Goal: Transaction & Acquisition: Purchase product/service

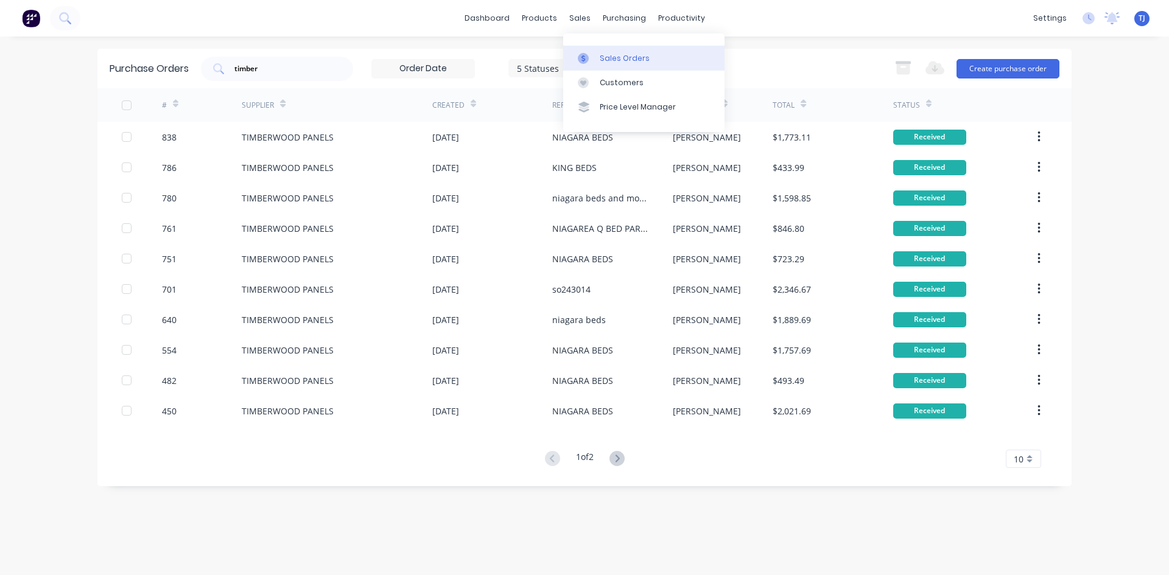
click at [612, 55] on div "Sales Orders" at bounding box center [625, 58] width 50 height 11
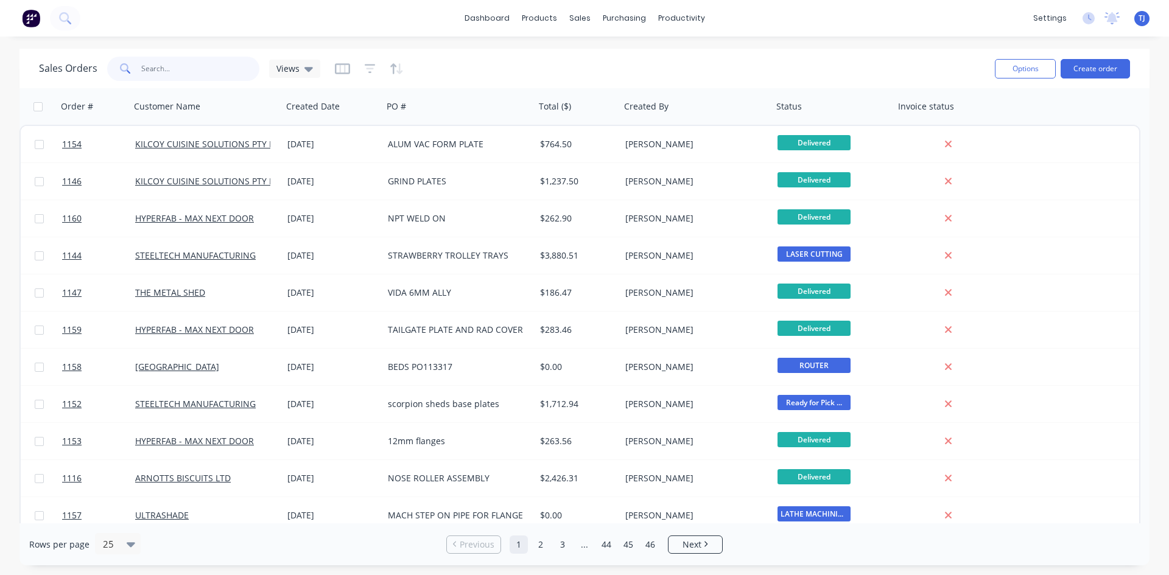
click at [174, 74] on input "text" at bounding box center [200, 69] width 119 height 24
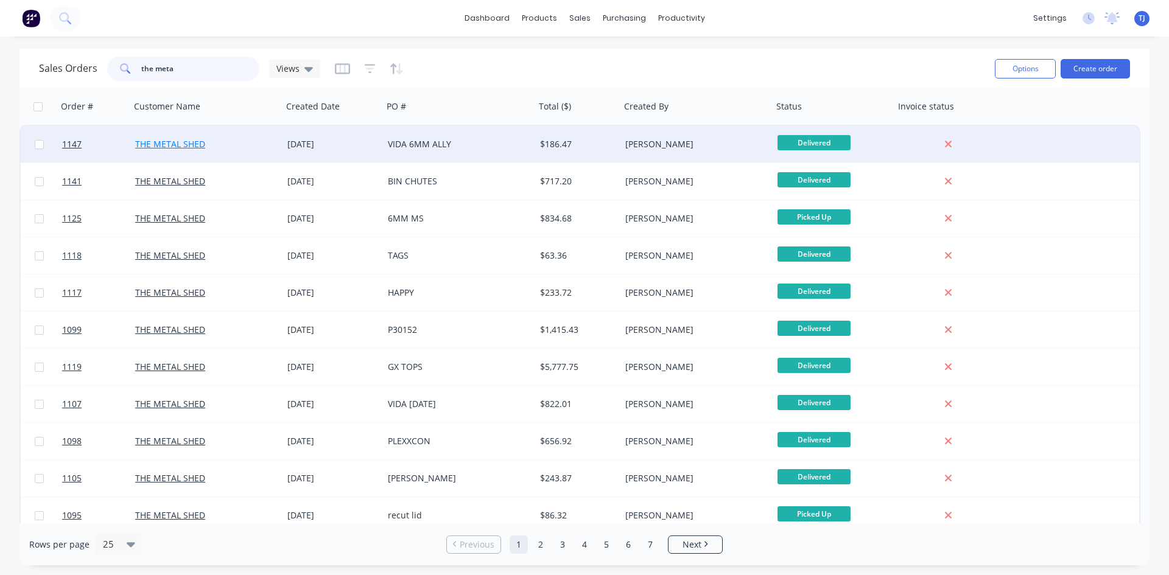
type input "the meta"
click at [161, 139] on link "THE METAL SHED" at bounding box center [170, 144] width 70 height 12
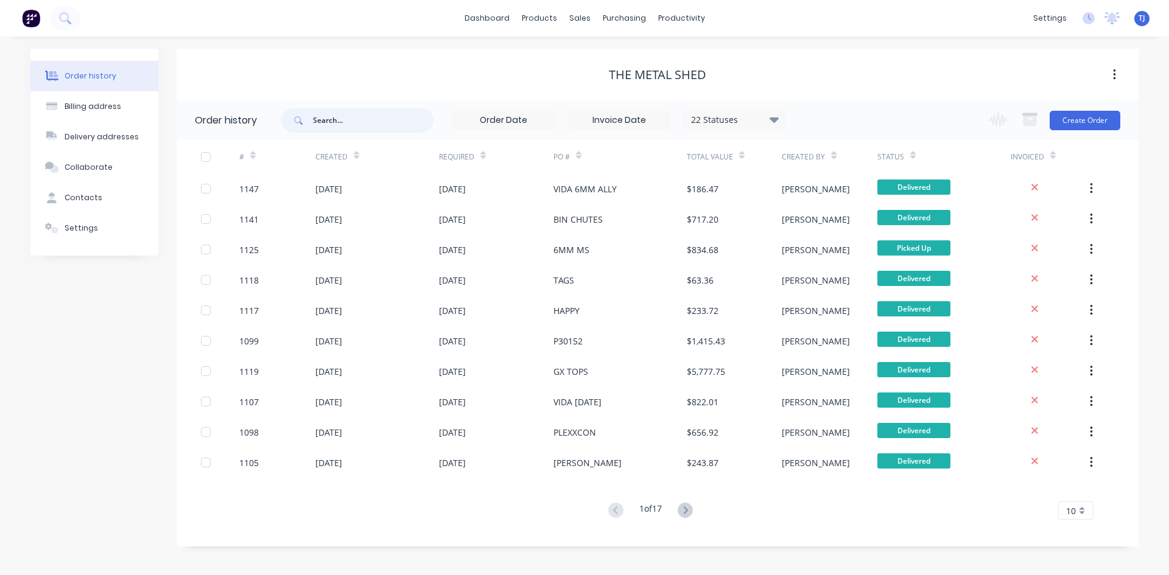
click at [332, 126] on input "text" at bounding box center [373, 120] width 121 height 24
type input "p_tms"
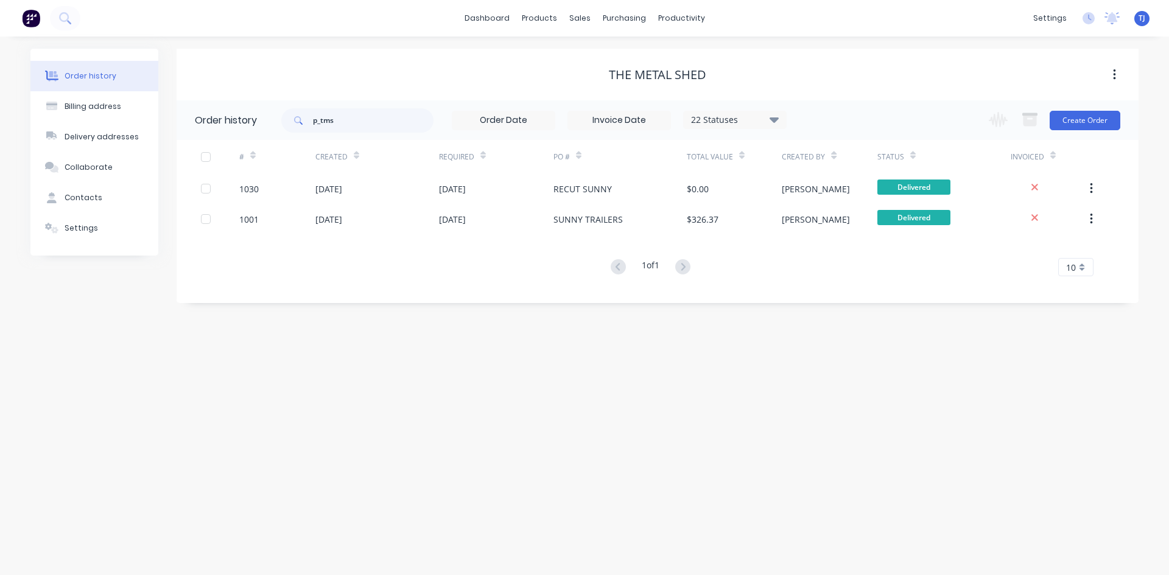
click at [283, 103] on div "p_tms 22 Statuses Invoice Status Invoiced Not Invoiced Partial Order Status All…" at bounding box center [533, 120] width 505 height 40
click at [331, 127] on input "p_tms" at bounding box center [373, 120] width 121 height 24
type input "P_TMS_001"
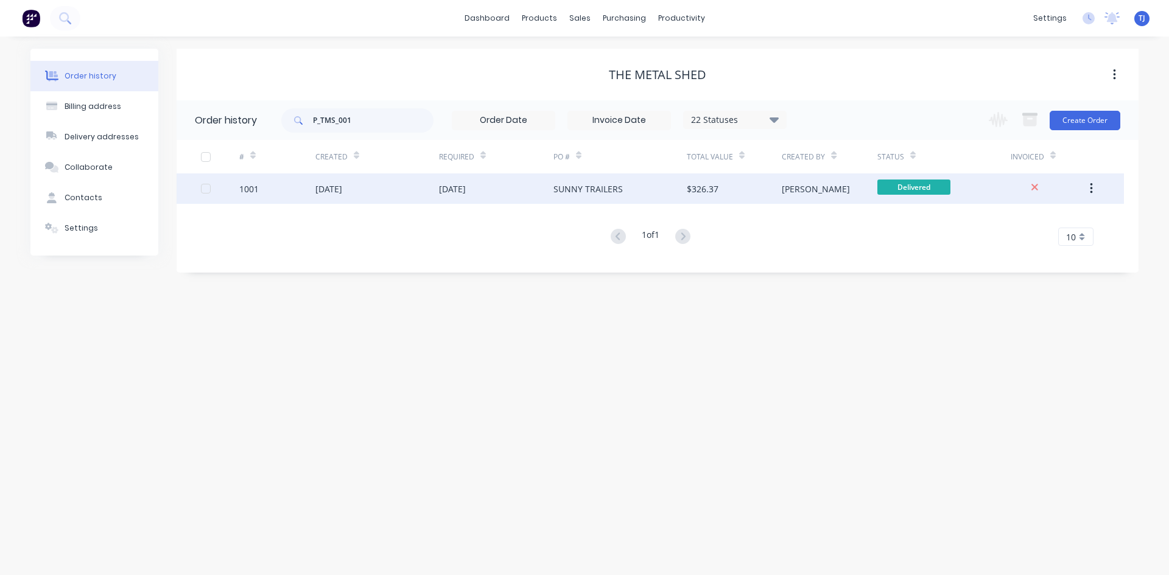
click at [336, 195] on div "[DATE]" at bounding box center [377, 189] width 124 height 30
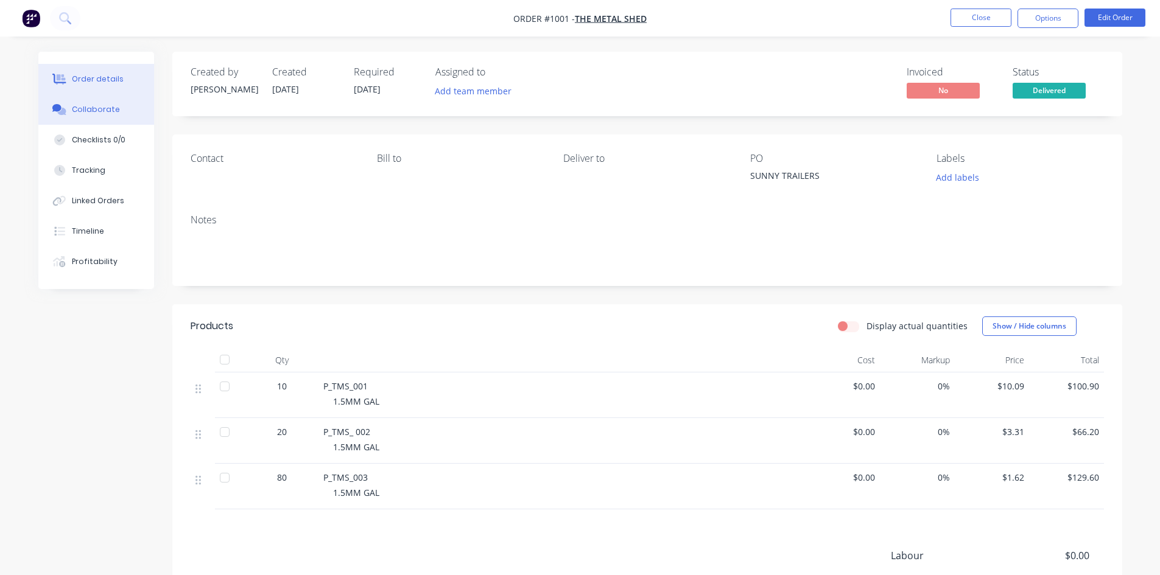
click at [104, 109] on div "Collaborate" at bounding box center [96, 109] width 48 height 11
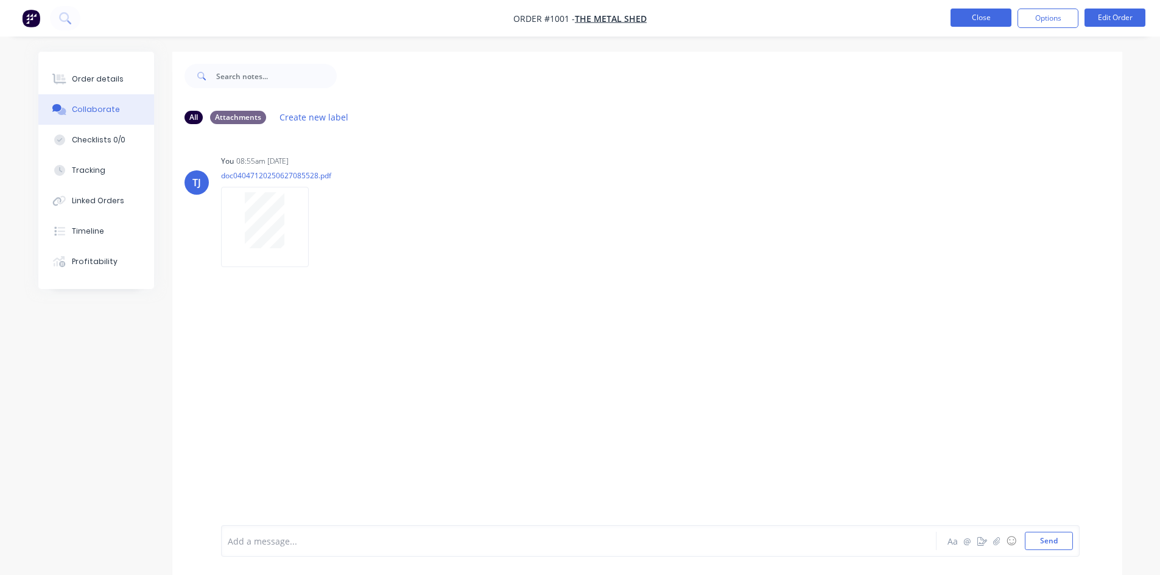
click at [995, 17] on button "Close" at bounding box center [980, 18] width 61 height 18
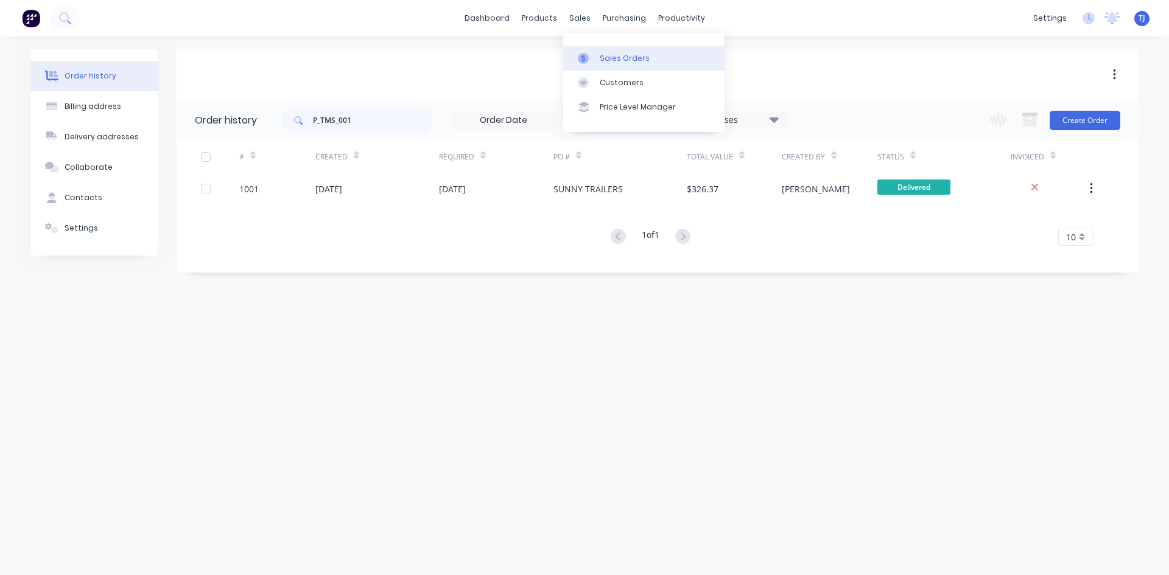
click at [608, 59] on div "Sales Orders" at bounding box center [625, 58] width 50 height 11
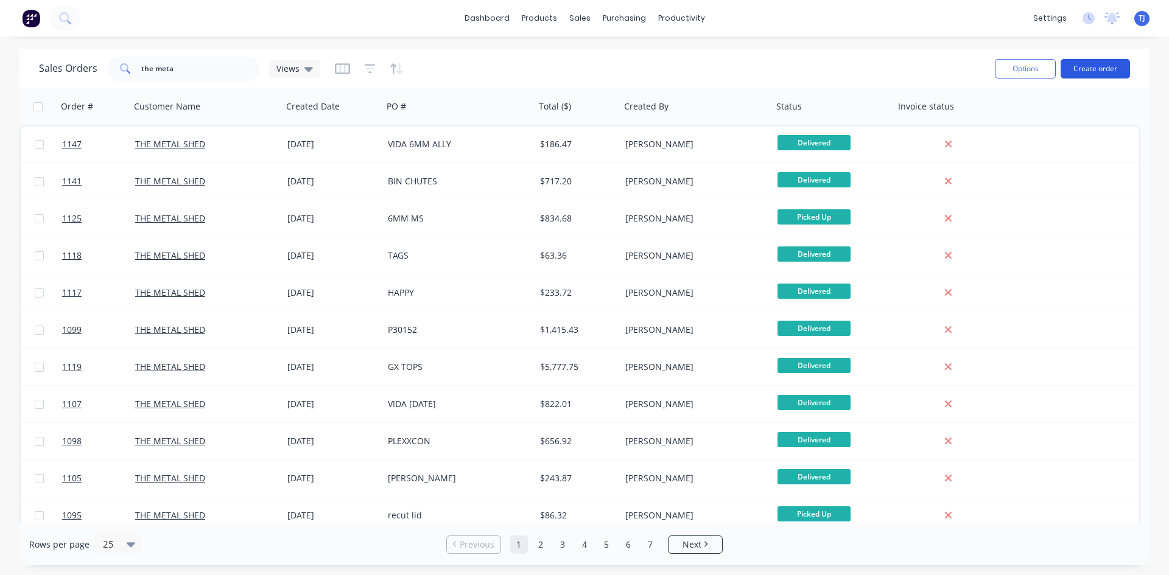
click at [1093, 71] on button "Create order" at bounding box center [1095, 68] width 69 height 19
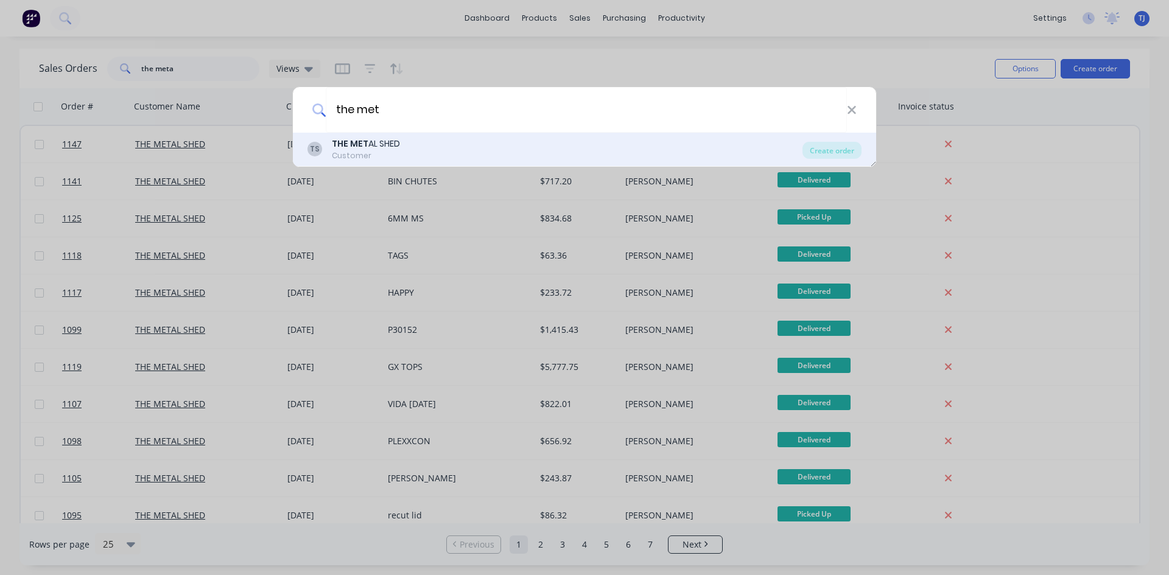
type input "the met"
click at [402, 152] on div "TS THE MET AL SHED Customer" at bounding box center [554, 150] width 495 height 24
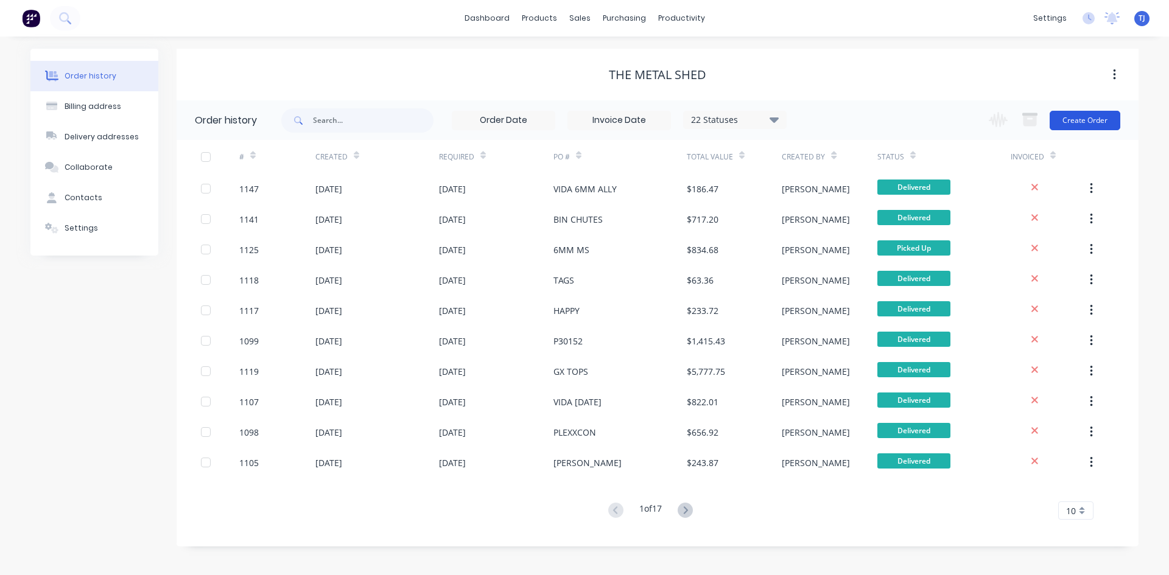
click at [1106, 119] on button "Create Order" at bounding box center [1085, 120] width 71 height 19
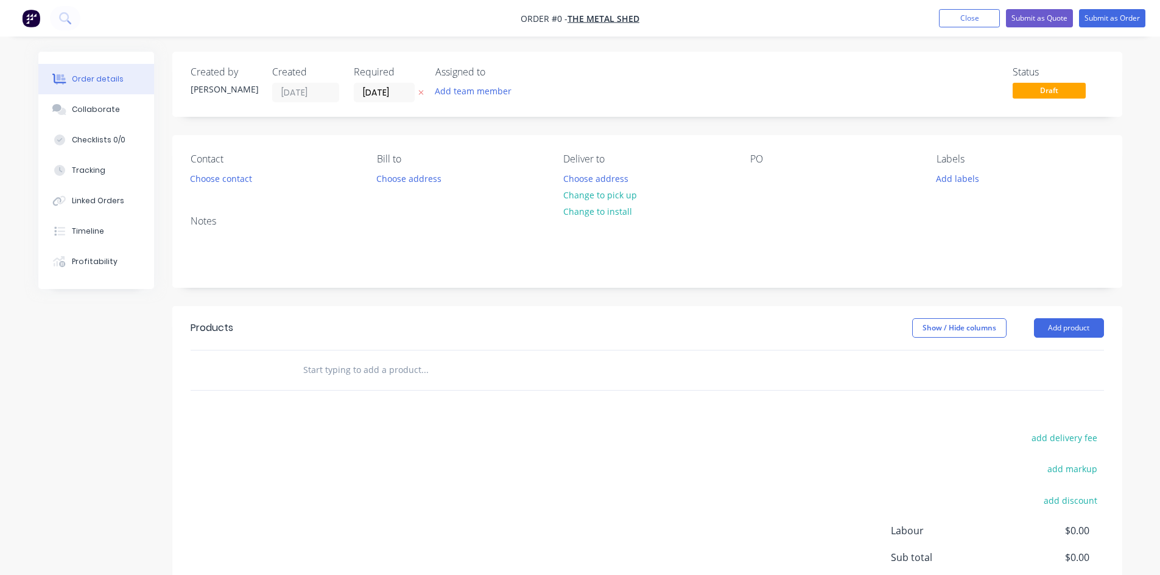
click at [783, 180] on div "PO" at bounding box center [833, 170] width 167 height 34
click at [765, 180] on div at bounding box center [759, 179] width 19 height 18
click at [1075, 331] on div "Order details Collaborate Checklists 0/0 Tracking Linked Orders Timeline Profit…" at bounding box center [580, 377] width 1108 height 650
click at [1075, 331] on button "Add product" at bounding box center [1069, 327] width 70 height 19
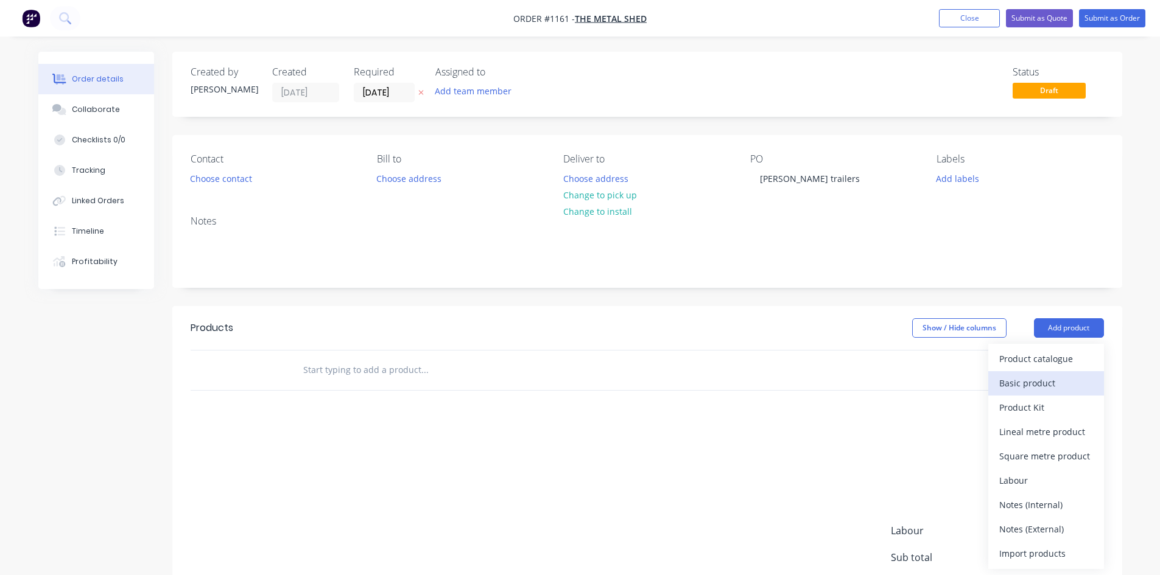
click at [1043, 390] on div "Basic product" at bounding box center [1046, 383] width 94 height 18
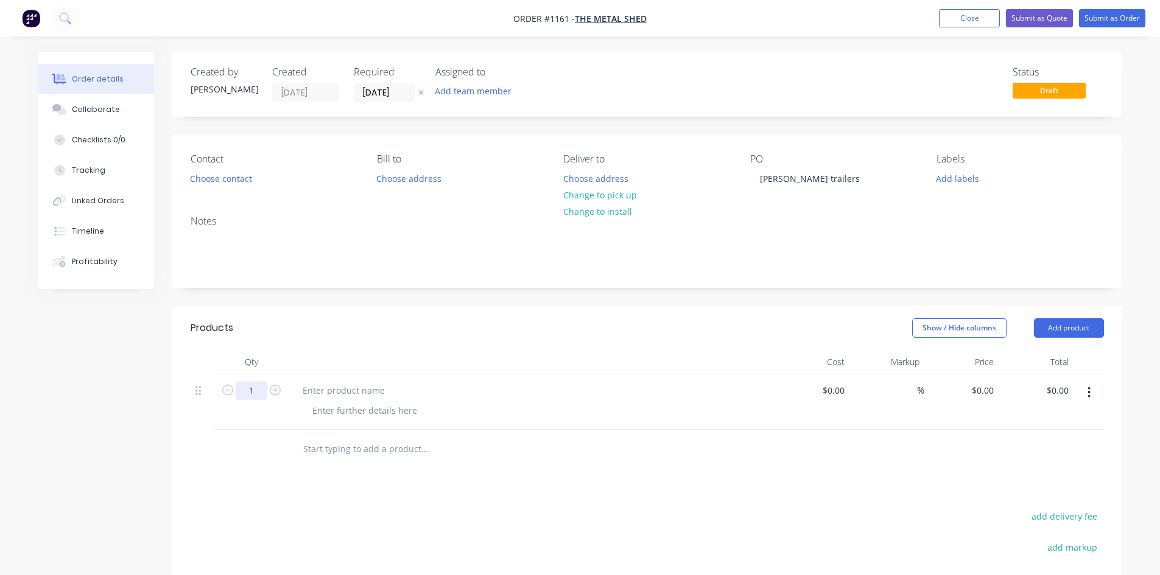
click at [250, 391] on input "1" at bounding box center [252, 391] width 32 height 18
type input "10"
click at [317, 387] on div at bounding box center [344, 391] width 102 height 18
click at [336, 412] on div at bounding box center [365, 411] width 124 height 18
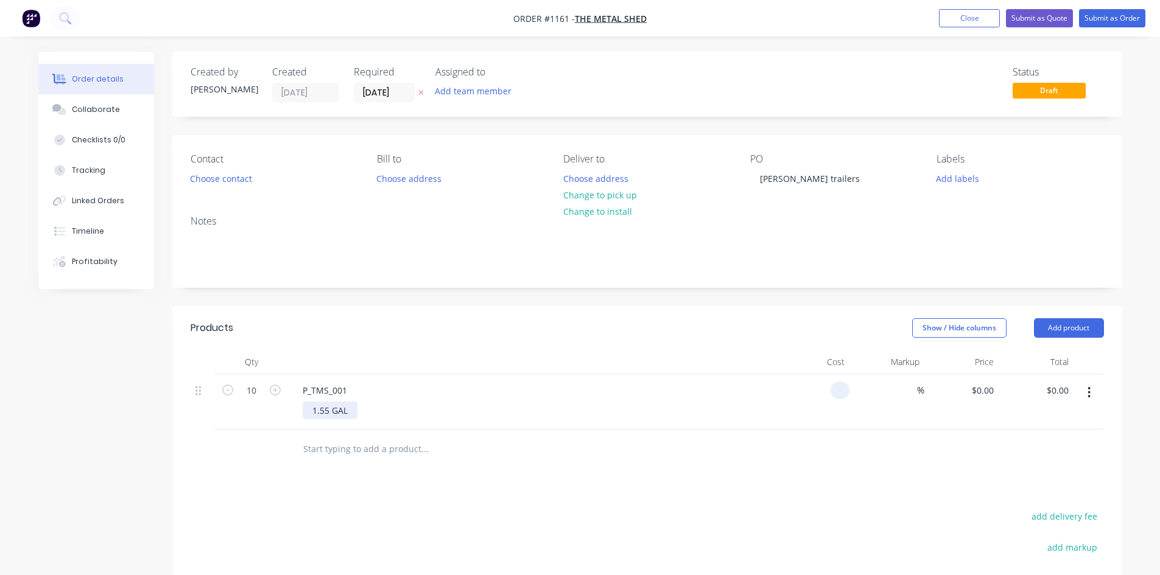
type input "$0.00"
type input "$10.09"
type input "$100.90"
click at [1072, 329] on button "Add product" at bounding box center [1069, 327] width 70 height 19
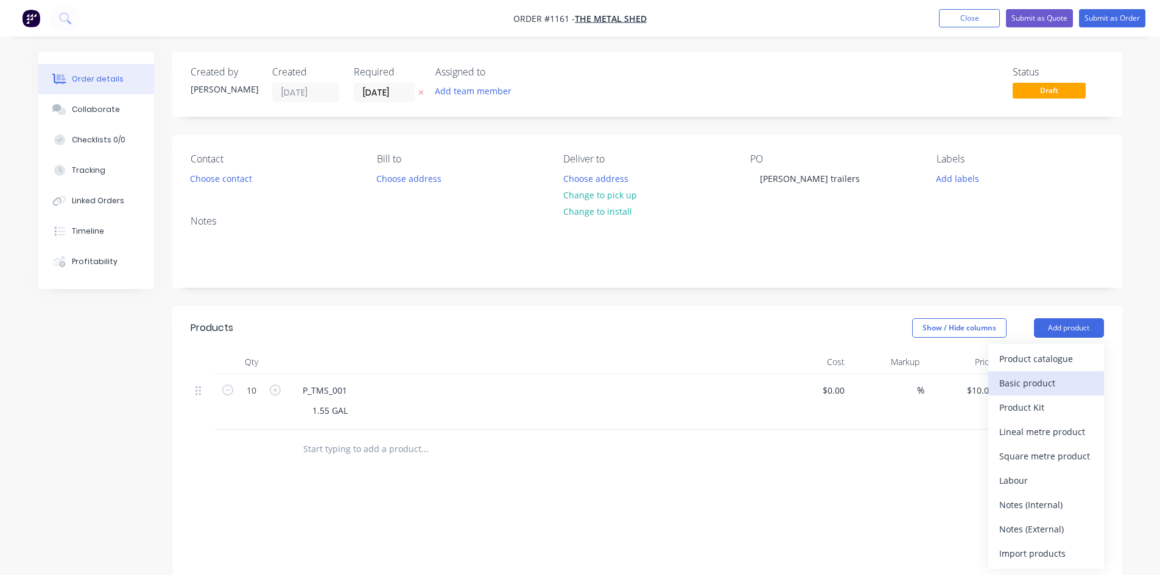
click at [1047, 379] on div "Basic product" at bounding box center [1046, 383] width 94 height 18
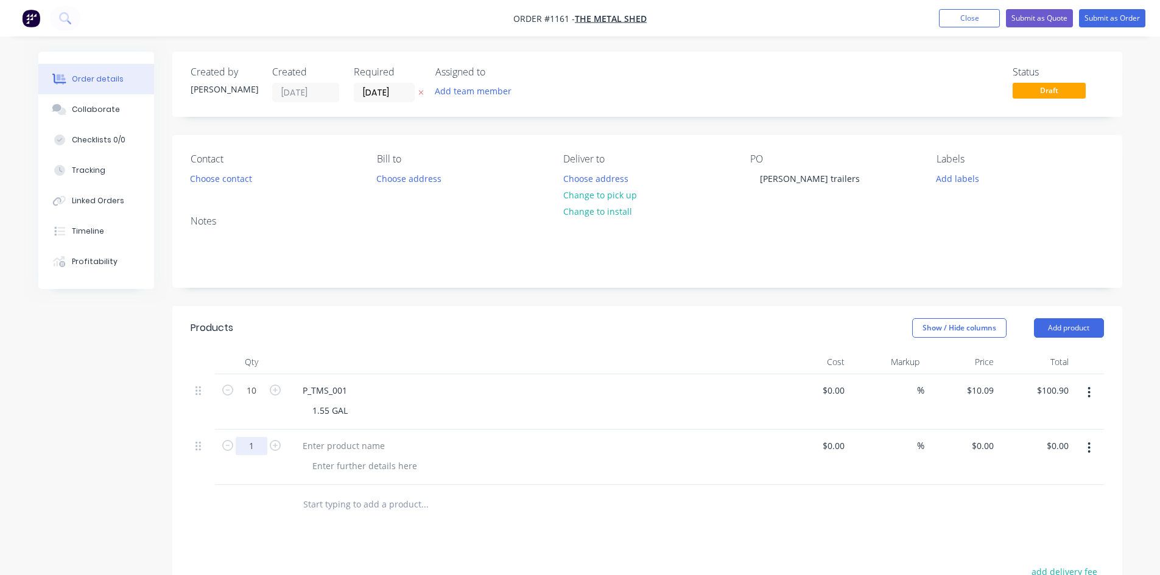
click at [262, 400] on input "1" at bounding box center [252, 391] width 32 height 18
type input "20"
click at [346, 468] on div at bounding box center [365, 466] width 124 height 18
type input "$0.00"
type input "$3.31"
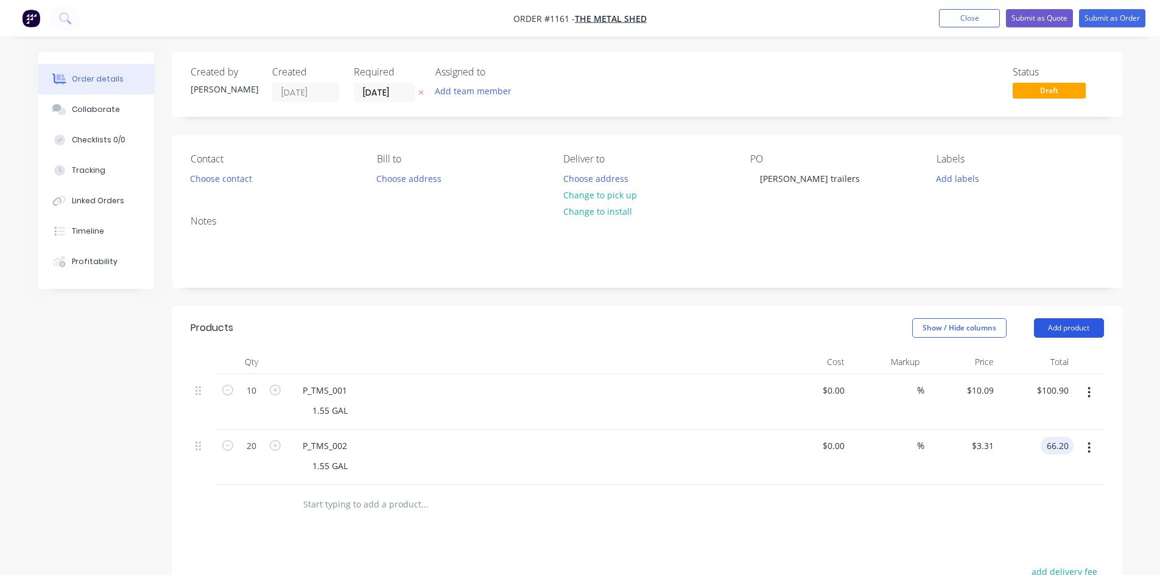
type input "$66.20"
click at [1050, 326] on button "Add product" at bounding box center [1069, 327] width 70 height 19
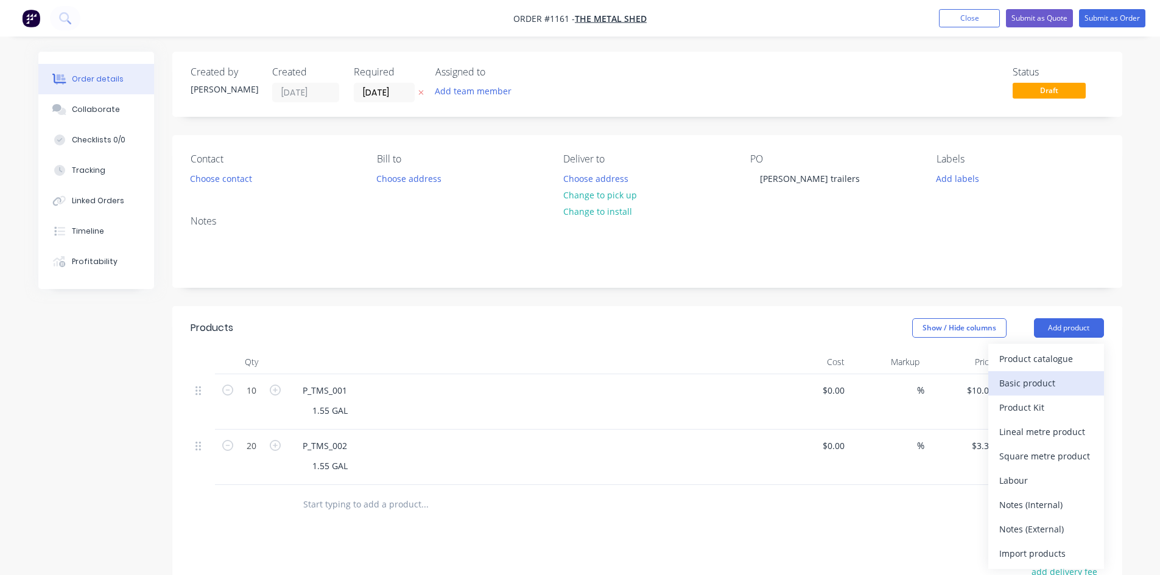
click at [1022, 387] on div "Basic product" at bounding box center [1046, 383] width 94 height 18
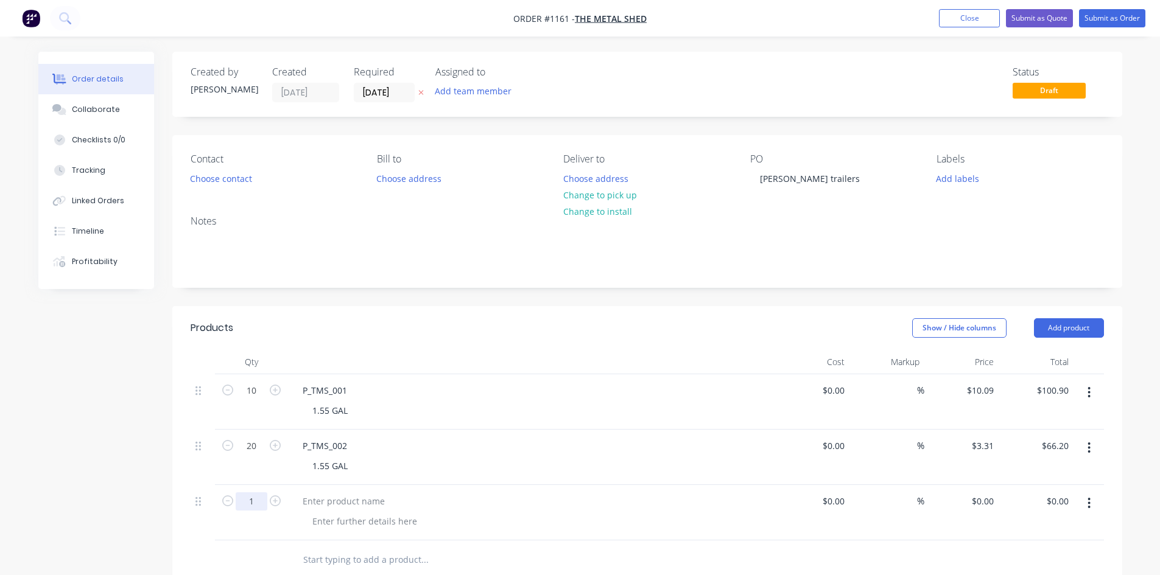
click at [262, 400] on input "1" at bounding box center [252, 391] width 32 height 18
type input "80"
click at [304, 497] on div at bounding box center [344, 502] width 102 height 18
click at [362, 517] on div at bounding box center [365, 522] width 124 height 18
type input "$0.00"
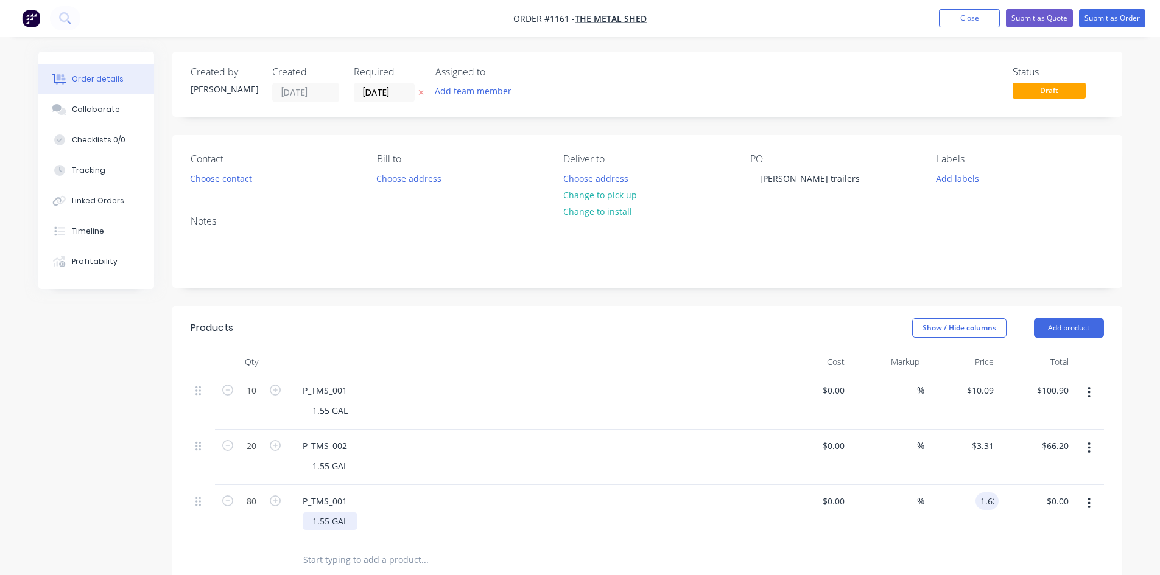
type input "$1.62"
type input "$129.60"
click at [1122, 19] on button "Submit as Order" at bounding box center [1112, 18] width 66 height 18
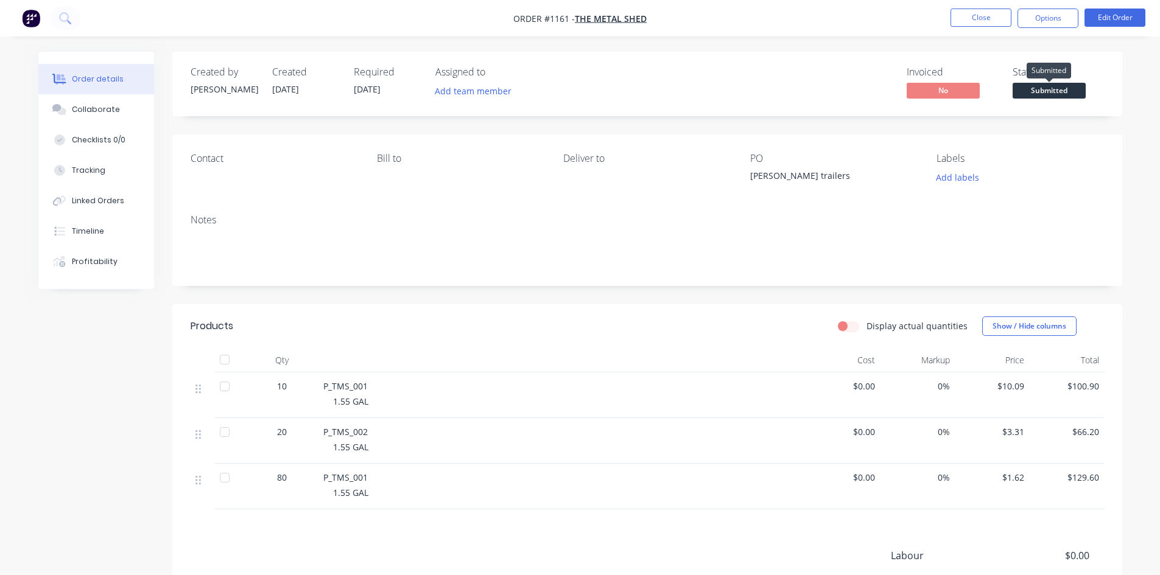
click at [1081, 86] on span "Submitted" at bounding box center [1048, 90] width 73 height 15
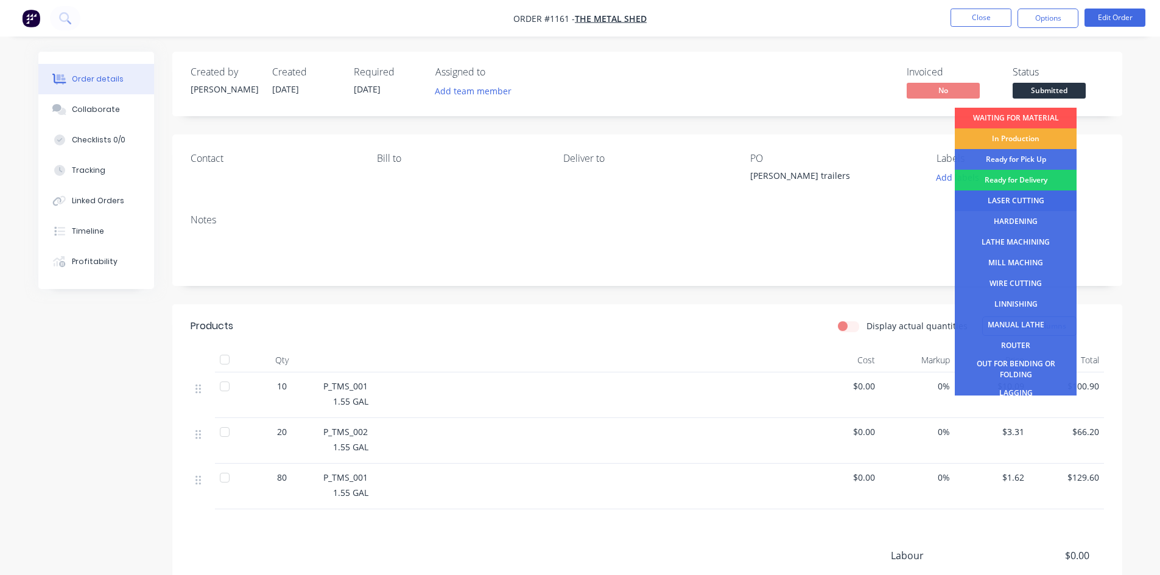
click at [1022, 199] on div "LASER CUTTING" at bounding box center [1016, 201] width 122 height 21
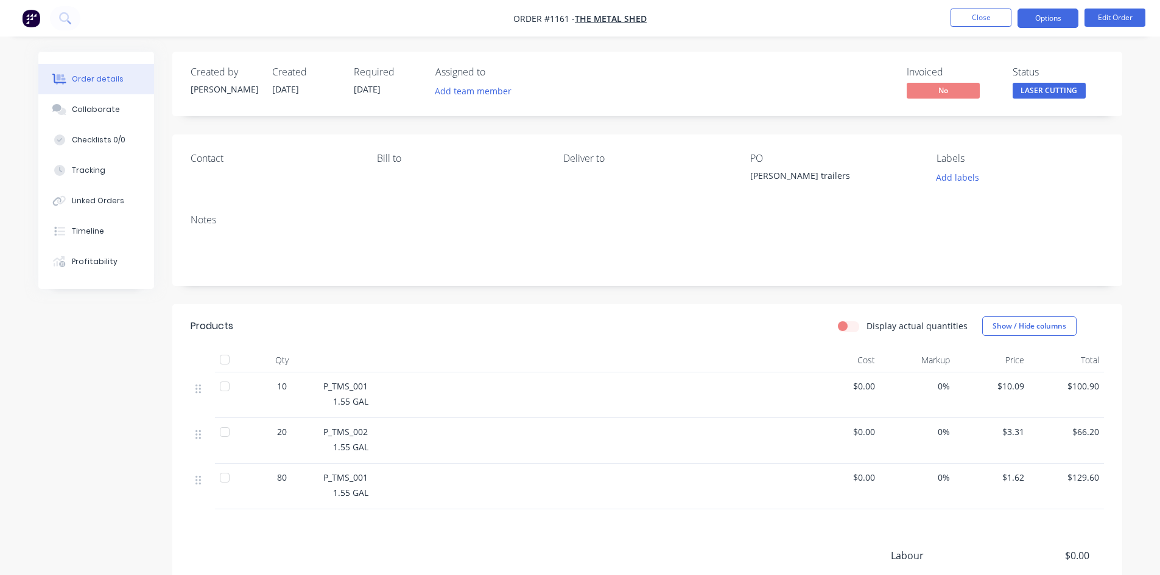
click at [1031, 18] on button "Options" at bounding box center [1047, 18] width 61 height 19
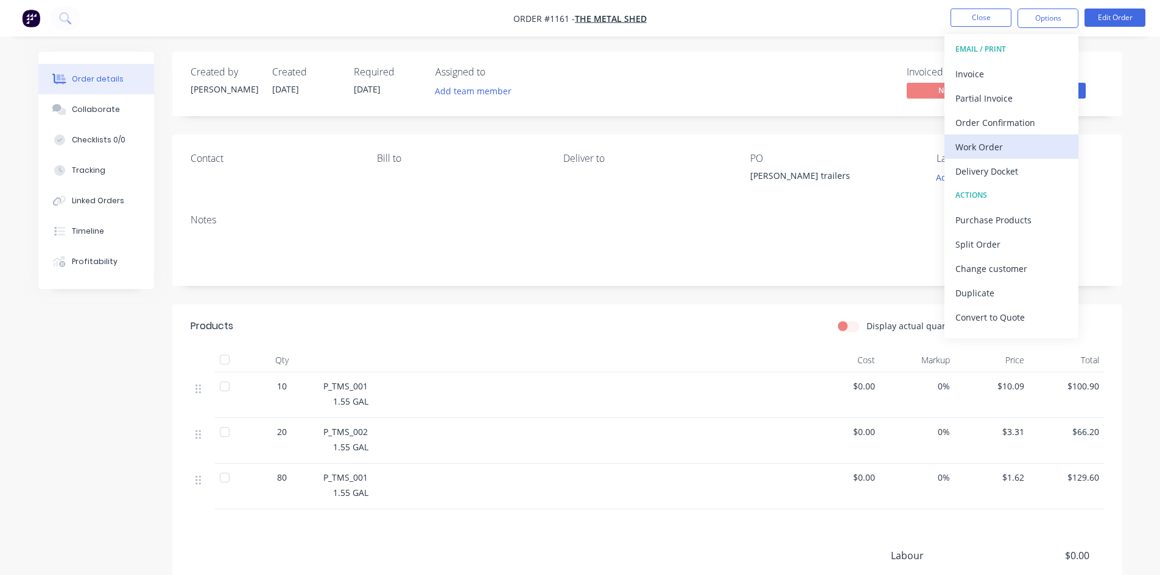
click at [986, 147] on div "Work Order" at bounding box center [1011, 147] width 112 height 18
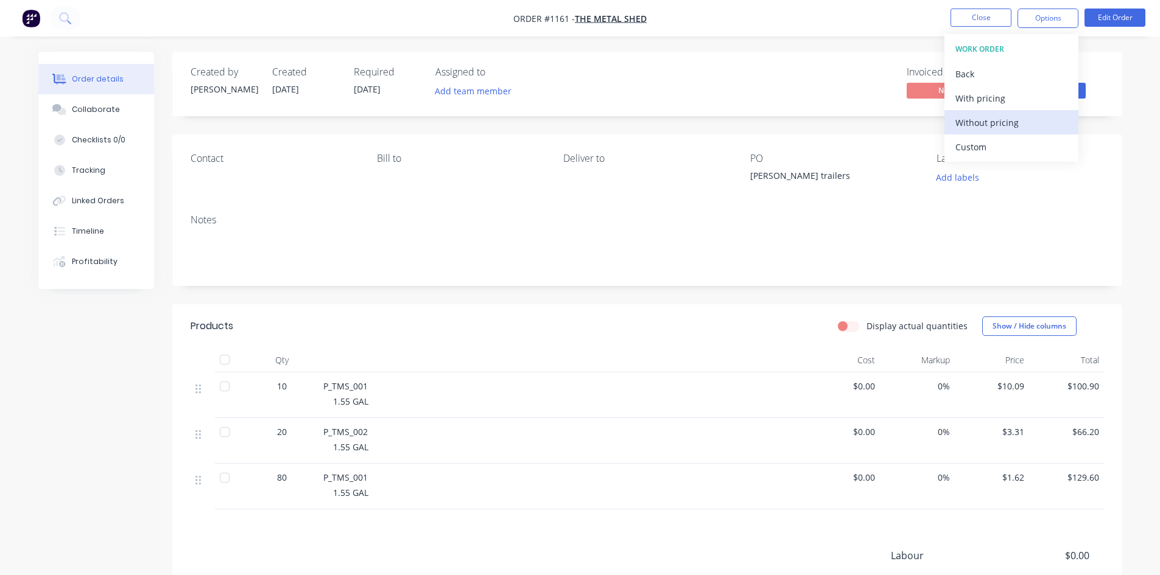
click at [992, 125] on div "Without pricing" at bounding box center [1011, 123] width 112 height 18
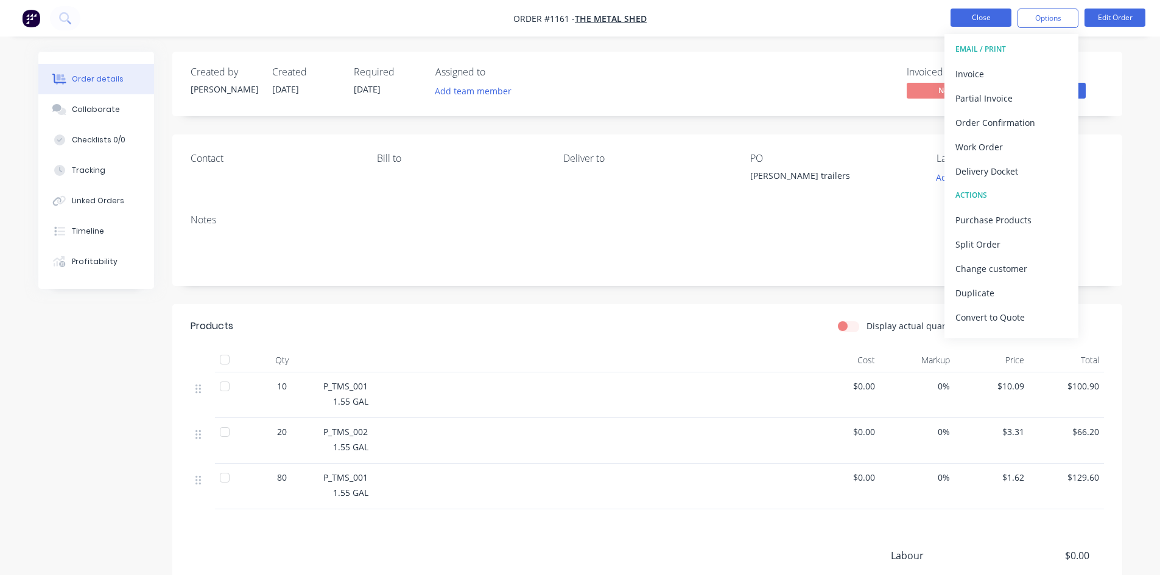
click at [967, 15] on button "Close" at bounding box center [980, 18] width 61 height 18
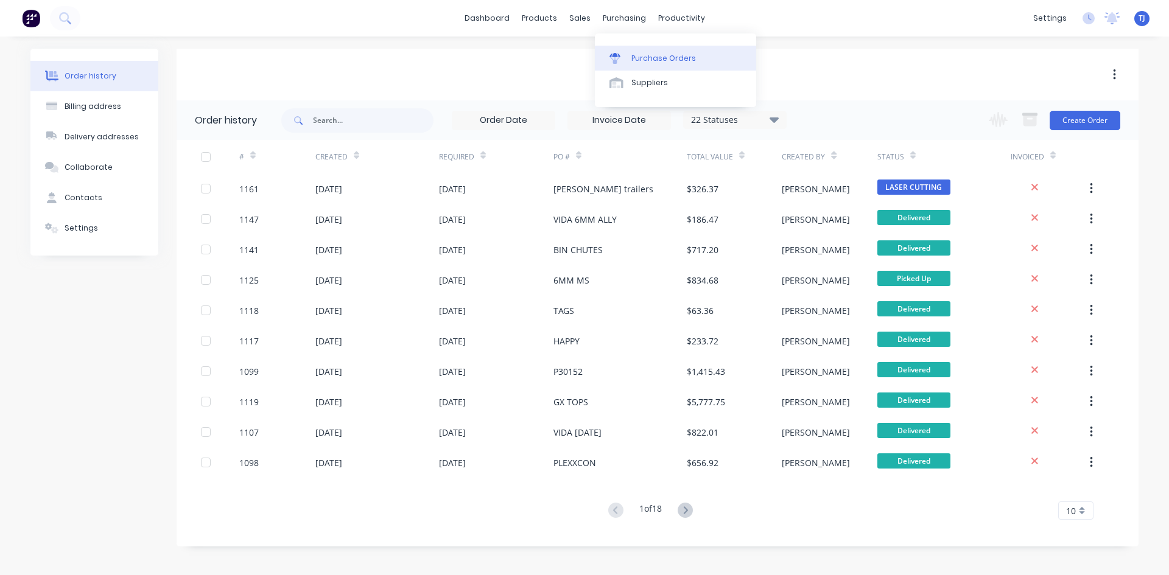
click at [653, 56] on div "Purchase Orders" at bounding box center [663, 58] width 65 height 11
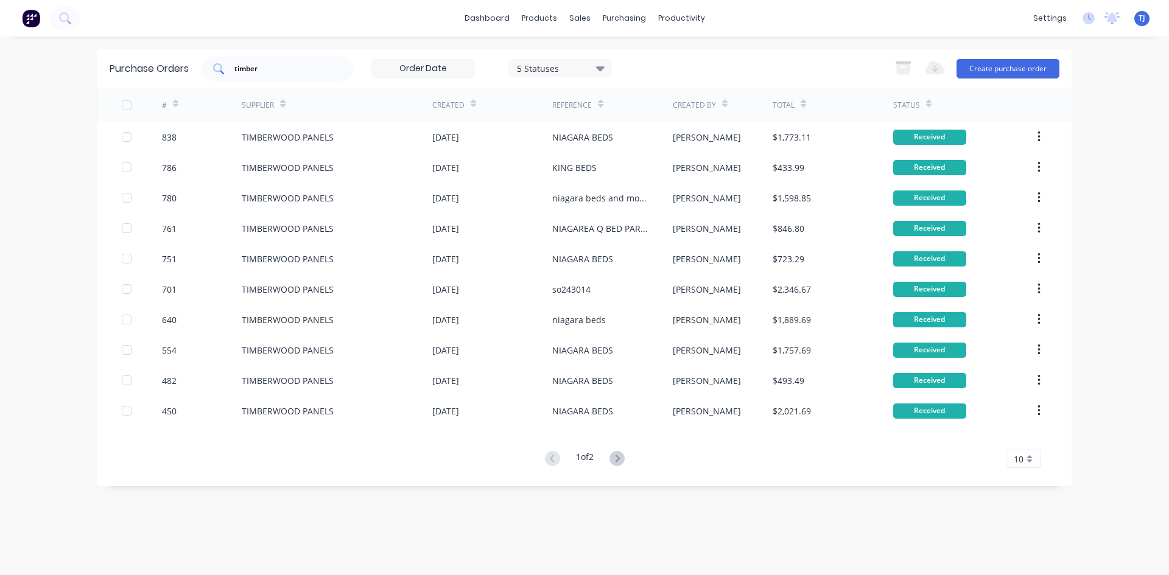
click at [298, 75] on div "timber" at bounding box center [277, 69] width 152 height 24
click at [1030, 66] on button "Create purchase order" at bounding box center [1007, 68] width 103 height 19
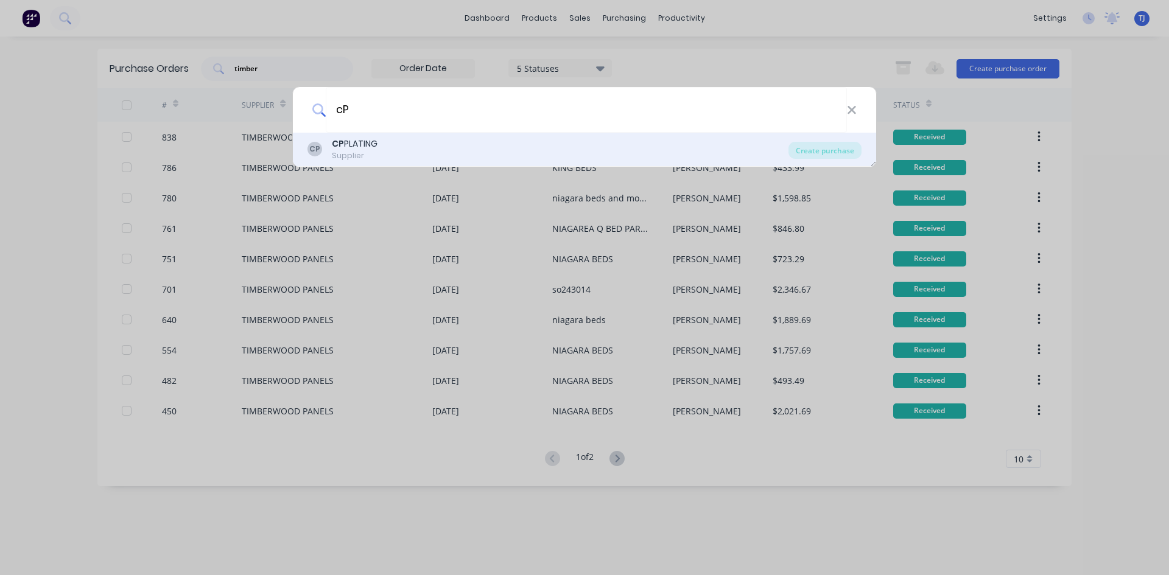
type input "cP"
click at [493, 163] on div "CP CP PLATING Supplier Create purchase" at bounding box center [584, 150] width 583 height 34
click at [387, 153] on div "CP CP PLATING Supplier" at bounding box center [547, 150] width 481 height 24
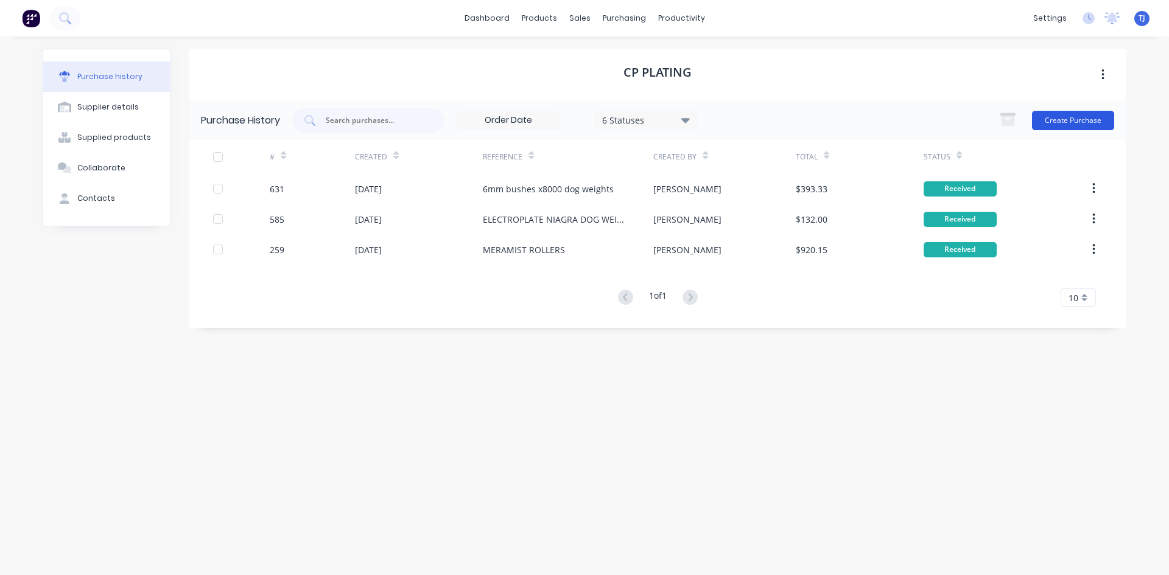
click at [1089, 128] on button "Create Purchase" at bounding box center [1073, 120] width 82 height 19
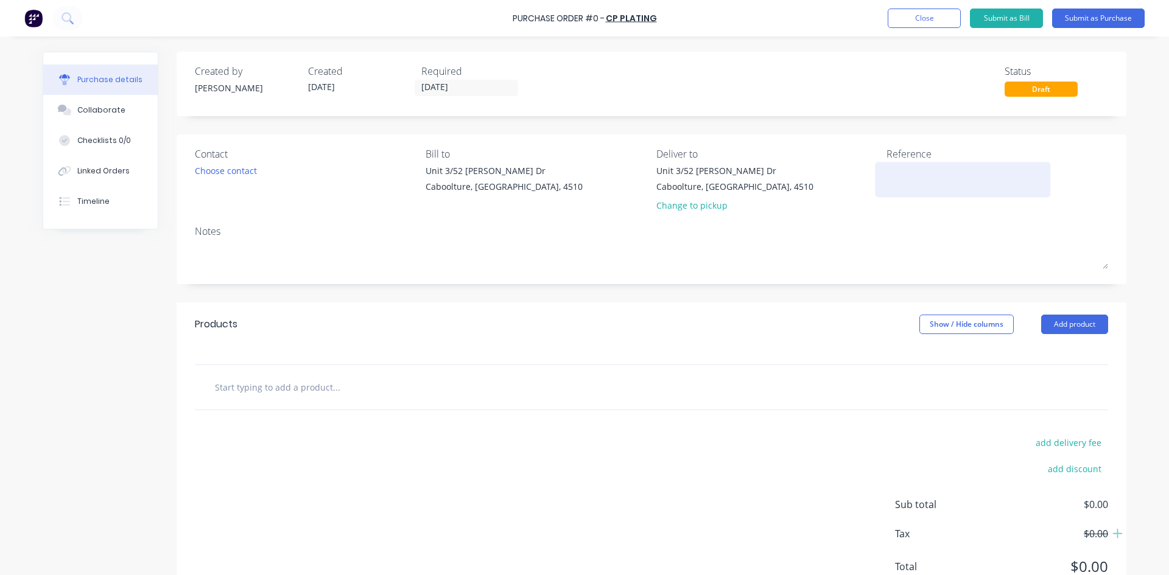
click at [904, 172] on textarea at bounding box center [962, 177] width 152 height 27
type textarea "APPROX 3750 APOLLO CLO"
type textarea "x"
type textarea "APPROX 3750 APOLLO CLOI"
type textarea "x"
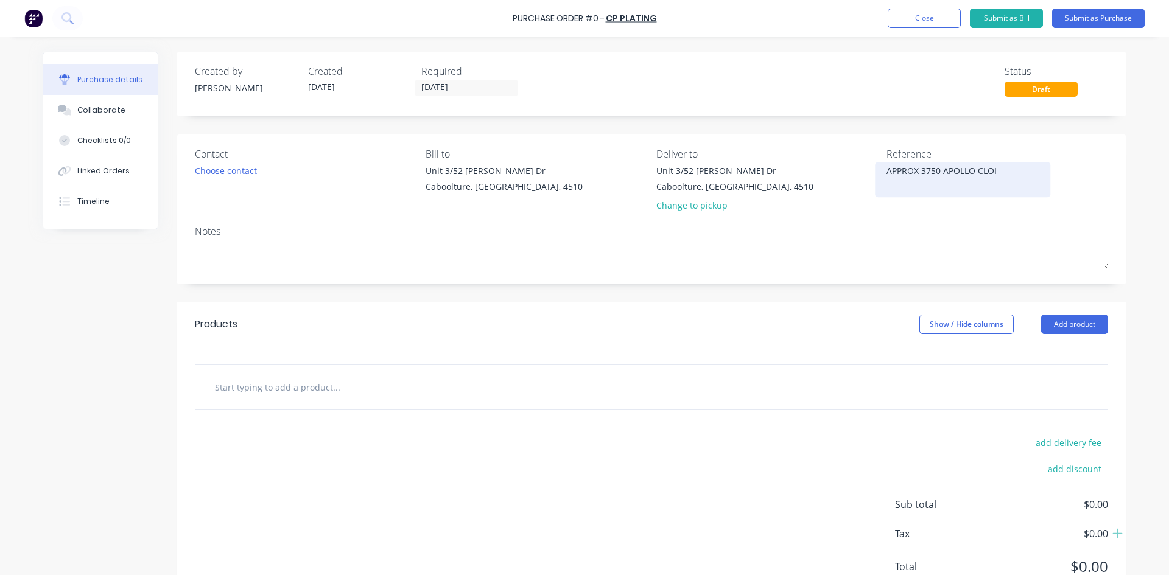
type textarea "APPROX 3750 APOLLO CLOIU"
type textarea "x"
type textarea "APPROX 3750 APOLLO CLOIUD"
type textarea "x"
type textarea "APPROX 3750 APOLLO CLOIUD"
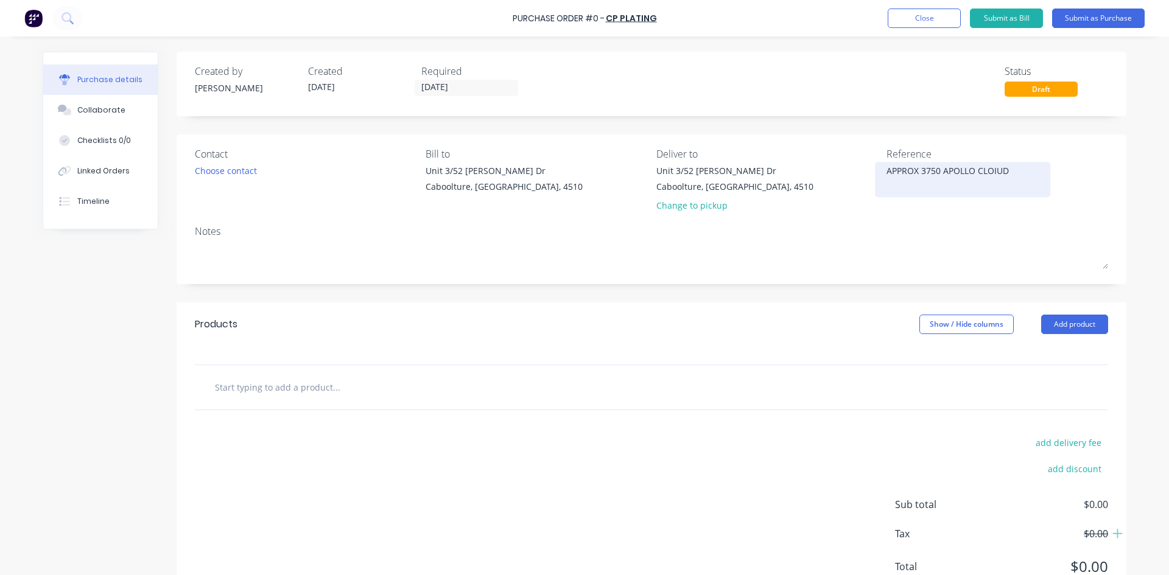
type textarea "x"
type textarea "APPROX 3750 APOLLO CLOIUD W"
type textarea "x"
type textarea "APPROX 3750 APOLLO CLOIUD WE"
type textarea "x"
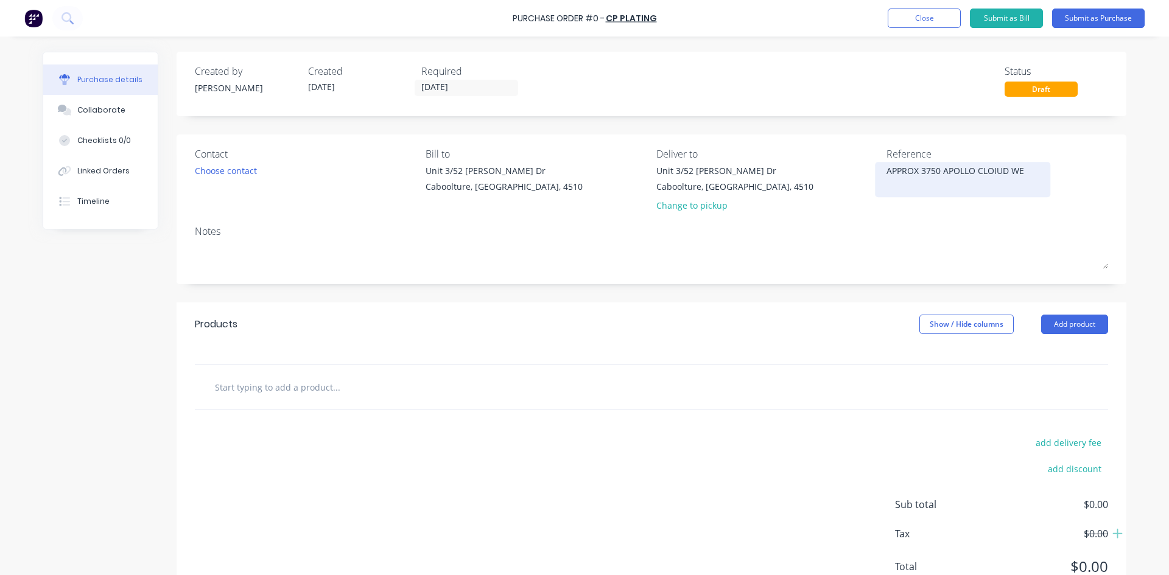
type textarea "APPROX 3750 APOLLO CLOIUD WEI"
type textarea "x"
type textarea "APPROX 3750 APOLLO CLOIUD WEIG"
type textarea "x"
type textarea "APPROX 3750 APOLLO CLOIUD WEIGH"
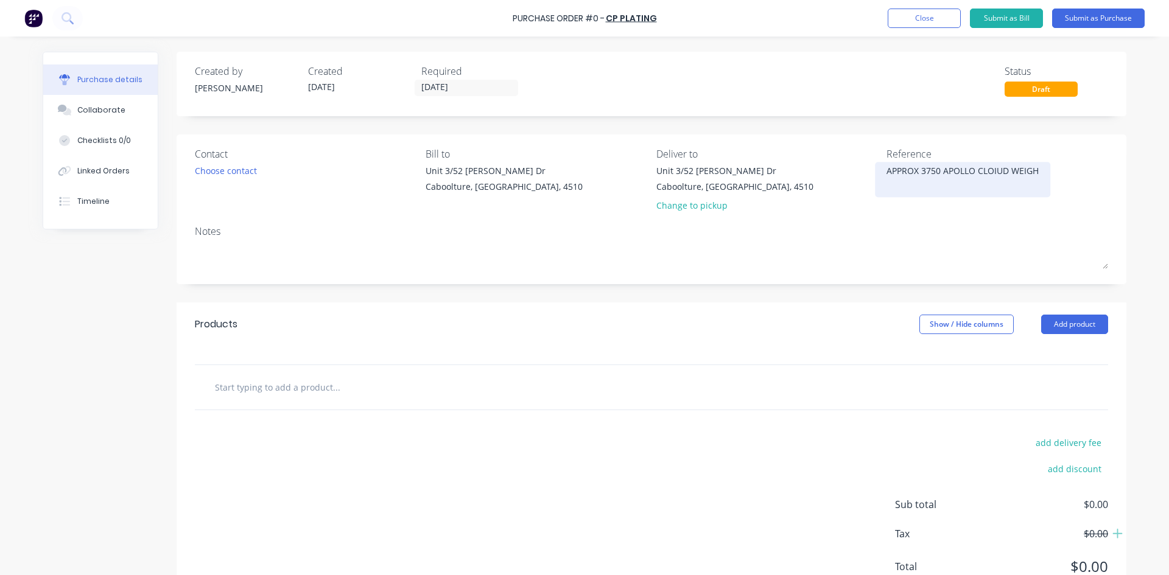
type textarea "x"
type textarea "APPROX 3750 APOLLO CLOIUD WEIGHT"
type textarea "x"
type textarea "APPROX 3750 APOLLO CLOIUD WEIGHTS"
type textarea "x"
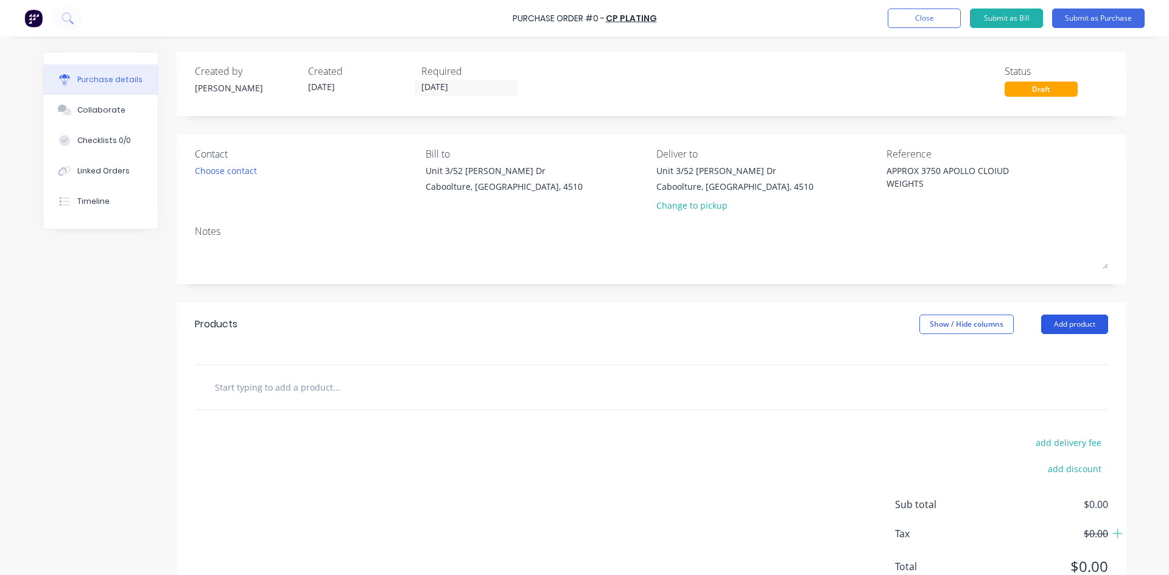
type textarea "APPROX 3750 APOLLO CLOIUD WEIGHTS"
click at [1081, 324] on button "Add product" at bounding box center [1074, 324] width 67 height 19
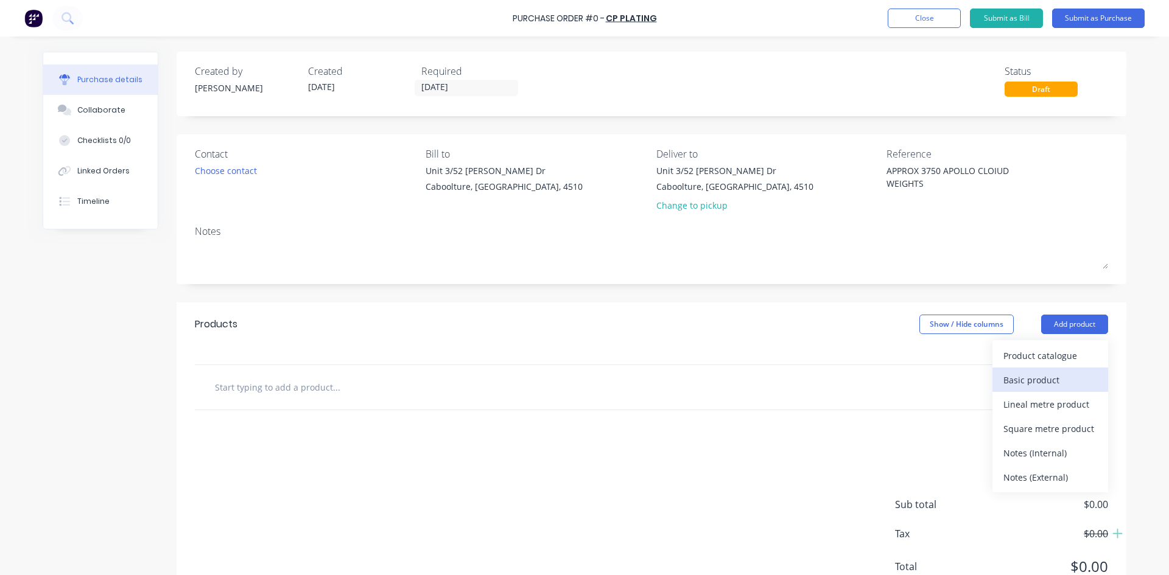
click at [1065, 376] on div "Basic product" at bounding box center [1050, 380] width 94 height 18
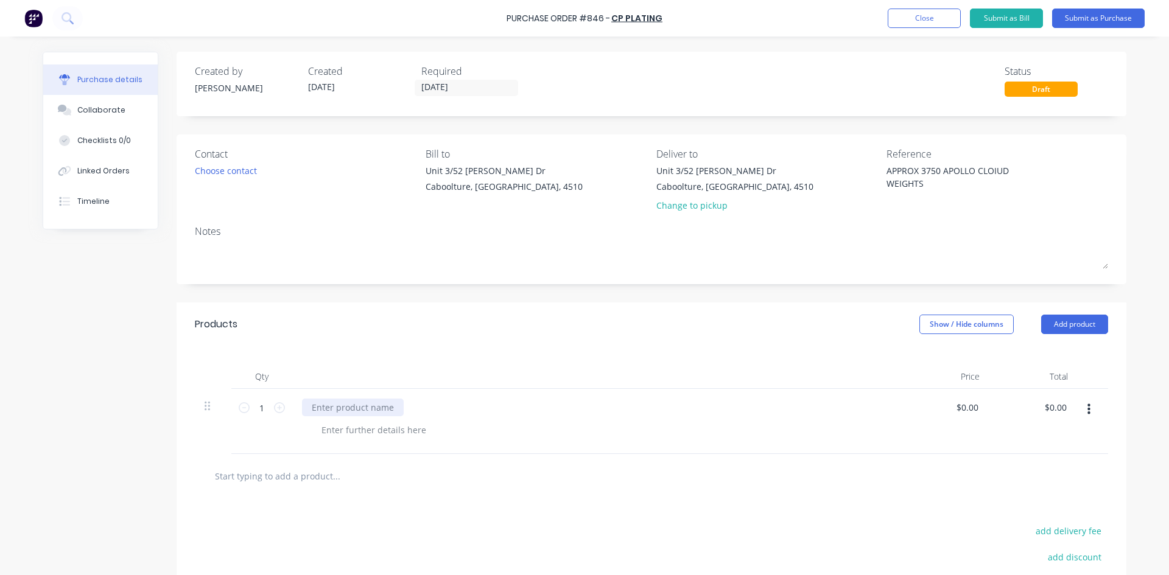
type textarea "x"
click at [335, 405] on div at bounding box center [353, 408] width 102 height 18
type textarea "x"
type input "0"
type input "525"
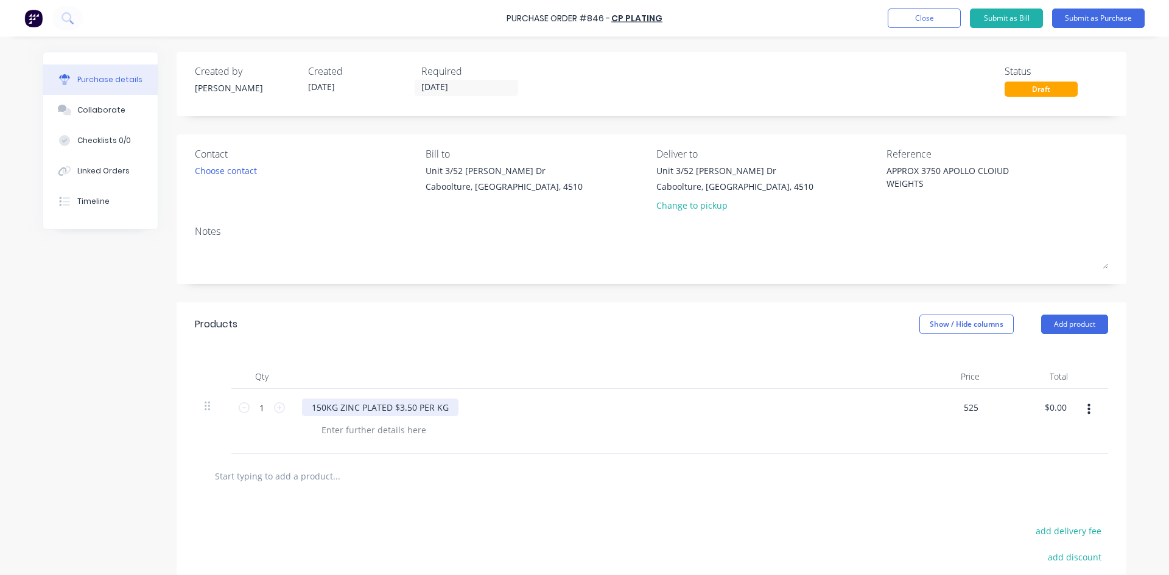
type textarea "x"
type input "$525.00"
type input "525.00"
type textarea "x"
type input "$525.00"
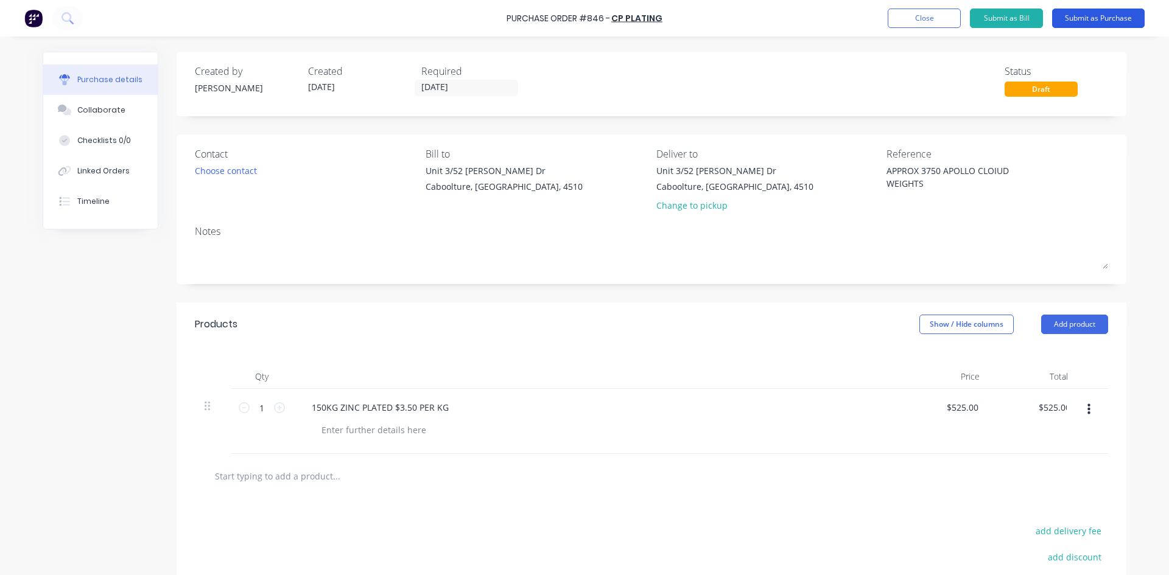
click at [1097, 20] on button "Submit as Purchase" at bounding box center [1098, 18] width 93 height 19
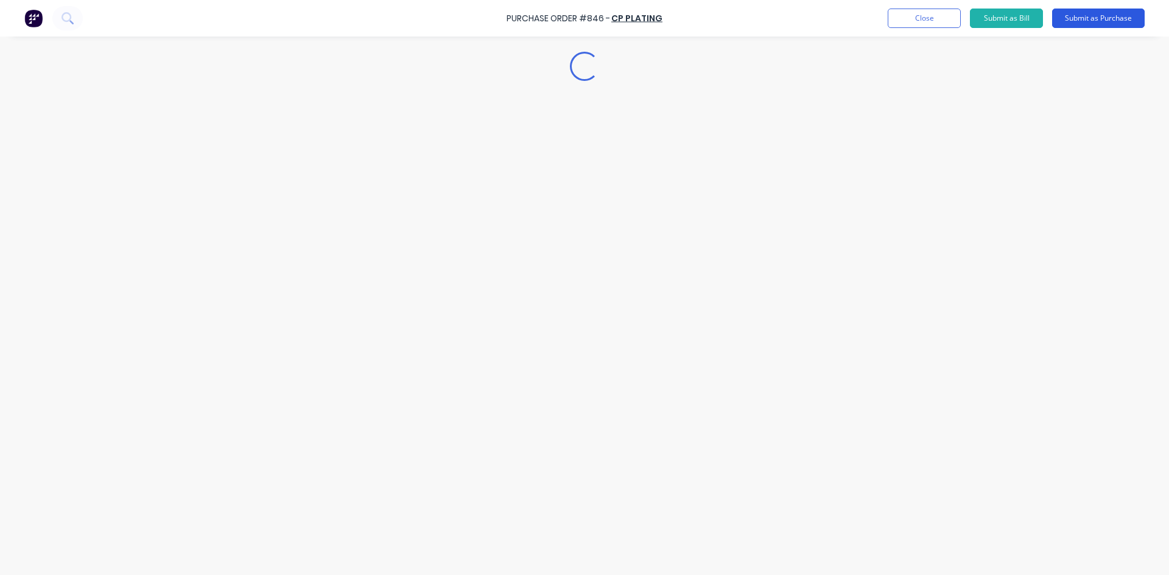
type textarea "x"
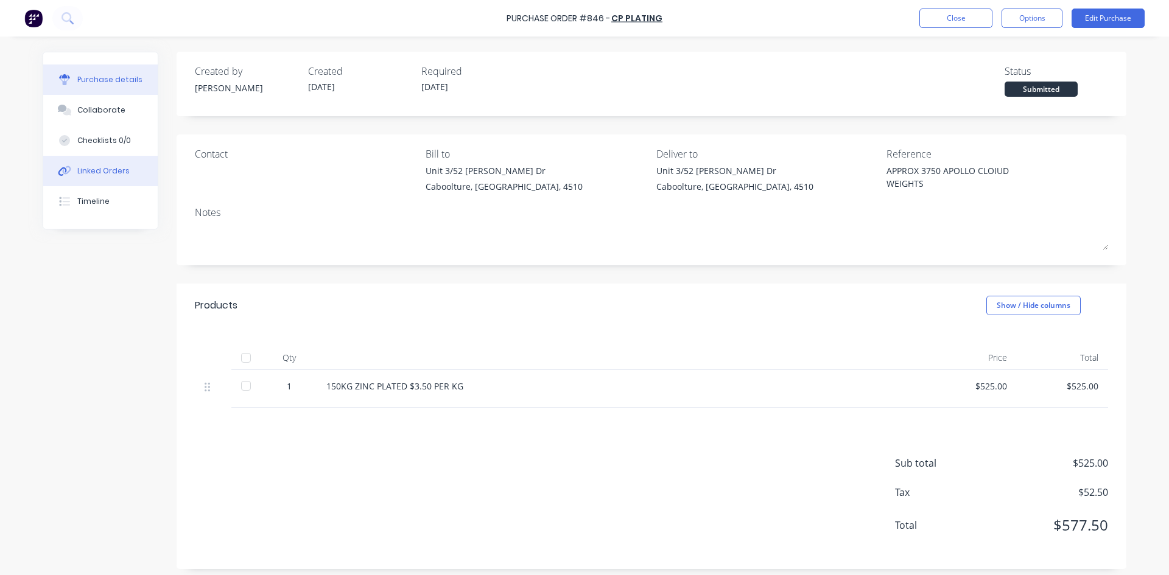
click at [109, 171] on div "Linked Orders" at bounding box center [103, 171] width 52 height 11
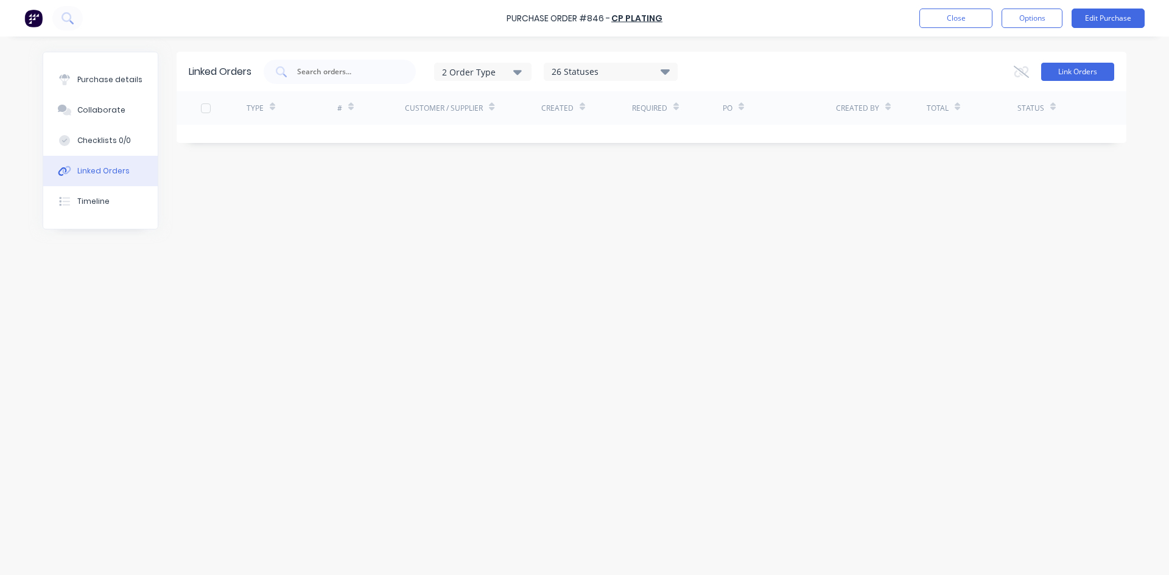
click at [1059, 68] on button "Link Orders" at bounding box center [1077, 72] width 73 height 18
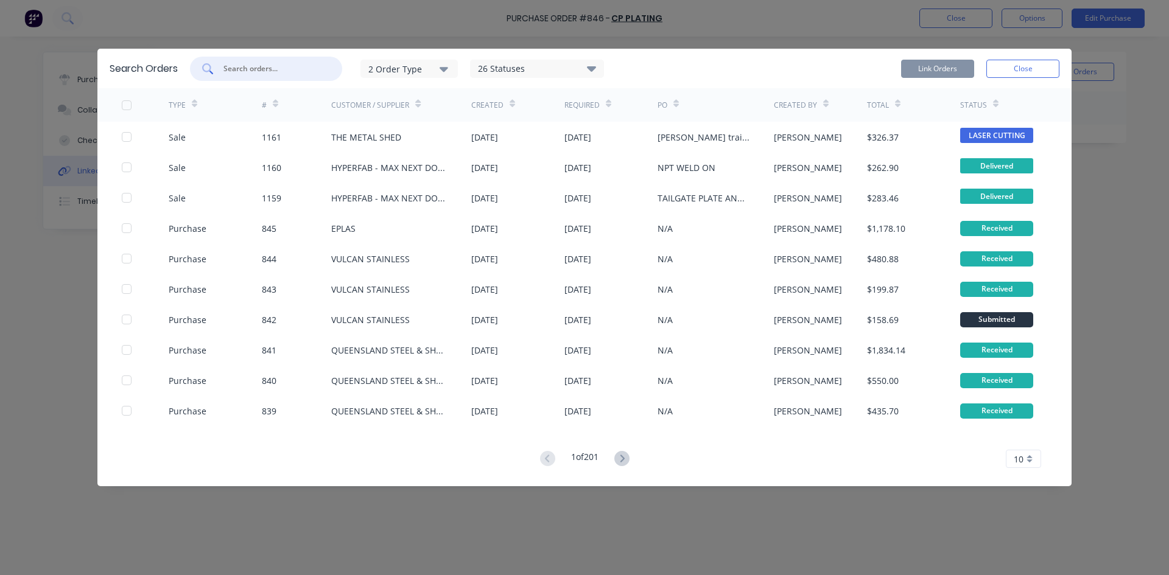
click at [248, 67] on input "text" at bounding box center [272, 69] width 101 height 12
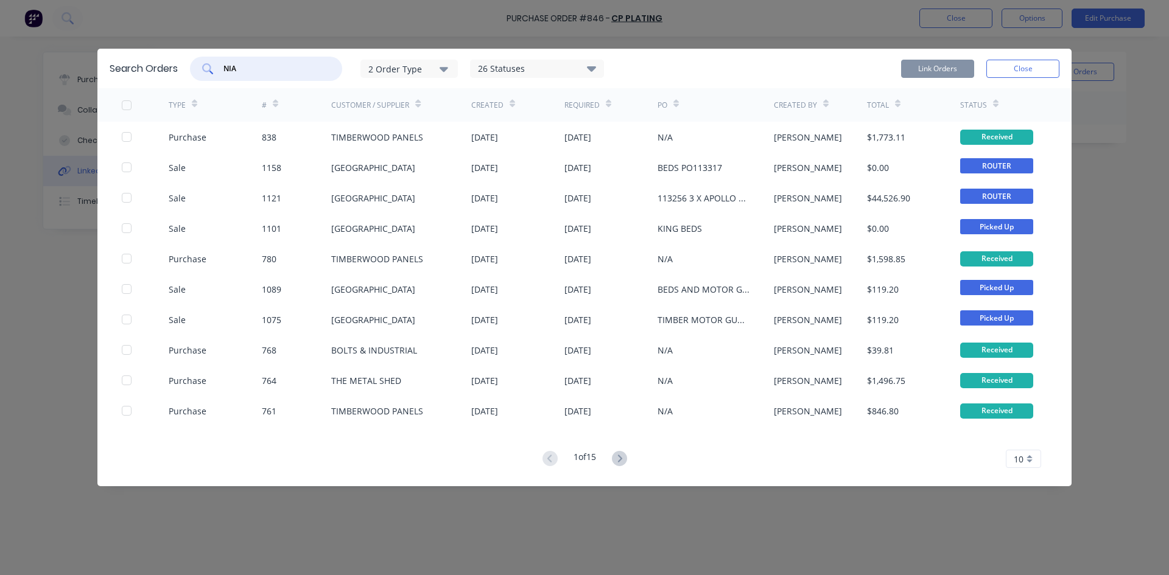
type input "NIA"
click at [1025, 69] on button "Close" at bounding box center [1022, 69] width 73 height 18
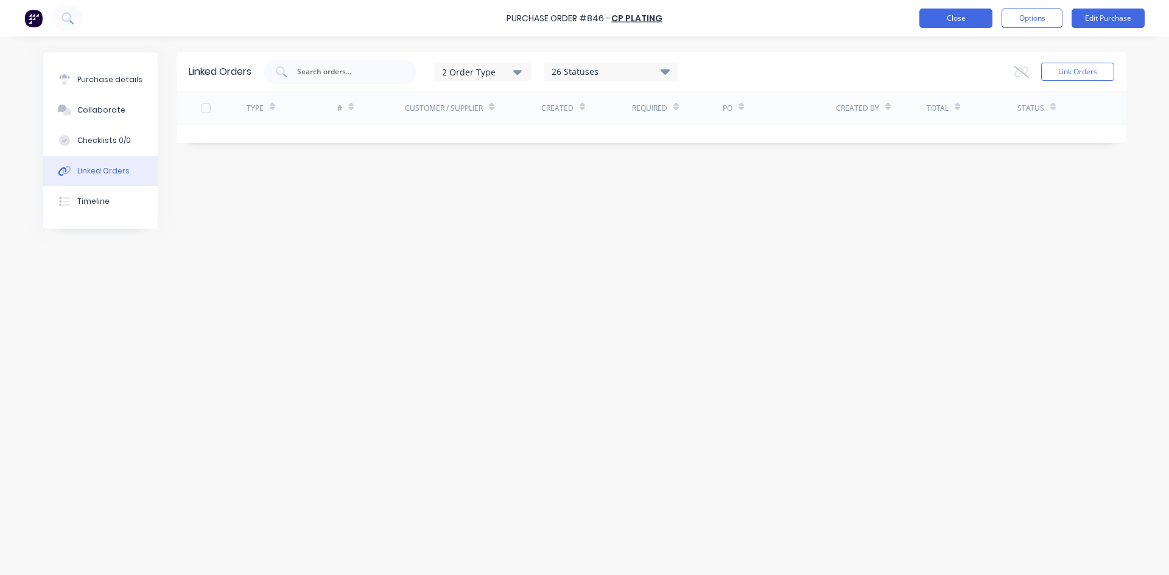
click at [951, 19] on button "Close" at bounding box center [955, 18] width 73 height 19
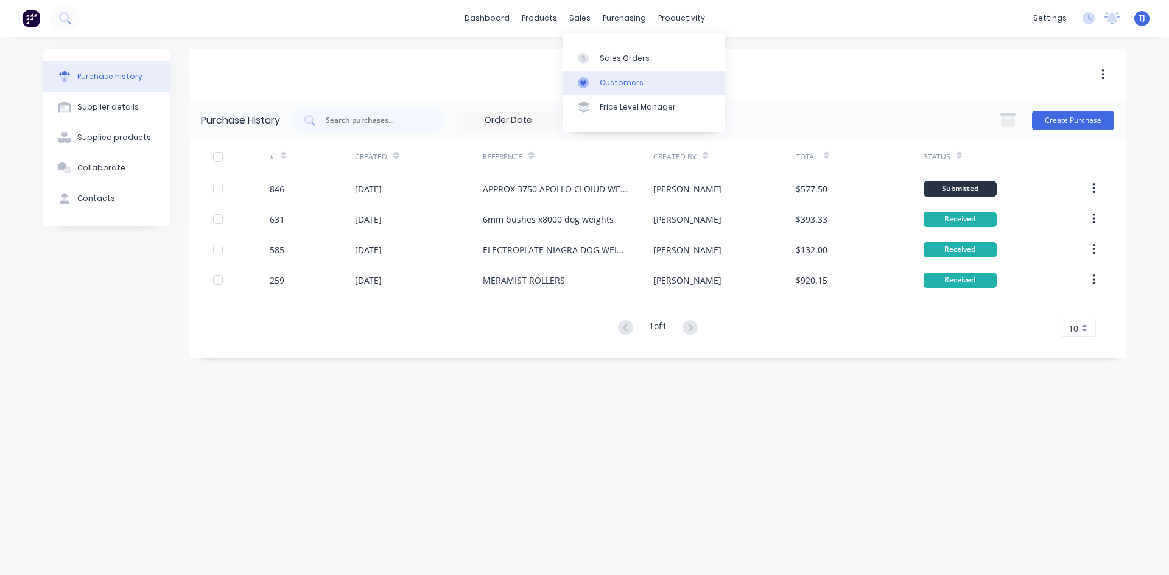
click at [605, 75] on link "Customers" at bounding box center [643, 83] width 161 height 24
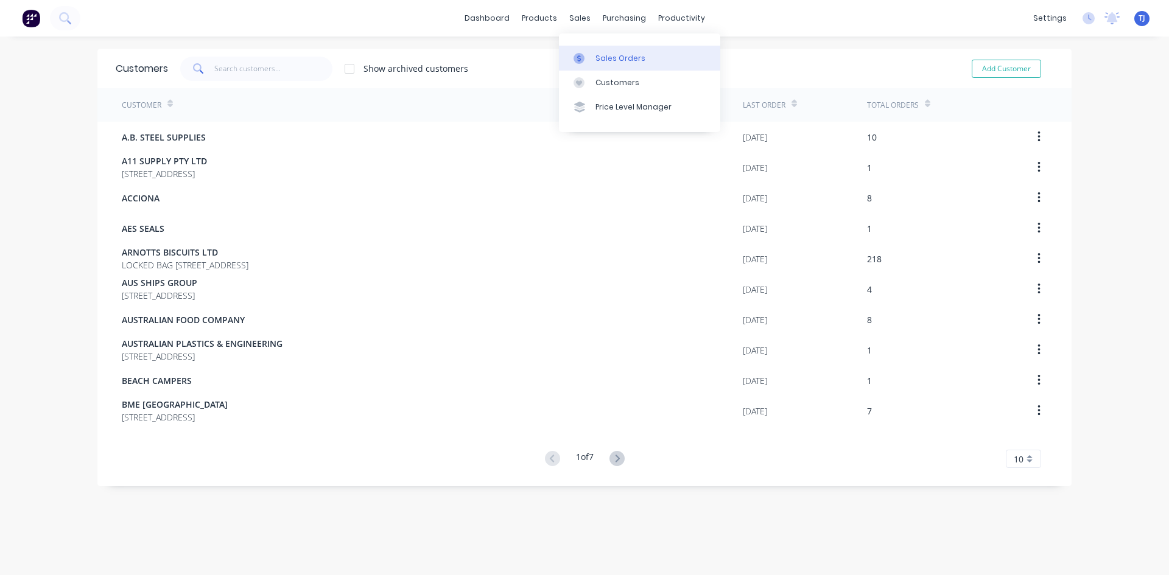
click at [597, 52] on link "Sales Orders" at bounding box center [639, 58] width 161 height 24
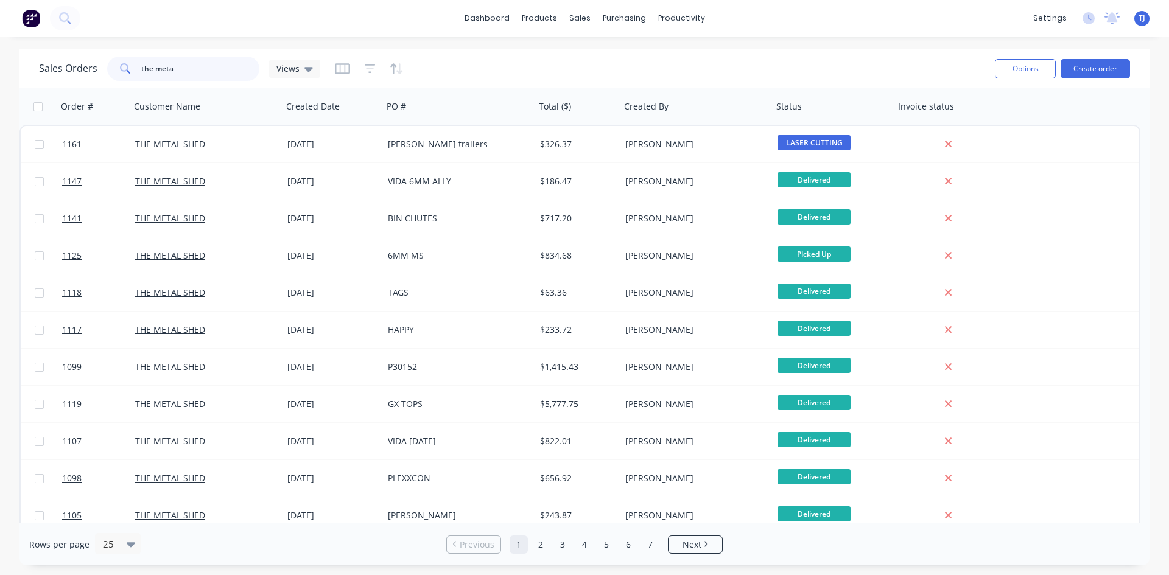
click at [155, 58] on input "the meta" at bounding box center [200, 69] width 119 height 24
click at [156, 58] on input "the meta" at bounding box center [200, 69] width 119 height 24
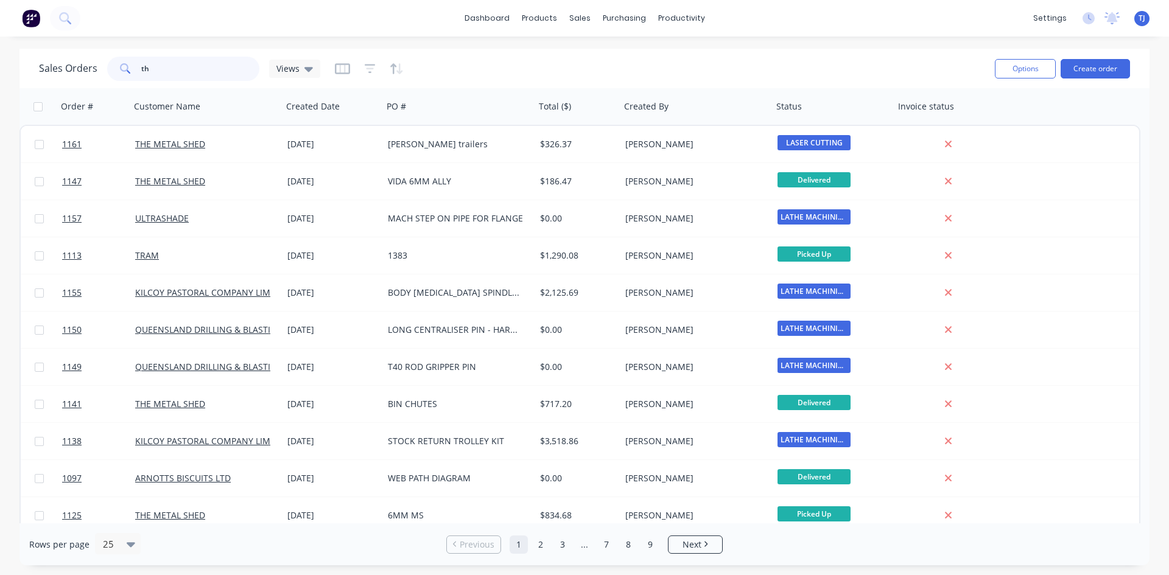
type input "t"
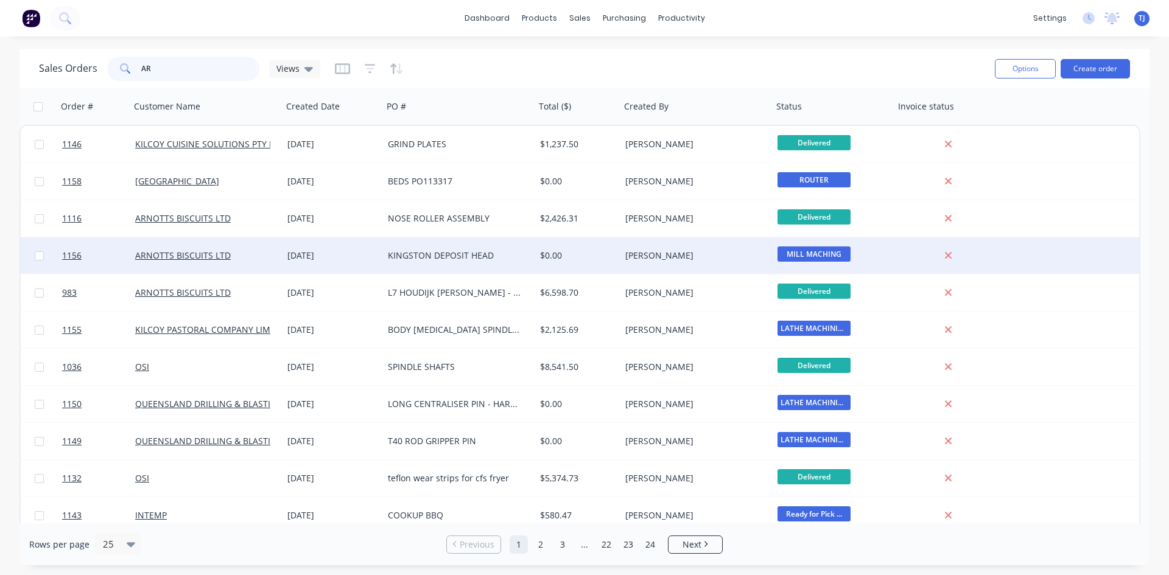
type input "AR"
click at [387, 251] on div "KINGSTON DEPOSIT HEAD" at bounding box center [459, 255] width 152 height 37
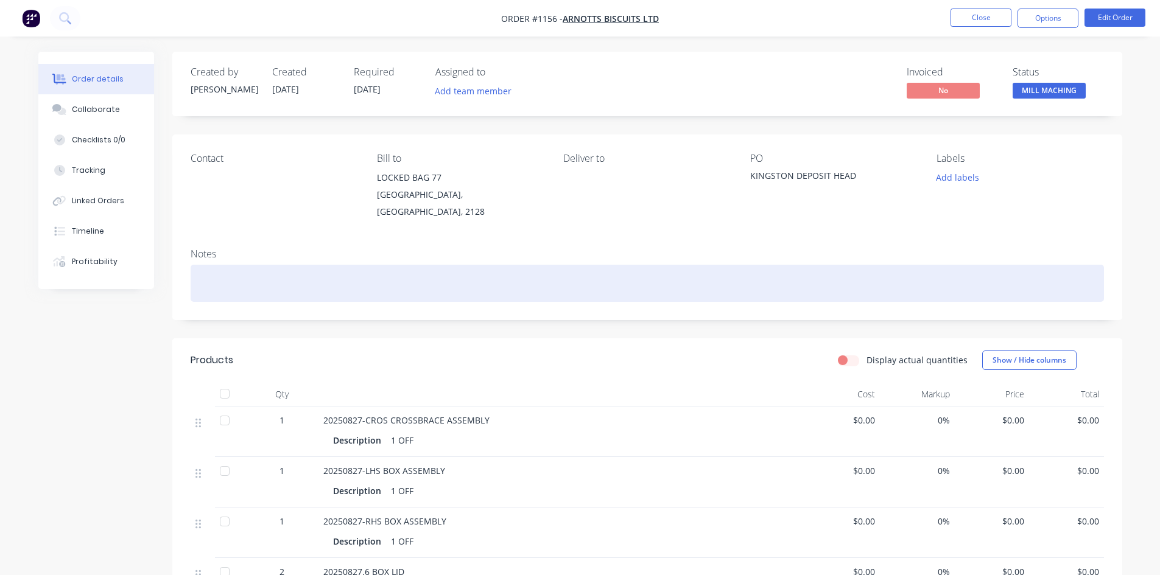
click at [248, 265] on div at bounding box center [647, 283] width 913 height 37
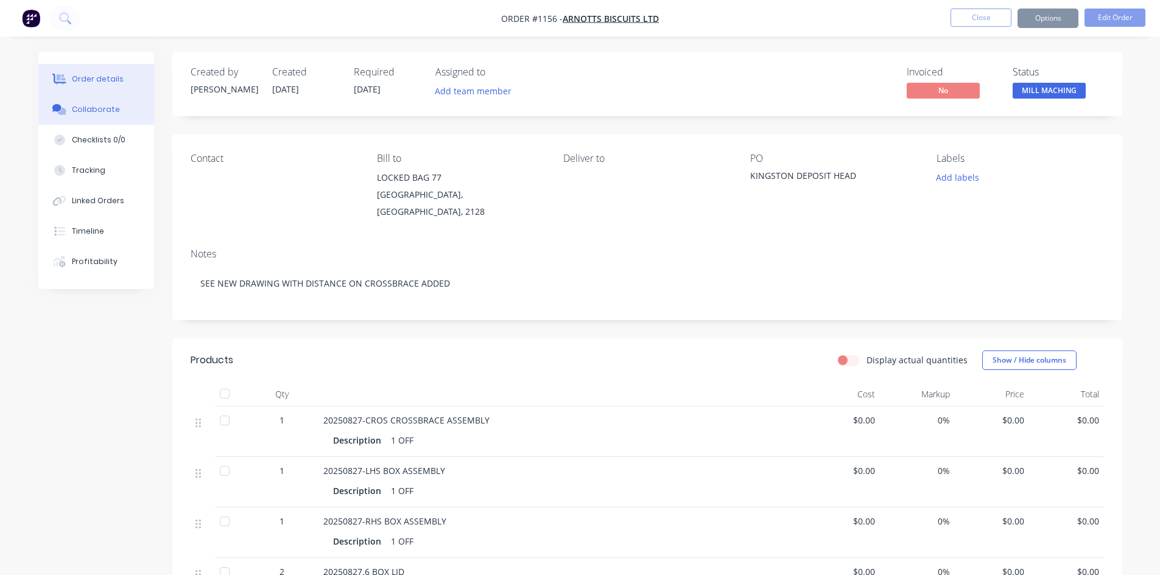
click at [98, 114] on div "Collaborate" at bounding box center [96, 109] width 48 height 11
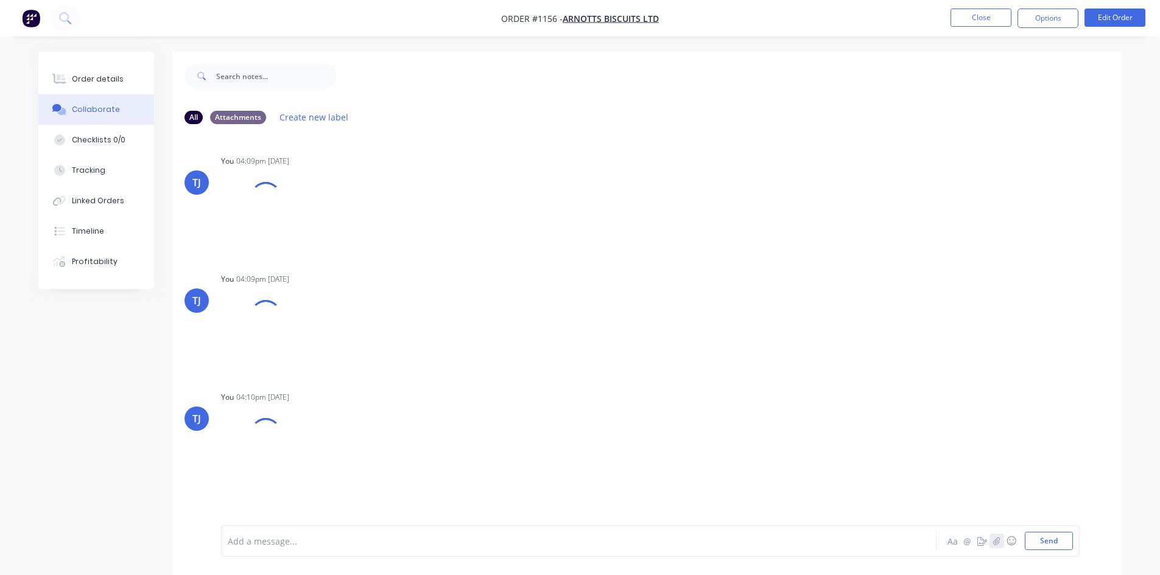
click at [995, 541] on icon "button" at bounding box center [996, 541] width 7 height 8
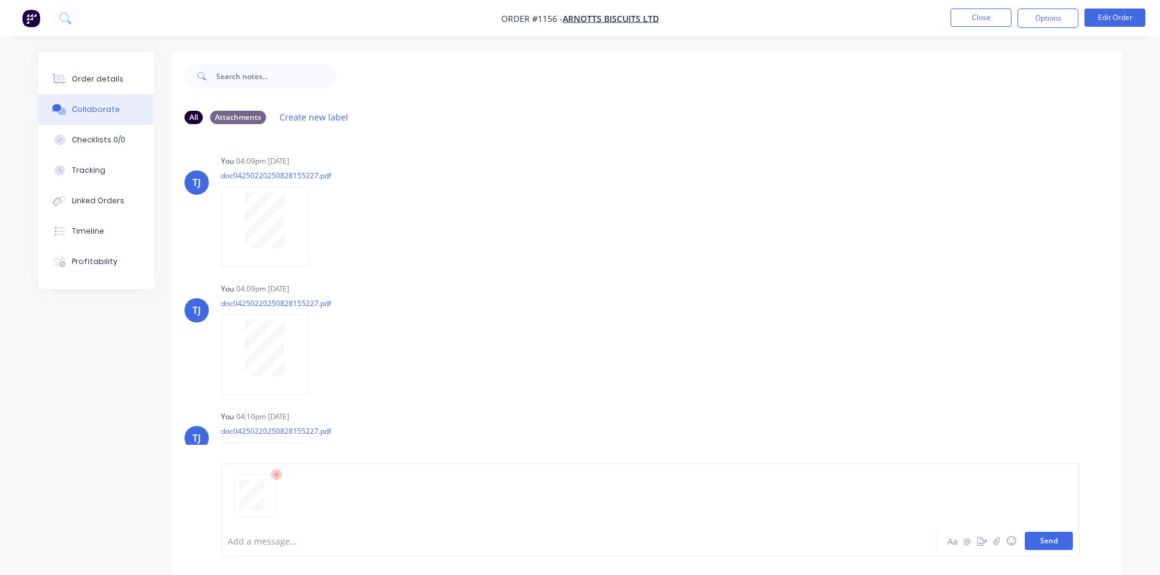
click at [1058, 541] on button "Send" at bounding box center [1049, 541] width 48 height 18
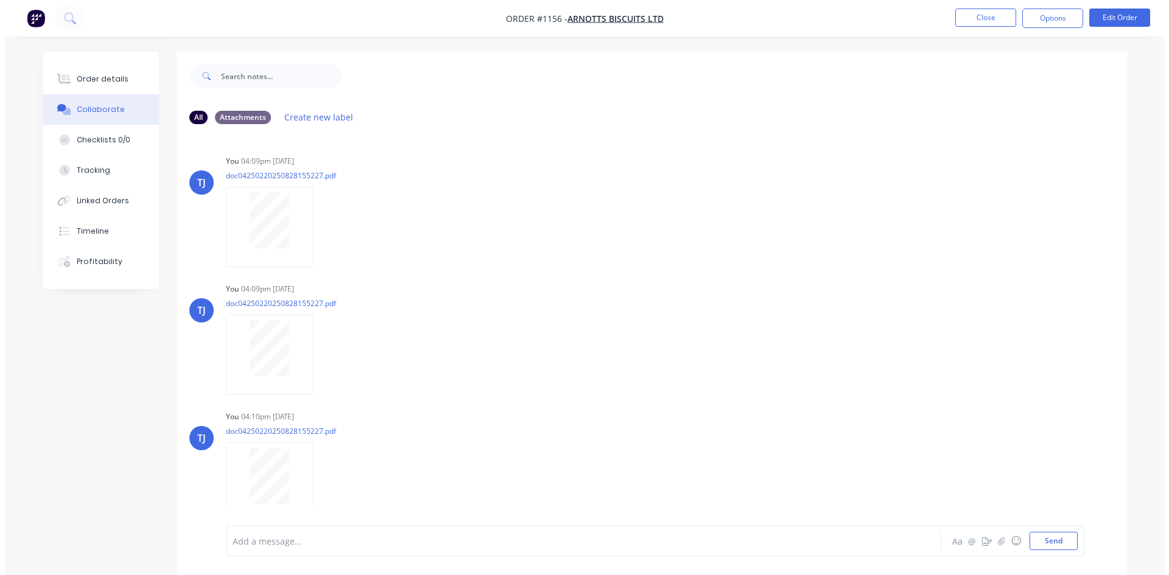
scroll to position [898, 0]
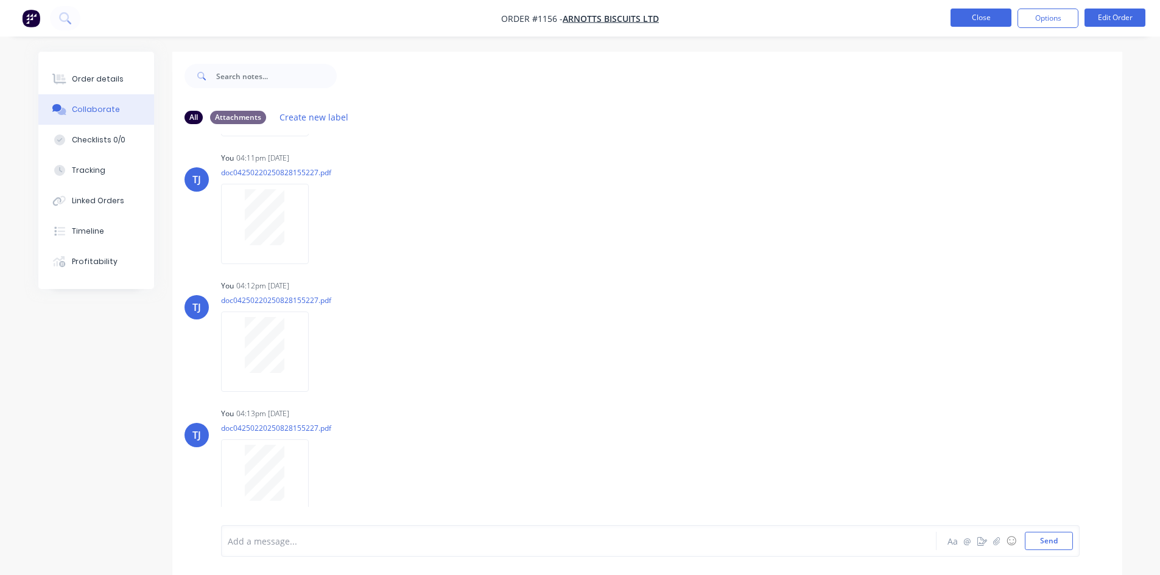
click at [972, 21] on button "Close" at bounding box center [980, 18] width 61 height 18
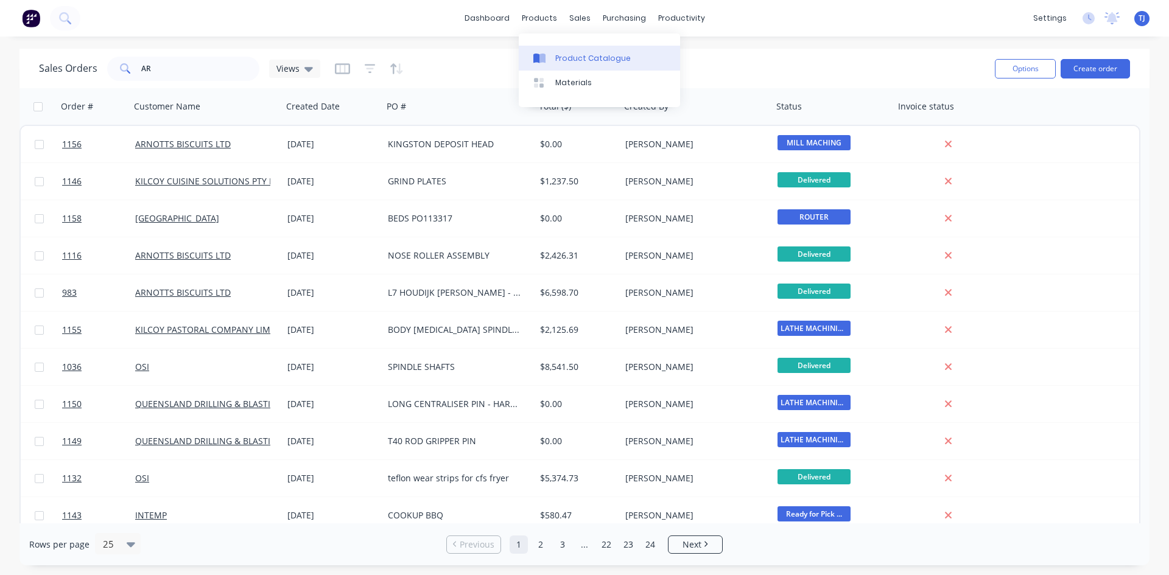
click at [577, 64] on link "Product Catalogue" at bounding box center [599, 58] width 161 height 24
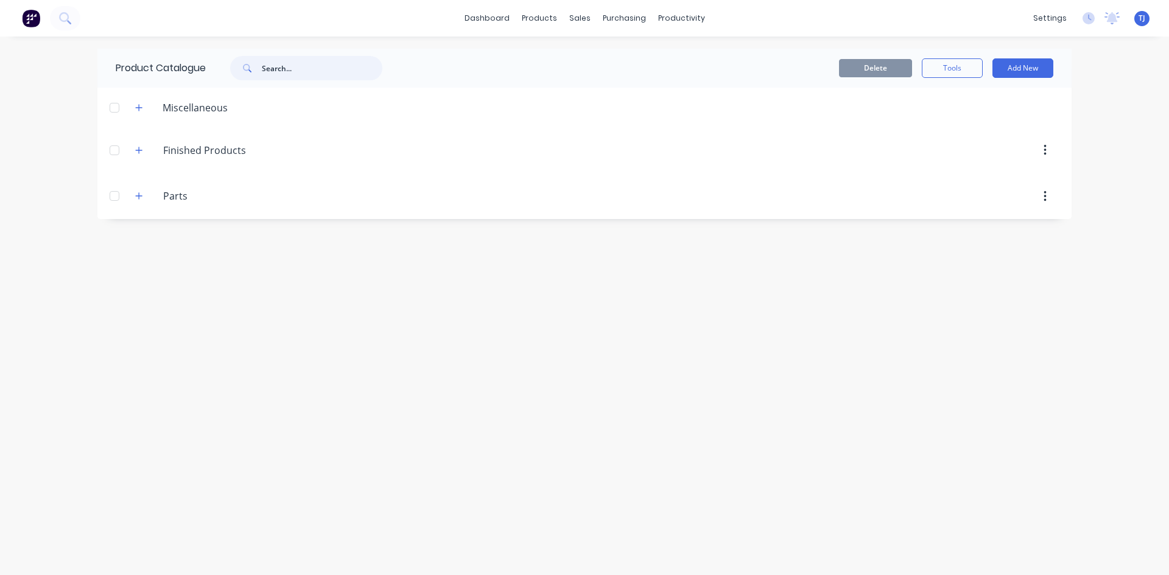
click at [278, 69] on input "text" at bounding box center [322, 68] width 121 height 24
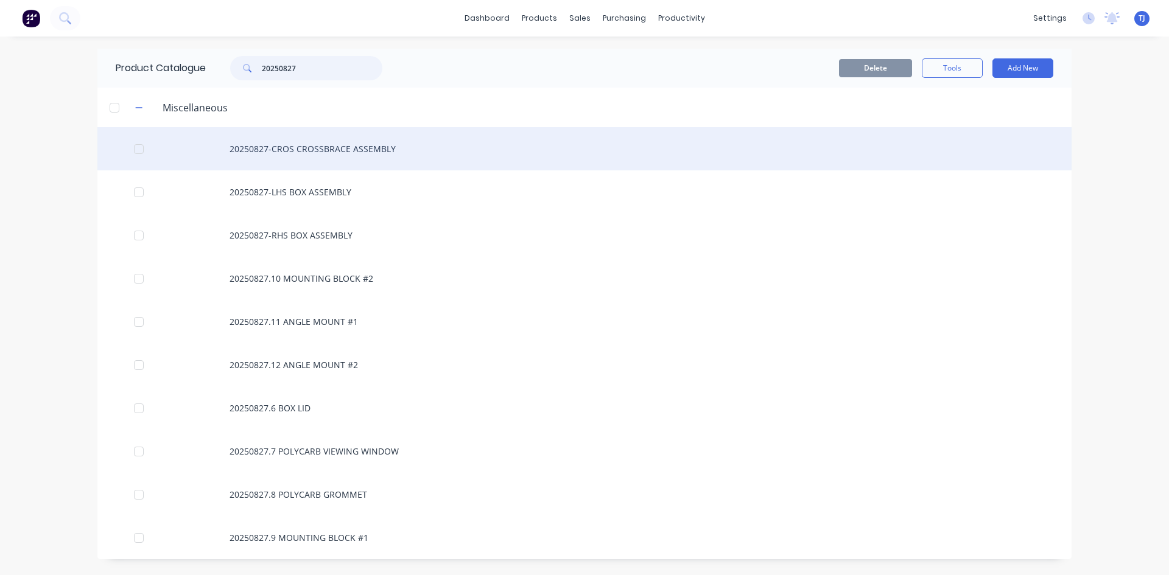
type input "20250827"
click at [340, 154] on div "20250827-CROS CROSSBRACE ASSEMBLY" at bounding box center [584, 148] width 974 height 43
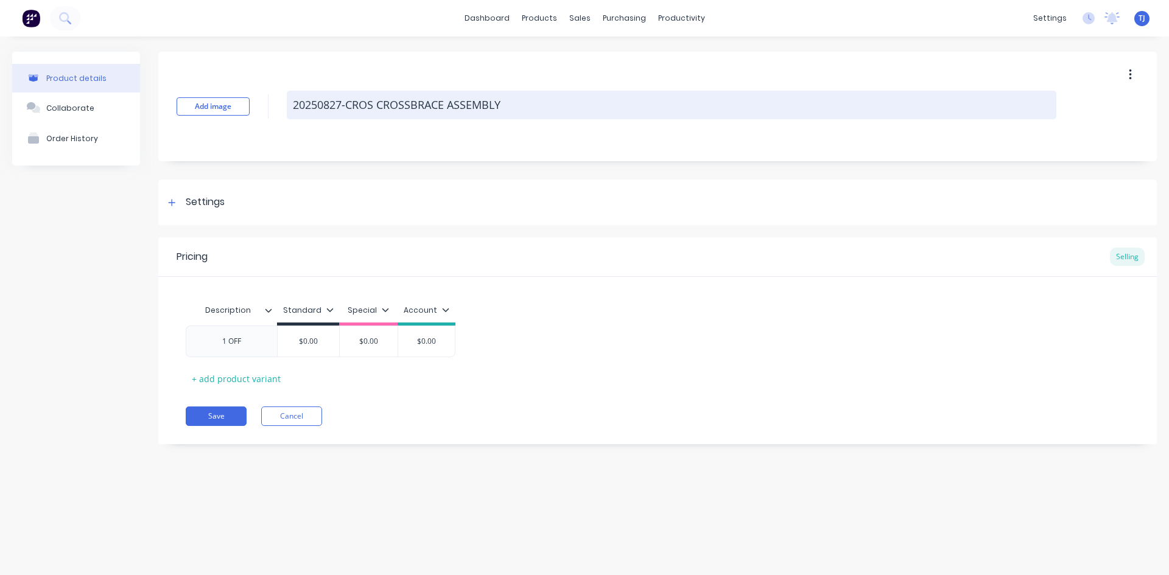
click at [514, 105] on textarea "20250827-CROS CROSSBRACE ASSEMBLY" at bounding box center [672, 105] width 770 height 29
type textarea "x"
type textarea "20250827-CROS CROSSBRACE ASSEMBLY"
type textarea "x"
type textarea "20250827-CROS CROSSBRACE ASSEMBLY ("
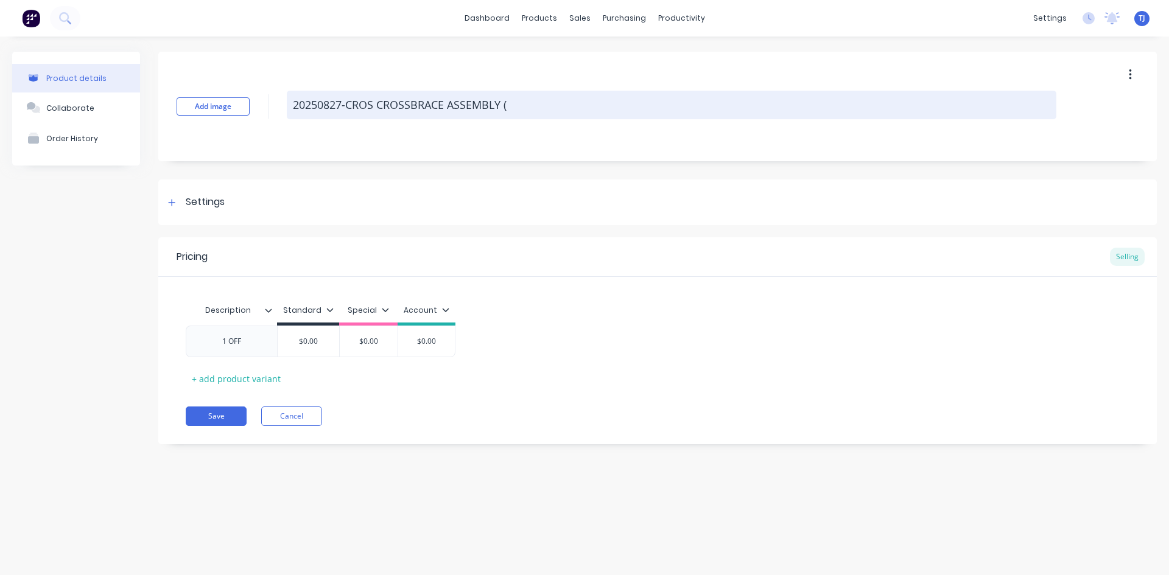
type textarea "x"
type textarea "20250827-CROS CROSSBRACE ASSEMBLY (S"
type textarea "x"
type textarea "20250827-CROS CROSSBRACE ASSEMBLY (SE"
type textarea "x"
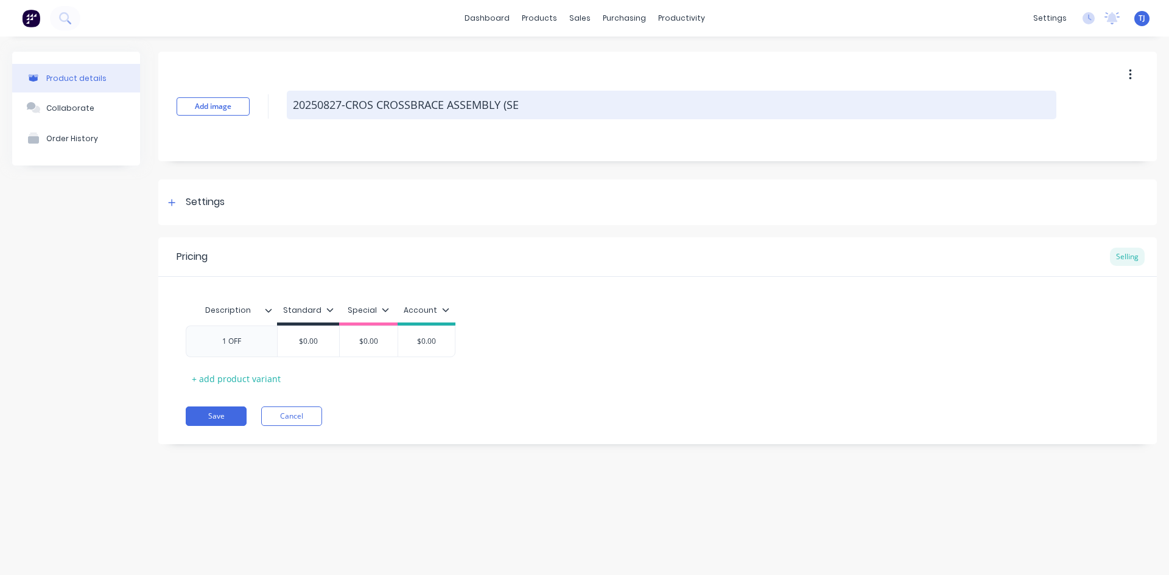
type textarea "20250827-CROS CROSSBRACE ASSEMBLY (SEE"
type textarea "x"
type textarea "20250827-CROS CROSSBRACE ASSEMBLY (SEE"
type textarea "x"
type textarea "20250827-CROS CROSSBRACE ASSEMBLY (SEE R"
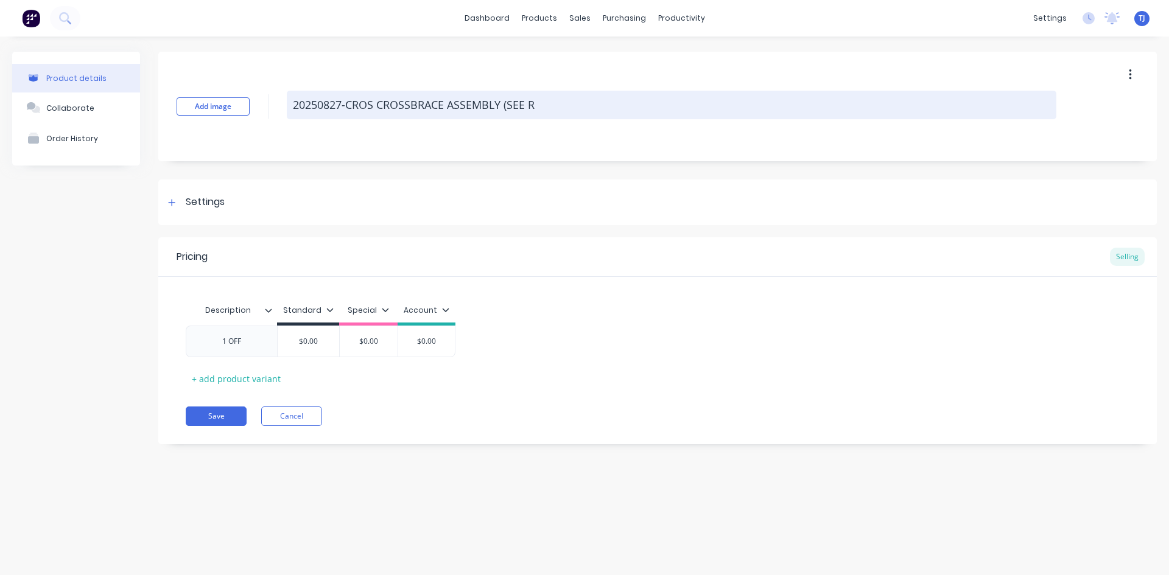
type textarea "x"
type textarea "20250827-CROS CROSSBRACE ASSEMBLY (SEE RE"
type textarea "x"
type textarea "20250827-CROS CROSSBRACE ASSEMBLY (SEE REV"
type textarea "x"
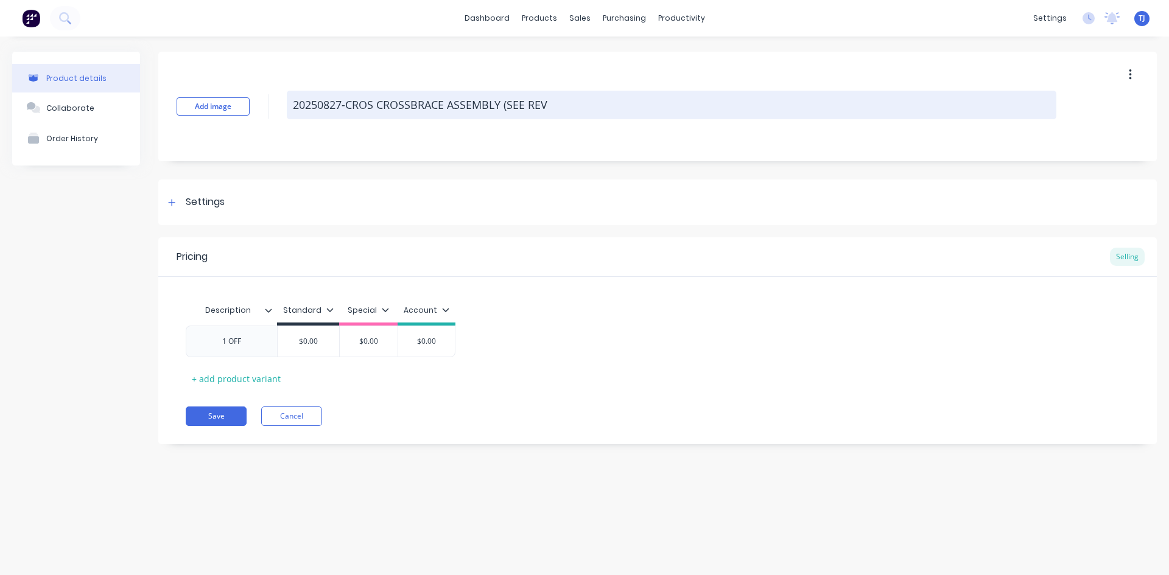
type textarea "20250827-CROS CROSSBRACE ASSEMBLY (SEE REV"
type textarea "x"
type textarea "20250827-CROS CROSSBRACE ASSEMBLY (SEE REV A"
type textarea "x"
type textarea "20250827-CROS CROSSBRACE ASSEMBLY (SEE REV A"
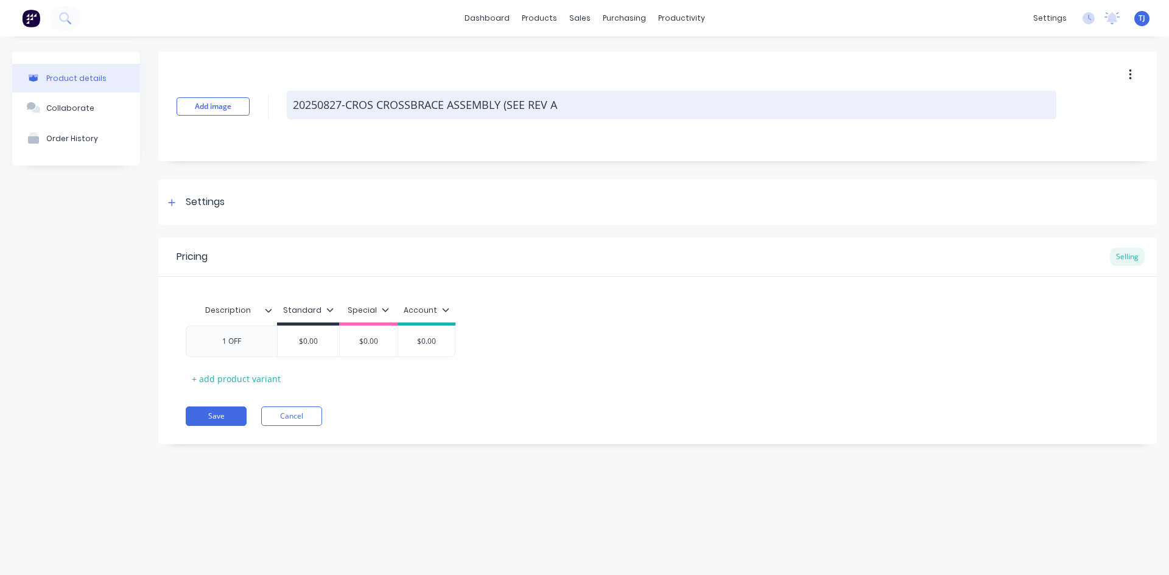
type textarea "x"
type textarea "20250827-CROS CROSSBRACE ASSEMBLY (SEE REV A D"
type textarea "x"
type textarea "20250827-CROS CROSSBRACE ASSEMBLY (SEE REV A DR"
type textarea "x"
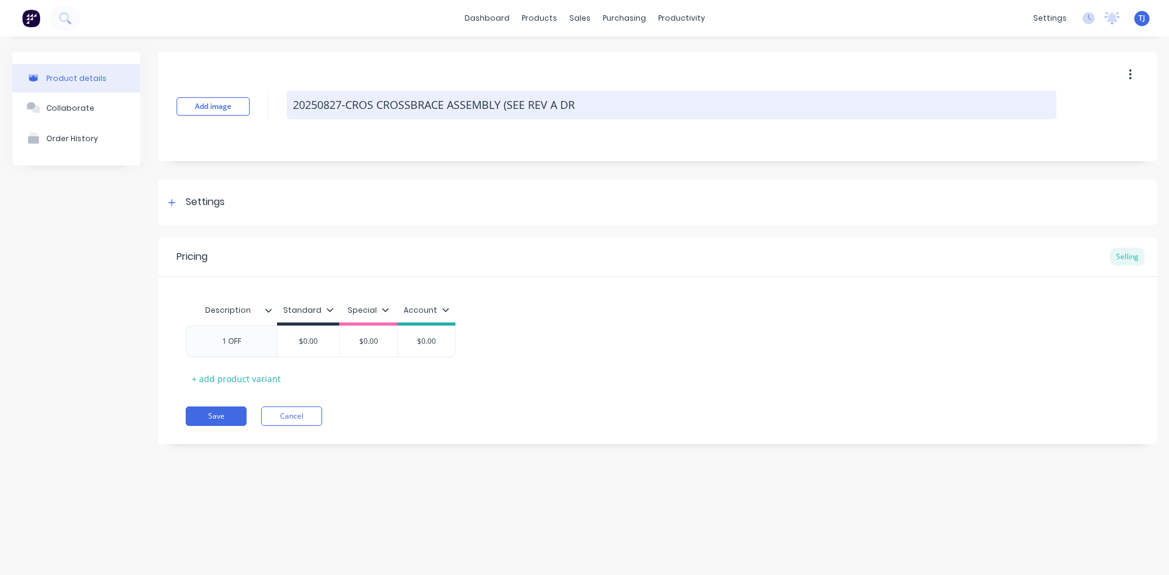
type textarea "20250827-CROS CROSSBRACE ASSEMBLY (SEE REV A DRA"
type textarea "x"
type textarea "20250827-CROS CROSSBRACE ASSEMBLY (SEE REV A DRAW"
type textarea "x"
type textarea "20250827-CROS CROSSBRACE ASSEMBLY (SEE REV A DRAWI"
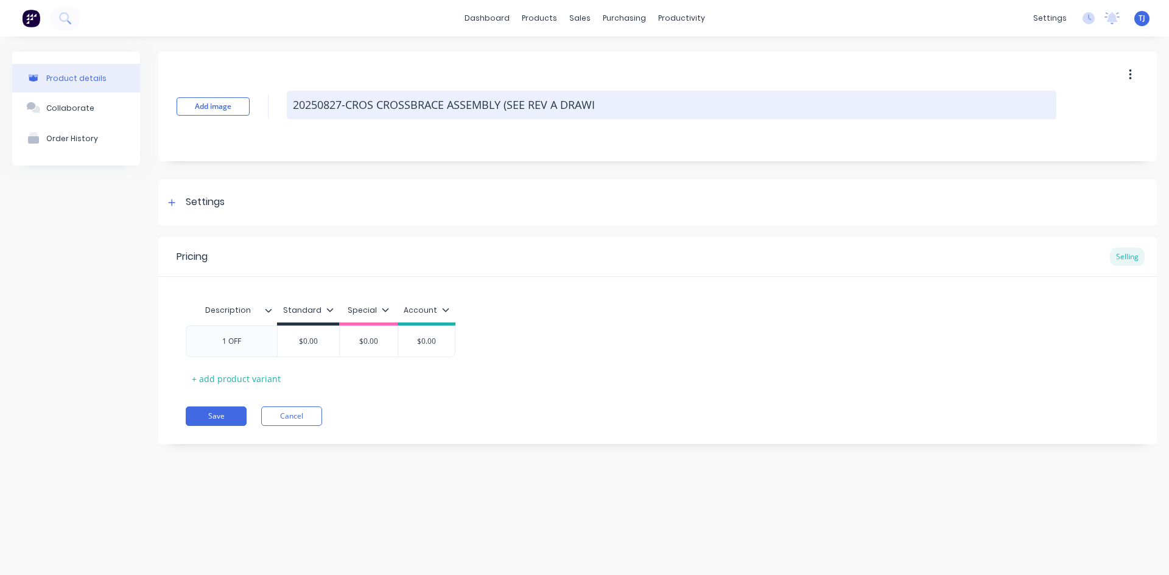
type textarea "x"
type textarea "20250827-CROS CROSSBRACE ASSEMBLY (SEE REV A DRAWIN"
type textarea "x"
type textarea "20250827-CROS CROSSBRACE ASSEMBLY (SEE REV A DRAWING"
type textarea "x"
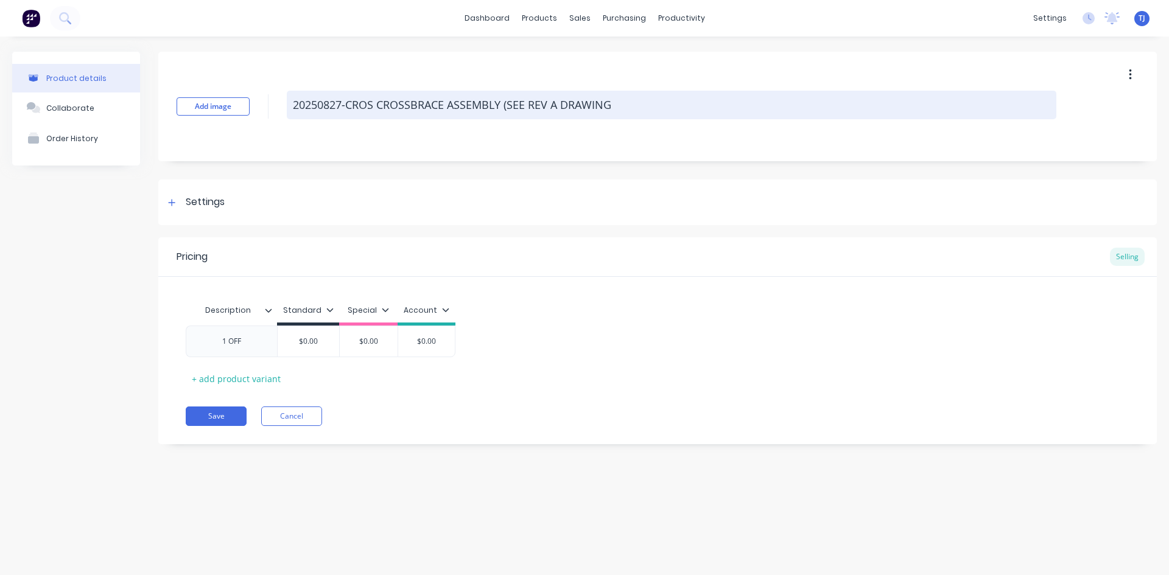
type textarea "20250827-CROS CROSSBRACE ASSEMBLY (SEE REV A DRAWING"
type textarea "x"
type textarea "20250827-CROS CROSSBRACE ASSEMBLY (SEE REV A DRAWING W"
type textarea "x"
type textarea "20250827-CROS CROSSBRACE ASSEMBLY (SEE REV A DRAWING WI"
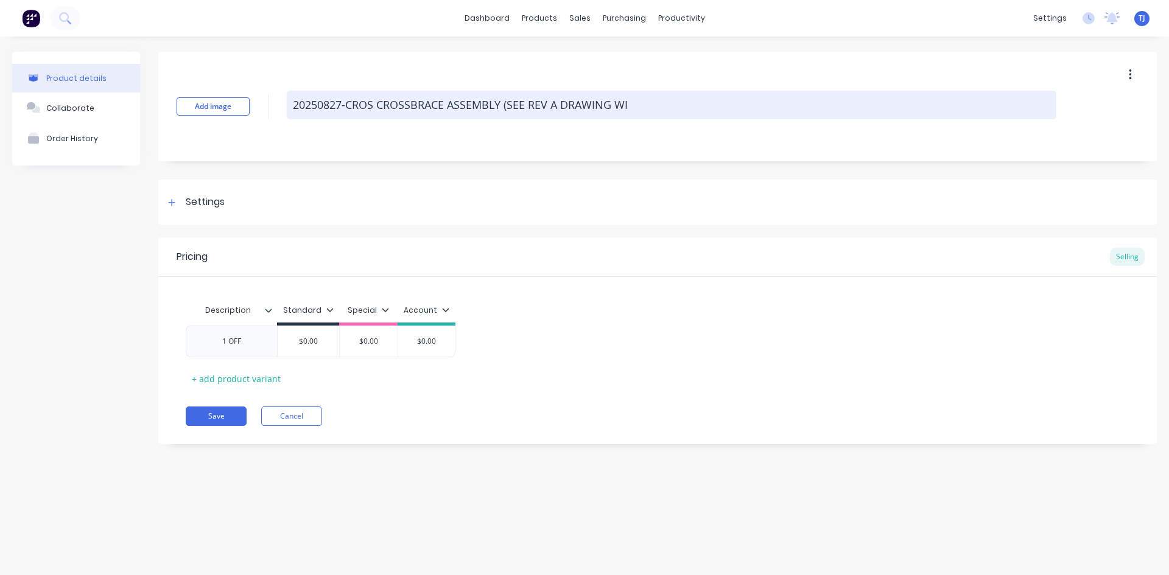
type textarea "x"
type textarea "20250827-CROS CROSSBRACE ASSEMBLY (SEE REV A DRAWING WIT"
type textarea "x"
type textarea "20250827-CROS CROSSBRACE ASSEMBLY (SEE REV A DRAWING WITH"
type textarea "x"
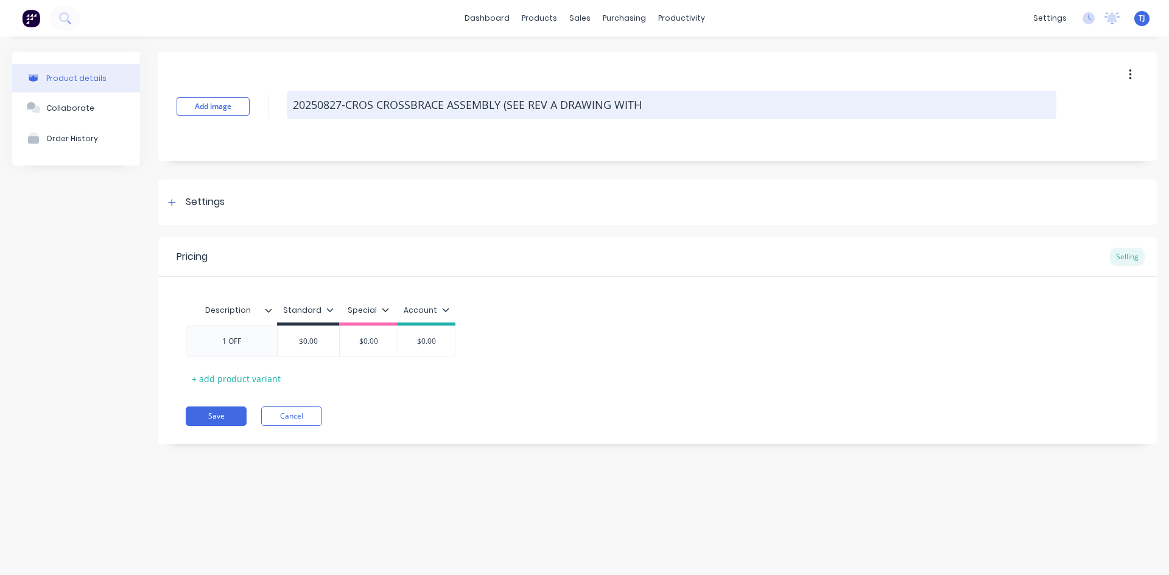
type textarea "20250827-CROS CROSSBRACE ASSEMBLY (SEE REV A DRAWING WITH"
type textarea "x"
type textarea "20250827-CROS CROSSBRACE ASSEMBLY (SEE REV A DRAWING WITH D"
type textarea "x"
type textarea "20250827-CROS CROSSBRACE ASSEMBLY (SEE REV A DRAWING WITH DI"
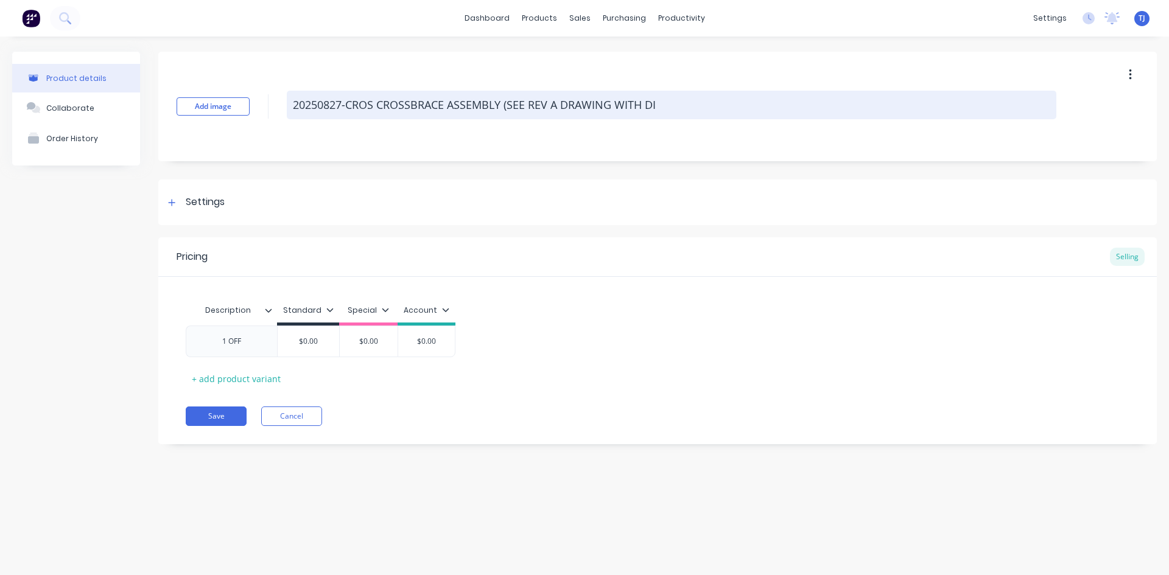
type textarea "x"
type textarea "20250827-CROS CROSSBRACE ASSEMBLY (SEE REV A DRAWING WITH DIS"
type textarea "x"
type textarea "20250827-CROS CROSSBRACE ASSEMBLY (SEE REV A DRAWING WITH DIST"
type textarea "x"
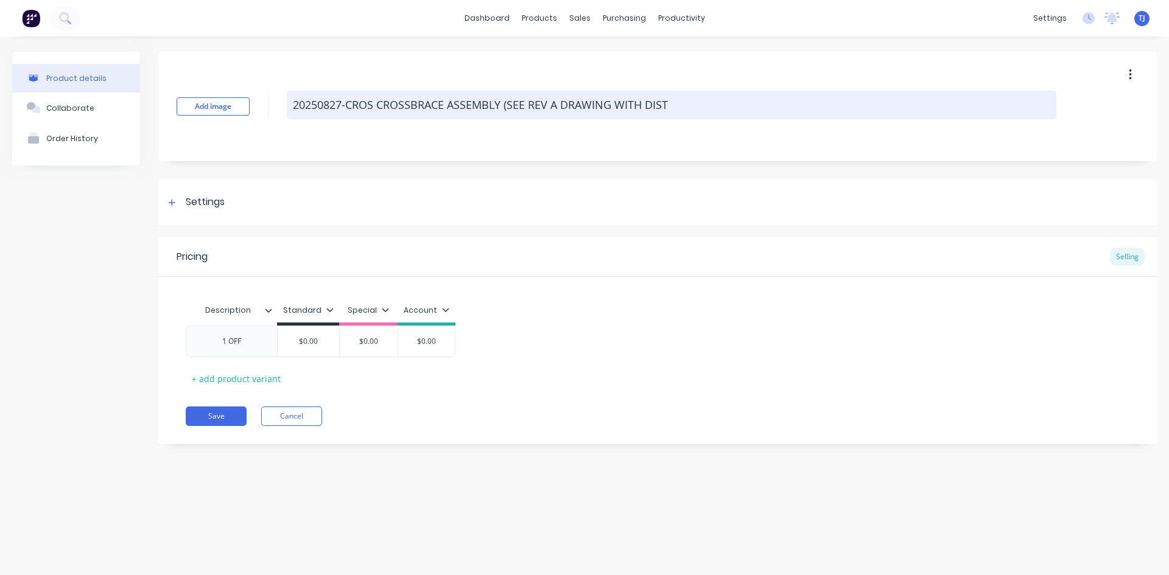
type textarea "20250827-CROS CROSSBRACE ASSEMBLY (SEE REV A DRAWING WITH DISTA"
type textarea "x"
type textarea "20250827-CROS CROSSBRACE ASSEMBLY (SEE REV A DRAWING WITH DISTAN"
type textarea "x"
type textarea "20250827-CROS CROSSBRACE ASSEMBLY (SEE REV A DRAWING WITH DISTANC"
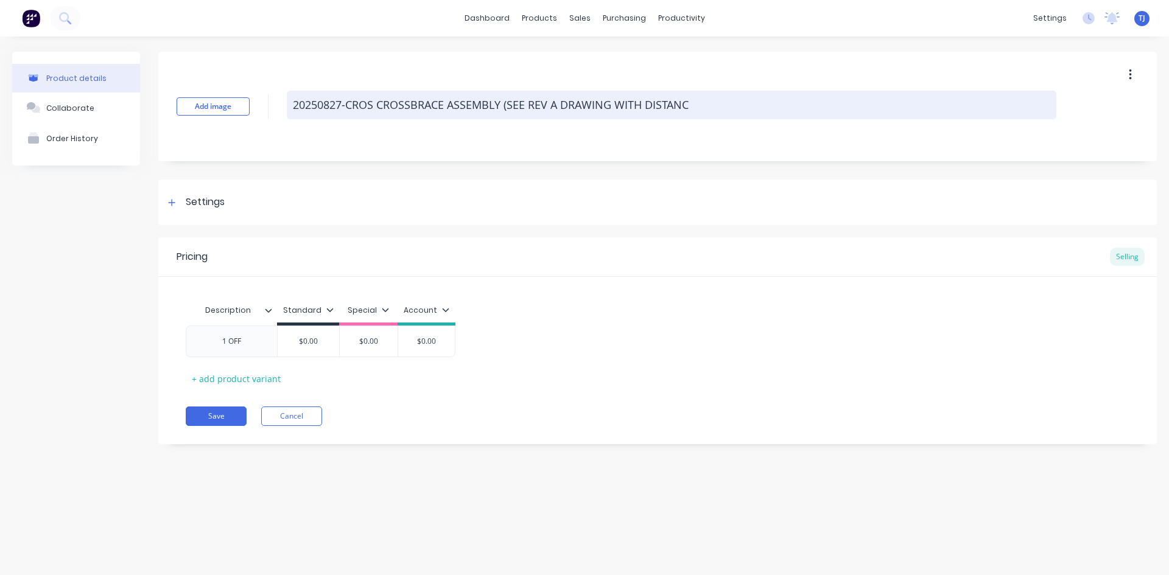
type textarea "x"
type textarea "20250827-CROS CROSSBRACE ASSEMBLY (SEE REV A DRAWING WITH DISTANCE"
type textarea "x"
type textarea "20250827-CROS CROSSBRACE ASSEMBLY (SEE REV A DRAWING WITH DISTANCE"
type textarea "x"
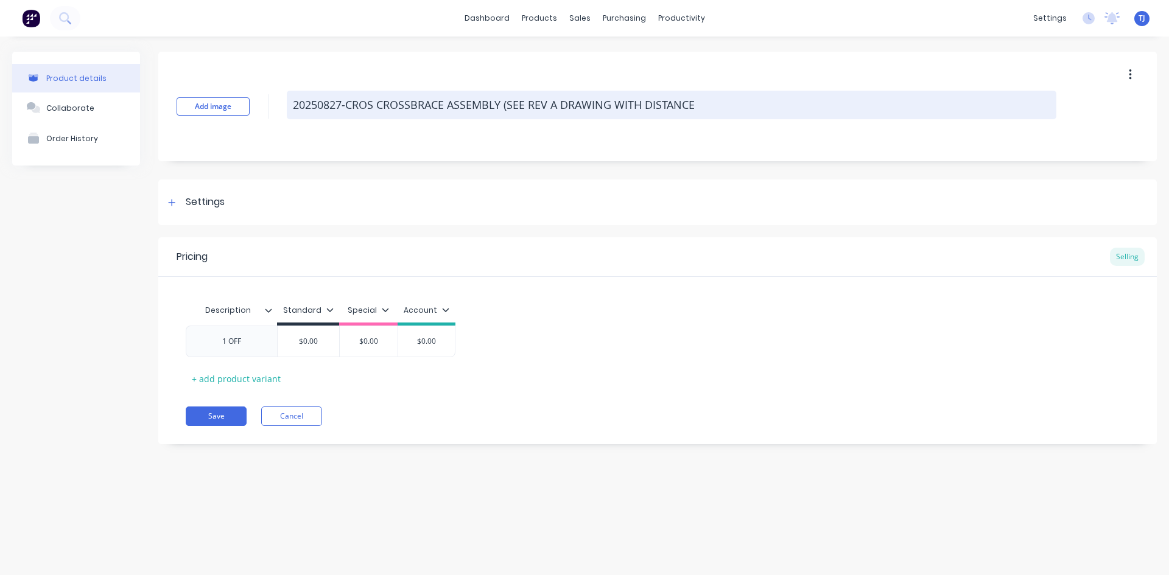
type textarea "20250827-CROS CROSSBRACE ASSEMBLY (SEE REV A DRAWING WITH DISTANCE A"
type textarea "x"
type textarea "20250827-CROS CROSSBRACE ASSEMBLY (SEE REV A DRAWING WITH DISTANCE AD"
type textarea "x"
type textarea "20250827-CROS CROSSBRACE ASSEMBLY (SEE REV A DRAWING WITH DISTANCE ADD"
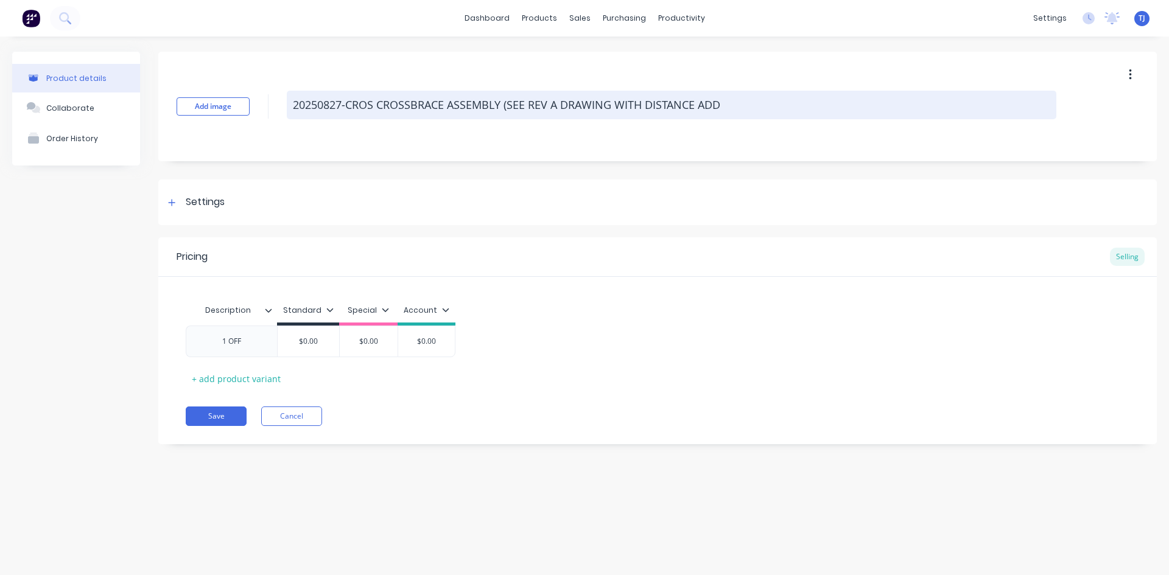
type textarea "x"
type textarea "20250827-CROS CROSSBRACE ASSEMBLY (SEE REV A DRAWING WITH DISTANCE ADDE"
type textarea "x"
type textarea "20250827-CROS CROSSBRACE ASSEMBLY (SEE REV A DRAWING WITH DISTANCE ADDED"
type textarea "x"
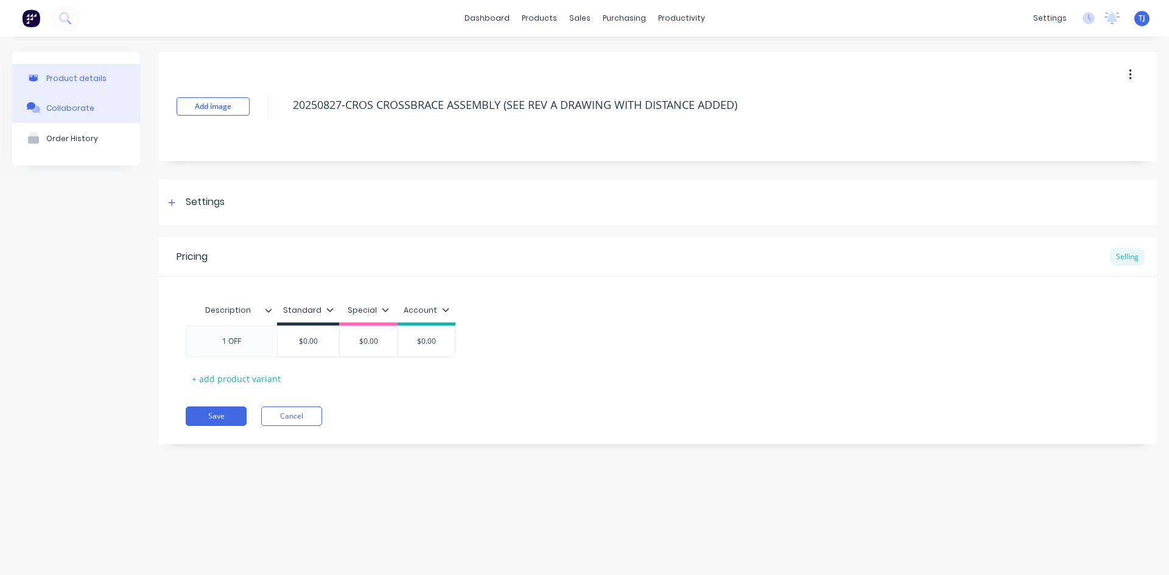
type textarea "20250827-CROS CROSSBRACE ASSEMBLY (SEE REV A DRAWING WITH DISTANCE ADDED)"
type textarea "x"
type textarea "20250827-CROS CROSSBRACE ASSEMBLY (SEE REV A DRAWING WITH DISTANCE ADDED)"
click at [83, 112] on div "Collaborate" at bounding box center [70, 107] width 48 height 9
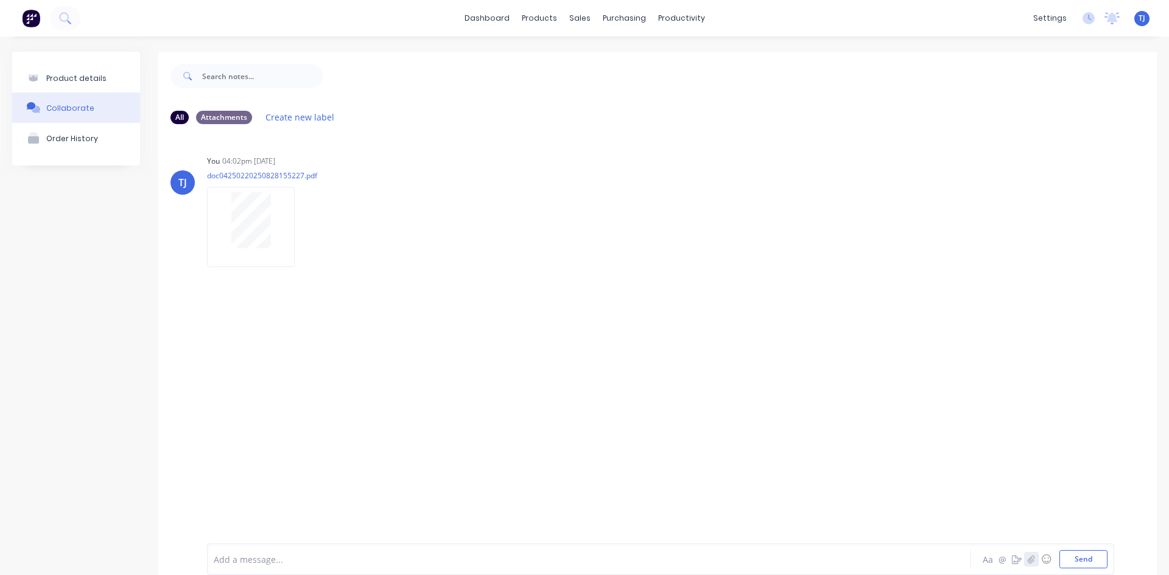
click at [1028, 560] on icon "button" at bounding box center [1031, 559] width 7 height 9
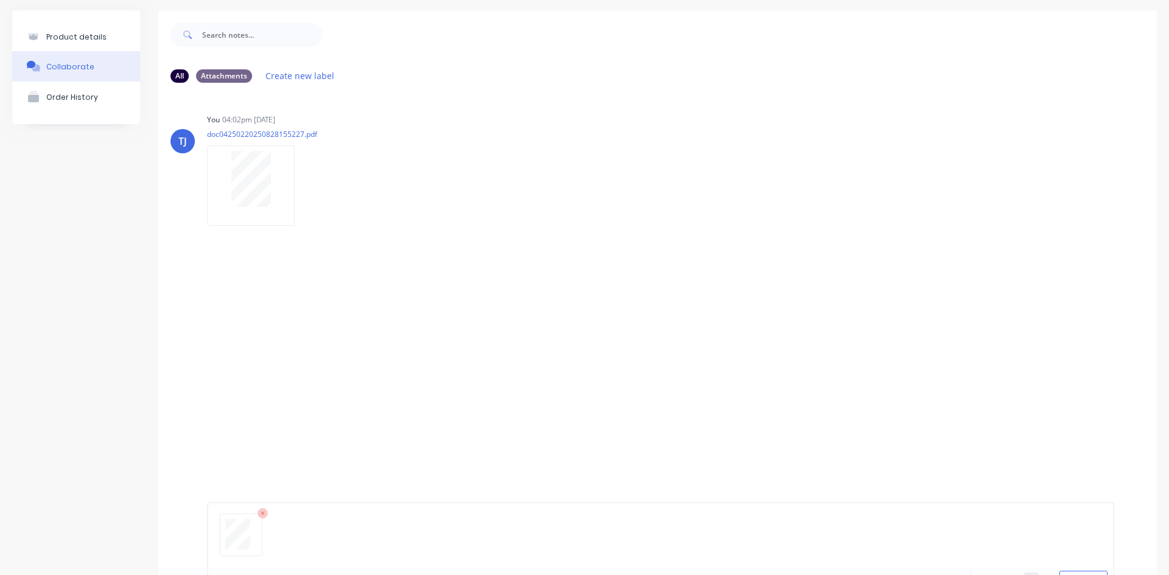
scroll to position [96, 0]
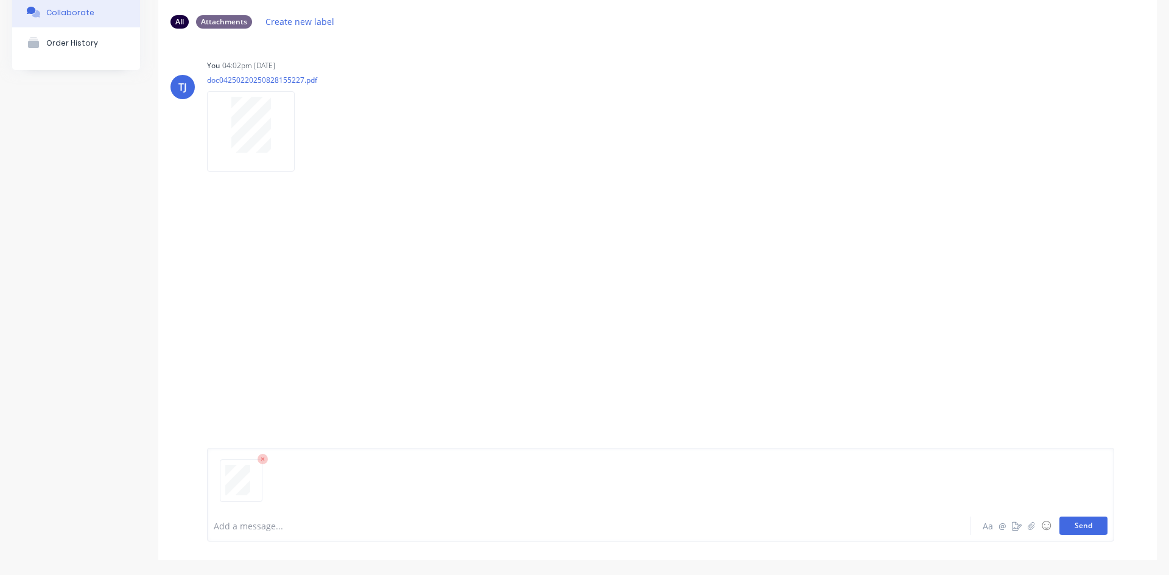
click at [1084, 527] on button "Send" at bounding box center [1083, 526] width 48 height 18
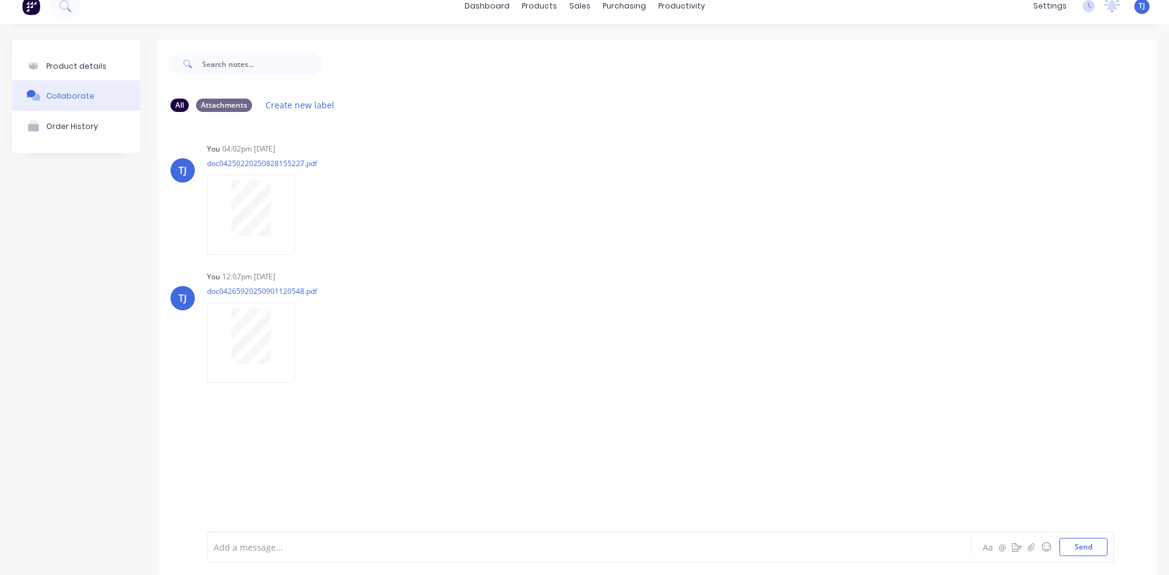
scroll to position [0, 0]
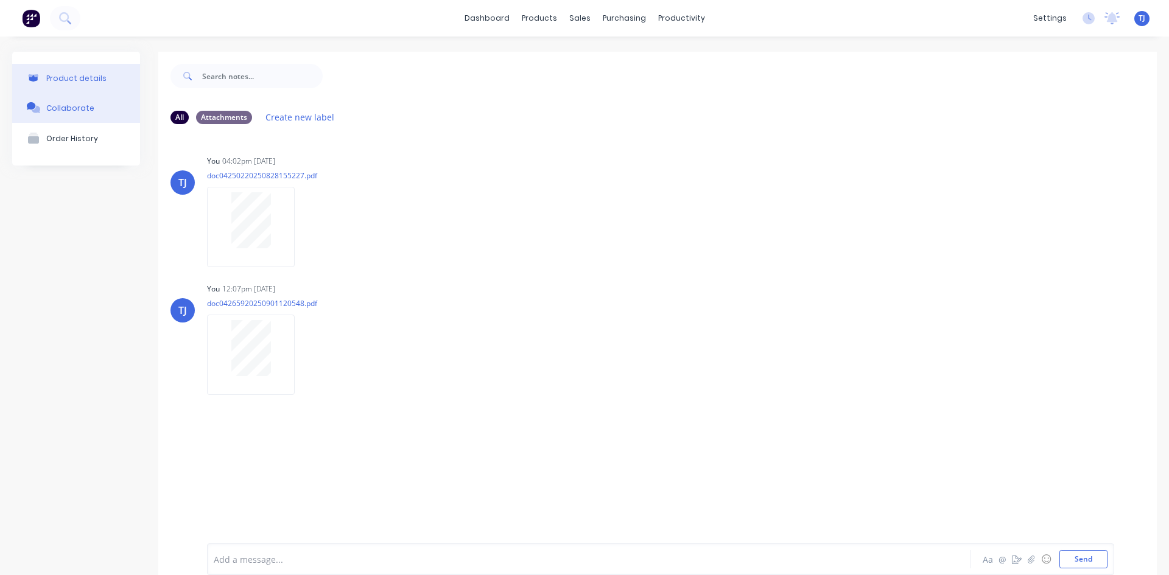
click at [99, 79] on div "Product details" at bounding box center [76, 78] width 60 height 9
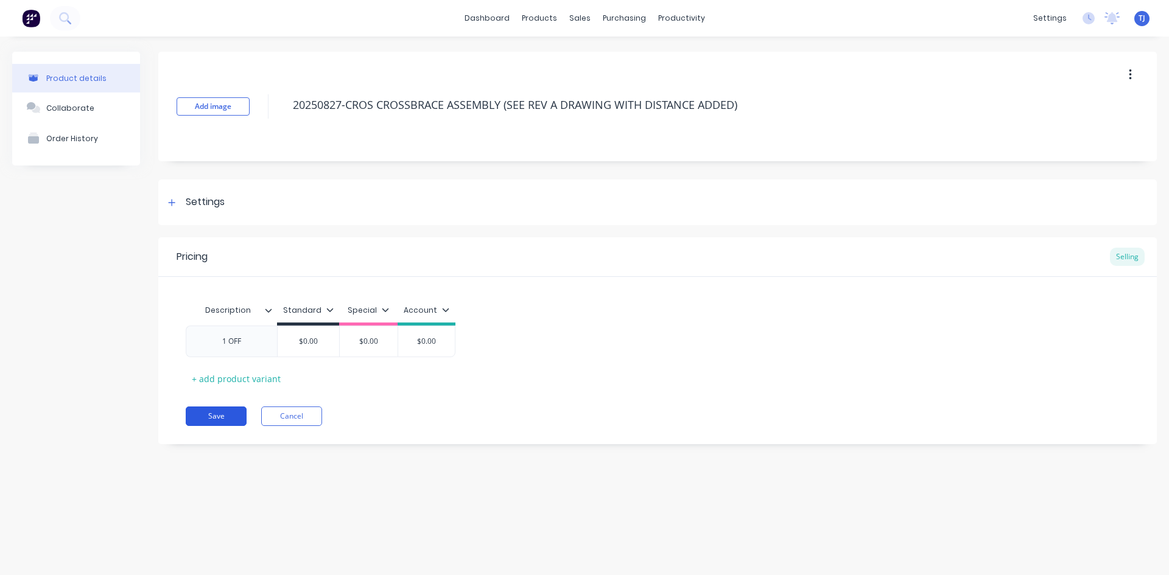
click at [212, 419] on button "Save" at bounding box center [216, 416] width 61 height 19
type textarea "x"
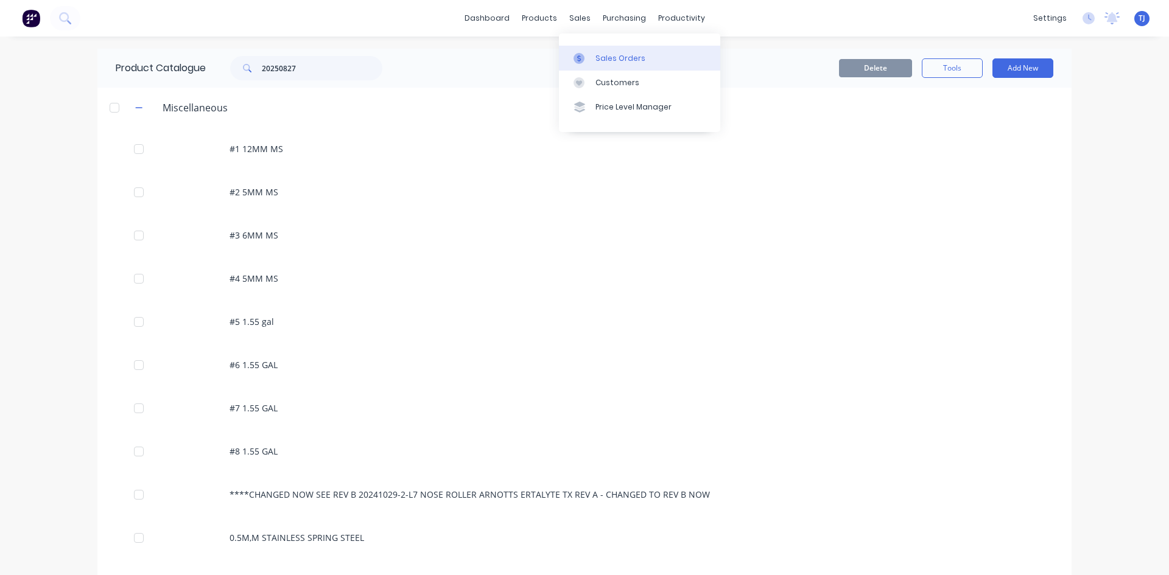
click at [612, 57] on div "Sales Orders" at bounding box center [620, 58] width 50 height 11
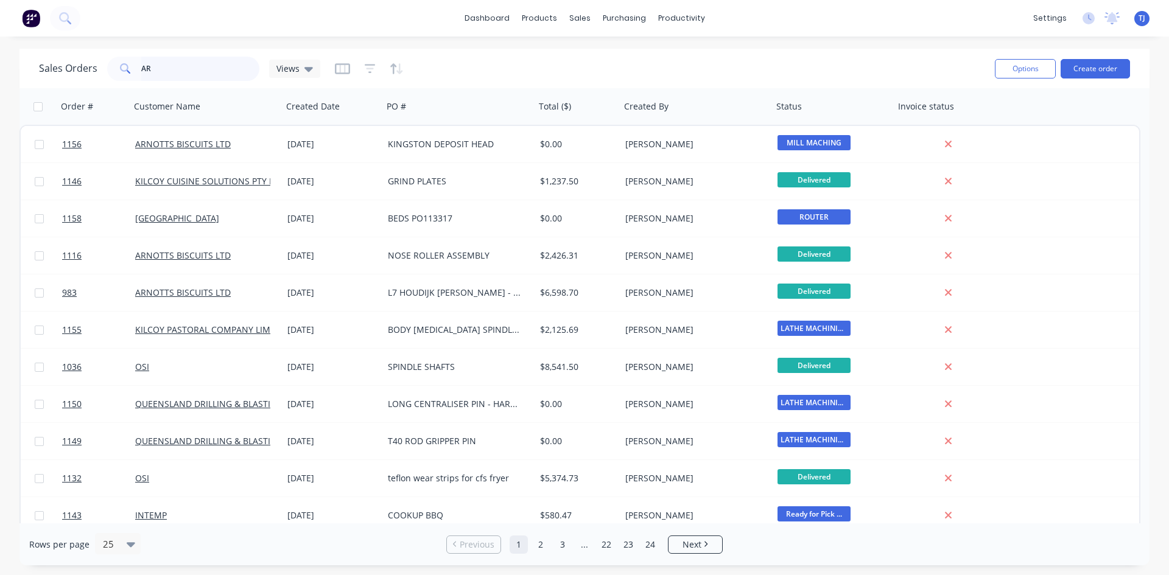
click at [192, 73] on input "AR" at bounding box center [200, 69] width 119 height 24
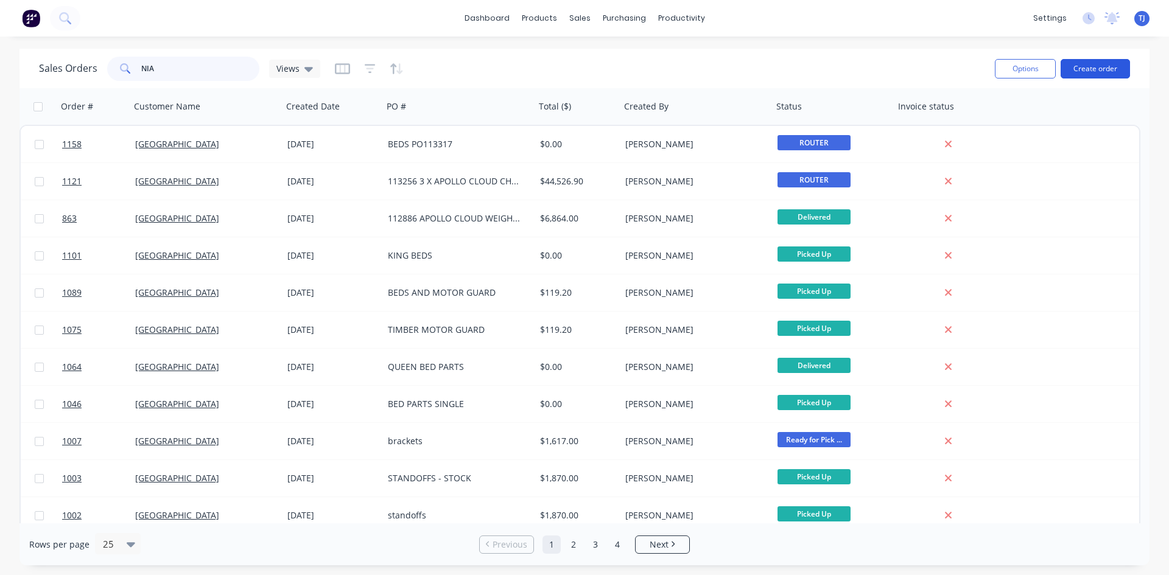
type input "NIA"
click at [1096, 64] on button "Create order" at bounding box center [1095, 68] width 69 height 19
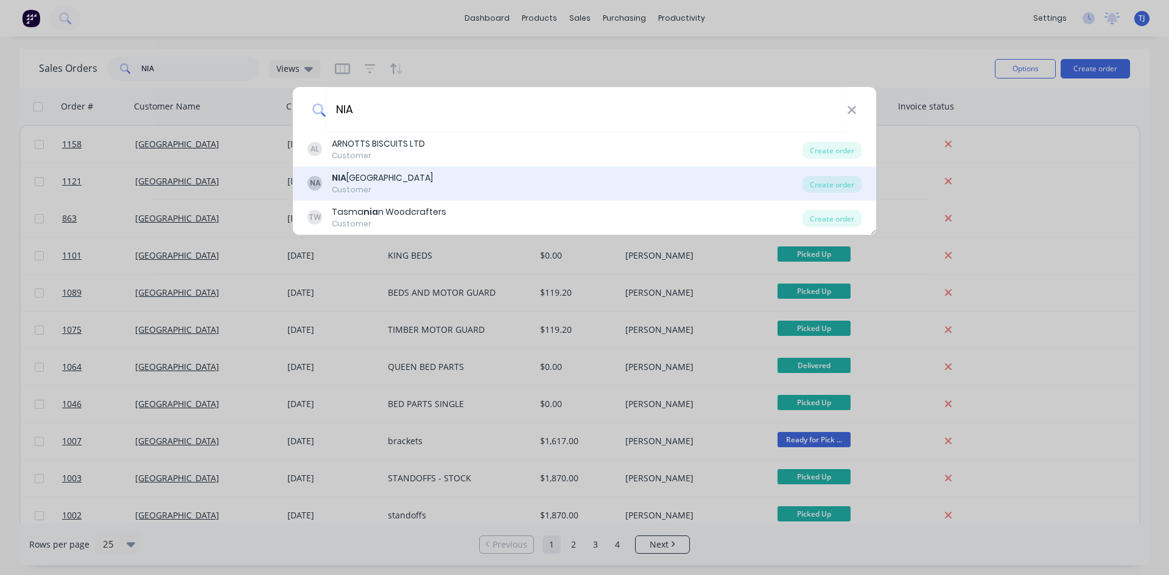
type input "NIA"
click at [412, 192] on div "Customer" at bounding box center [382, 189] width 101 height 11
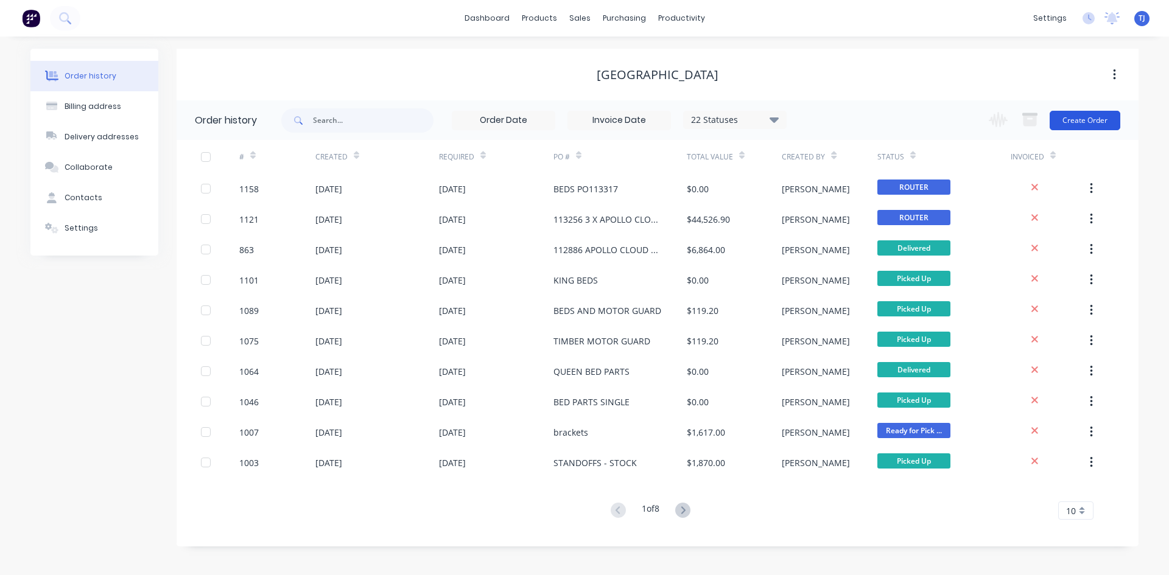
click at [1076, 116] on button "Create Order" at bounding box center [1085, 120] width 71 height 19
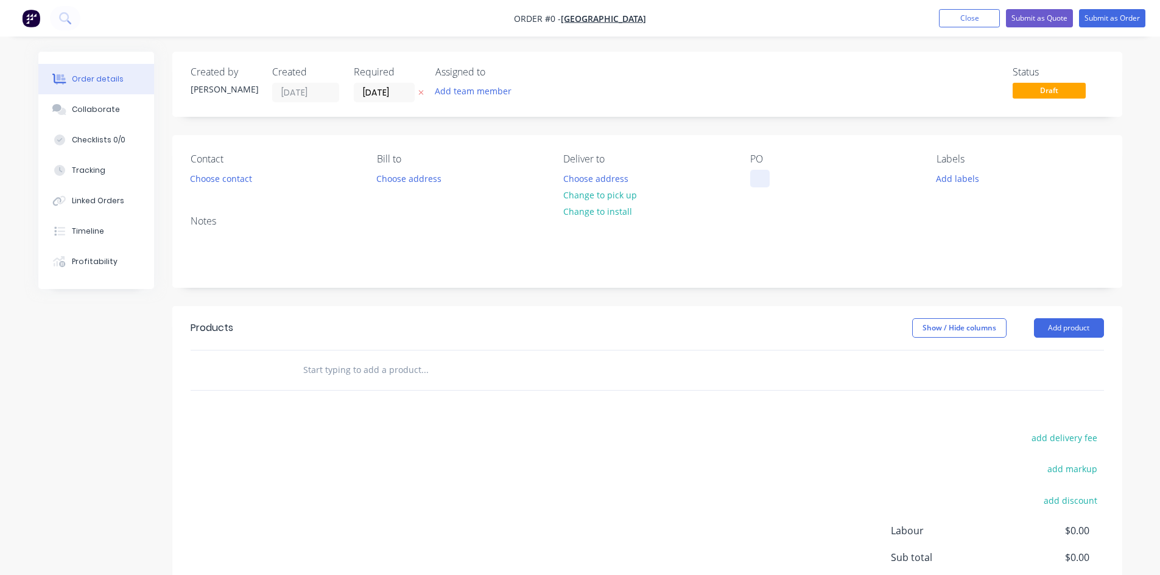
click at [759, 181] on div at bounding box center [759, 179] width 19 height 18
click at [363, 376] on div "Order details Collaborate Checklists 0/0 Tracking Linked Orders Timeline Profit…" at bounding box center [580, 377] width 1108 height 650
type input "WL003"
click at [980, 18] on button "Close" at bounding box center [969, 18] width 61 height 18
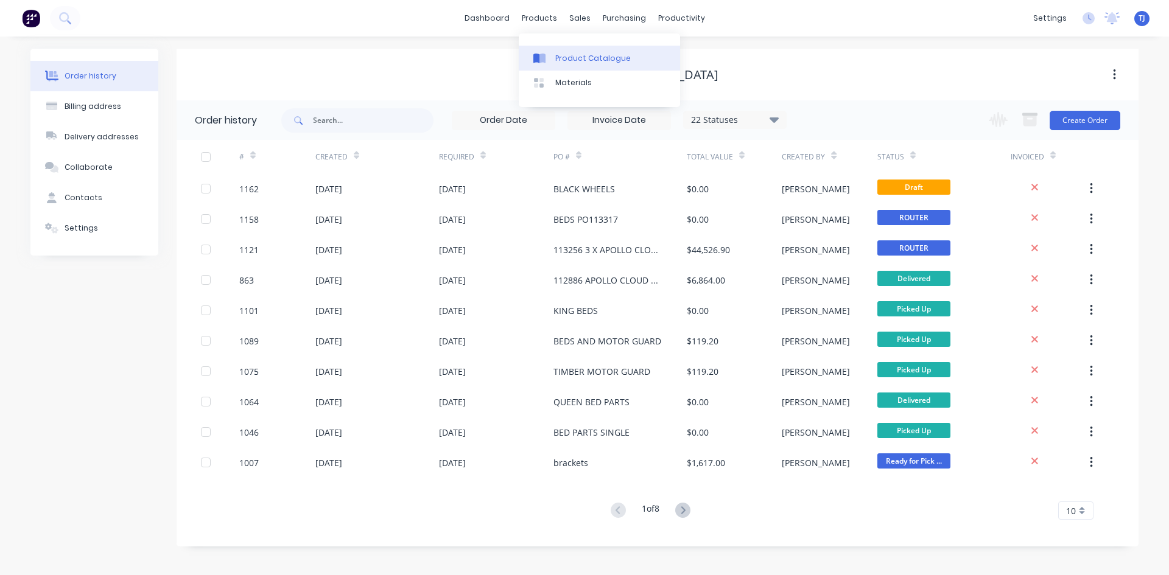
click at [582, 62] on div "Product Catalogue" at bounding box center [592, 58] width 75 height 11
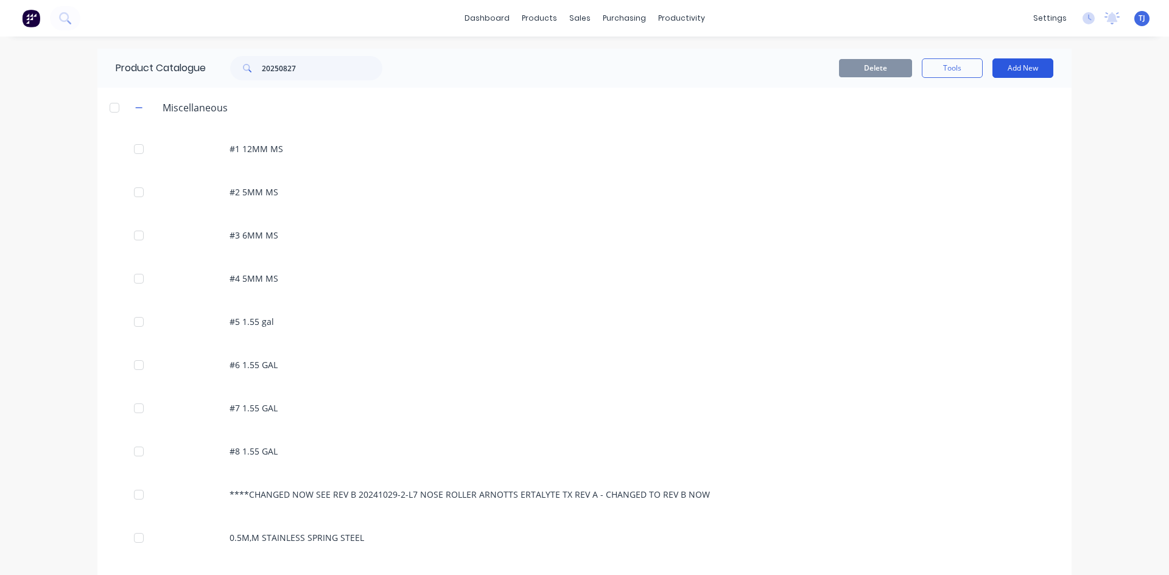
click at [1007, 69] on button "Add New" at bounding box center [1022, 67] width 61 height 19
click at [981, 124] on div "Product" at bounding box center [996, 124] width 94 height 18
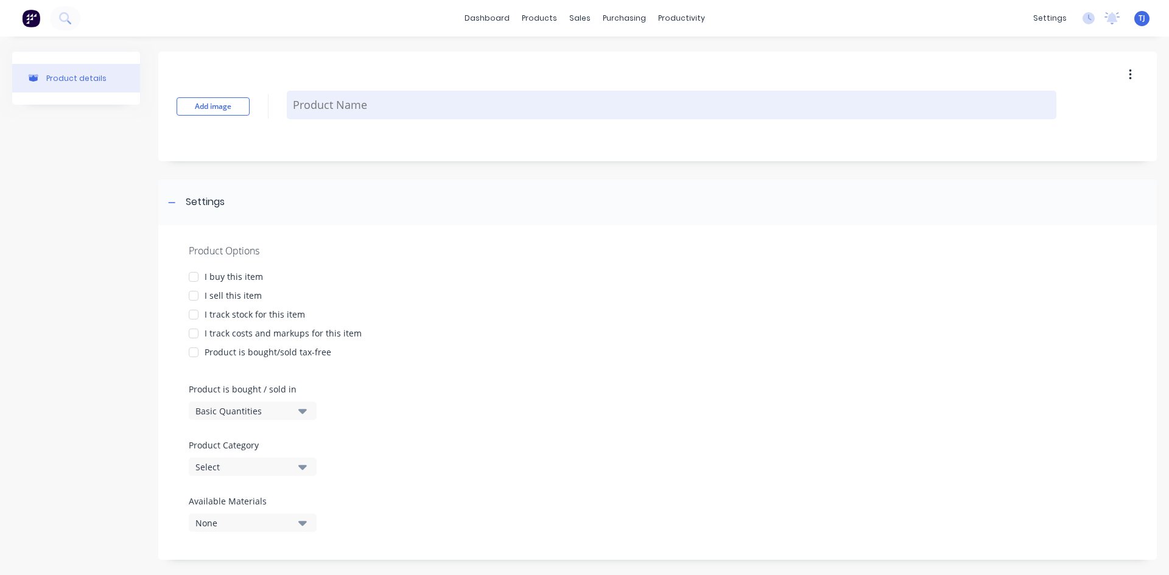
click at [322, 103] on textarea at bounding box center [672, 105] width 770 height 29
type textarea "x"
type textarea "W"
type textarea "x"
type textarea "WL"
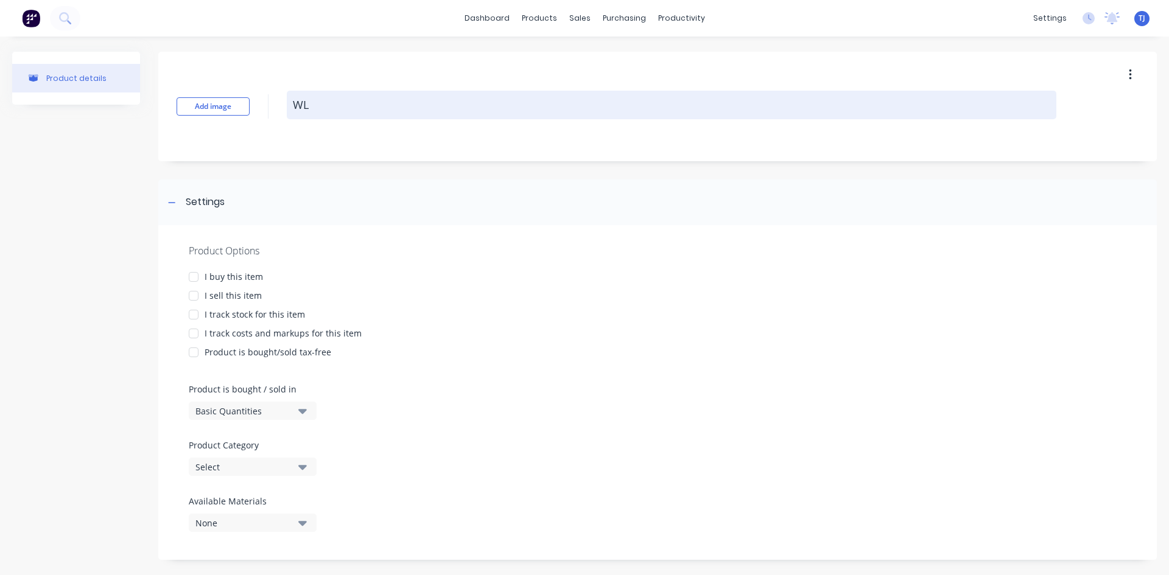
type textarea "x"
type textarea "WL0"
type textarea "x"
type textarea "WL00"
type textarea "x"
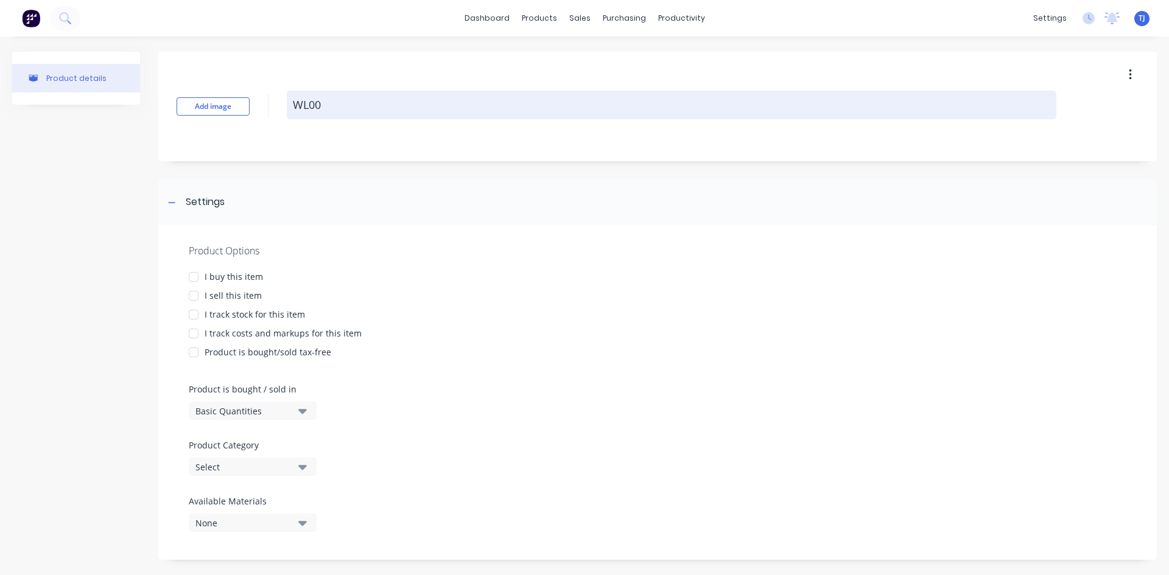
type textarea "WL003"
type textarea "x"
type textarea "WL003P"
type textarea "x"
type textarea "WL003P1"
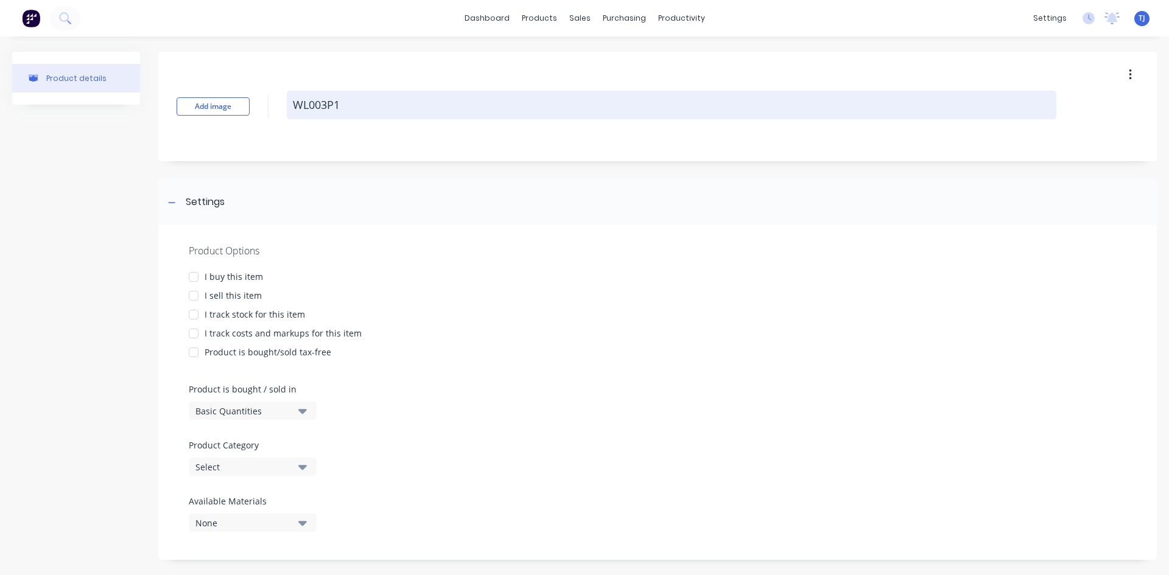
type textarea "x"
type textarea "WL003P1B"
type textarea "x"
type textarea "WL003P1B"
type textarea "x"
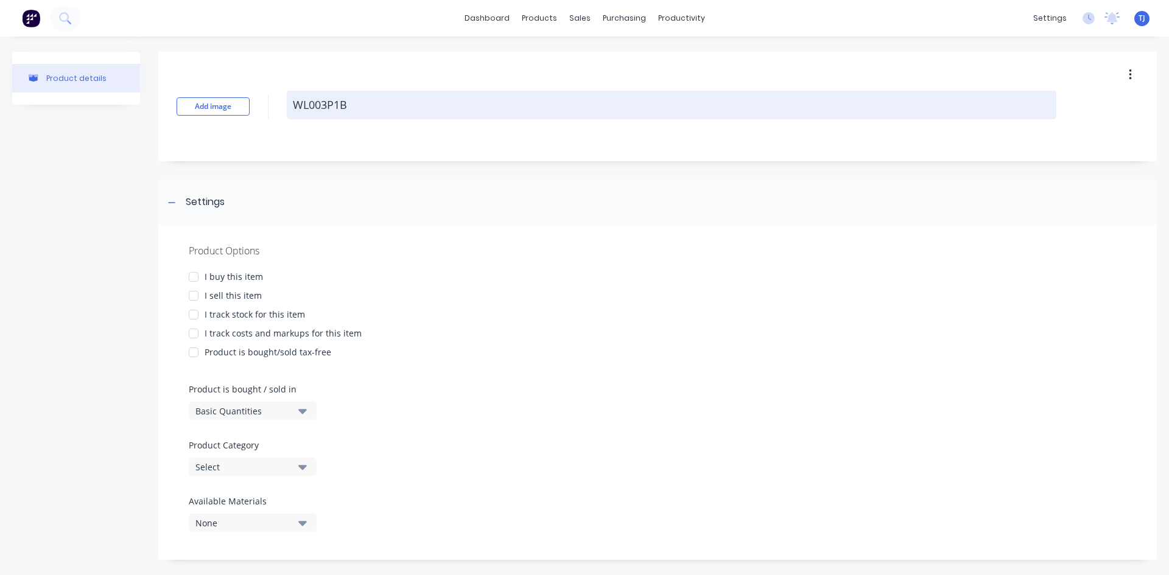
type textarea "WL003P1B B"
type textarea "x"
type textarea "WL003P1B BL"
type textarea "x"
type textarea "WL003P1B BLA"
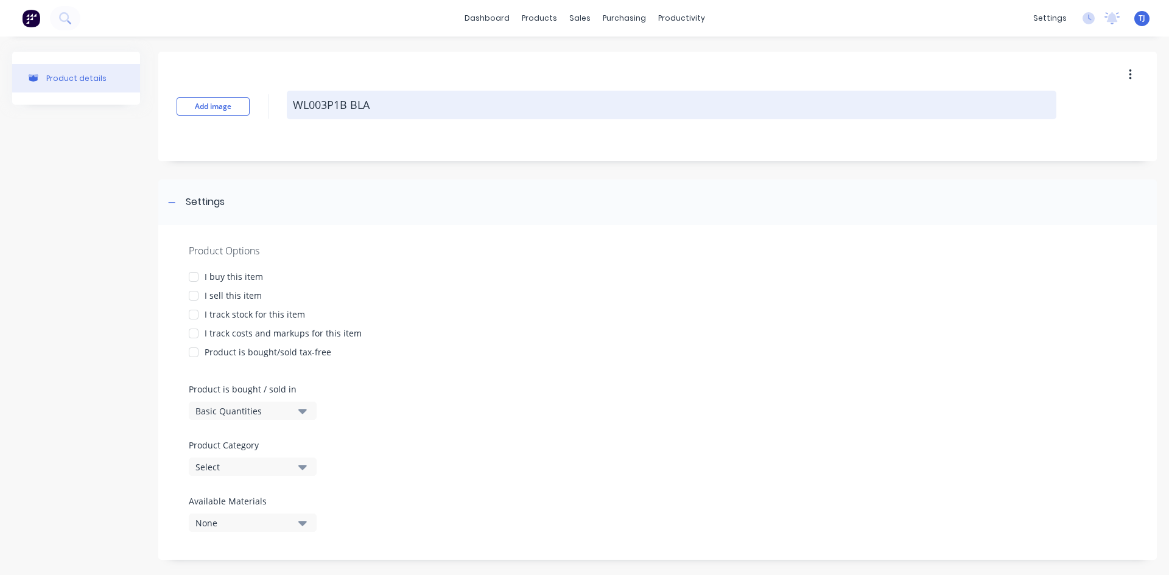
type textarea "x"
type textarea "WL003P1B BLAC"
type textarea "x"
type textarea "WL003P1B BLACK"
type textarea "x"
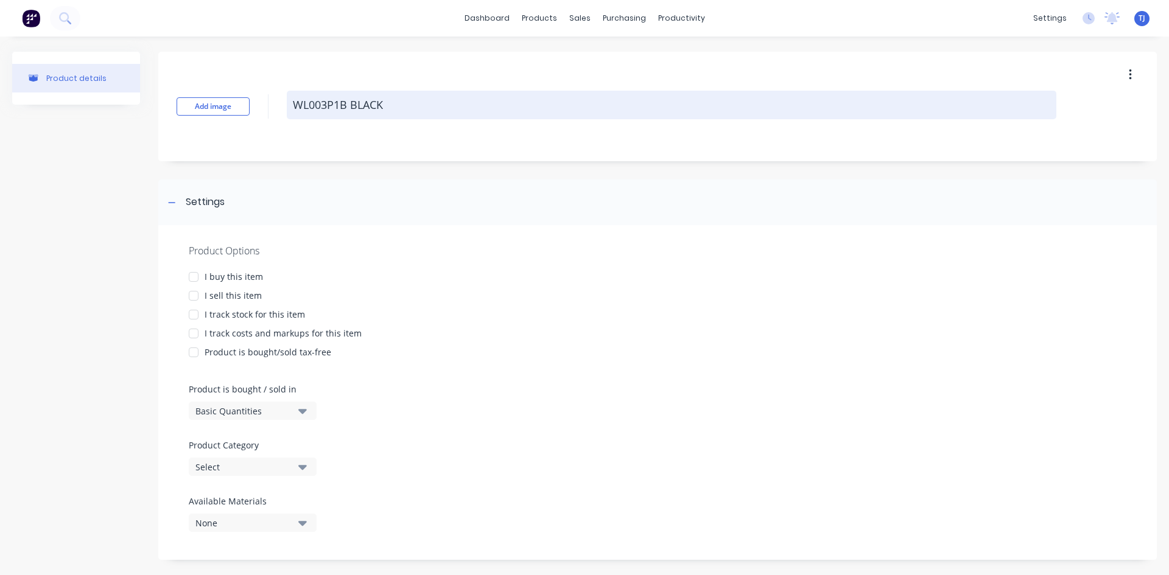
type textarea "WL003P1B BLACK"
type textarea "x"
type textarea "WL003P1B BLACK W"
type textarea "x"
type textarea "WL003P1B BLACK WH"
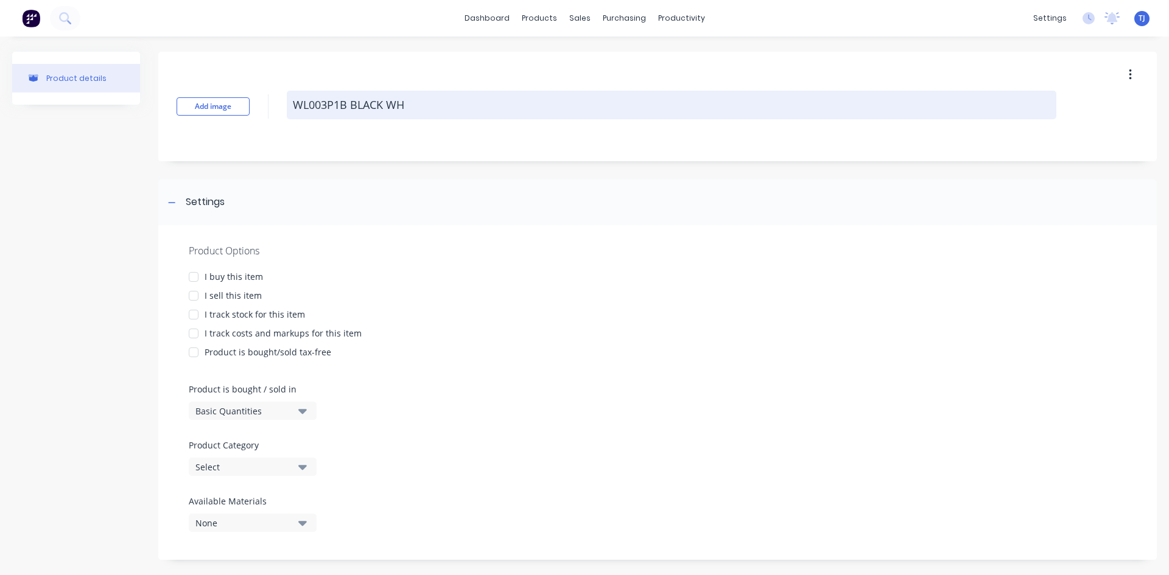
type textarea "x"
type textarea "WL003P1B BLACK WHE"
type textarea "x"
type textarea "WL003P1B BLACK WHEE"
type textarea "x"
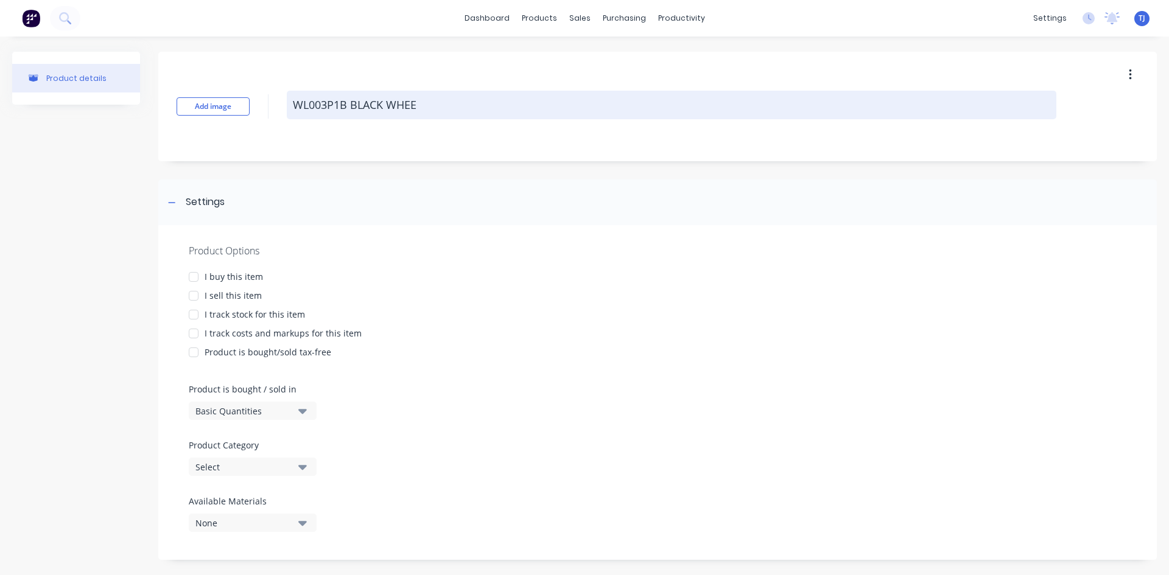
type textarea "WL003P1B BLACK WHEEL"
type textarea "x"
type textarea "WL003P1B BLACK WHEELS"
type textarea "x"
type textarea "WL003P1B BLACK WHEELS"
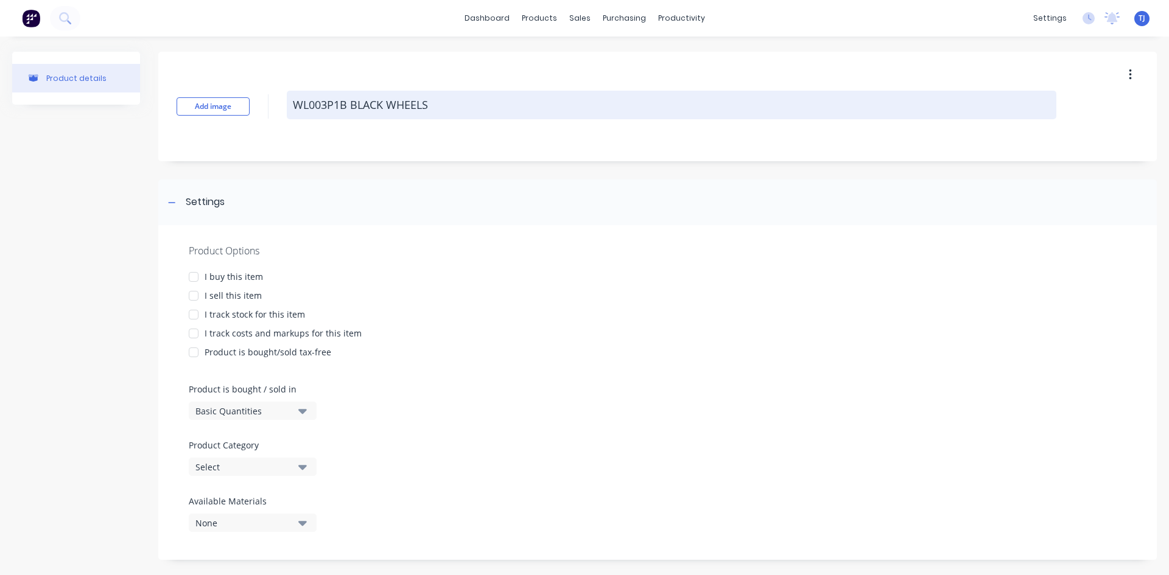
type textarea "x"
type textarea "WL003P1B BLACK WHEELS N"
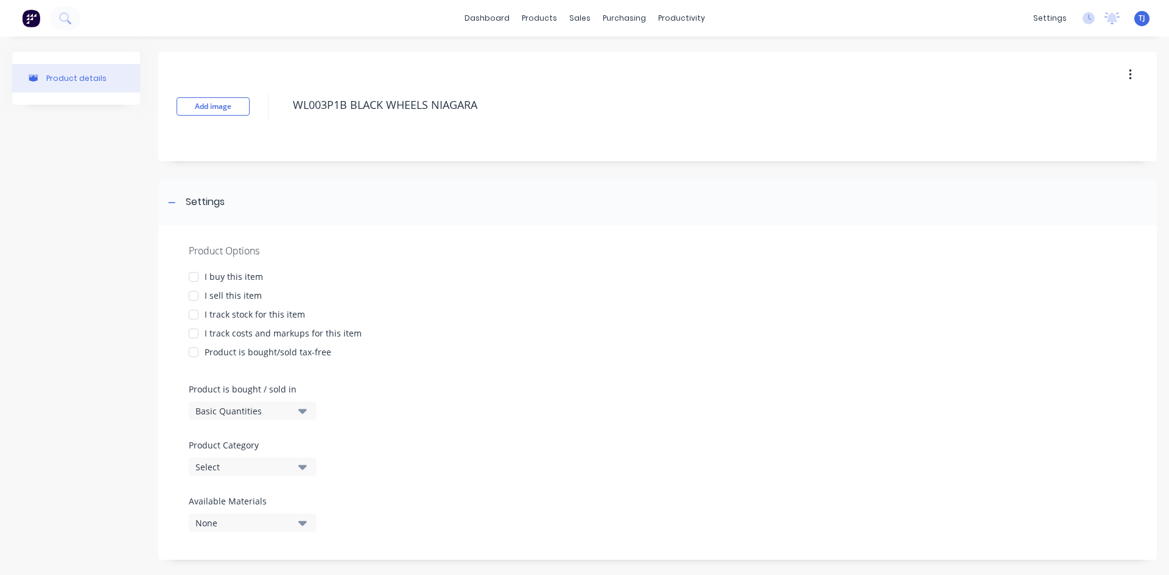
click at [191, 292] on div at bounding box center [193, 296] width 24 height 24
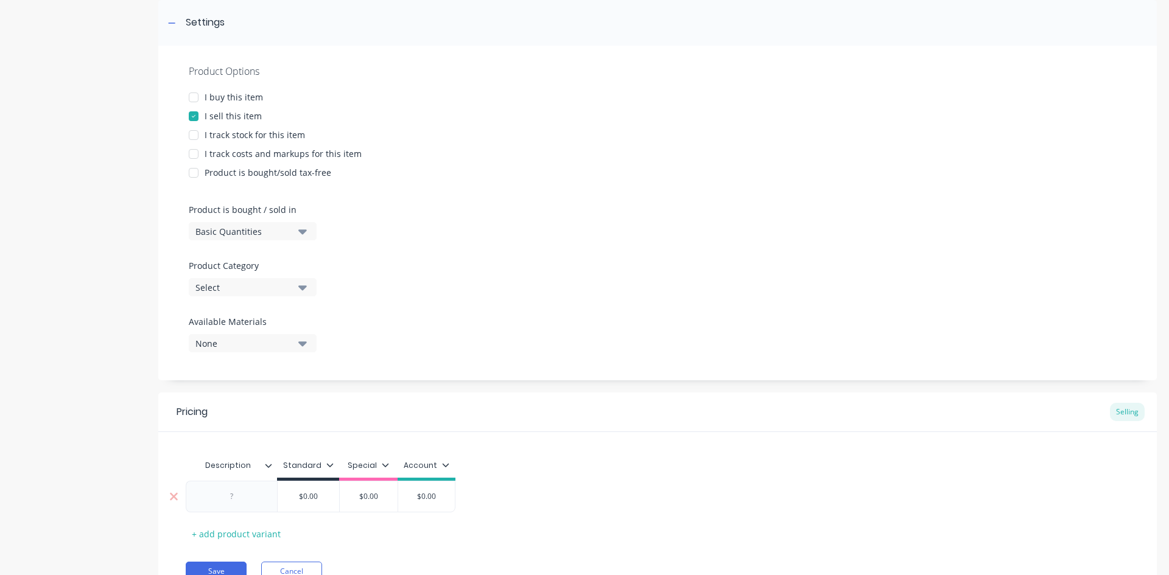
scroll to position [237, 0]
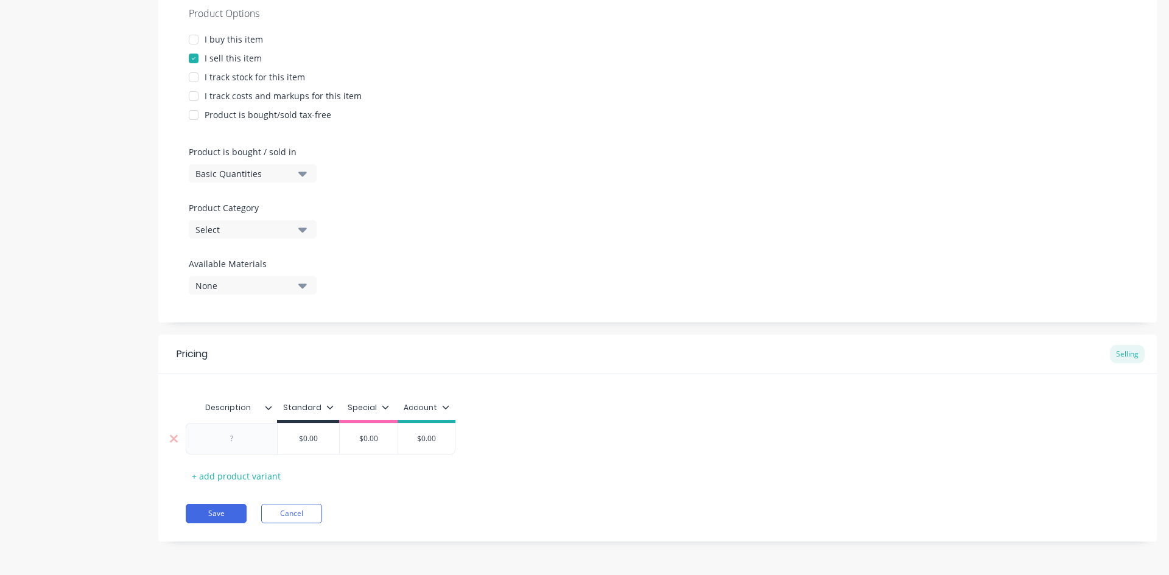
click at [264, 433] on div at bounding box center [231, 439] width 91 height 32
click at [247, 427] on div at bounding box center [231, 439] width 91 height 32
click at [253, 433] on div at bounding box center [232, 439] width 61 height 16
click at [238, 445] on div "3000" at bounding box center [232, 439] width 61 height 16
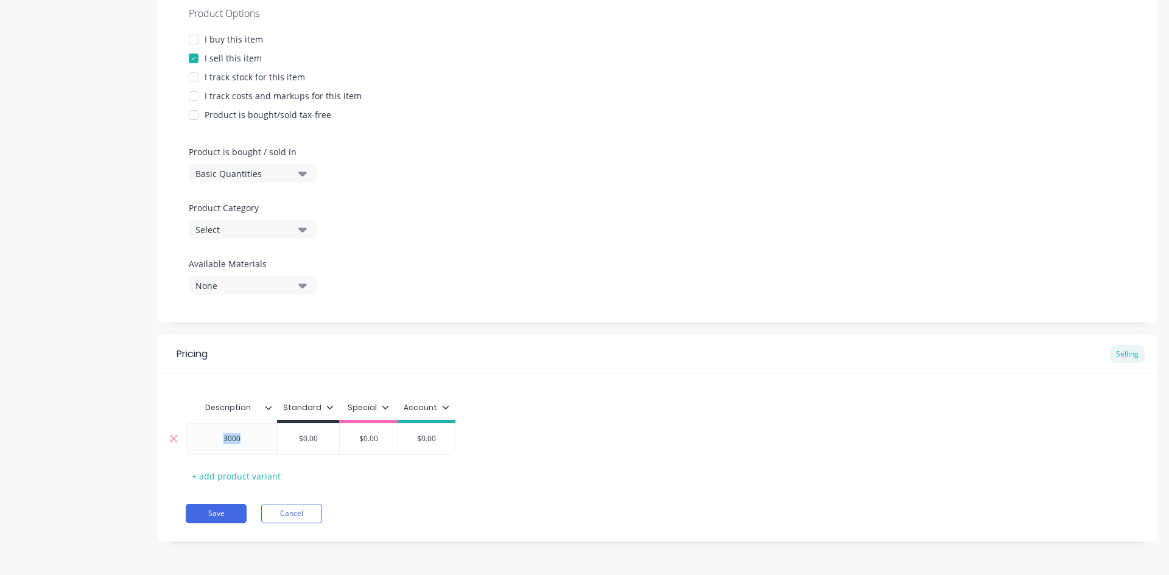
click at [238, 445] on div "3000" at bounding box center [232, 439] width 61 height 16
click at [216, 511] on button "Save" at bounding box center [216, 513] width 61 height 19
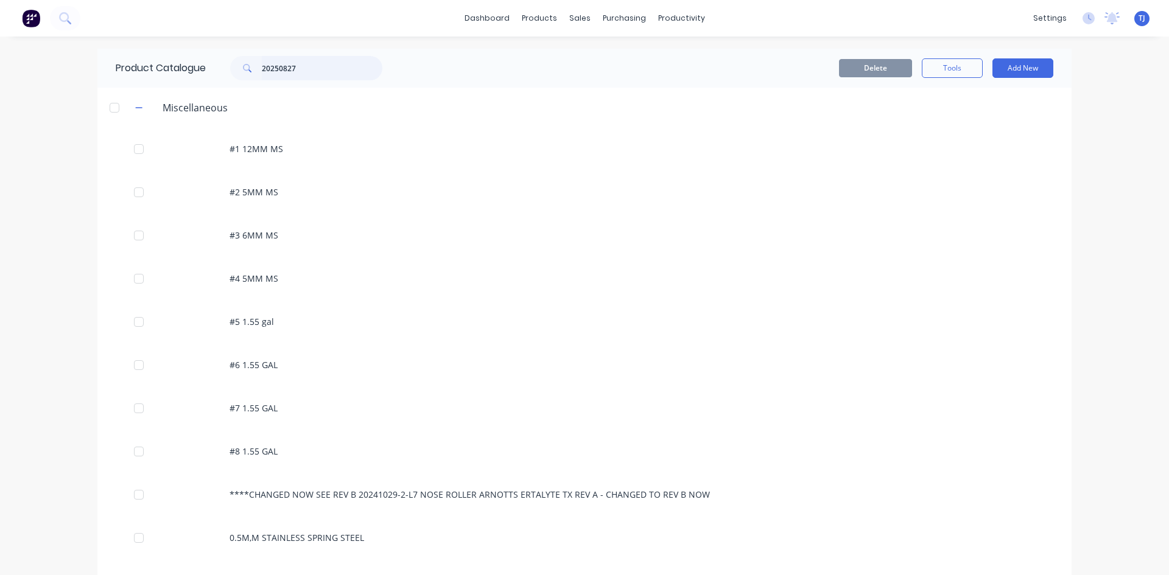
click at [324, 63] on input "20250827" at bounding box center [322, 68] width 121 height 24
click at [324, 61] on input "20250827" at bounding box center [322, 68] width 121 height 24
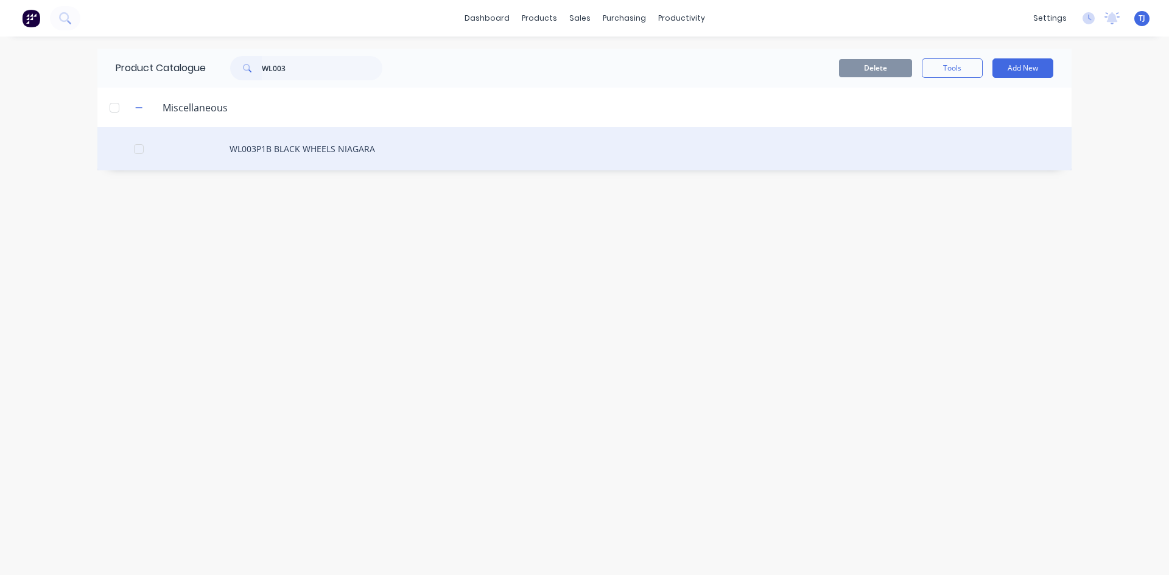
click at [239, 155] on div "WL003P1B BLACK WHEELS NIAGARA" at bounding box center [584, 148] width 974 height 43
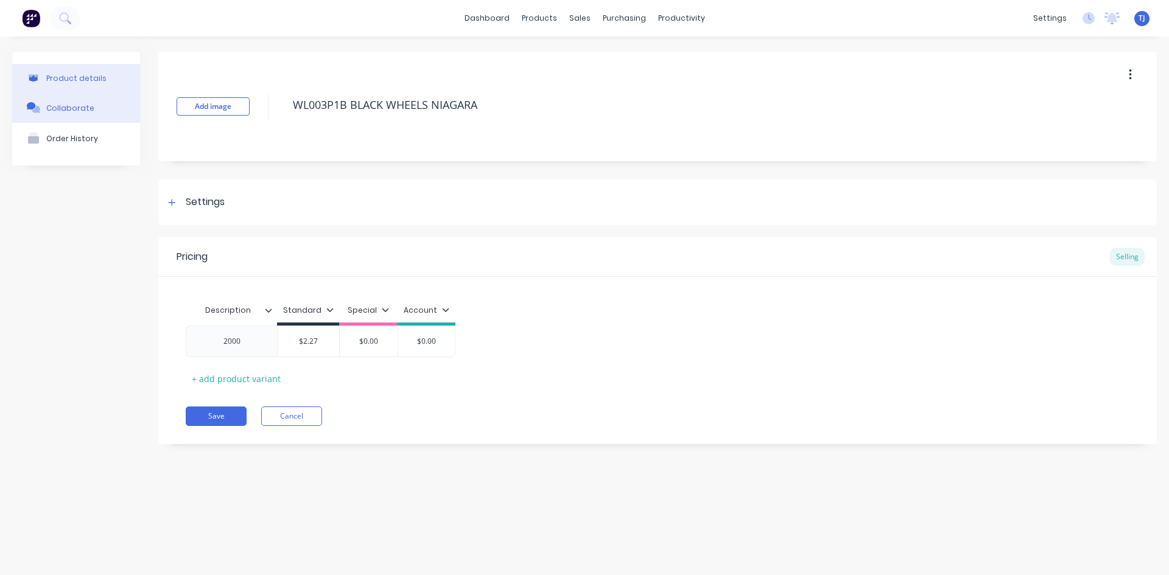
click at [86, 103] on div "Collaborate" at bounding box center [70, 107] width 48 height 9
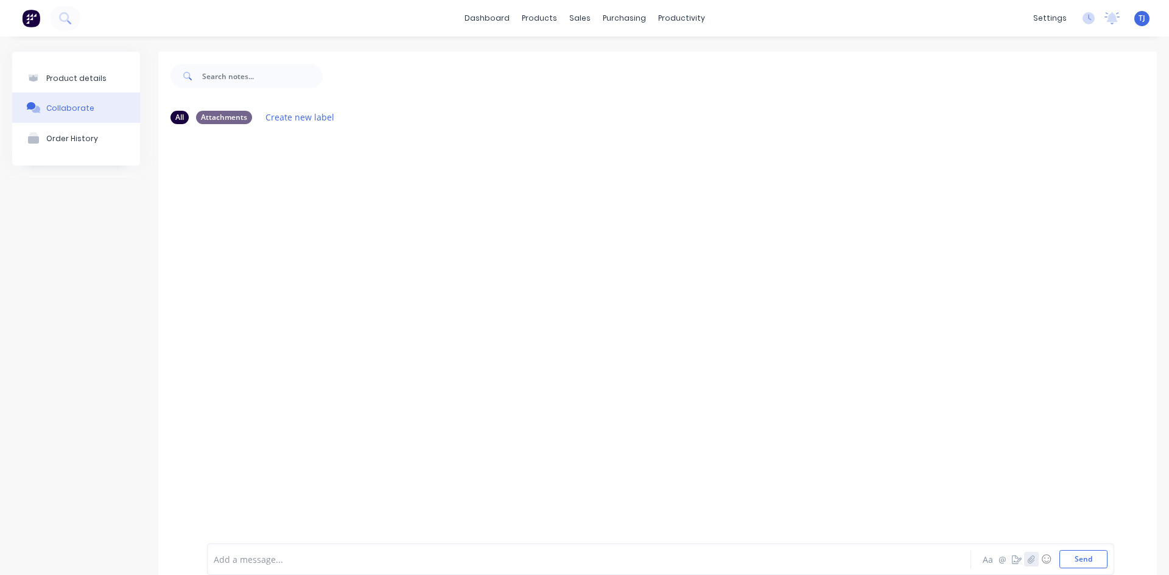
click at [1028, 563] on icon "button" at bounding box center [1031, 559] width 7 height 9
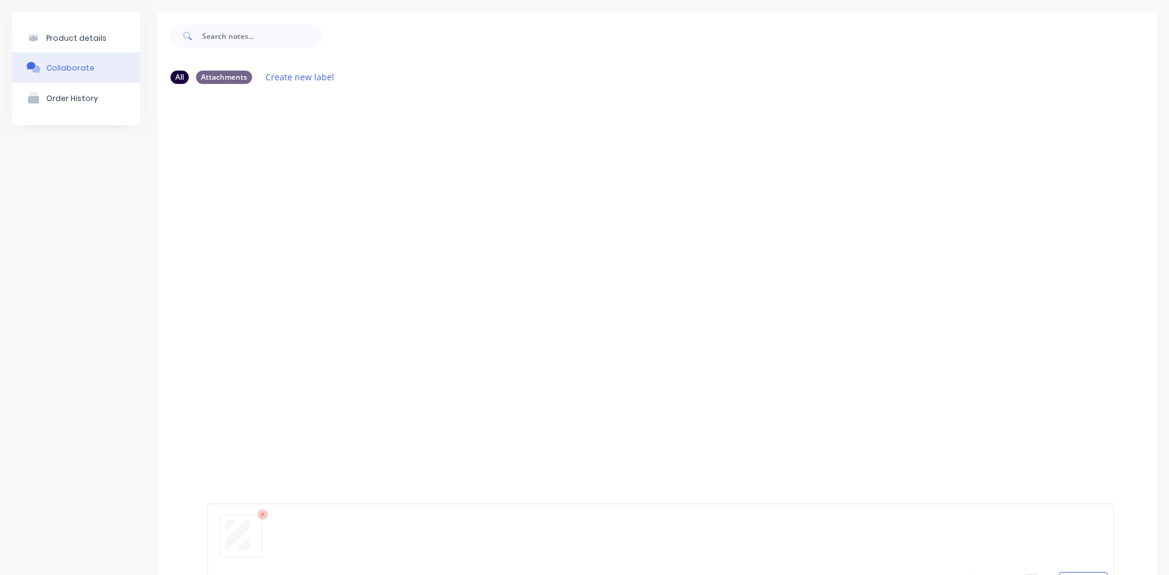
scroll to position [96, 0]
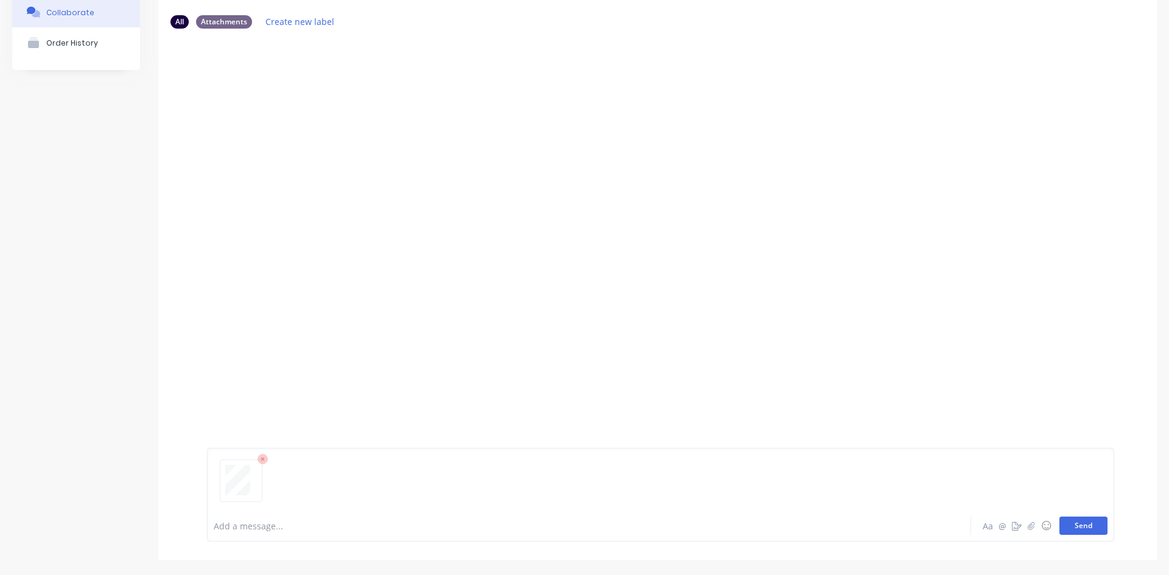
click at [1073, 524] on button "Send" at bounding box center [1083, 526] width 48 height 18
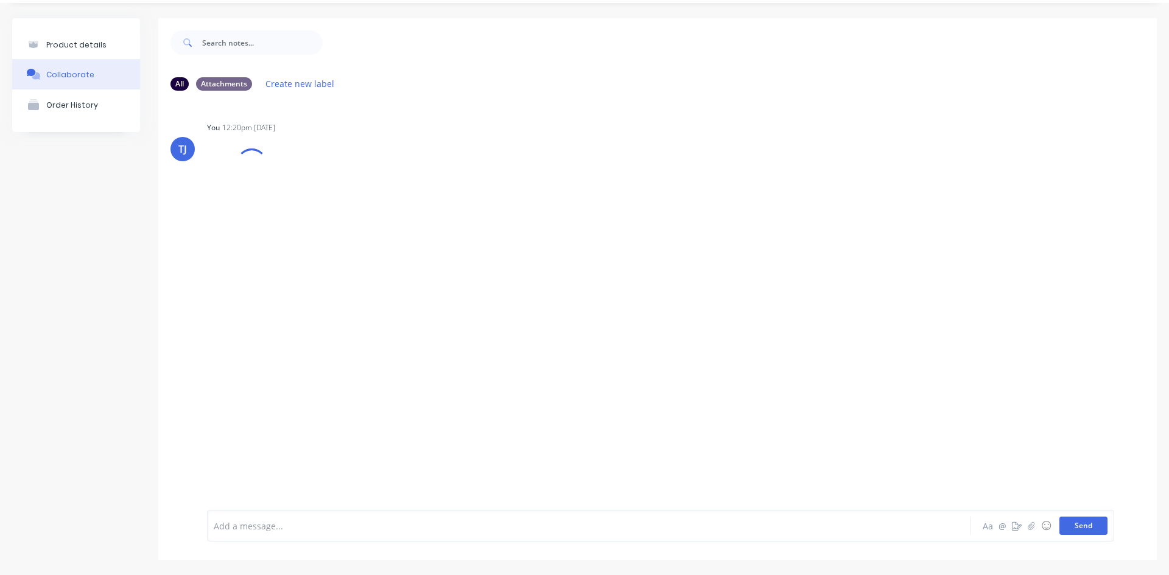
scroll to position [33, 0]
click at [301, 195] on div "Labels Auto-attach to new orders Sales Orders Purchase Orders Download Delete" at bounding box center [368, 194] width 137 height 18
click at [304, 195] on icon "button" at bounding box center [305, 193] width 2 height 11
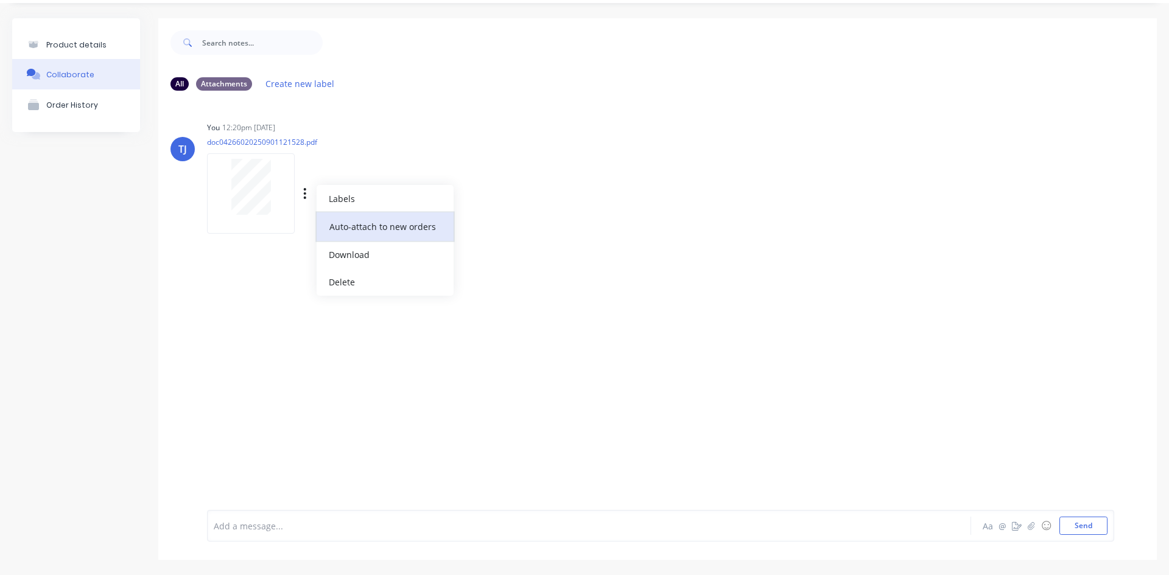
click at [359, 224] on button "Auto-attach to new orders" at bounding box center [385, 226] width 137 height 29
click at [502, 220] on label at bounding box center [502, 220] width 0 height 0
click at [483, 225] on input "checkbox" at bounding box center [479, 226] width 10 height 12
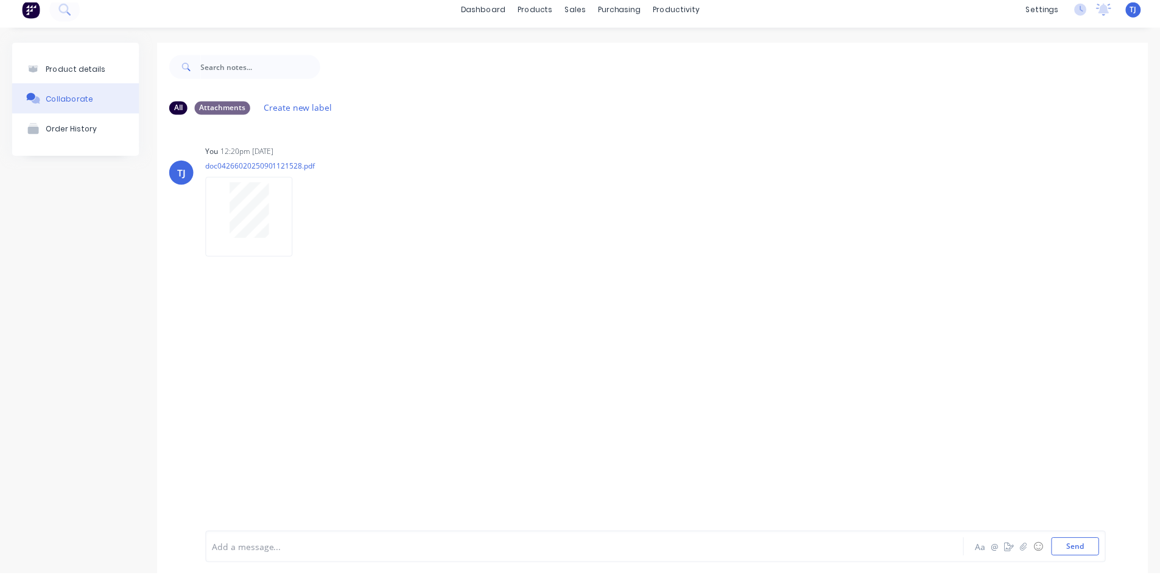
scroll to position [0, 0]
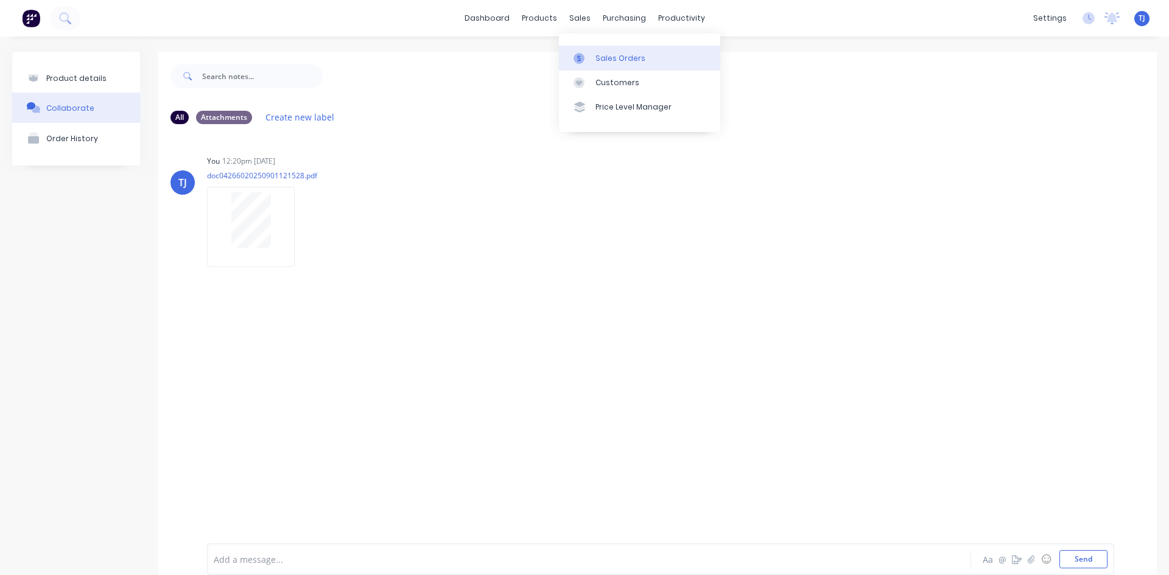
click at [605, 63] on div "Sales Orders" at bounding box center [620, 58] width 50 height 11
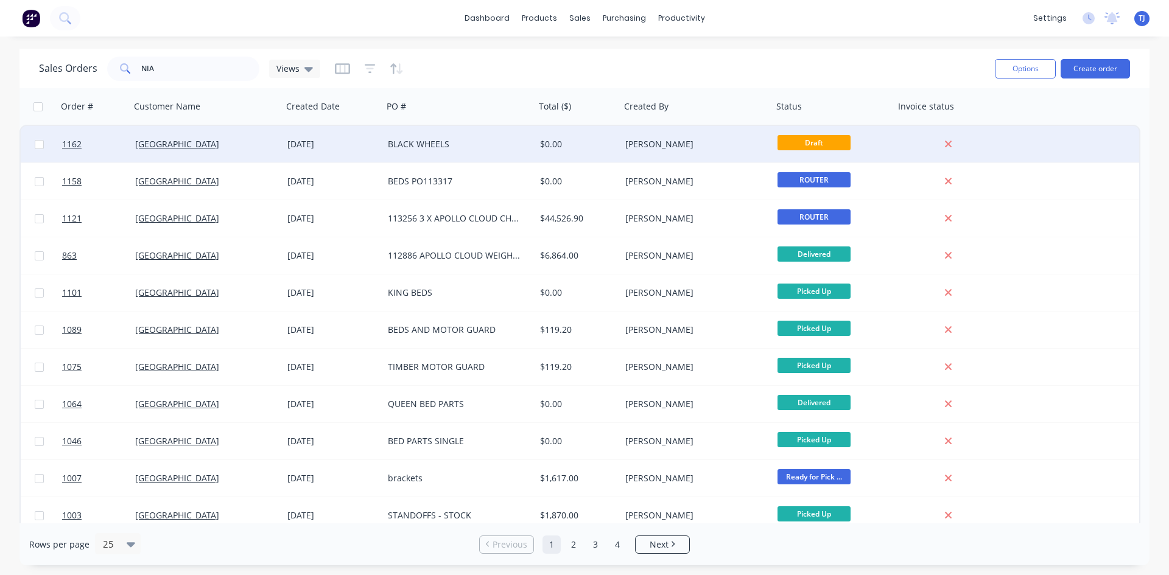
click at [415, 150] on div "BLACK WHEELS" at bounding box center [459, 144] width 152 height 37
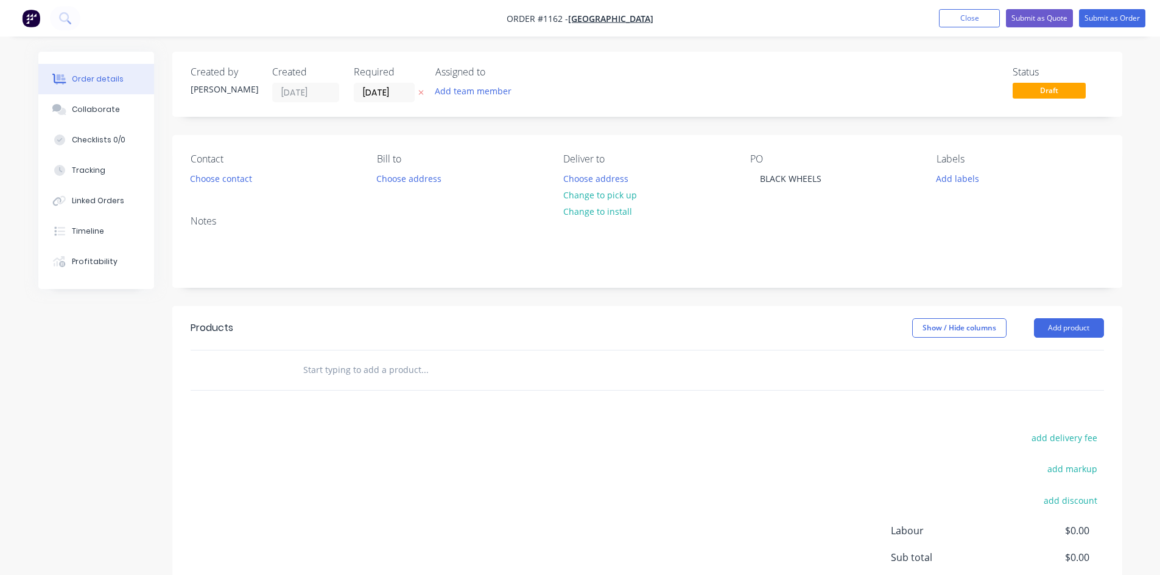
click at [351, 366] on input "text" at bounding box center [425, 370] width 244 height 24
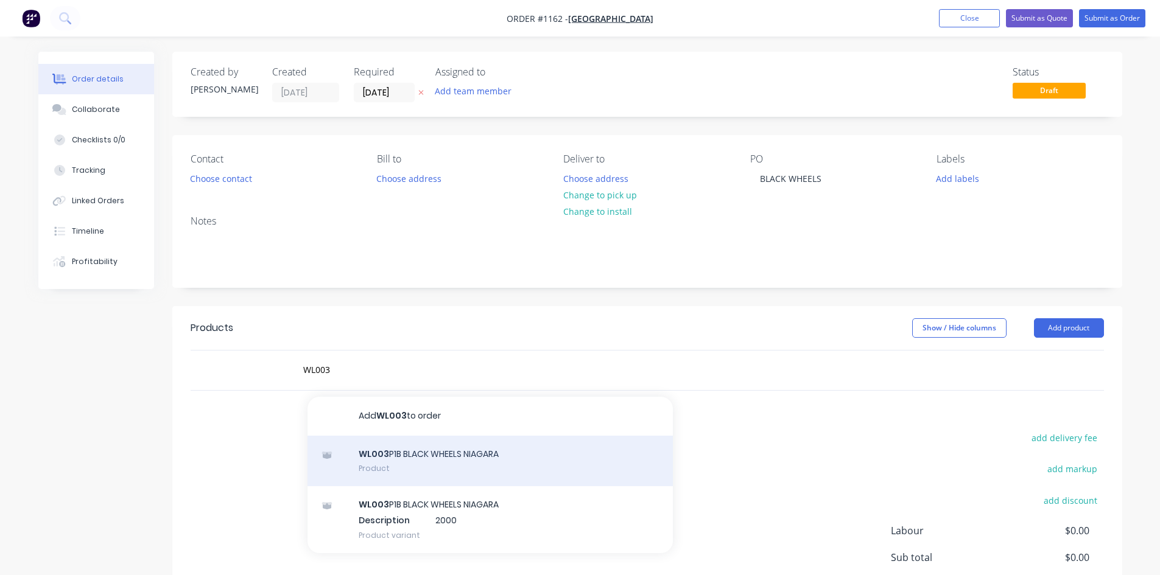
click at [417, 462] on div "WL003 P1B BLACK WHEELS NIAGARA Product" at bounding box center [489, 461] width 365 height 51
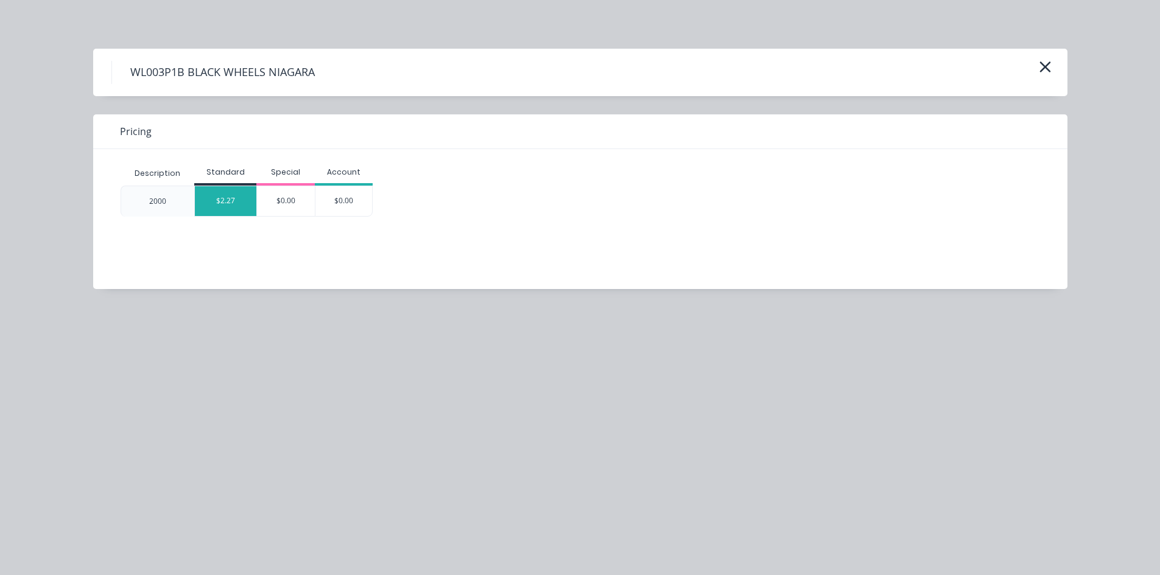
click at [226, 209] on div "$2.27" at bounding box center [225, 201] width 61 height 30
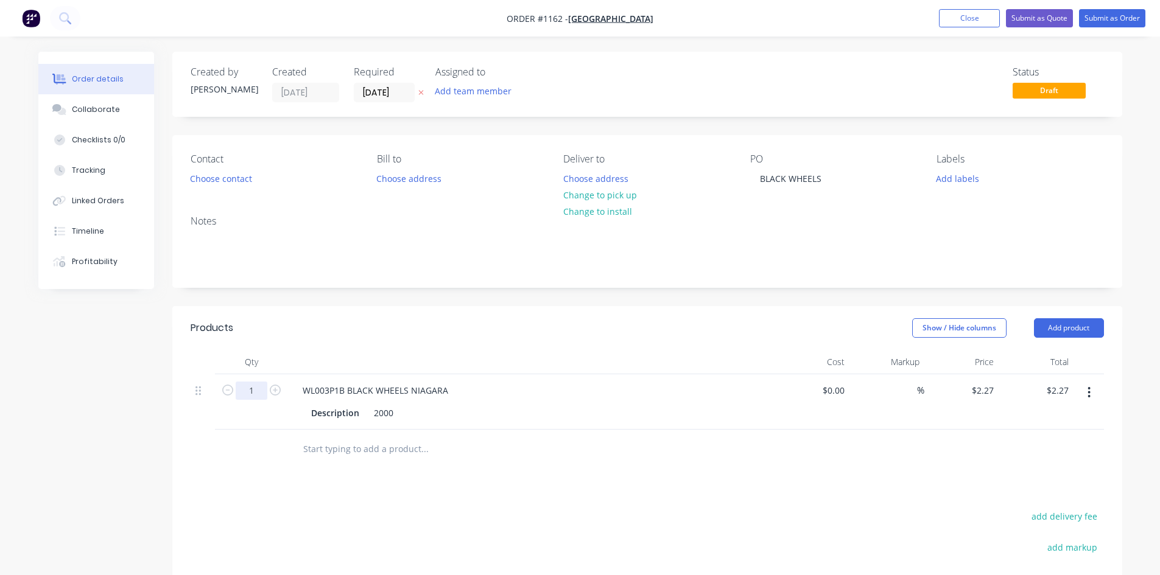
click at [260, 385] on input "1" at bounding box center [252, 391] width 32 height 18
click at [241, 393] on input "2000" at bounding box center [252, 391] width 32 height 18
click at [376, 420] on div "2000" at bounding box center [383, 413] width 29 height 18
click at [395, 409] on div "DUW 040925" at bounding box center [399, 413] width 61 height 18
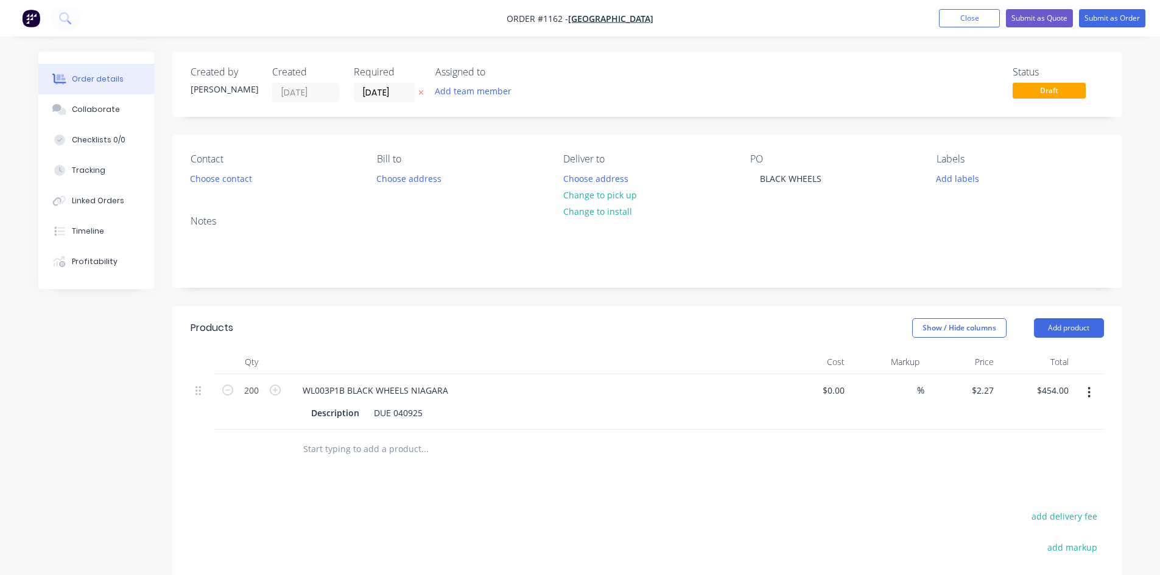
click at [365, 456] on input "text" at bounding box center [425, 449] width 244 height 24
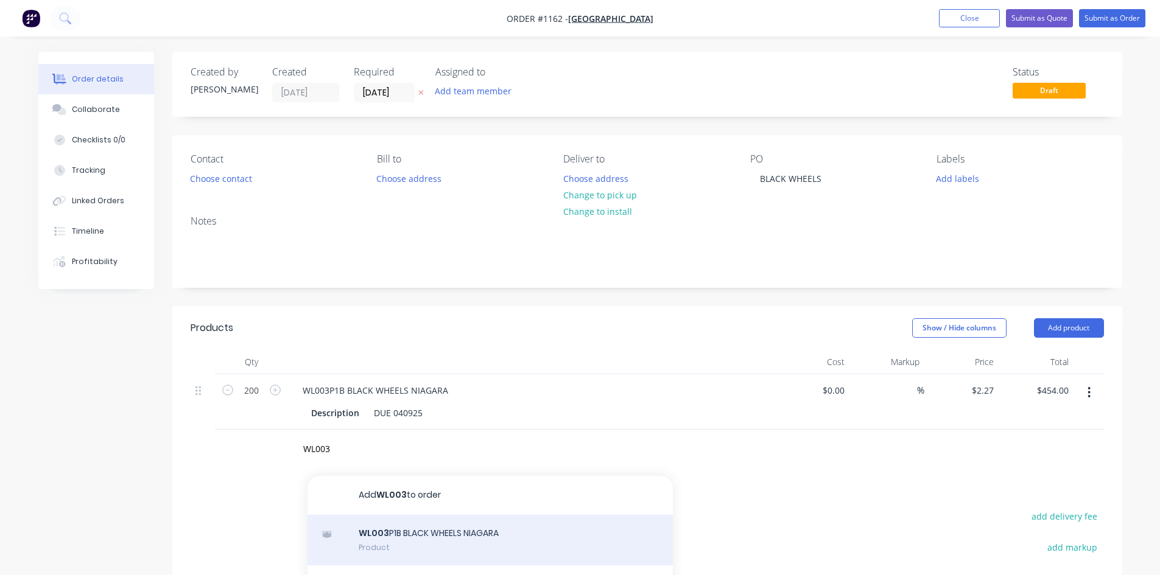
click at [430, 545] on div "WL003 P1B BLACK WHEELS NIAGARA Product" at bounding box center [489, 540] width 365 height 51
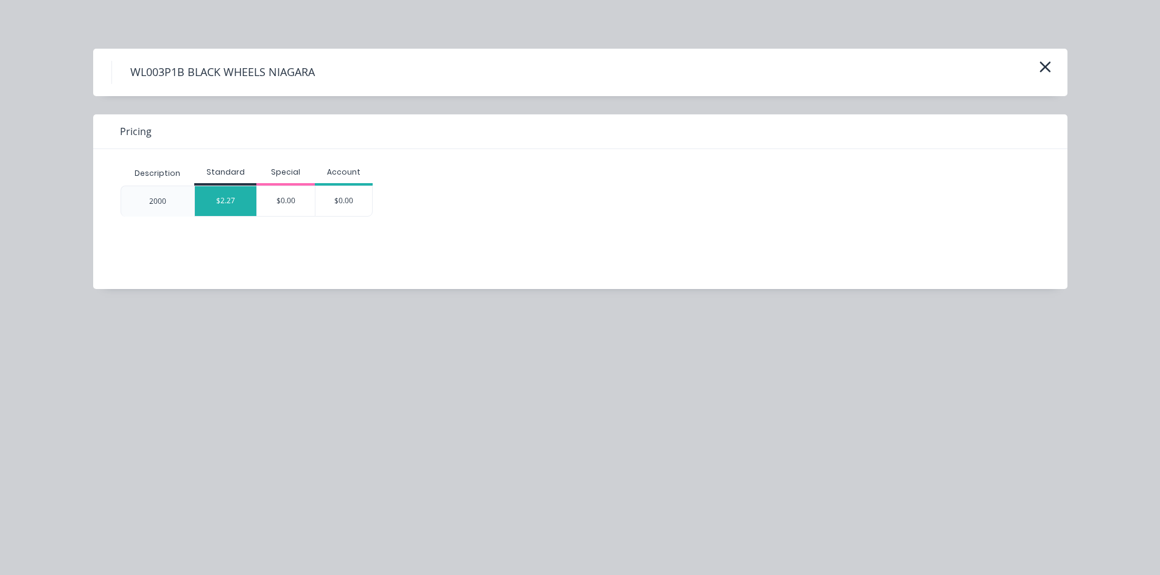
click at [241, 202] on div "$2.27" at bounding box center [225, 201] width 61 height 30
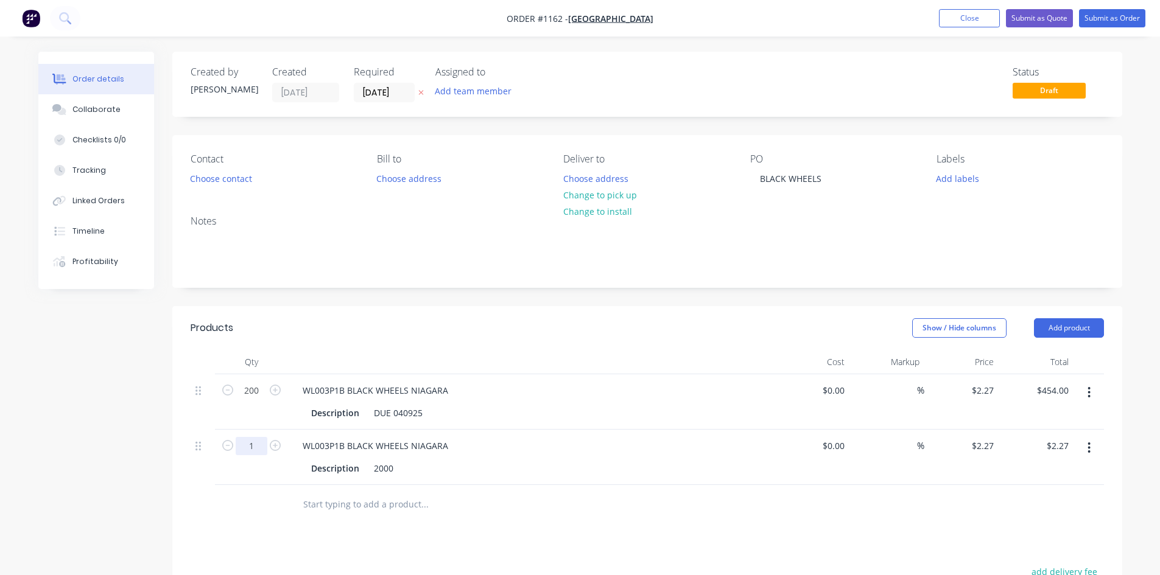
click at [247, 400] on input "1" at bounding box center [252, 391] width 32 height 18
click at [391, 471] on div "2000" at bounding box center [383, 469] width 29 height 18
click at [389, 471] on div "2000" at bounding box center [383, 469] width 29 height 18
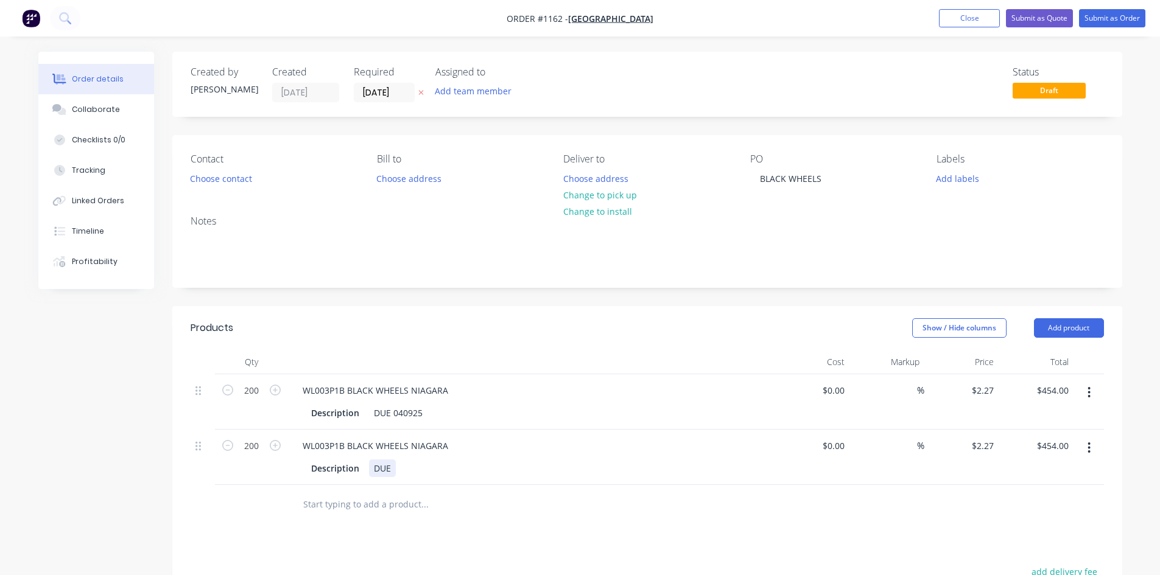
click at [390, 472] on div "DUE" at bounding box center [382, 469] width 27 height 18
click at [349, 505] on input "text" at bounding box center [425, 505] width 244 height 24
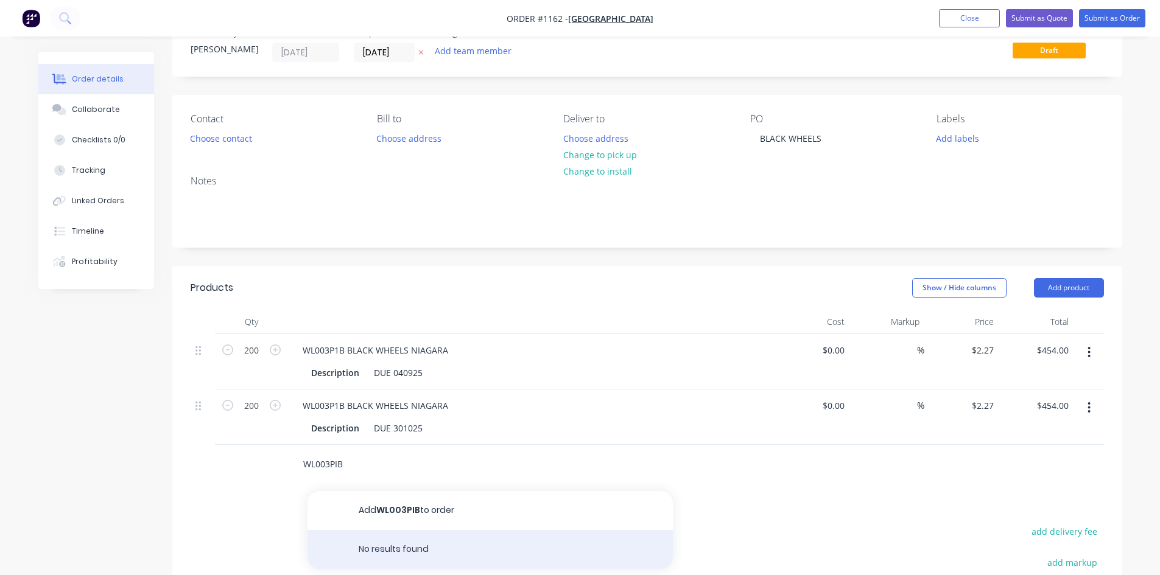
scroll to position [122, 0]
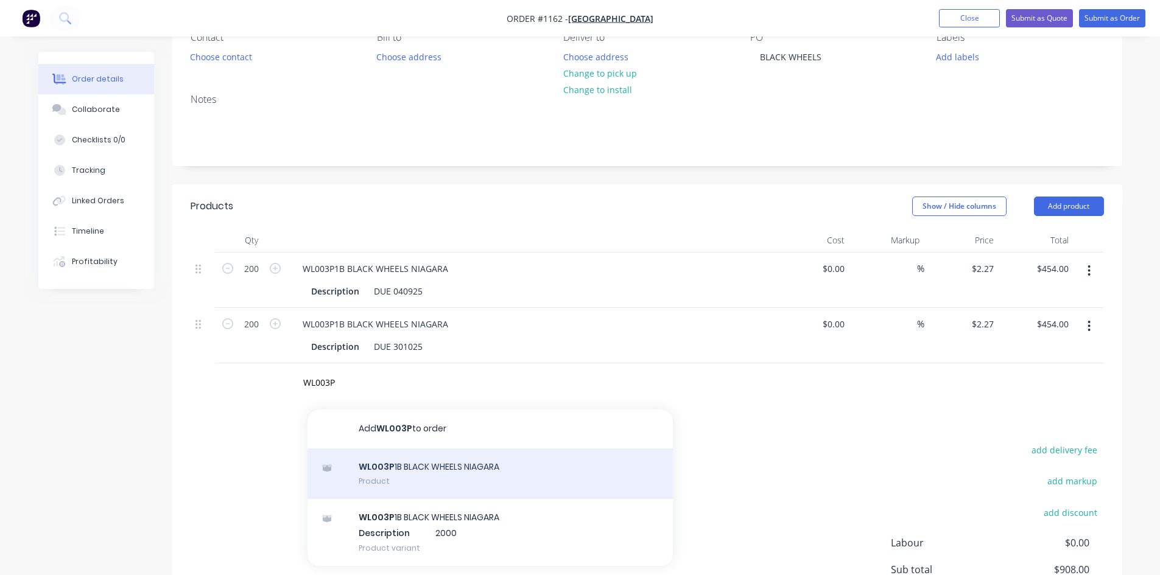
click at [415, 471] on div "WL003P 1B BLACK WHEELS NIAGARA Product" at bounding box center [489, 474] width 365 height 51
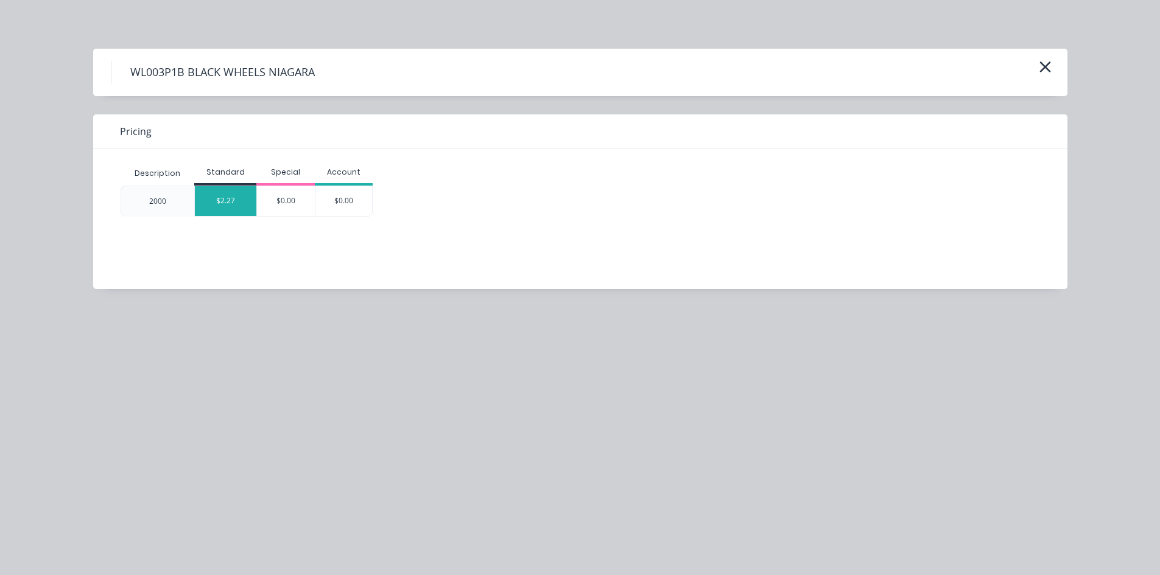
click at [220, 209] on div "$2.27" at bounding box center [225, 201] width 61 height 30
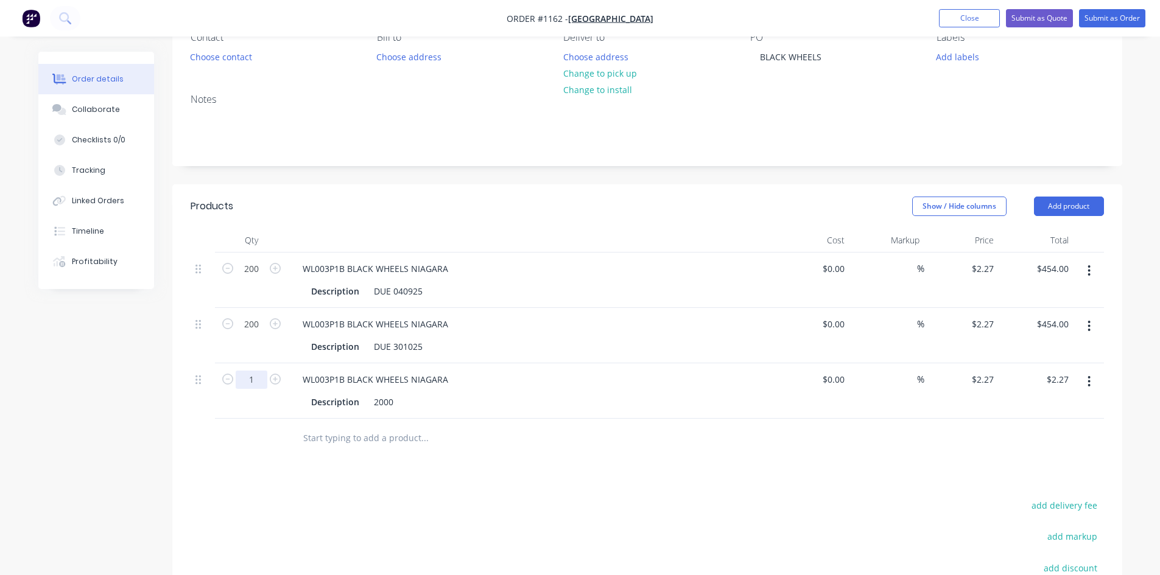
click at [243, 278] on input "1" at bounding box center [252, 269] width 32 height 18
click at [384, 398] on div "2000" at bounding box center [383, 402] width 29 height 18
click at [392, 443] on input "text" at bounding box center [425, 438] width 244 height 24
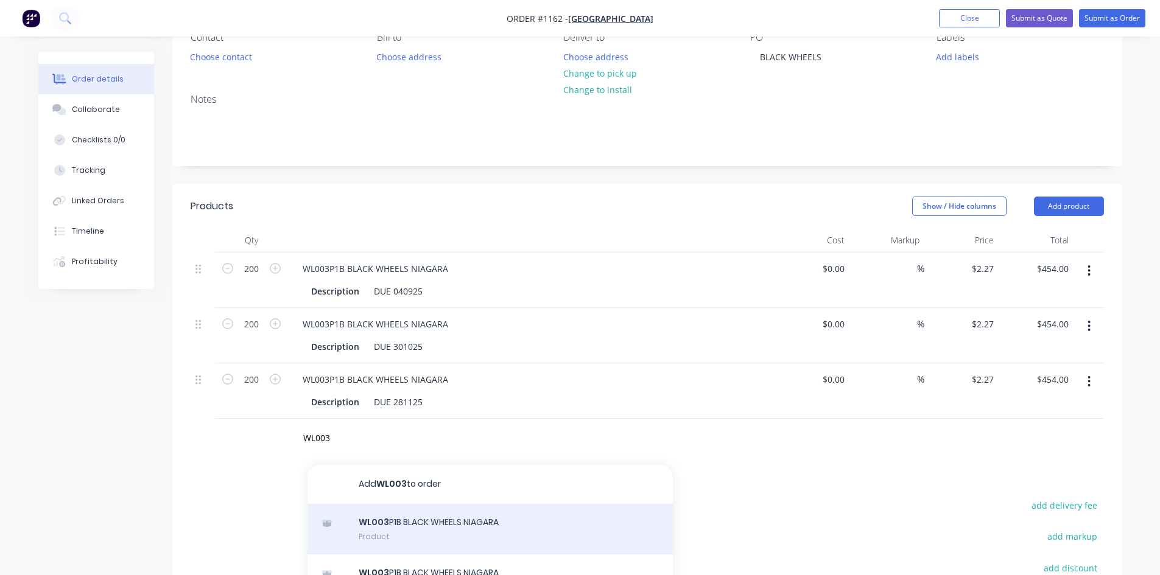
click at [426, 521] on div "WL003 P1B BLACK WHEELS NIAGARA Product" at bounding box center [489, 529] width 365 height 51
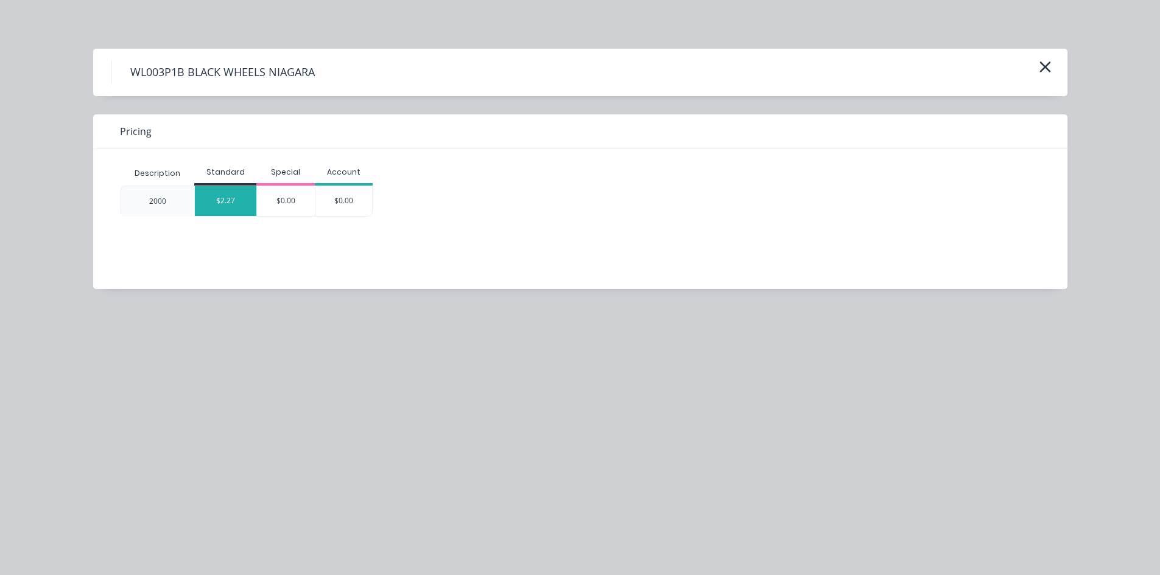
click at [210, 197] on div "$2.27" at bounding box center [225, 201] width 61 height 30
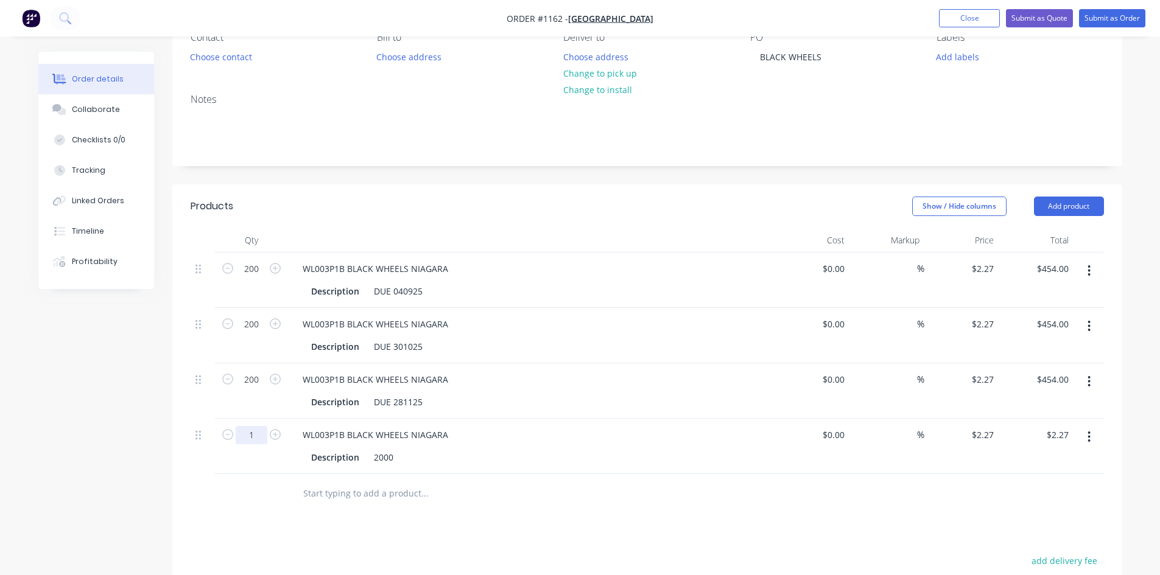
click at [256, 278] on input "1" at bounding box center [252, 269] width 32 height 18
click at [380, 460] on div "2000" at bounding box center [383, 458] width 29 height 18
click at [395, 501] on input "text" at bounding box center [425, 494] width 244 height 24
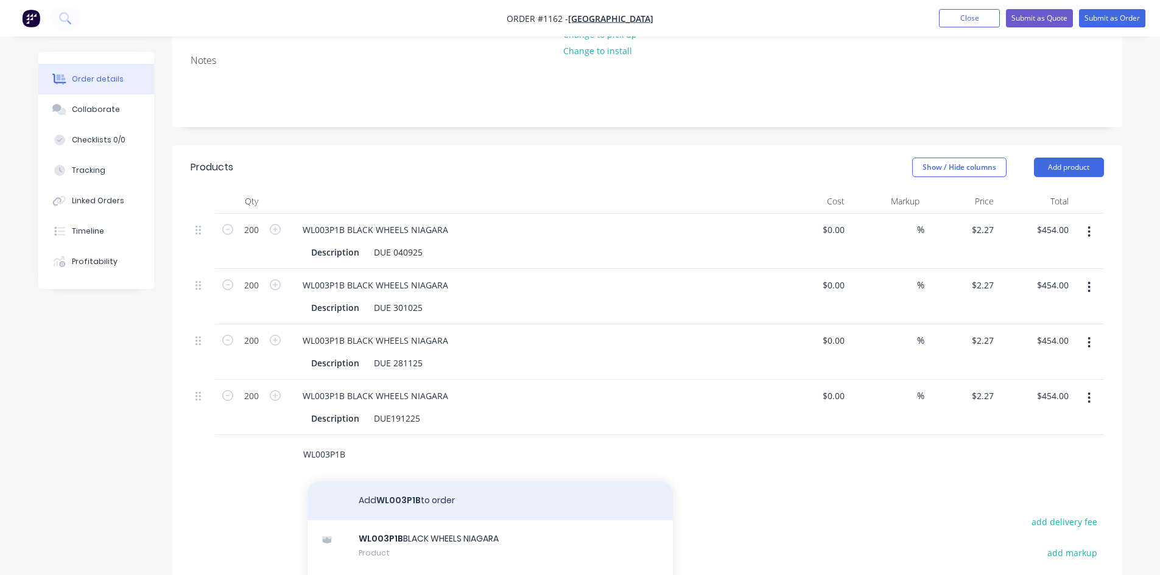
scroll to position [183, 0]
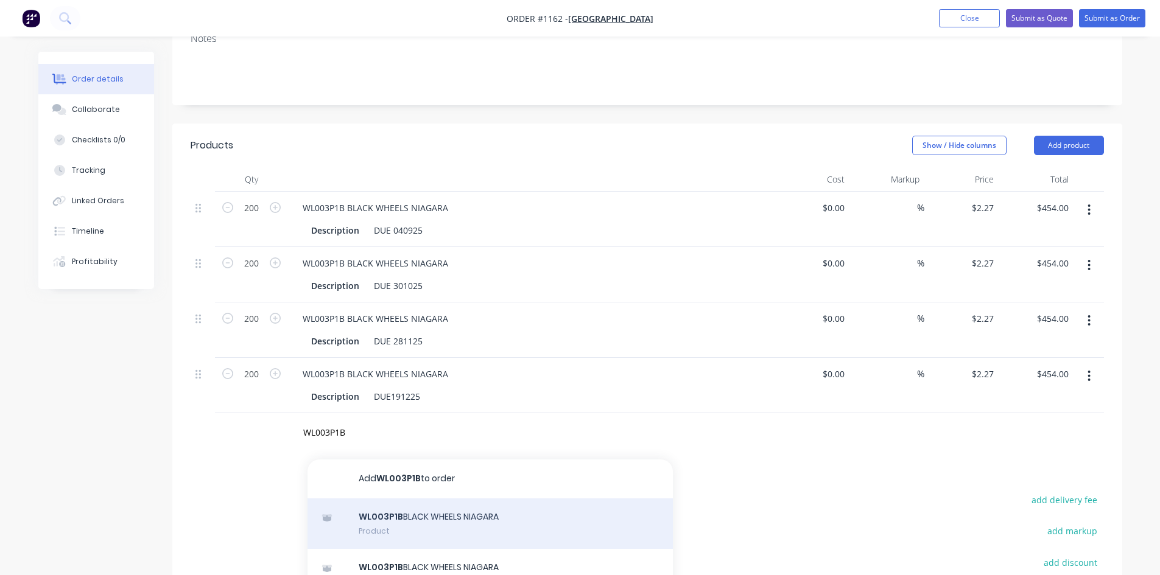
click at [406, 517] on div "WL003P1B BLACK WHEELS NIAGARA Product" at bounding box center [489, 524] width 365 height 51
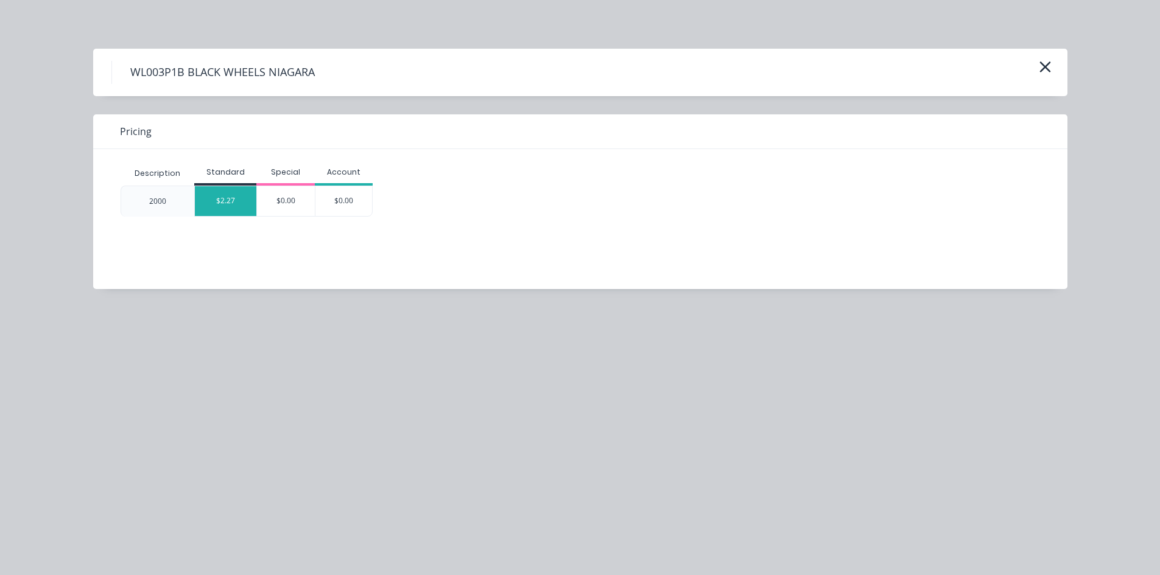
click at [209, 192] on div "$2.27" at bounding box center [225, 201] width 61 height 30
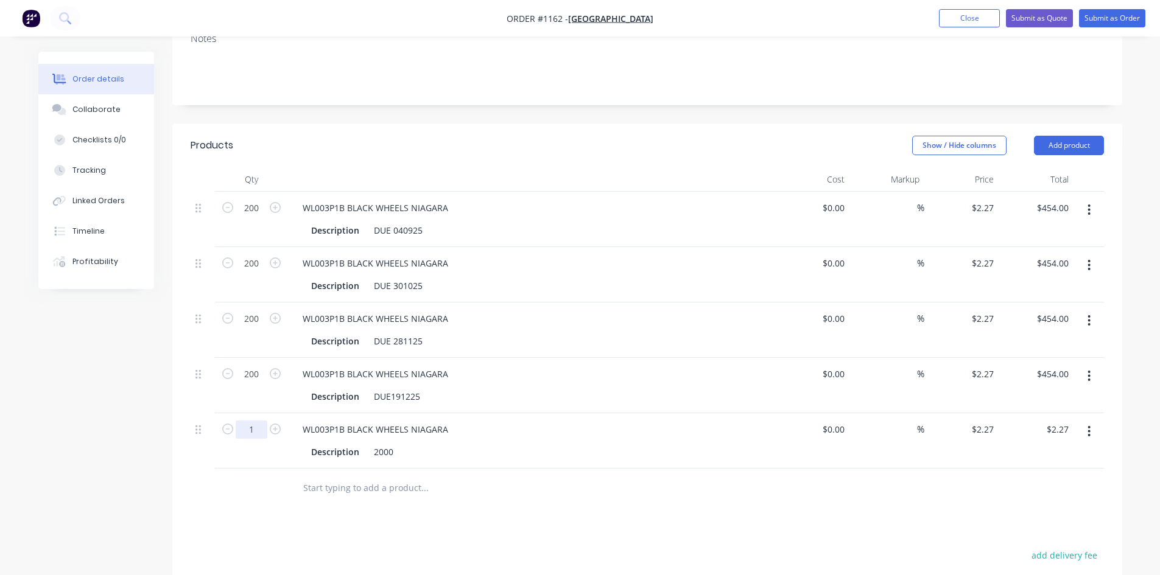
click at [242, 217] on input "1" at bounding box center [252, 208] width 32 height 18
click at [385, 451] on div "2000" at bounding box center [383, 452] width 29 height 18
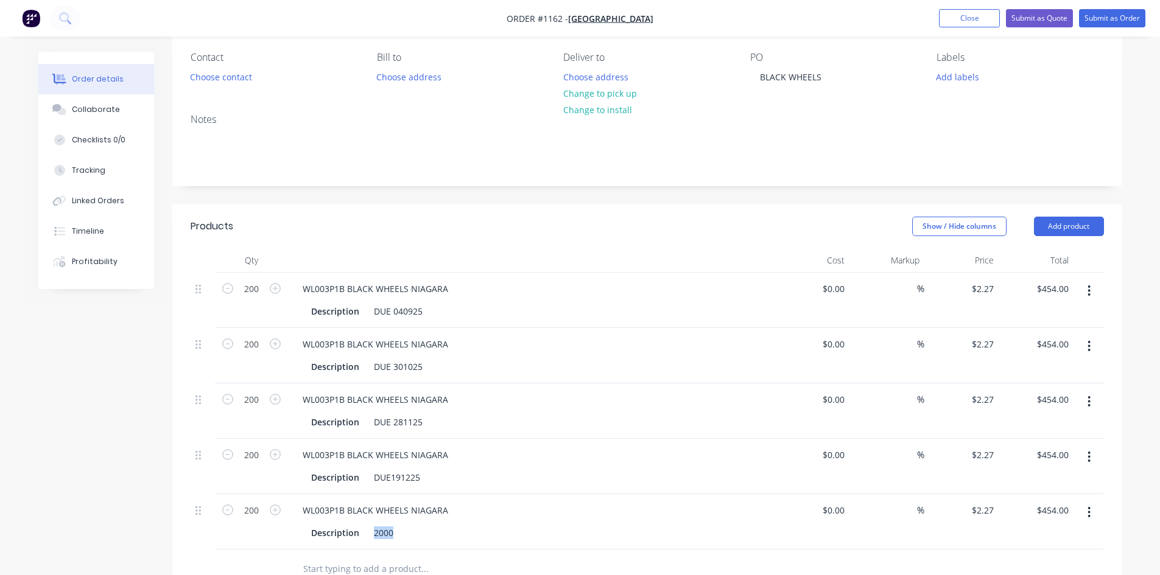
scroll to position [244, 0]
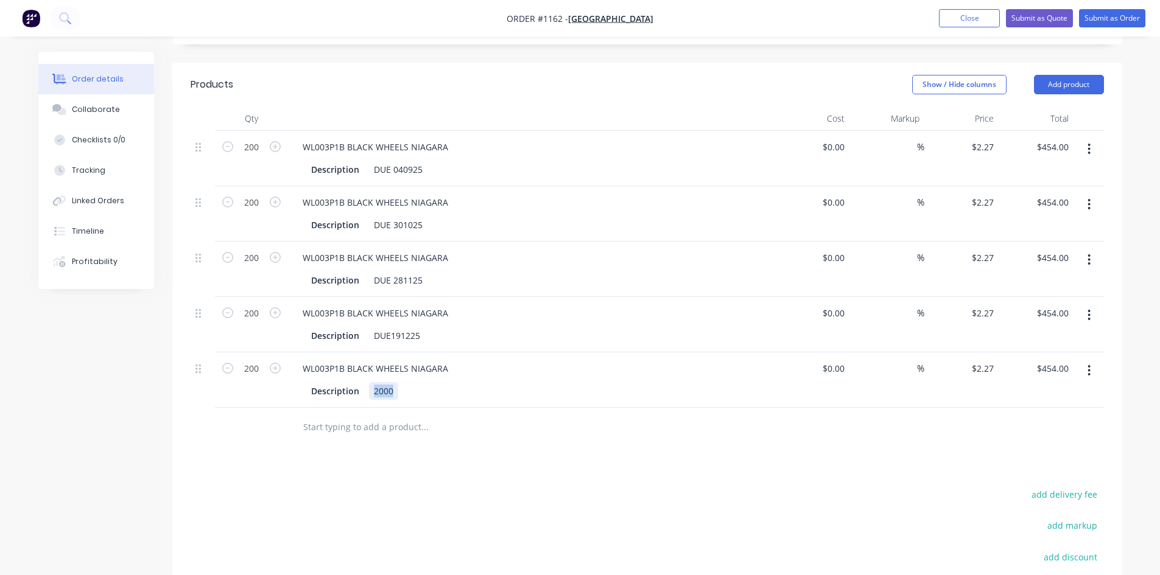
click at [373, 384] on div "2000" at bounding box center [383, 391] width 29 height 18
click at [385, 394] on div "2000" at bounding box center [383, 391] width 29 height 18
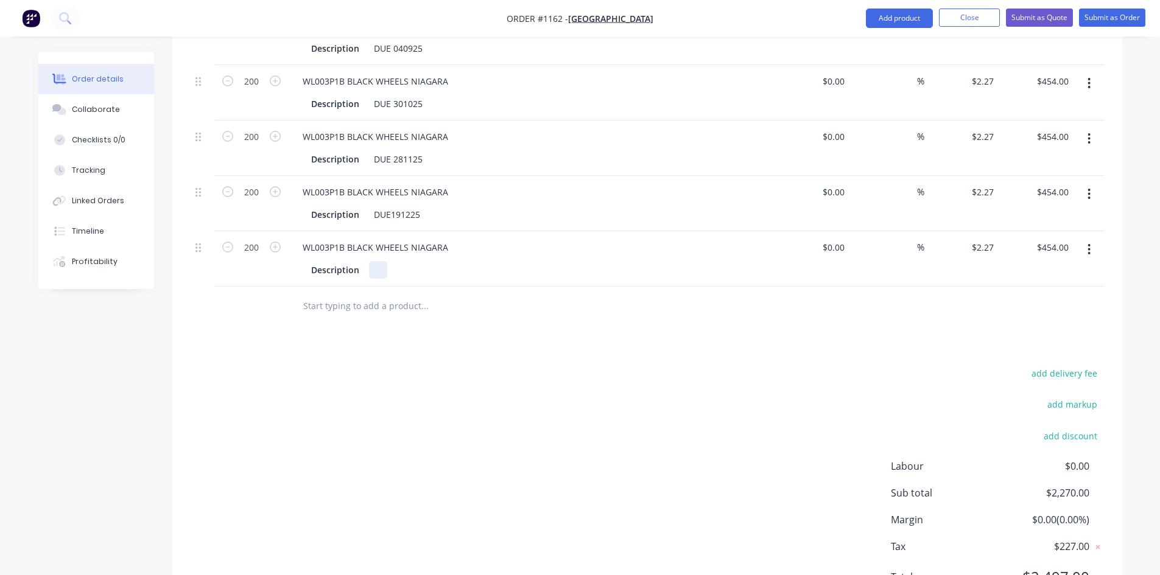
scroll to position [365, 0]
click at [387, 310] on input "text" at bounding box center [425, 305] width 244 height 24
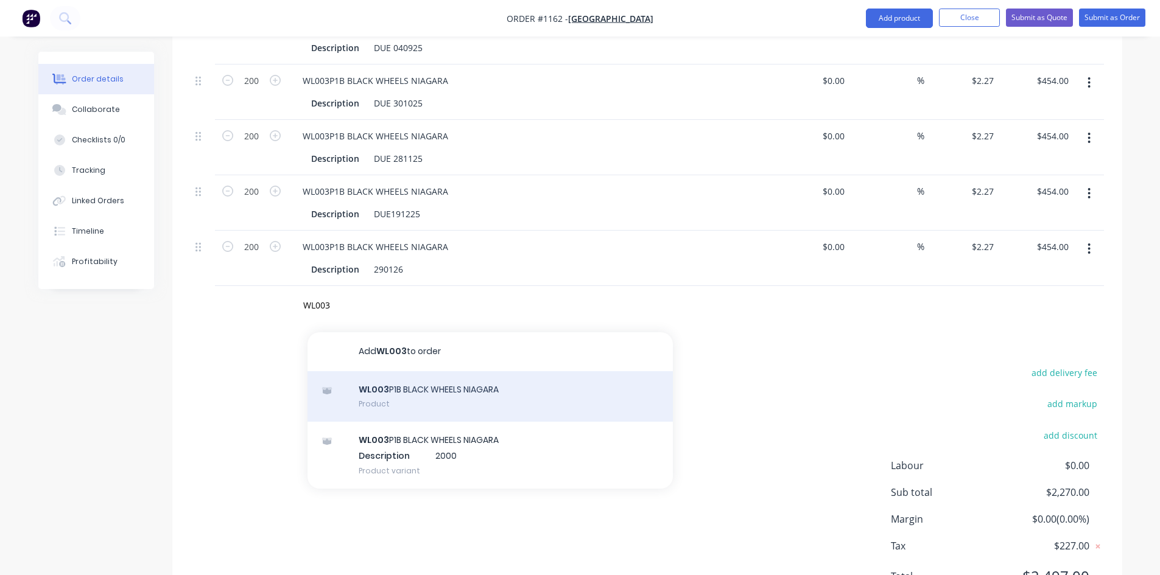
click at [402, 402] on div "WL003 P1B BLACK WHEELS NIAGARA Product" at bounding box center [489, 396] width 365 height 51
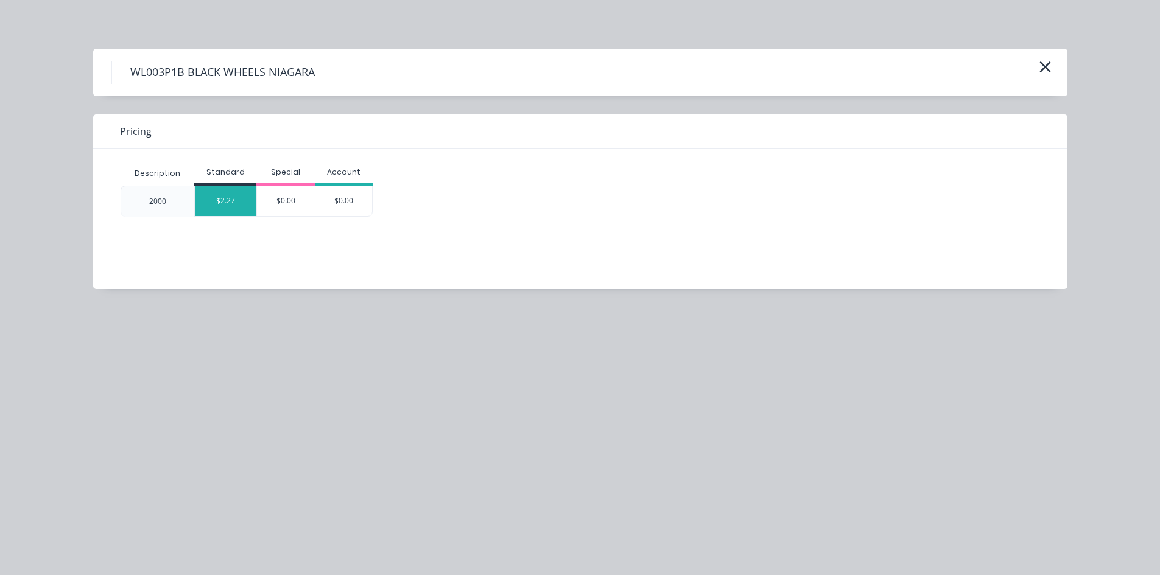
click at [242, 207] on div "$2.27" at bounding box center [225, 201] width 61 height 30
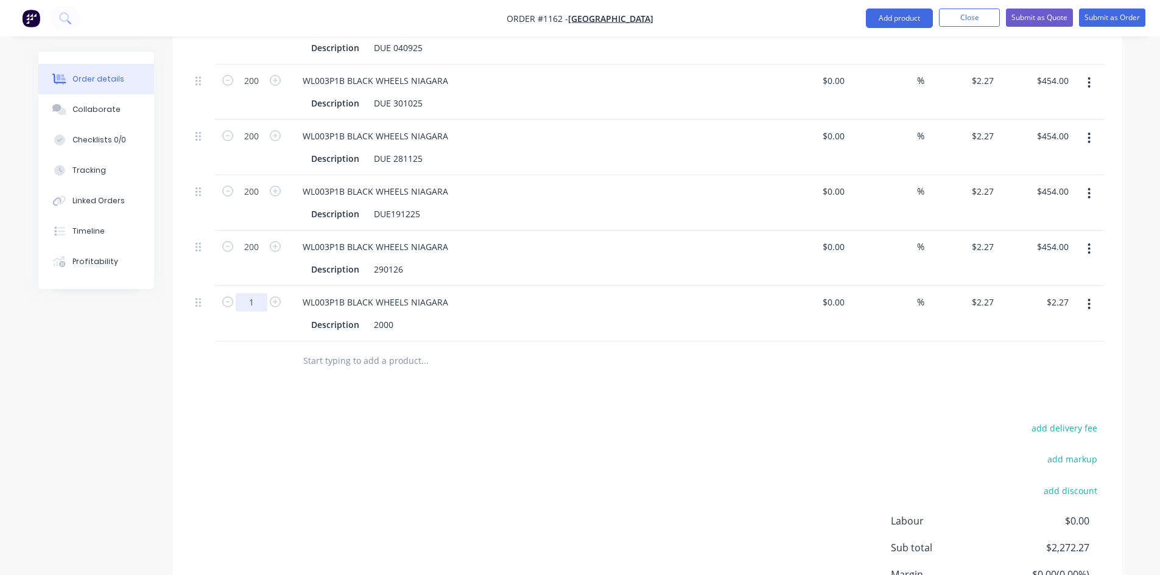
click at [264, 35] on input "1" at bounding box center [252, 25] width 32 height 18
click at [381, 328] on div "2000" at bounding box center [383, 325] width 29 height 18
click at [370, 261] on div "290126" at bounding box center [388, 270] width 39 height 18
click at [392, 216] on div "DUE191225" at bounding box center [397, 214] width 56 height 18
click at [371, 324] on div "2000" at bounding box center [383, 325] width 29 height 18
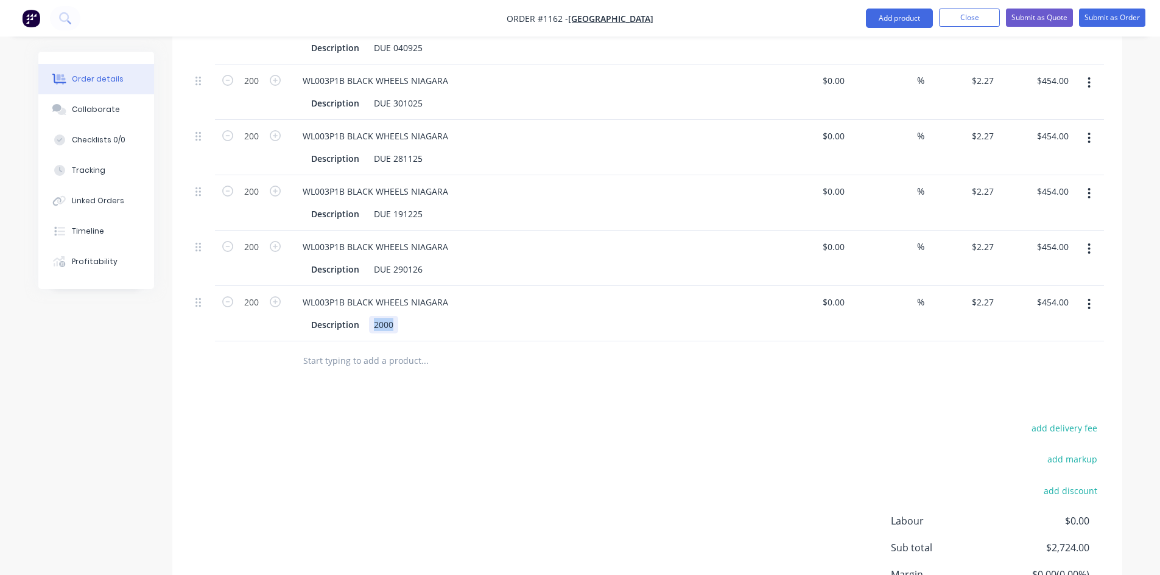
click at [371, 324] on div "2000" at bounding box center [383, 325] width 29 height 18
click at [378, 362] on input "text" at bounding box center [425, 361] width 244 height 24
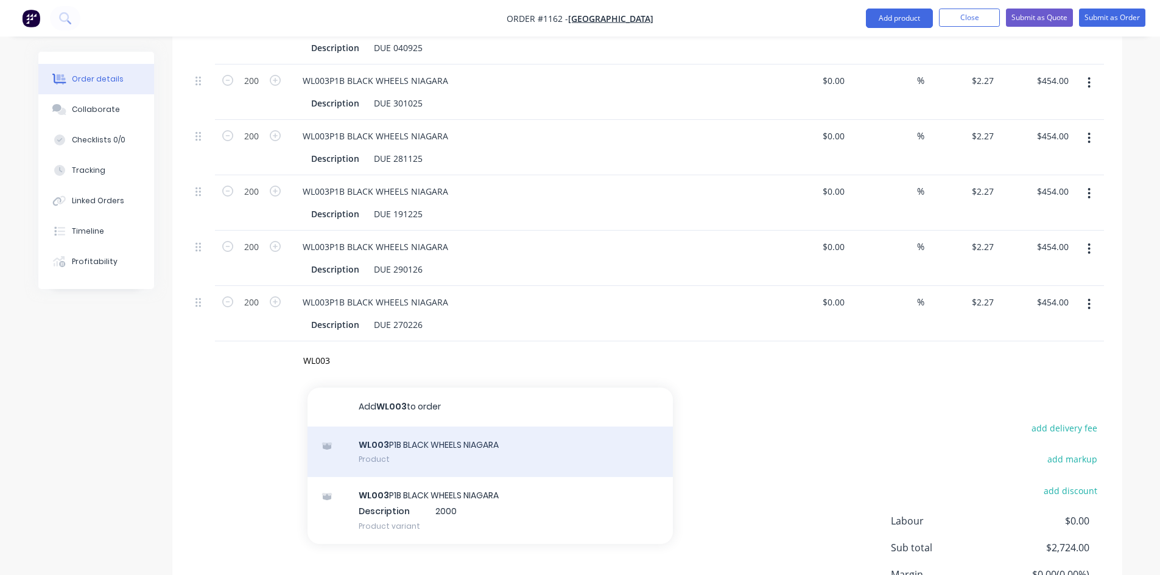
click at [381, 442] on div "WL003 P1B BLACK WHEELS NIAGARA Product" at bounding box center [489, 452] width 365 height 51
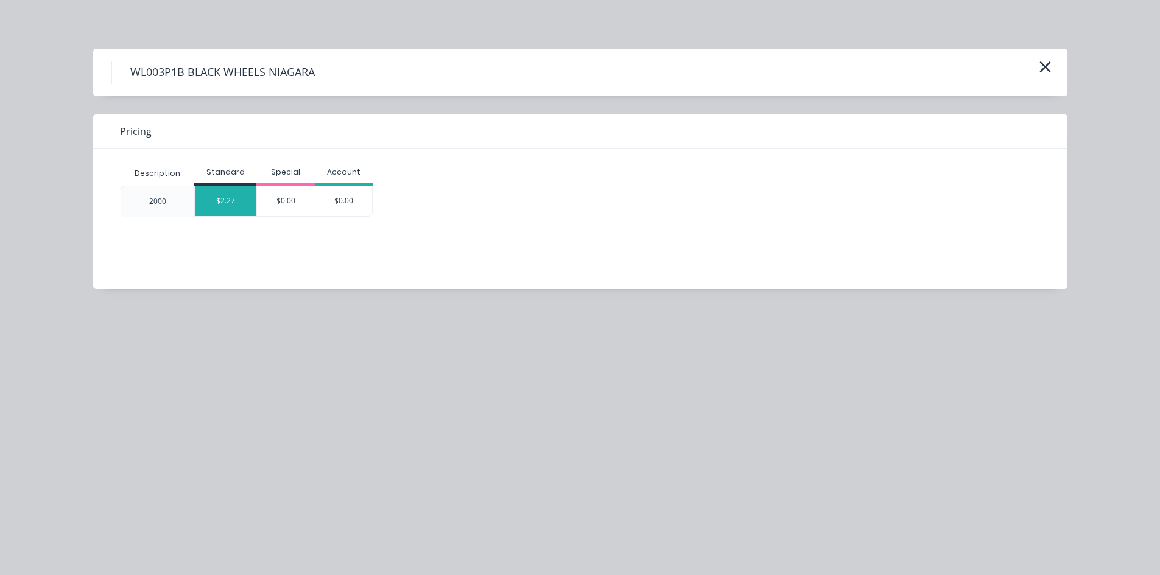
click at [225, 203] on div "$2.27" at bounding box center [225, 201] width 61 height 30
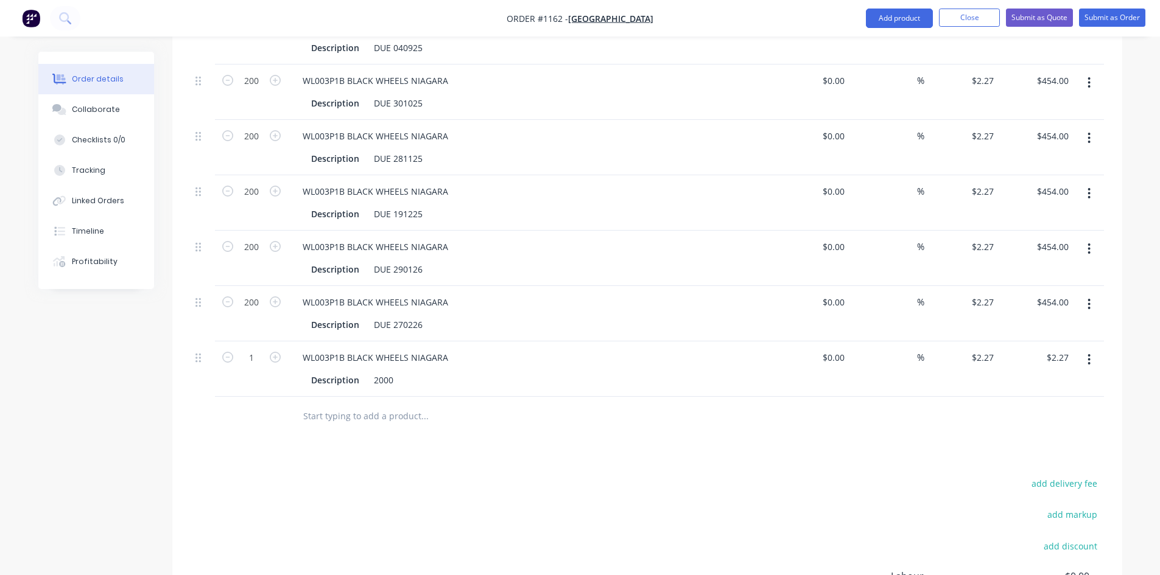
click at [265, 368] on div "1" at bounding box center [251, 369] width 73 height 55
click at [267, 354] on button "button" at bounding box center [275, 356] width 16 height 13
click at [259, 35] on input "2" at bounding box center [252, 25] width 32 height 18
click at [387, 384] on div "2000" at bounding box center [383, 380] width 29 height 18
click at [387, 383] on div "2000" at bounding box center [383, 380] width 29 height 18
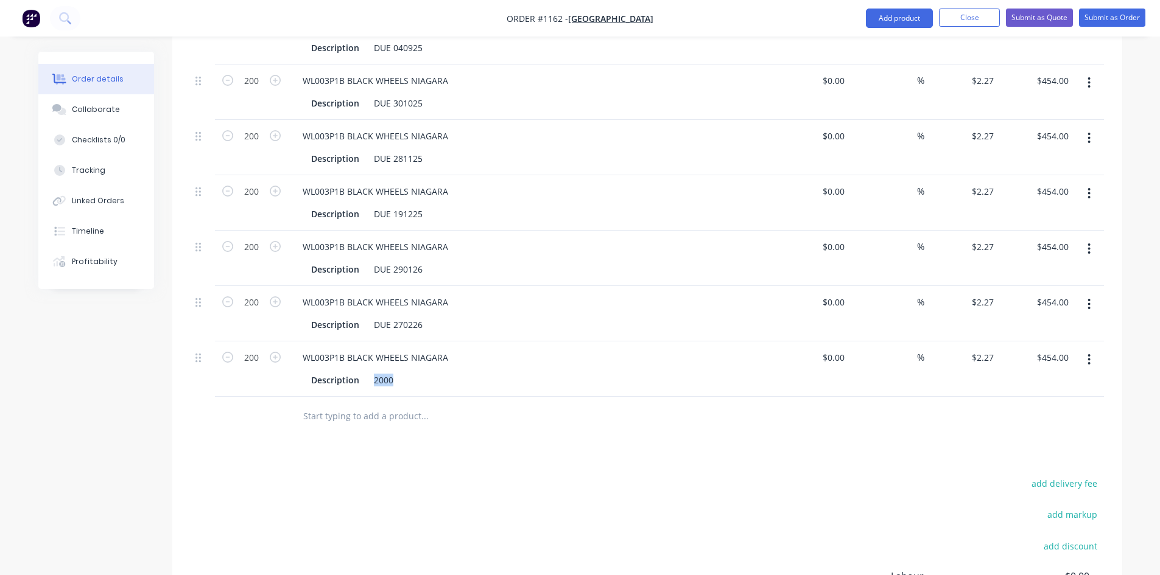
click at [401, 392] on div "WL003P1B BLACK WHEELS NIAGARA Description 2000" at bounding box center [531, 369] width 487 height 55
click at [367, 384] on div "Description 2000" at bounding box center [529, 380] width 446 height 18
click at [373, 384] on div "2000" at bounding box center [383, 380] width 29 height 18
click at [374, 384] on div "2000" at bounding box center [383, 380] width 29 height 18
click at [363, 418] on input "text" at bounding box center [425, 416] width 244 height 24
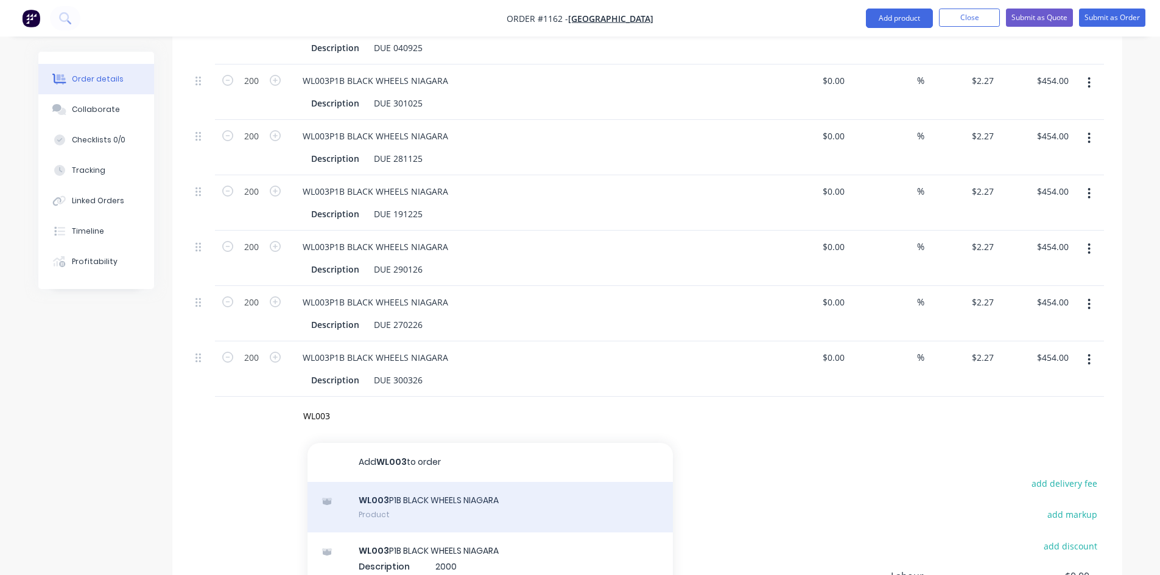
click at [420, 502] on div "WL003 P1B BLACK WHEELS NIAGARA Product" at bounding box center [489, 507] width 365 height 51
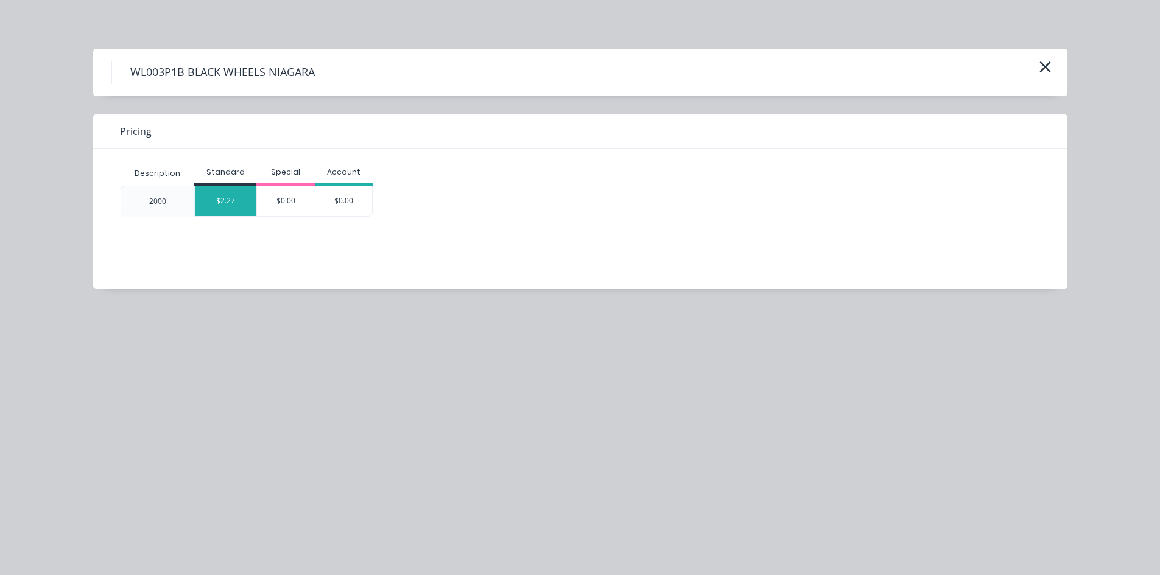
click at [223, 210] on div "$2.27" at bounding box center [225, 201] width 61 height 30
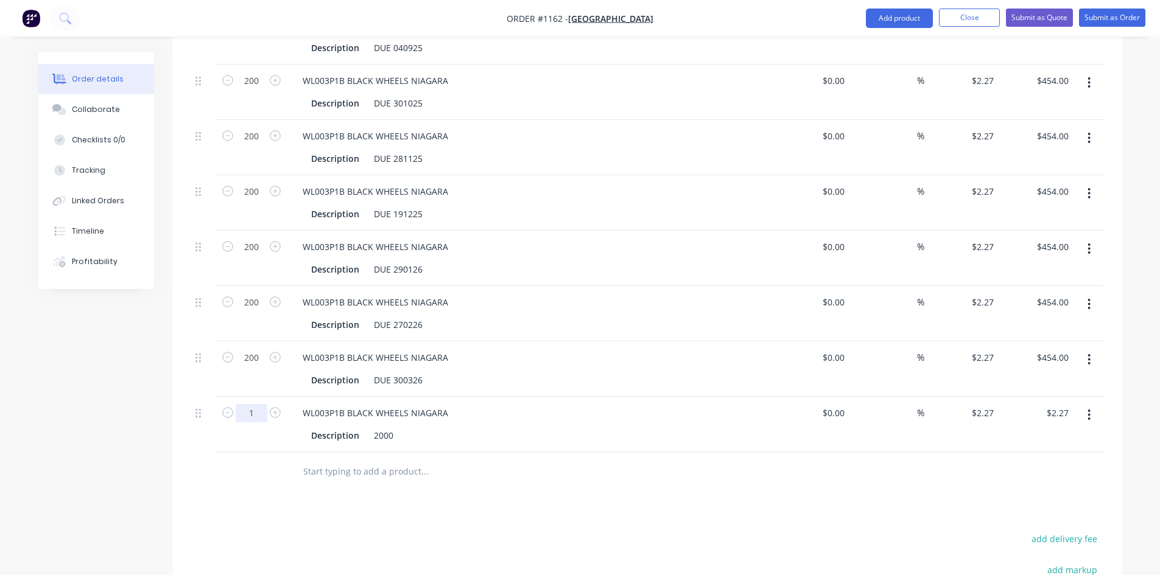
click at [254, 35] on input "1" at bounding box center [252, 25] width 32 height 18
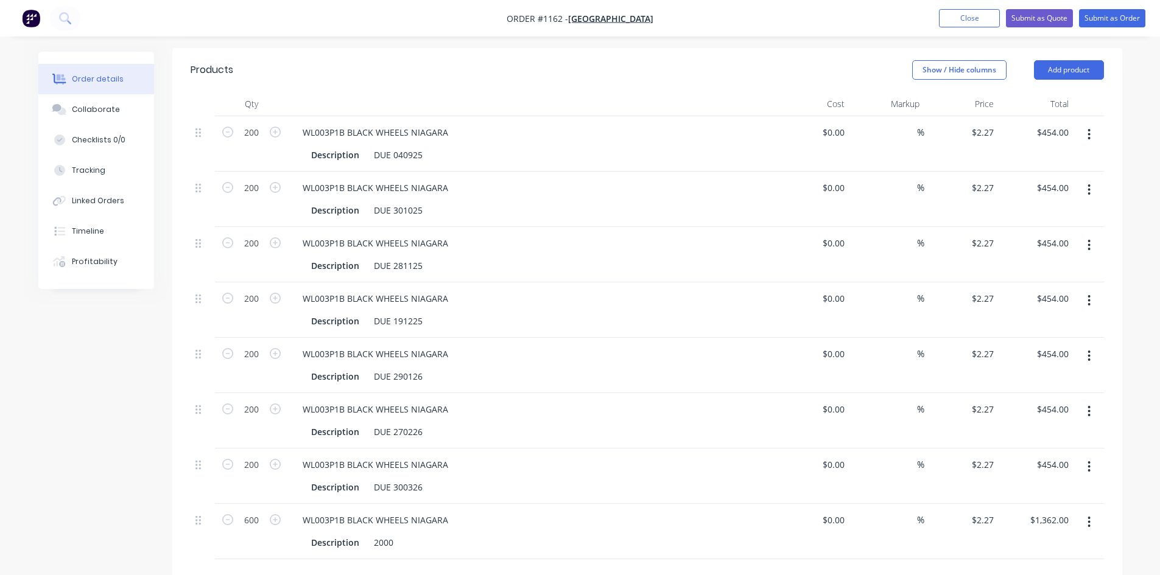
scroll to position [227, 0]
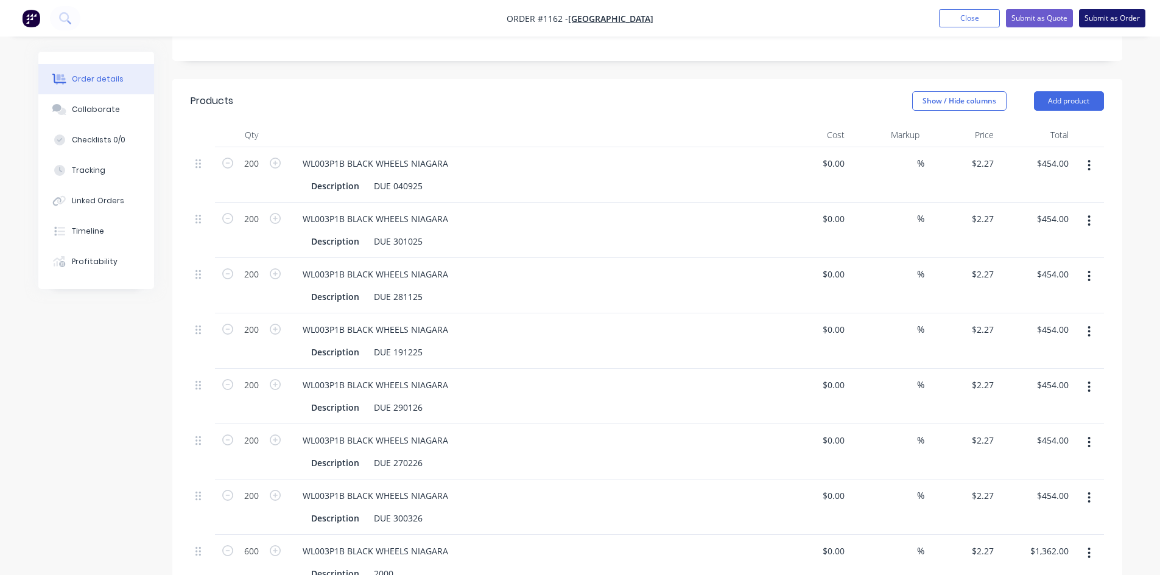
click at [1127, 21] on button "Submit as Order" at bounding box center [1112, 18] width 66 height 18
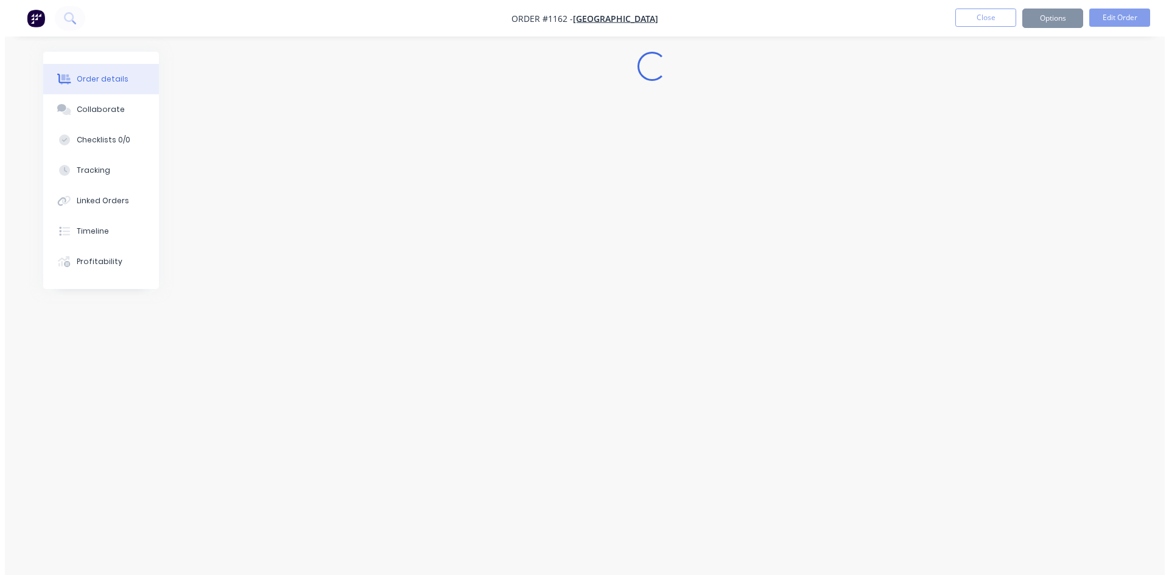
scroll to position [0, 0]
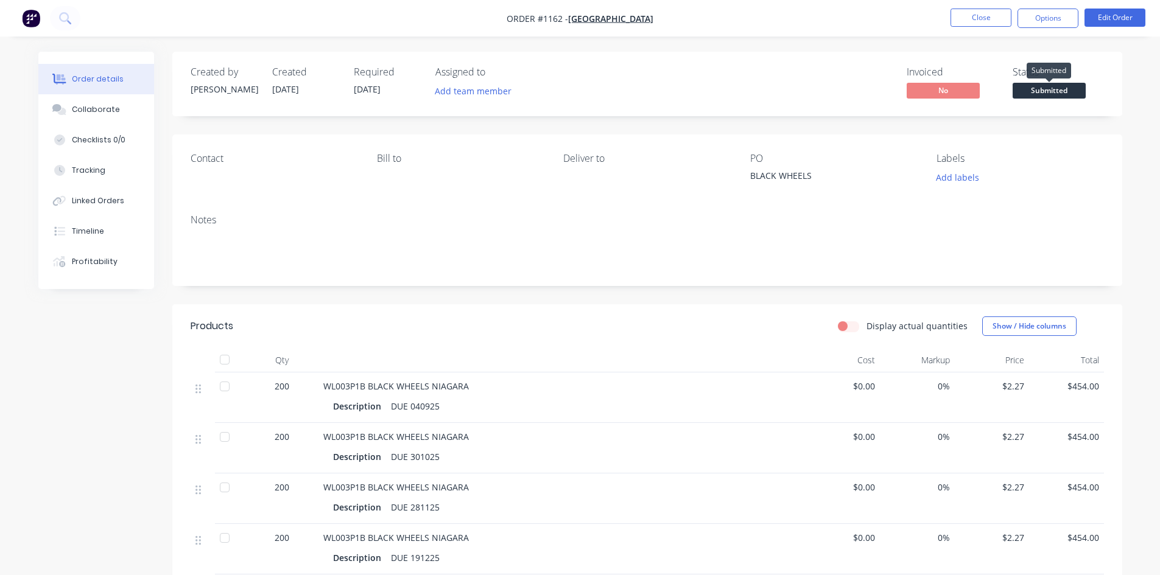
click at [1070, 91] on span "Submitted" at bounding box center [1048, 90] width 73 height 15
click at [1056, 15] on button "Options" at bounding box center [1047, 18] width 61 height 19
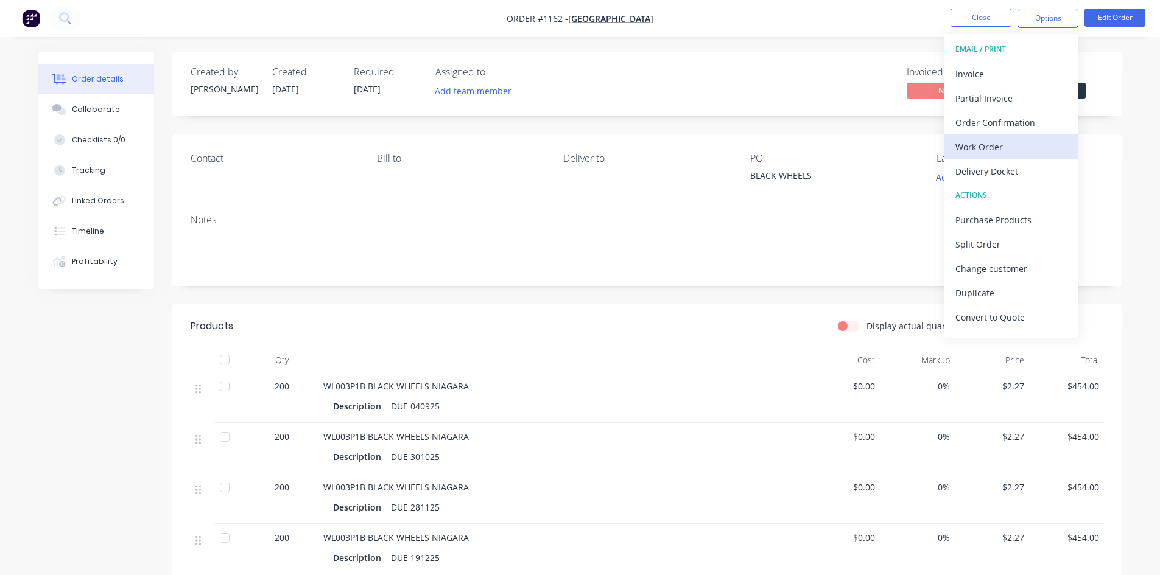
click at [982, 148] on div "Work Order" at bounding box center [1011, 147] width 112 height 18
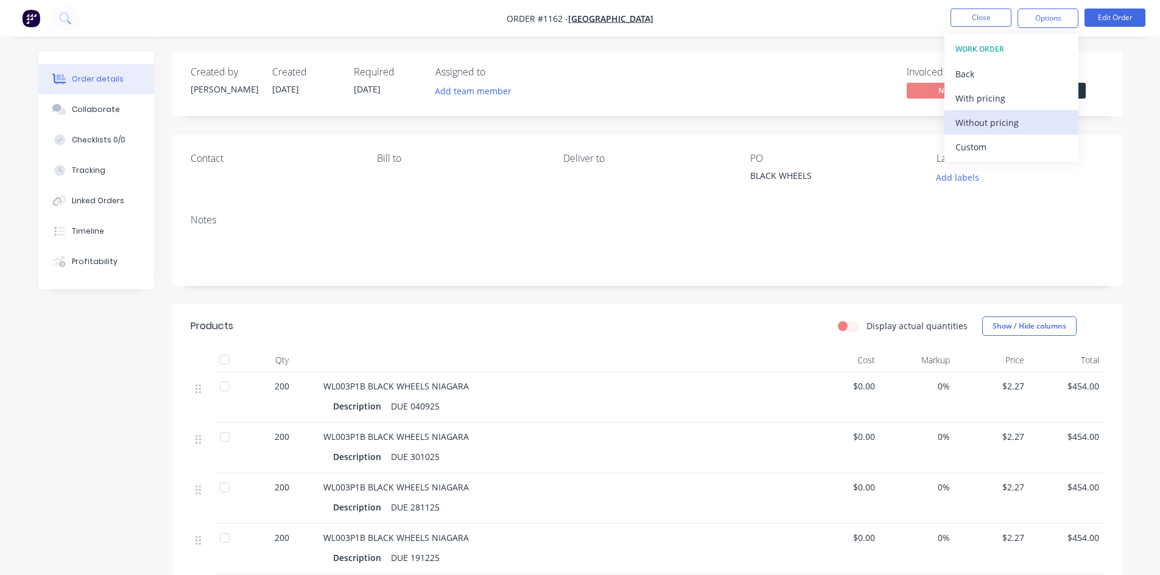
click at [985, 124] on div "Without pricing" at bounding box center [1011, 123] width 112 height 18
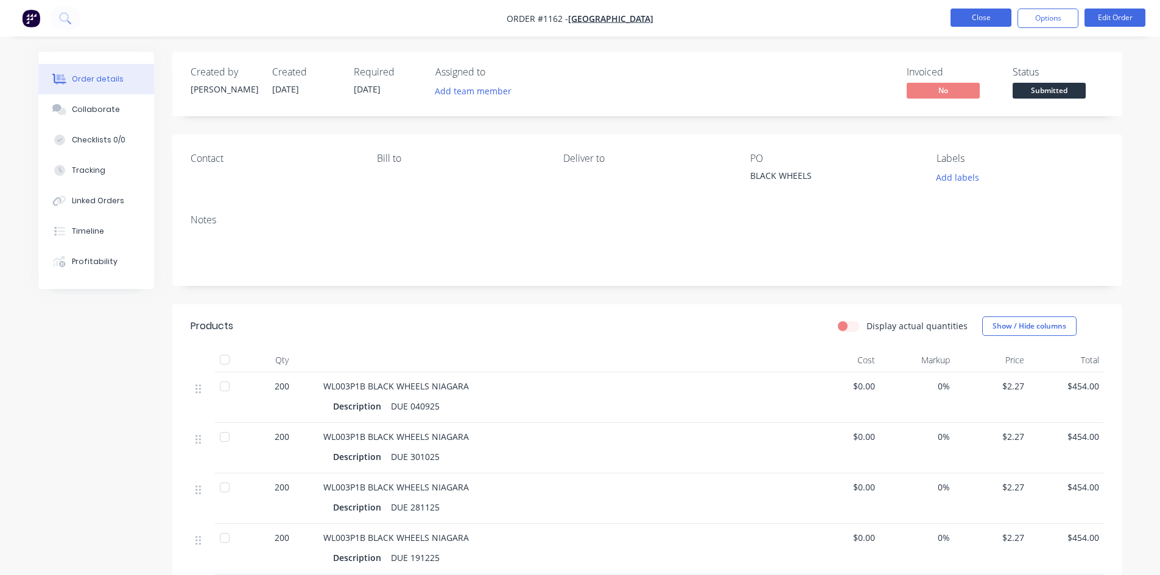
click at [991, 16] on button "Close" at bounding box center [980, 18] width 61 height 18
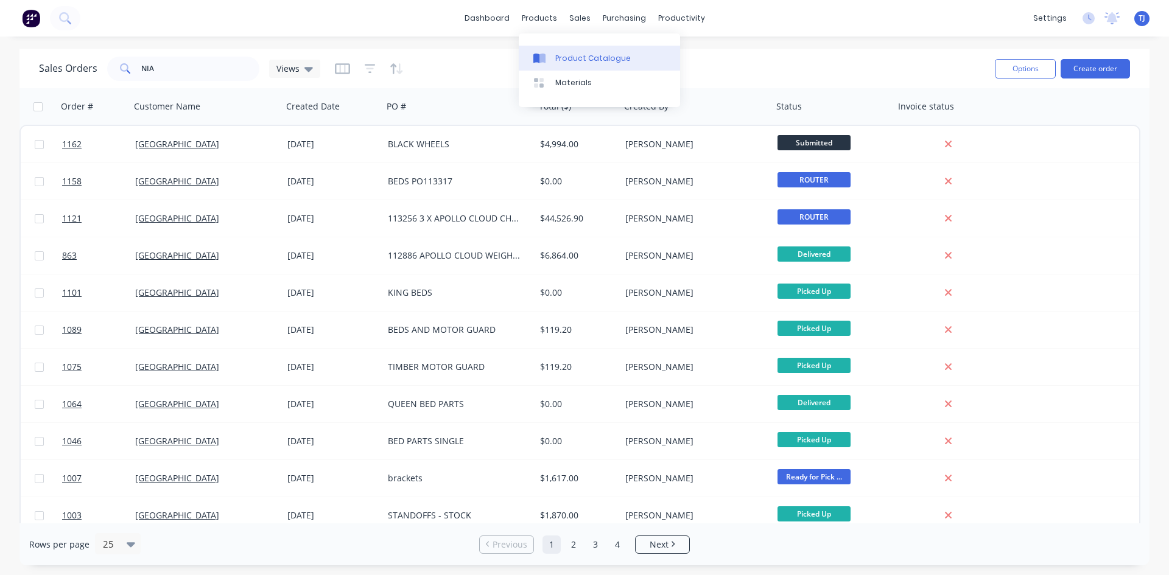
click at [582, 60] on div "Product Catalogue" at bounding box center [592, 58] width 75 height 11
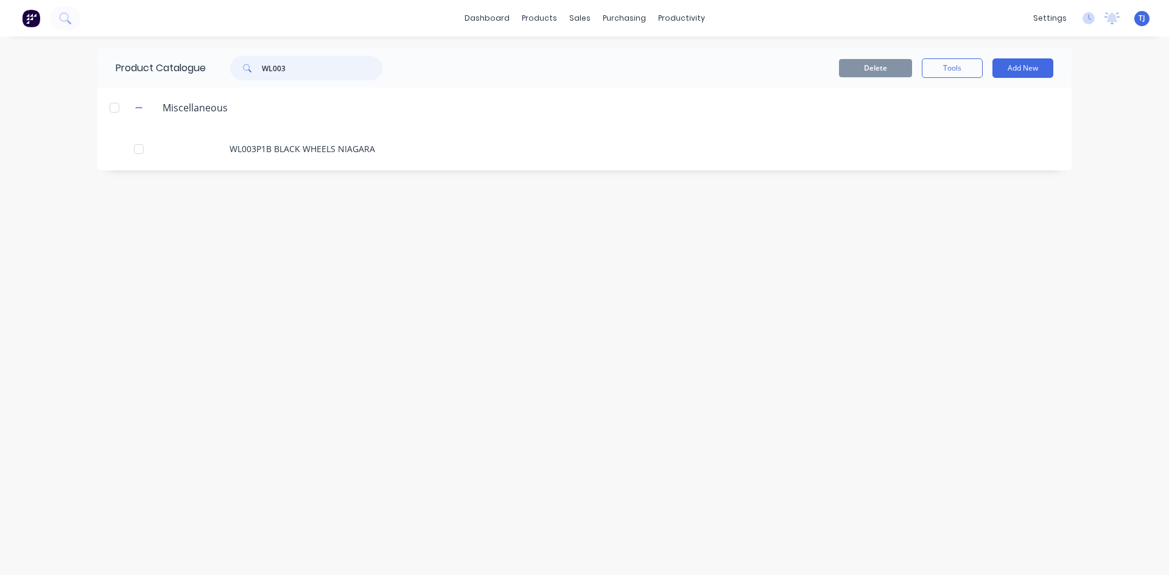
click at [287, 63] on input "WL003" at bounding box center [322, 68] width 121 height 24
click at [1028, 65] on button "Add New" at bounding box center [1022, 67] width 61 height 19
click at [983, 124] on div "Product" at bounding box center [996, 124] width 94 height 18
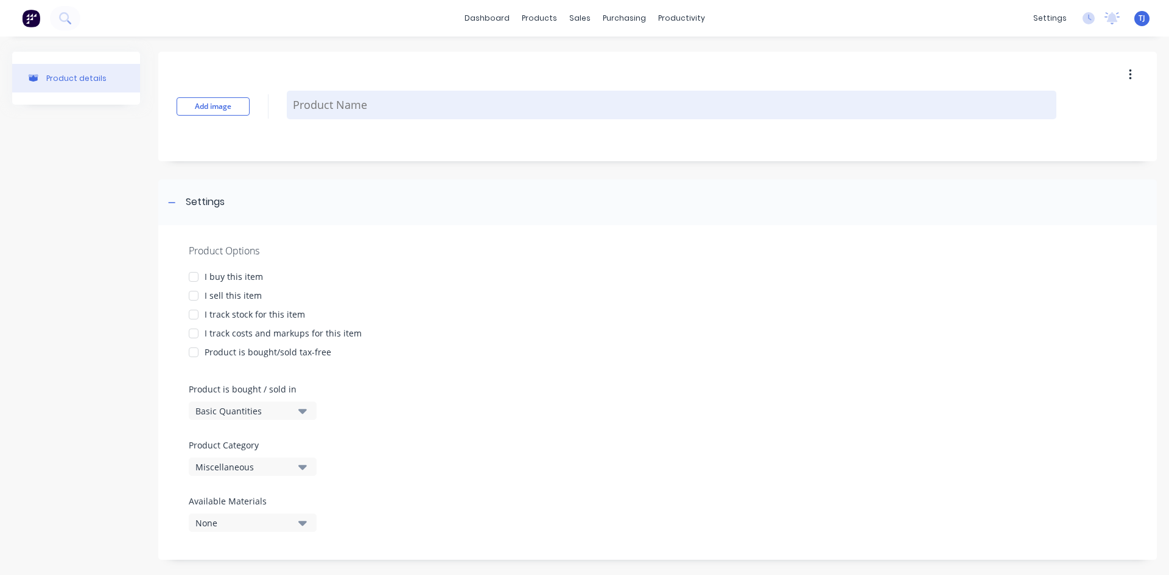
click at [367, 113] on textarea at bounding box center [672, 105] width 770 height 29
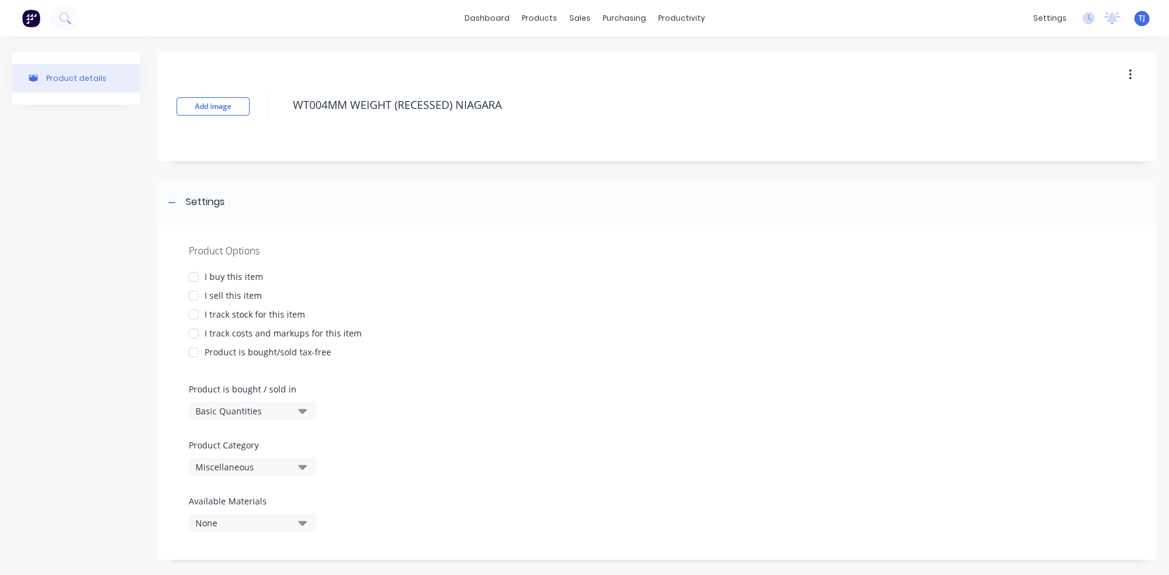
click at [192, 295] on div at bounding box center [193, 296] width 24 height 24
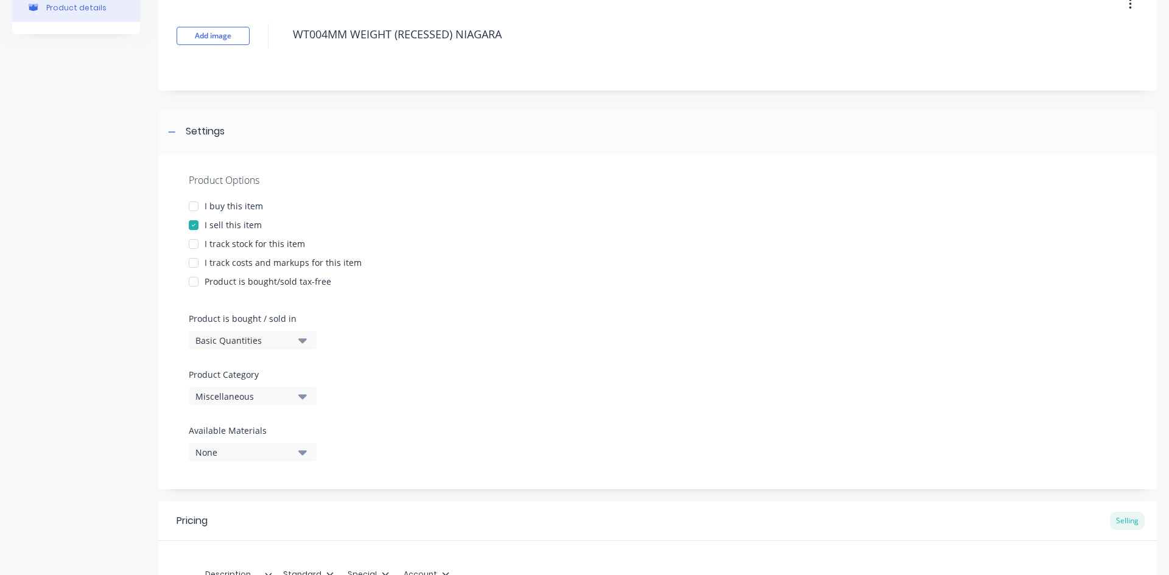
scroll to position [183, 0]
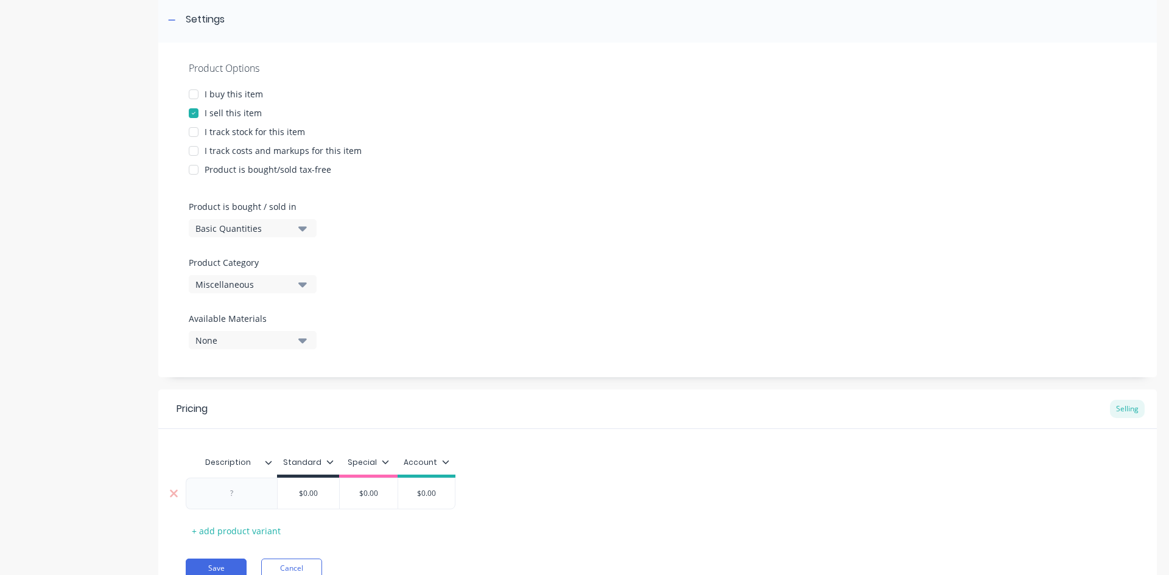
click at [250, 506] on div at bounding box center [231, 494] width 91 height 32
click at [238, 494] on div at bounding box center [232, 494] width 61 height 16
click at [224, 559] on button "Save" at bounding box center [216, 568] width 61 height 19
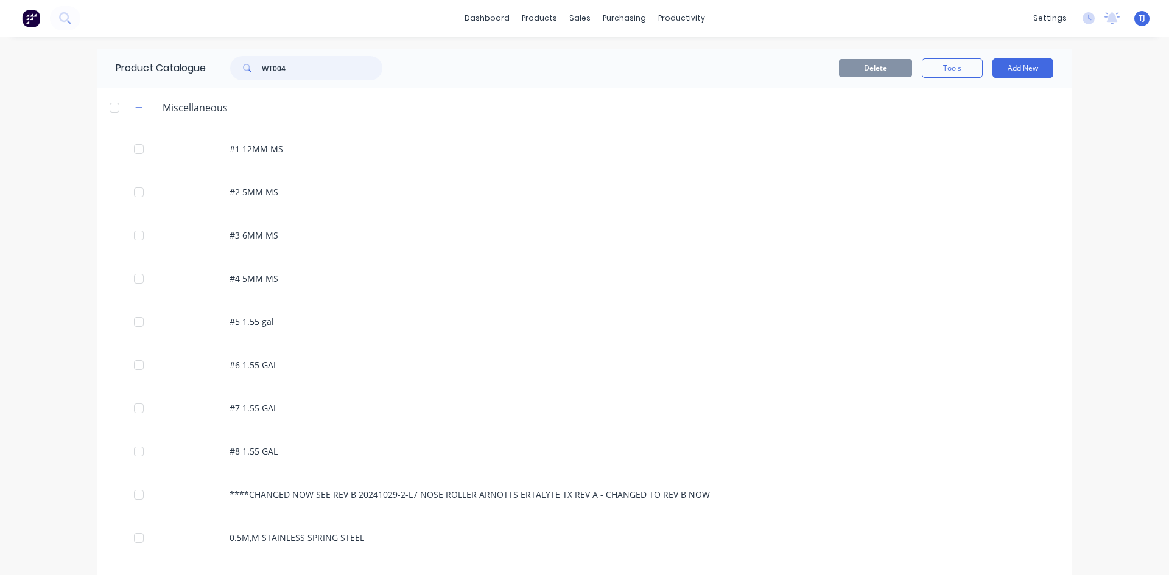
click at [295, 69] on input "WT004" at bounding box center [322, 68] width 121 height 24
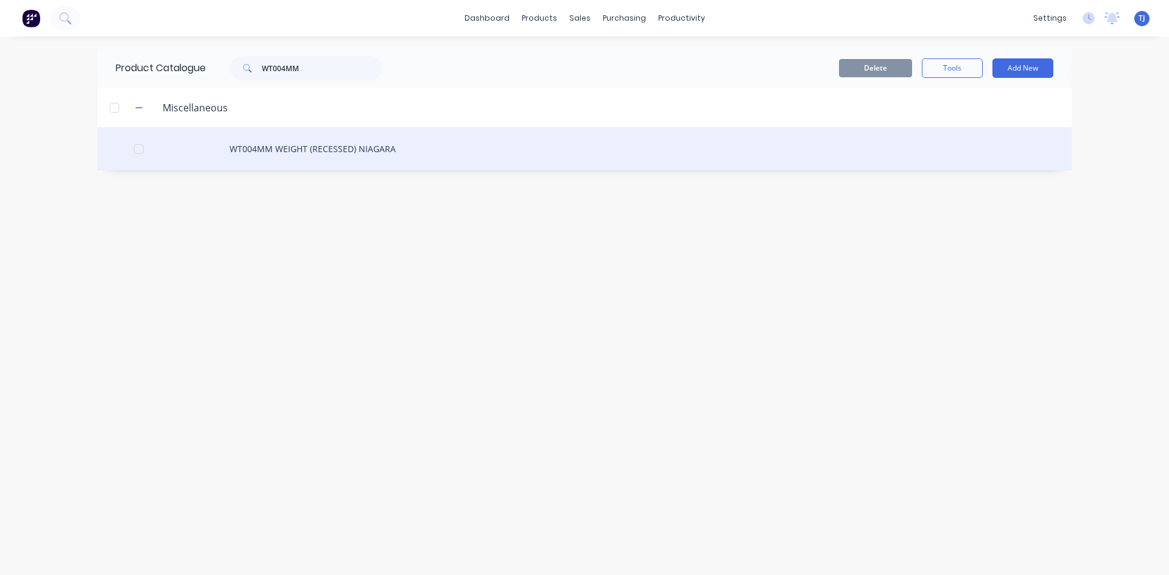
click at [328, 154] on div "WT004MM WEIGHT (RECESSED) NIAGARA" at bounding box center [584, 148] width 974 height 43
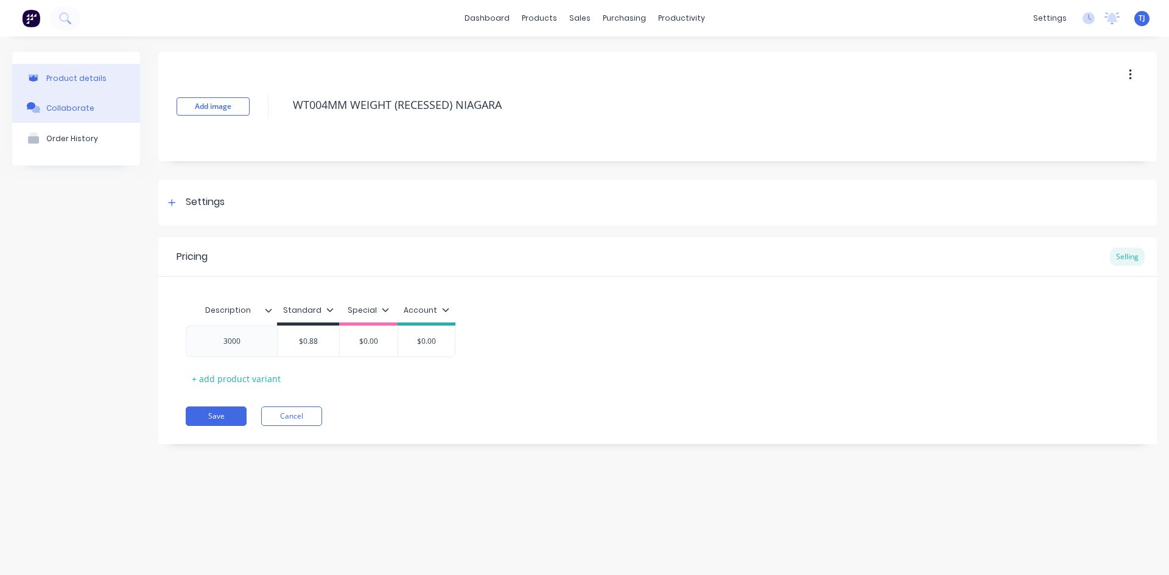
click at [57, 113] on div "Collaborate" at bounding box center [70, 107] width 48 height 9
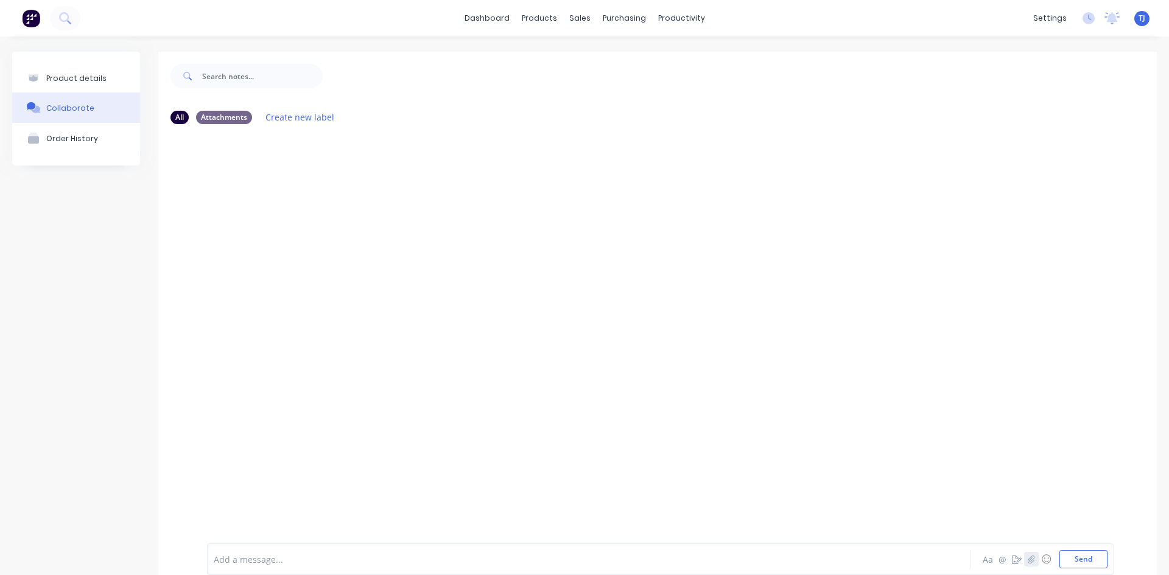
click at [1024, 565] on button "button" at bounding box center [1031, 559] width 15 height 15
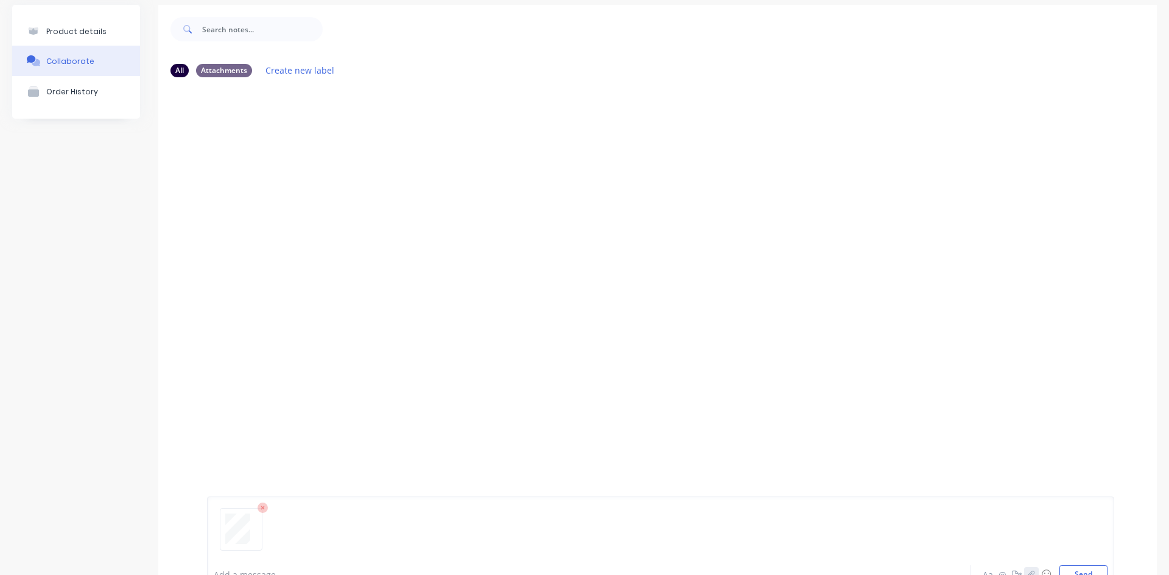
scroll to position [96, 0]
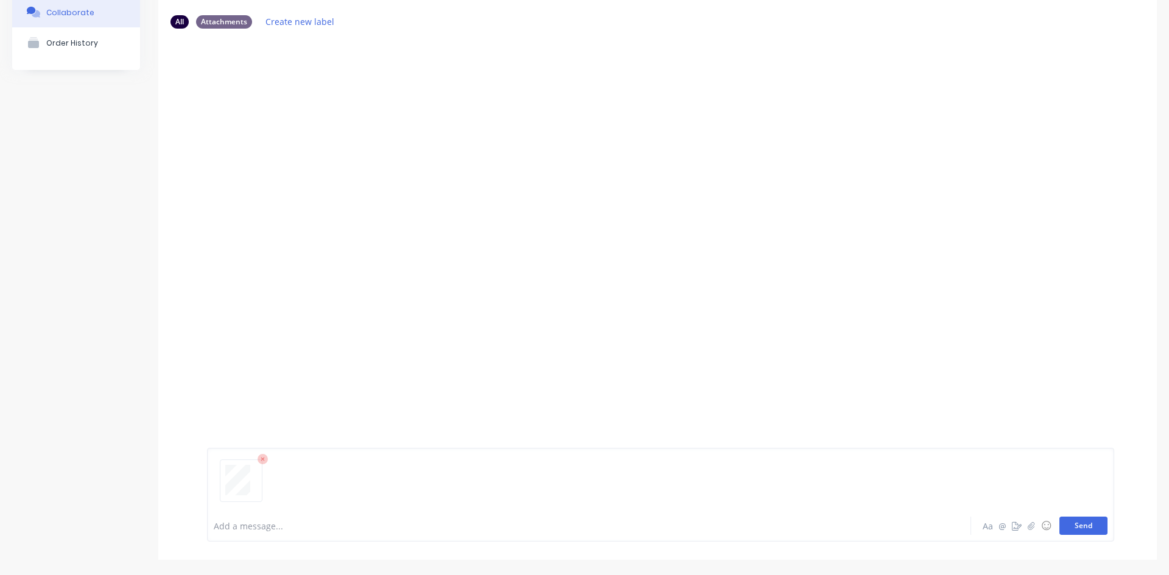
drag, startPoint x: 1060, startPoint y: 527, endPoint x: 1067, endPoint y: 528, distance: 6.8
click at [1067, 528] on button "Send" at bounding box center [1083, 526] width 48 height 18
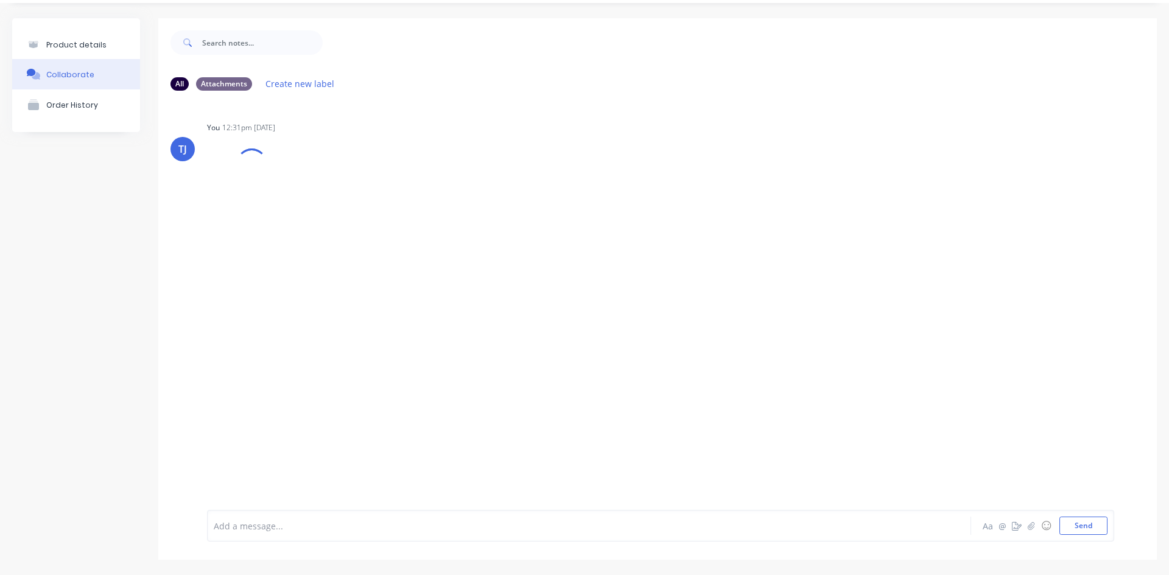
scroll to position [33, 0]
click at [304, 194] on icon "button" at bounding box center [305, 193] width 2 height 11
click at [399, 228] on button "Auto-attach to new orders" at bounding box center [385, 226] width 137 height 29
drag, startPoint x: 486, startPoint y: 228, endPoint x: 480, endPoint y: 222, distance: 9.1
click at [502, 220] on label at bounding box center [502, 220] width 0 height 0
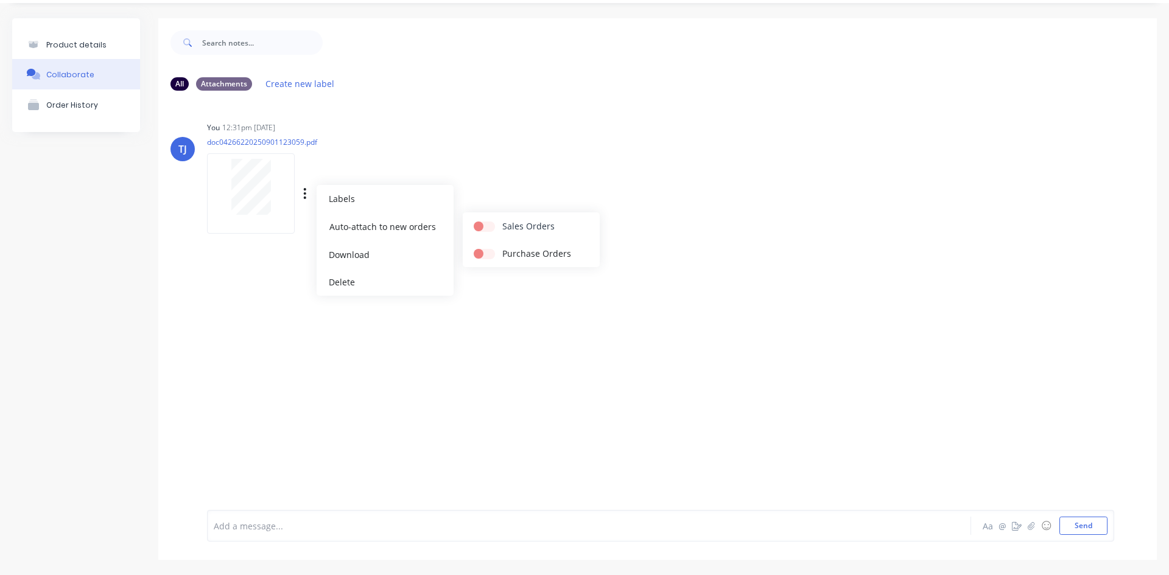
click at [480, 222] on input "checkbox" at bounding box center [479, 226] width 10 height 12
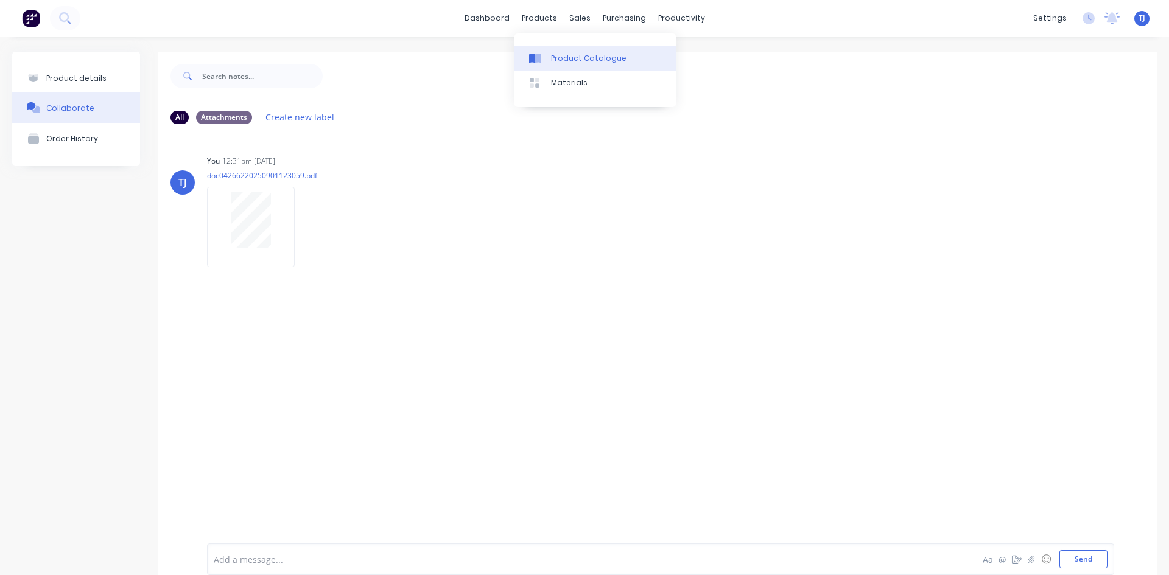
click at [565, 55] on div "Product Catalogue" at bounding box center [588, 58] width 75 height 11
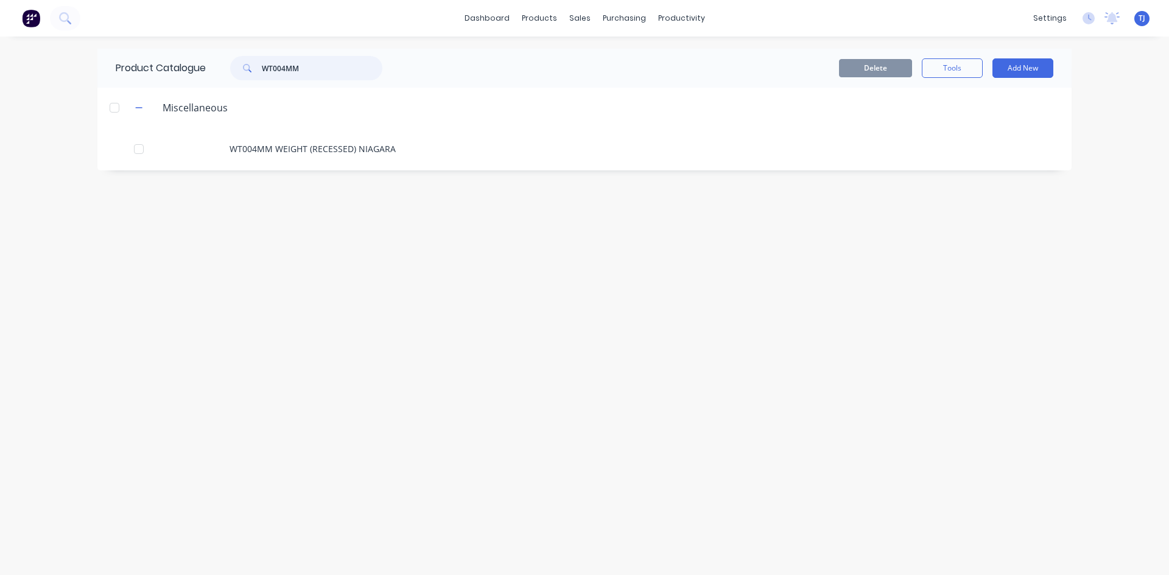
click at [323, 66] on input "WT004MM" at bounding box center [322, 68] width 121 height 24
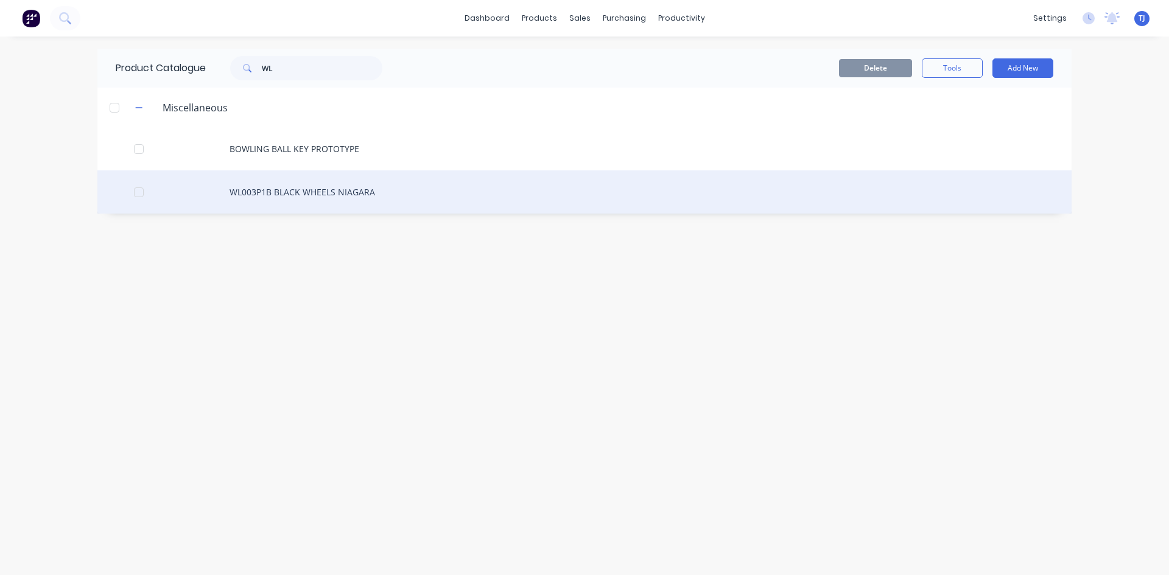
click at [306, 194] on div "WL003P1B BLACK WHEELS NIAGARA" at bounding box center [584, 191] width 974 height 43
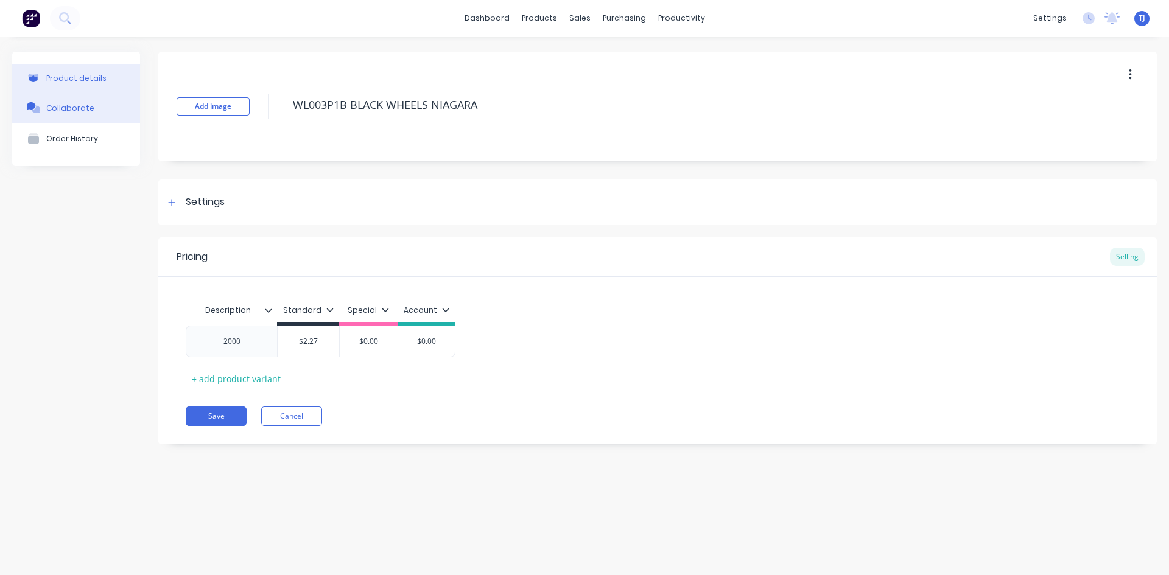
click at [72, 116] on button "Collaborate" at bounding box center [76, 108] width 128 height 30
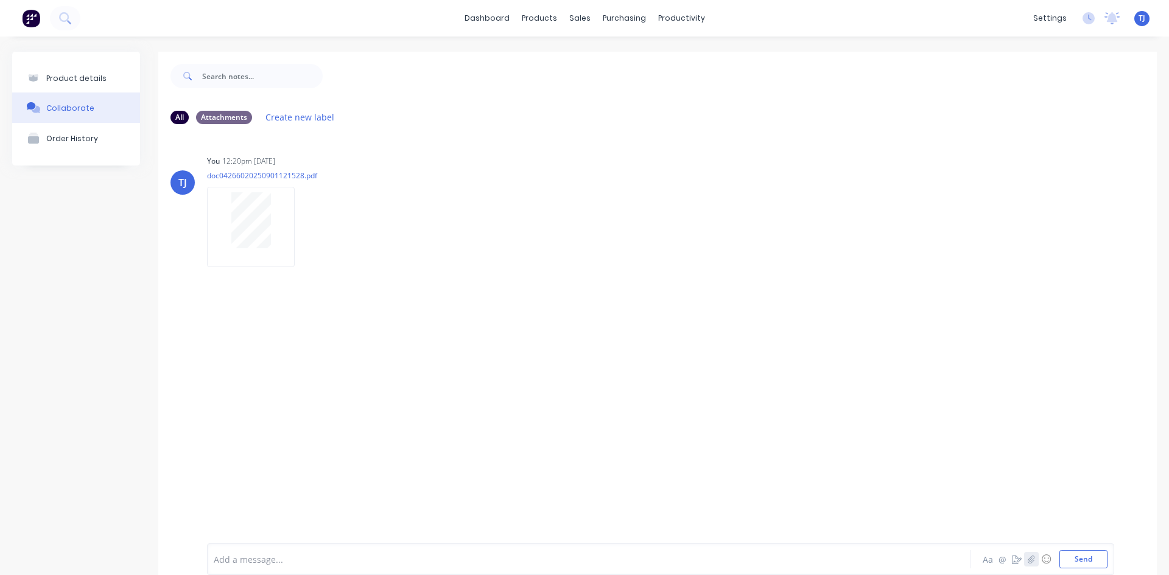
click at [1028, 559] on icon "button" at bounding box center [1031, 559] width 7 height 9
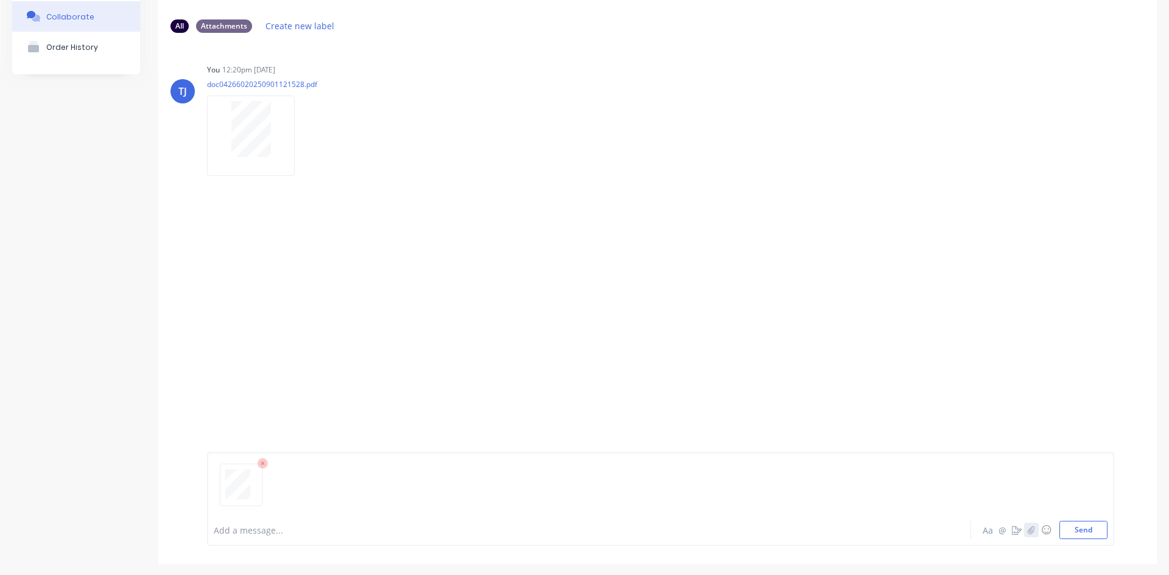
scroll to position [96, 0]
click at [1076, 522] on button "Send" at bounding box center [1083, 526] width 48 height 18
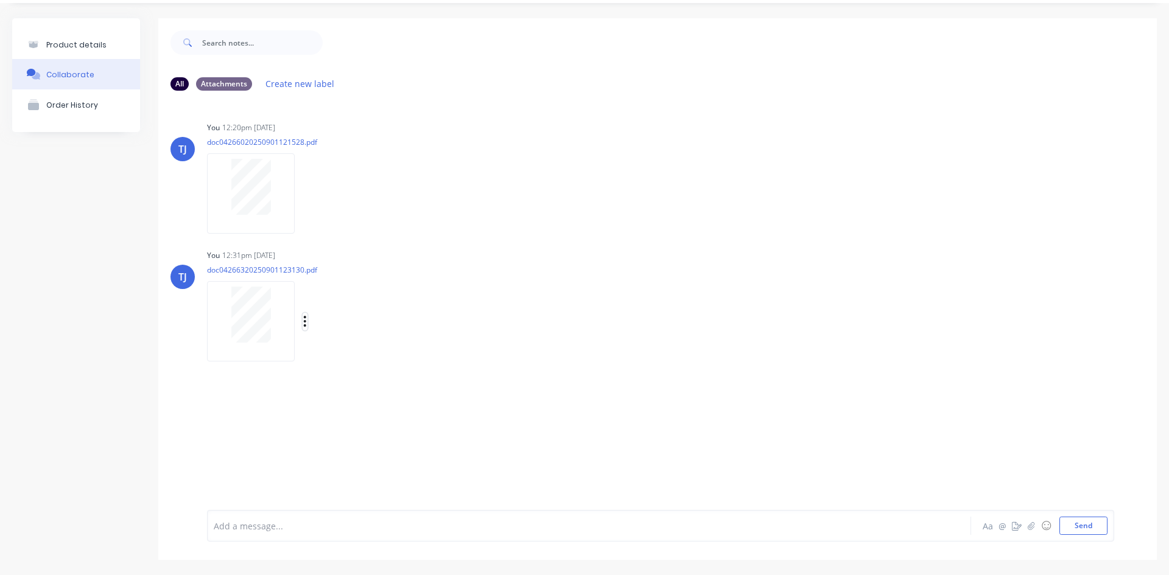
click at [304, 326] on icon "button" at bounding box center [305, 321] width 2 height 11
click at [398, 356] on button "Auto-attach to new orders" at bounding box center [385, 354] width 137 height 29
click at [495, 357] on div at bounding box center [488, 354] width 29 height 13
click at [502, 348] on label at bounding box center [502, 348] width 0 height 0
click at [483, 354] on input "checkbox" at bounding box center [479, 354] width 10 height 12
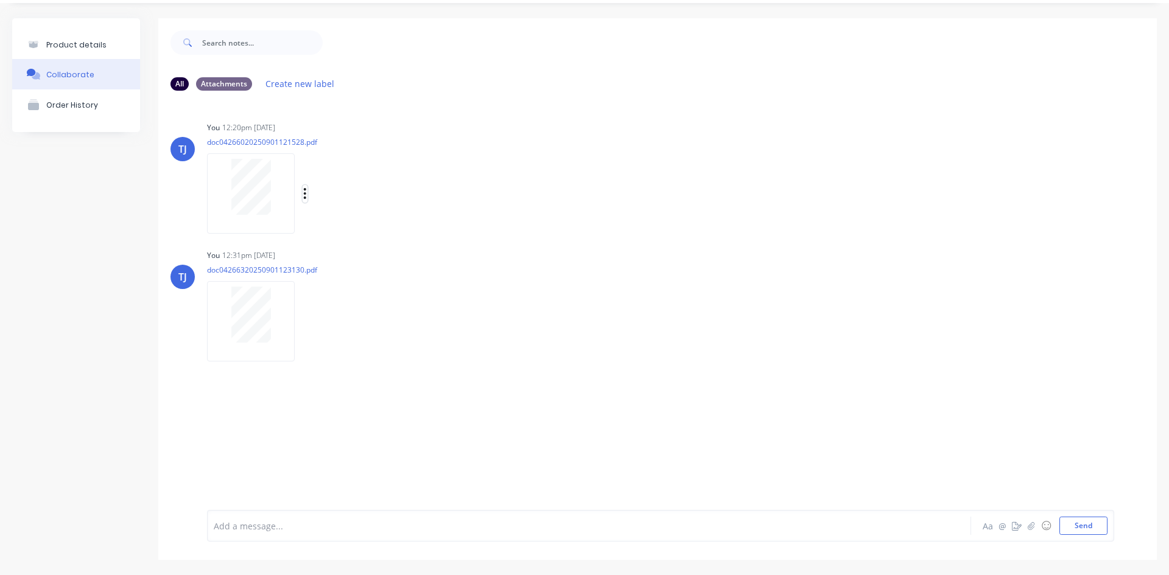
click at [305, 194] on icon "button" at bounding box center [305, 193] width 2 height 11
click at [361, 224] on button "Auto-attach to new orders" at bounding box center [385, 226] width 137 height 29
click at [97, 44] on div "Product details" at bounding box center [76, 44] width 60 height 9
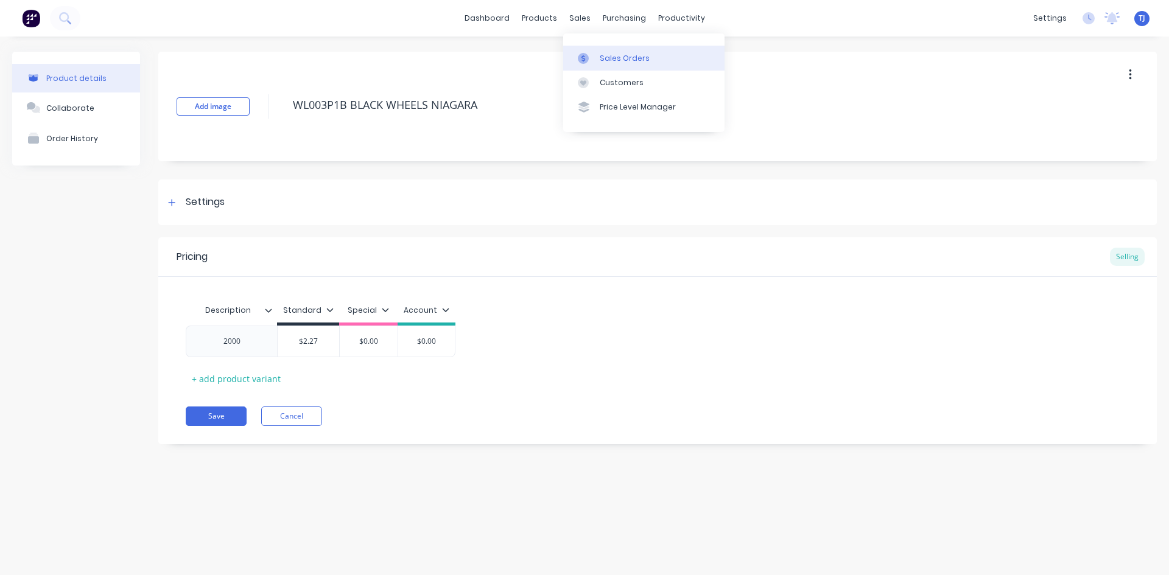
click at [615, 53] on div "Sales Orders" at bounding box center [625, 58] width 50 height 11
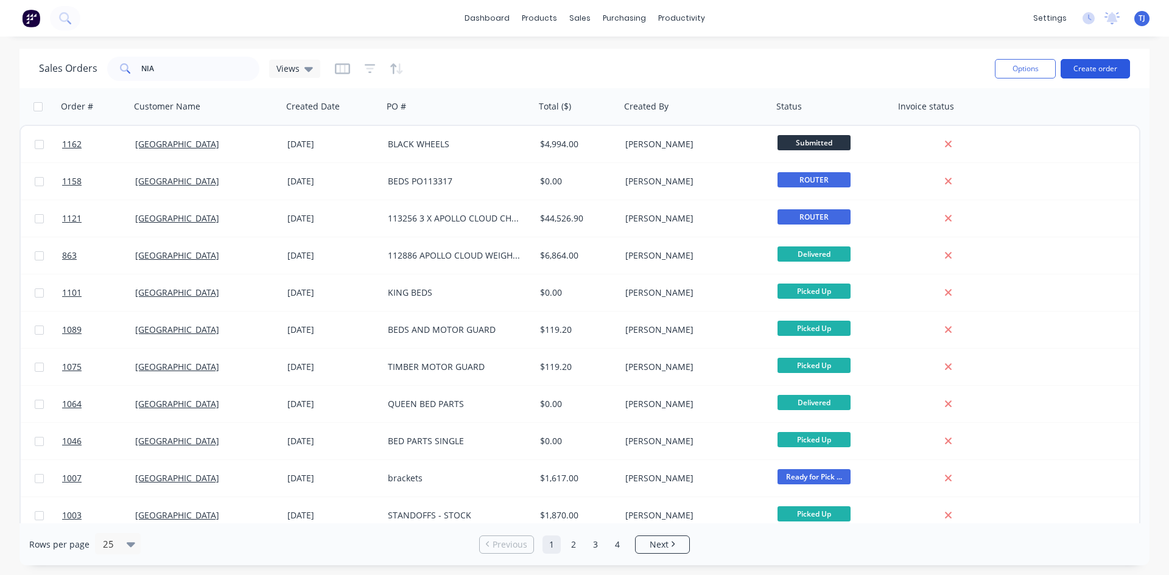
click at [1081, 68] on button "Create order" at bounding box center [1095, 68] width 69 height 19
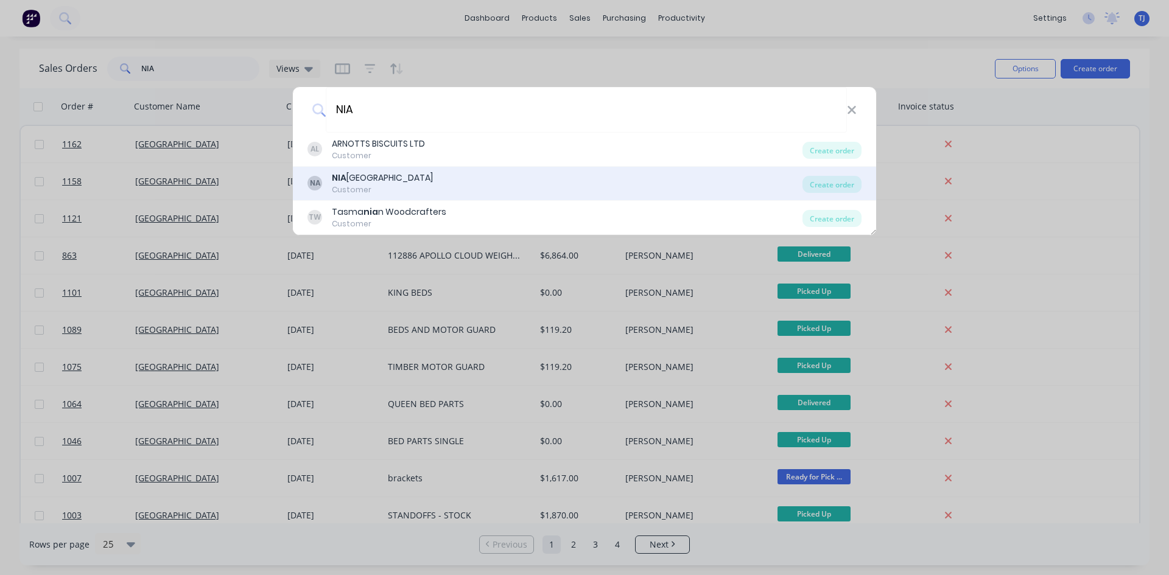
click at [404, 176] on div "[PERSON_NAME][GEOGRAPHIC_DATA]" at bounding box center [382, 178] width 101 height 13
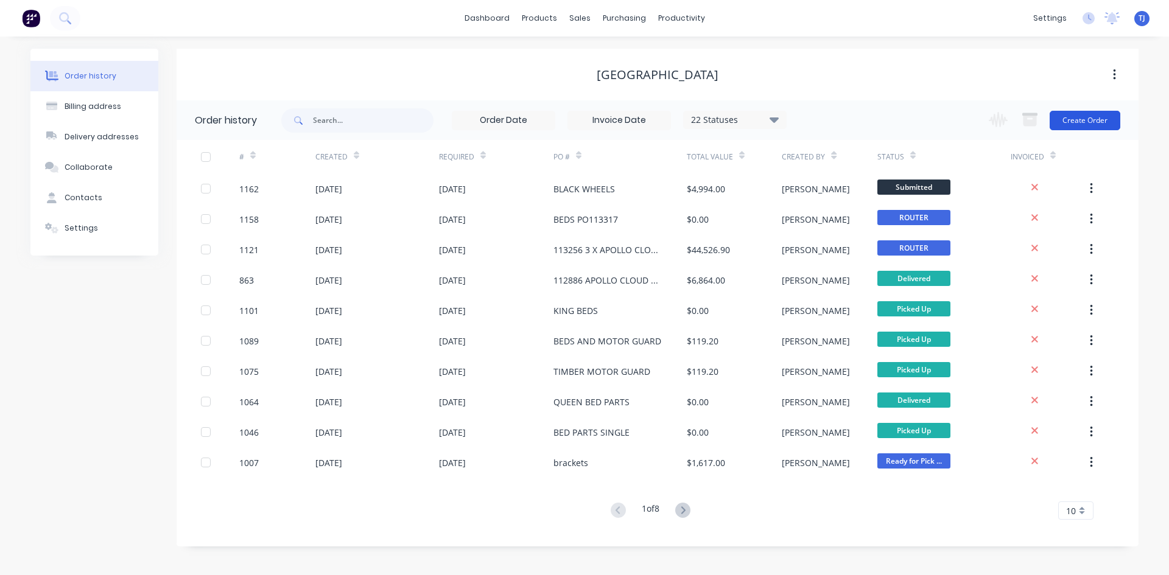
click at [1068, 125] on button "Create Order" at bounding box center [1085, 120] width 71 height 19
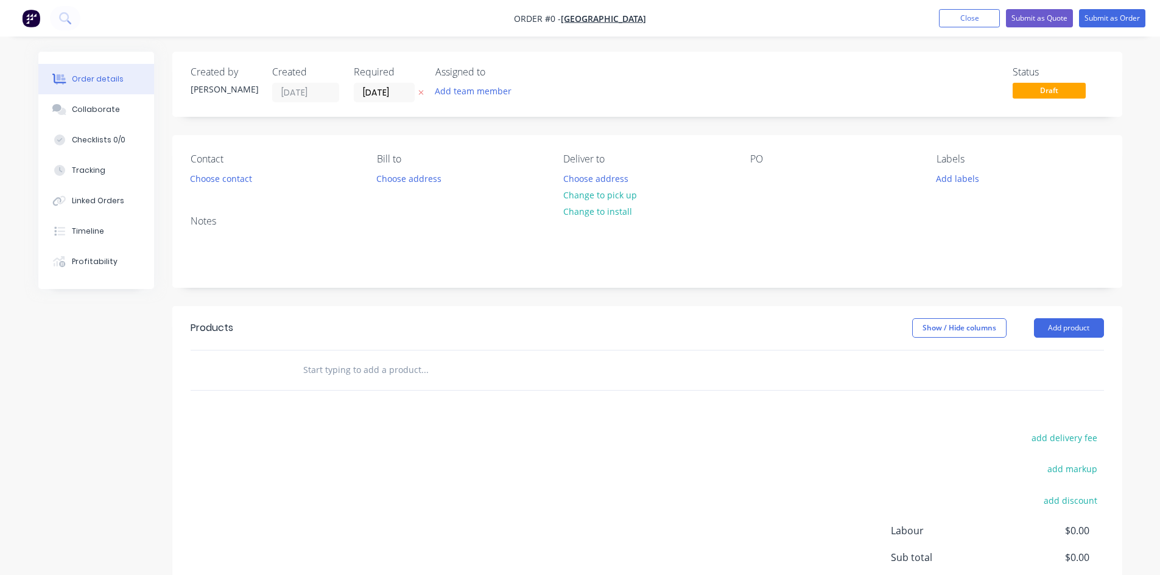
click at [770, 177] on div "PO" at bounding box center [833, 170] width 167 height 34
click at [748, 164] on div "Contact Choose contact [PERSON_NAME] to Choose address Deliver to Choose addres…" at bounding box center [647, 170] width 950 height 71
click at [757, 176] on div at bounding box center [759, 179] width 19 height 18
click at [340, 372] on div "Order details Collaborate Checklists 0/0 Tracking Linked Orders Timeline Profit…" at bounding box center [580, 377] width 1108 height 650
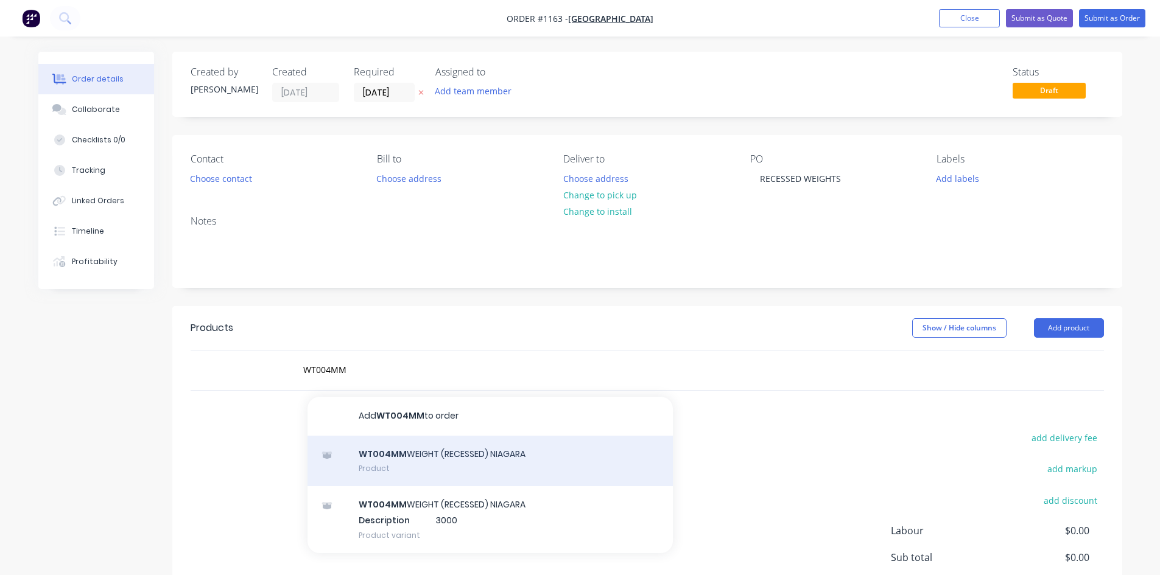
click at [376, 456] on div "WT004MM WEIGHT (RECESSED) NIAGARA Product" at bounding box center [489, 461] width 365 height 51
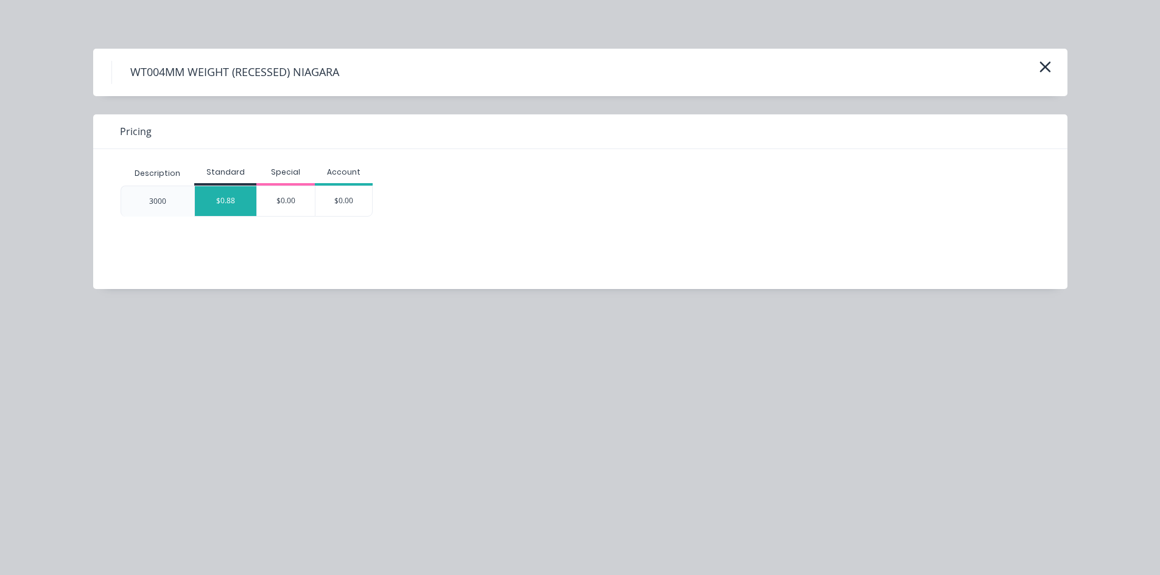
click at [231, 202] on div "$0.88" at bounding box center [225, 201] width 61 height 30
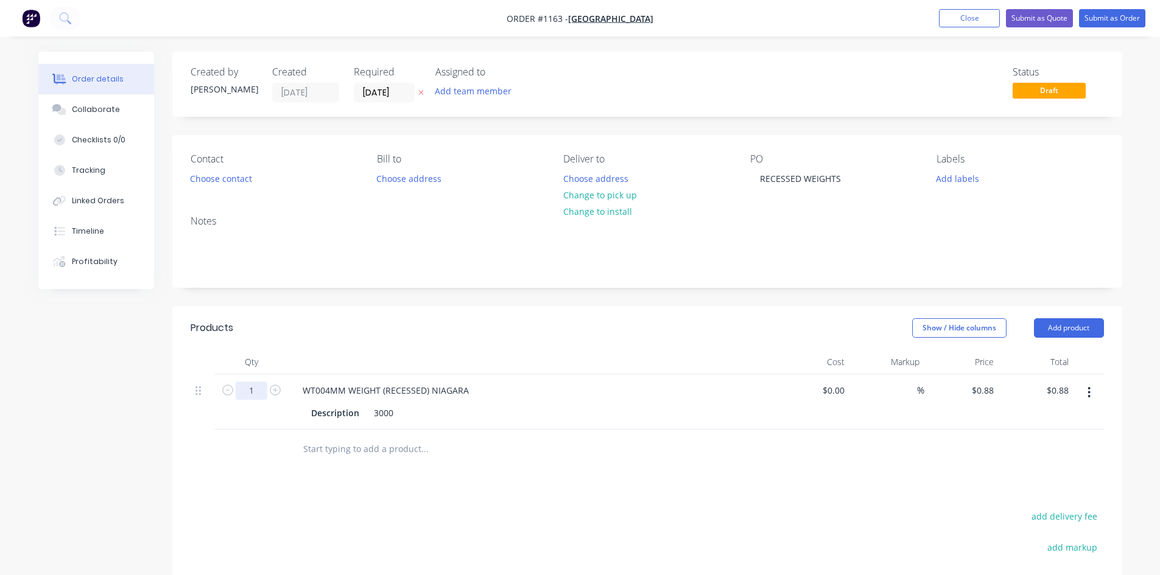
click at [258, 389] on input "1" at bounding box center [252, 391] width 32 height 18
click at [387, 418] on div "3000" at bounding box center [383, 413] width 29 height 18
click at [375, 452] on input "text" at bounding box center [425, 449] width 244 height 24
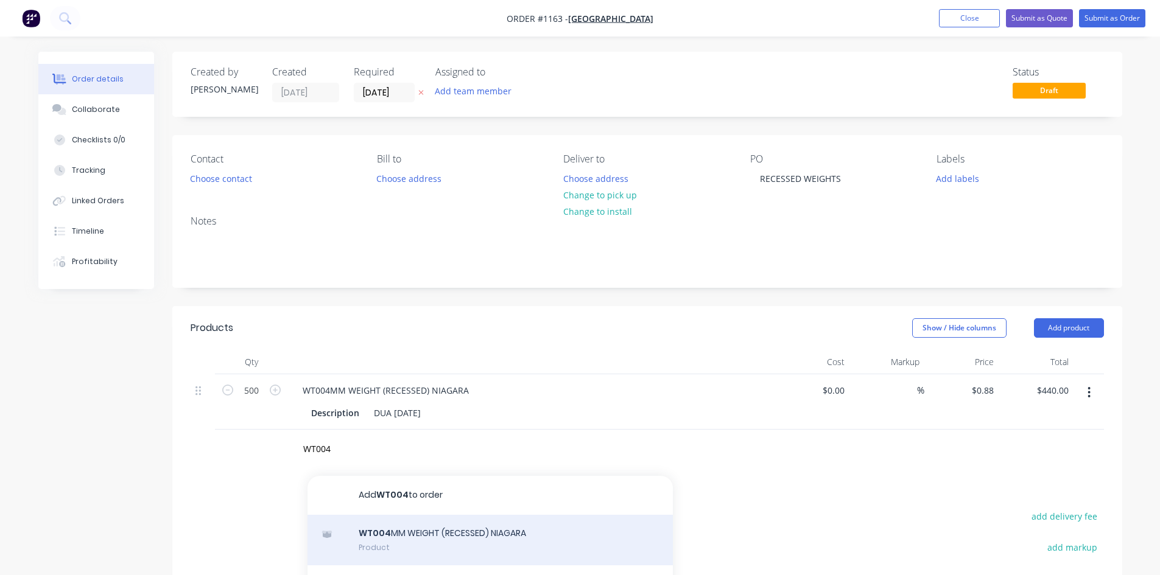
click at [412, 537] on div "WT004 MM WEIGHT (RECESSED) NIAGARA Product" at bounding box center [489, 540] width 365 height 51
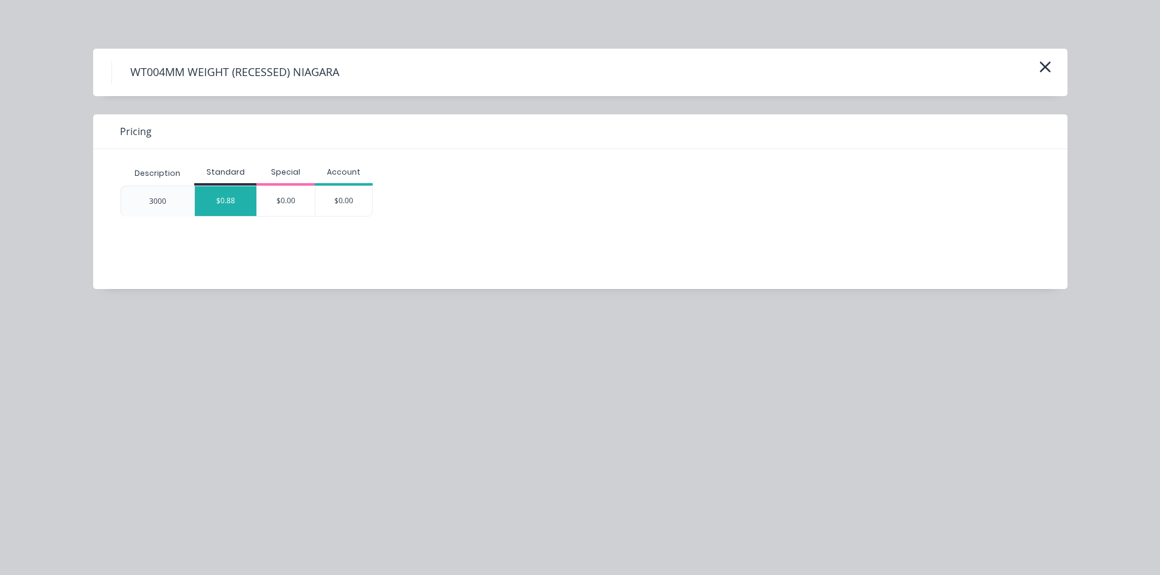
click at [226, 207] on div "$0.88" at bounding box center [225, 201] width 61 height 30
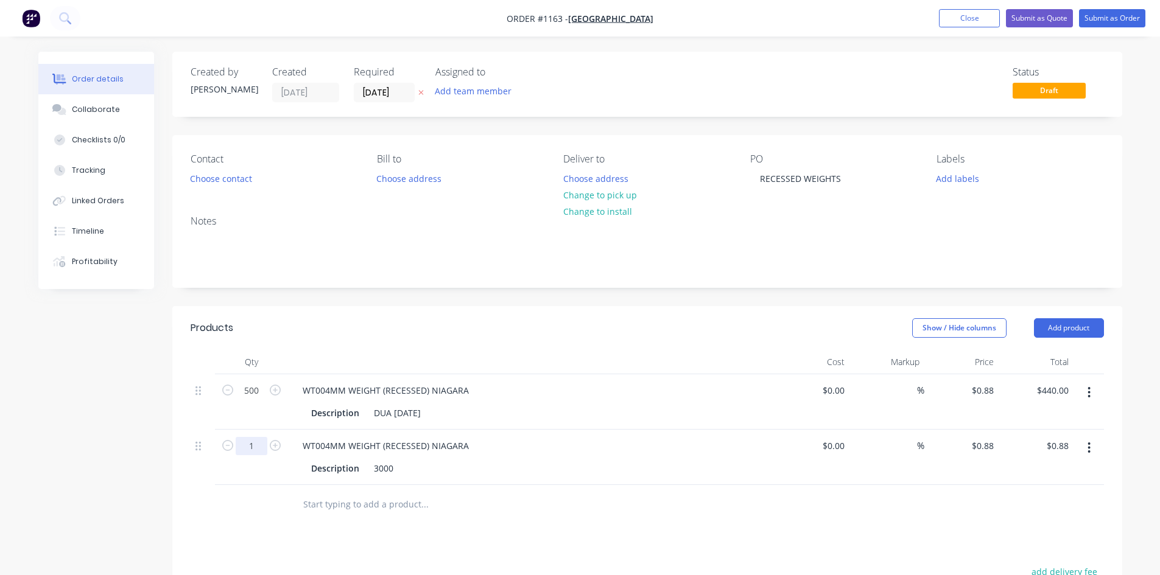
click at [256, 400] on input "1" at bounding box center [252, 391] width 32 height 18
click at [388, 474] on div "3000" at bounding box center [383, 469] width 29 height 18
click at [335, 515] on input "text" at bounding box center [425, 505] width 244 height 24
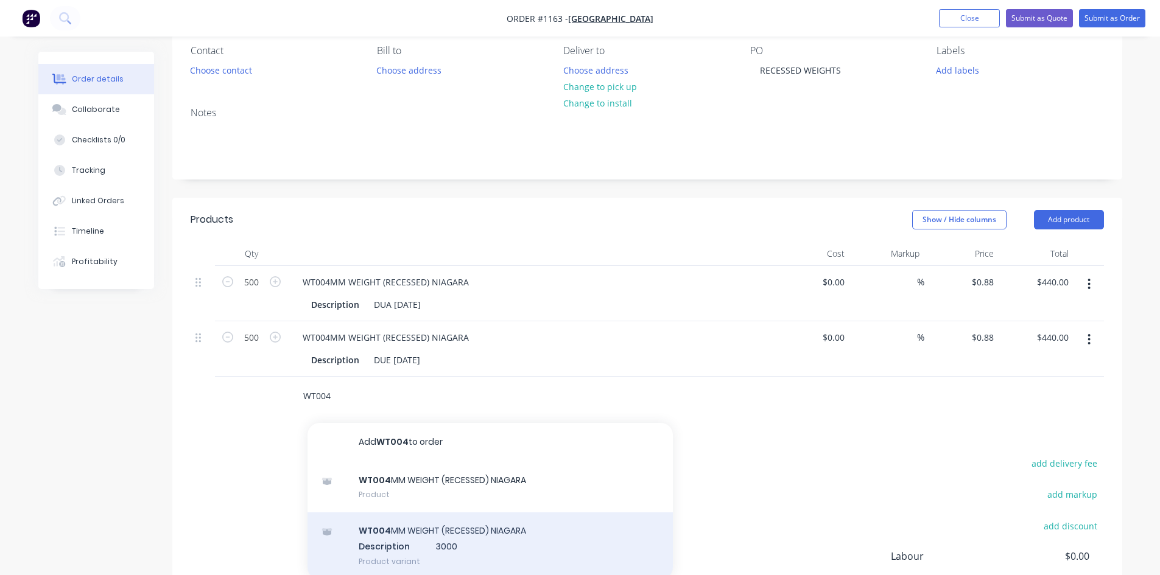
scroll to position [122, 0]
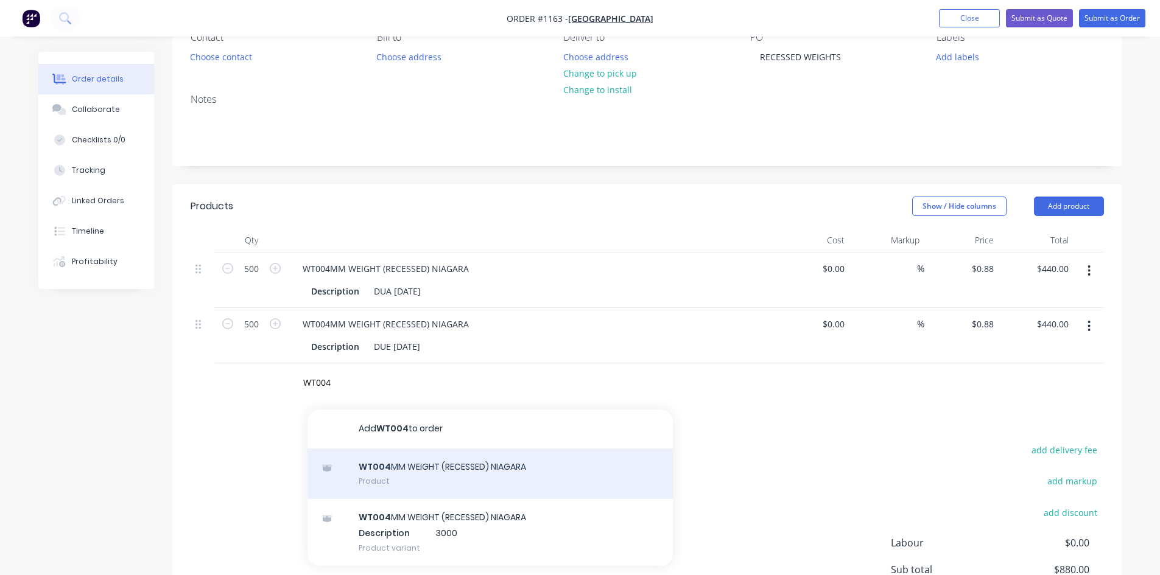
click at [399, 477] on div "WT004 MM WEIGHT (RECESSED) NIAGARA Product" at bounding box center [489, 474] width 365 height 51
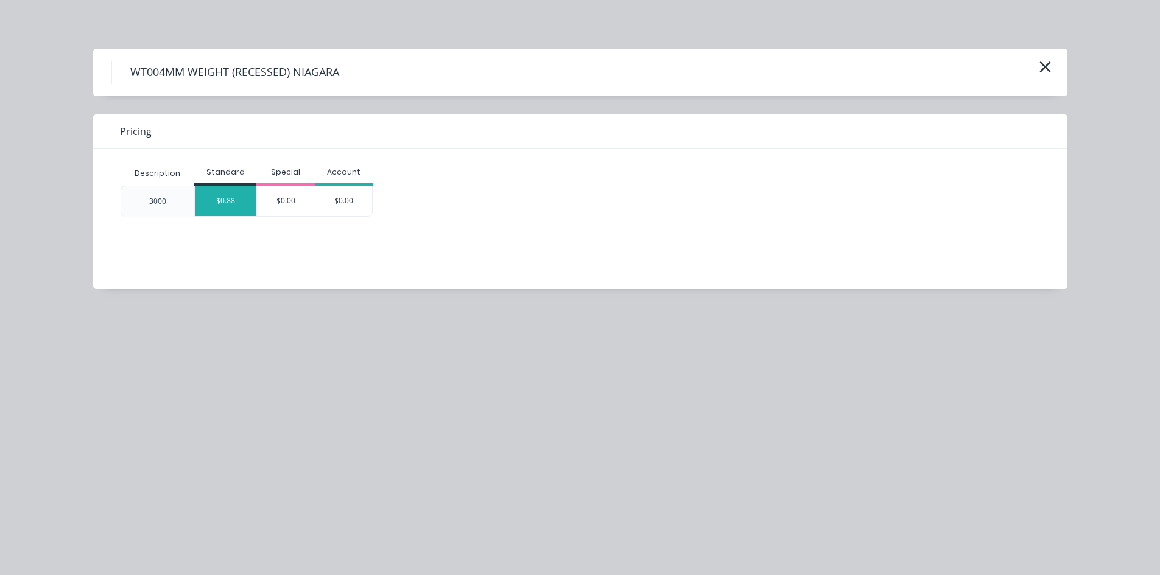
click at [230, 195] on div "$0.88" at bounding box center [225, 201] width 61 height 30
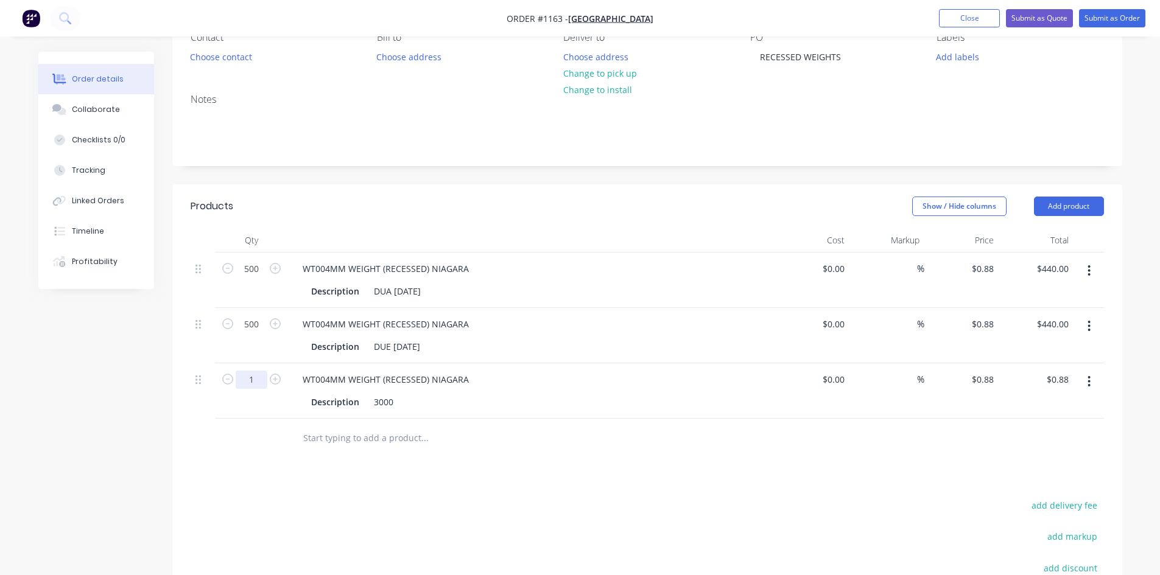
click at [258, 278] on input "1" at bounding box center [252, 269] width 32 height 18
click at [382, 405] on div "3000" at bounding box center [383, 402] width 29 height 18
click at [385, 443] on input "text" at bounding box center [425, 438] width 244 height 24
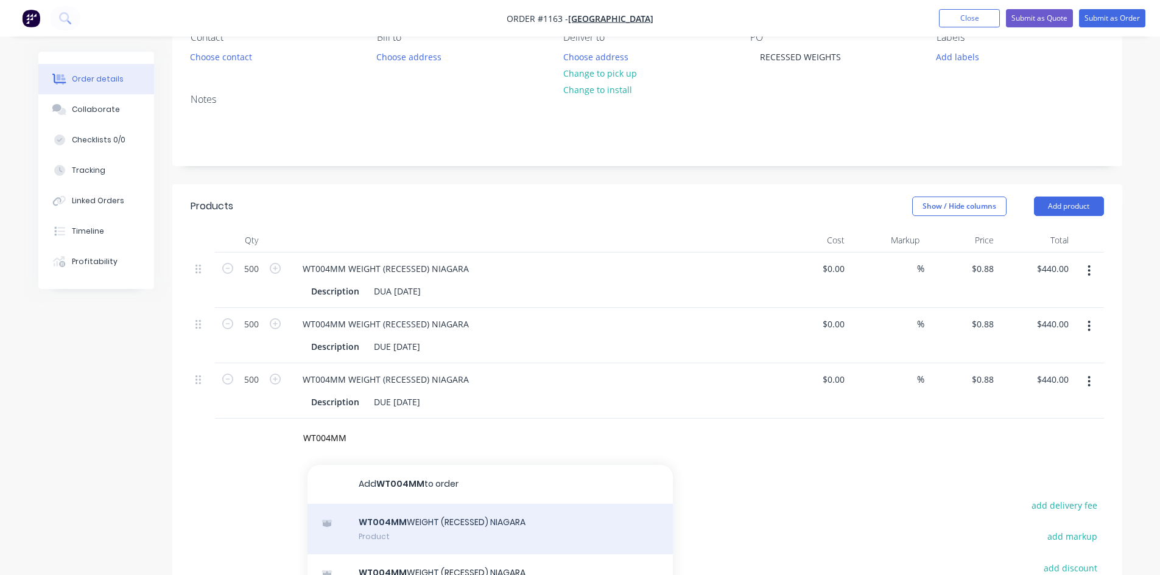
click at [398, 525] on div "WT004MM WEIGHT (RECESSED) NIAGARA Product" at bounding box center [489, 529] width 365 height 51
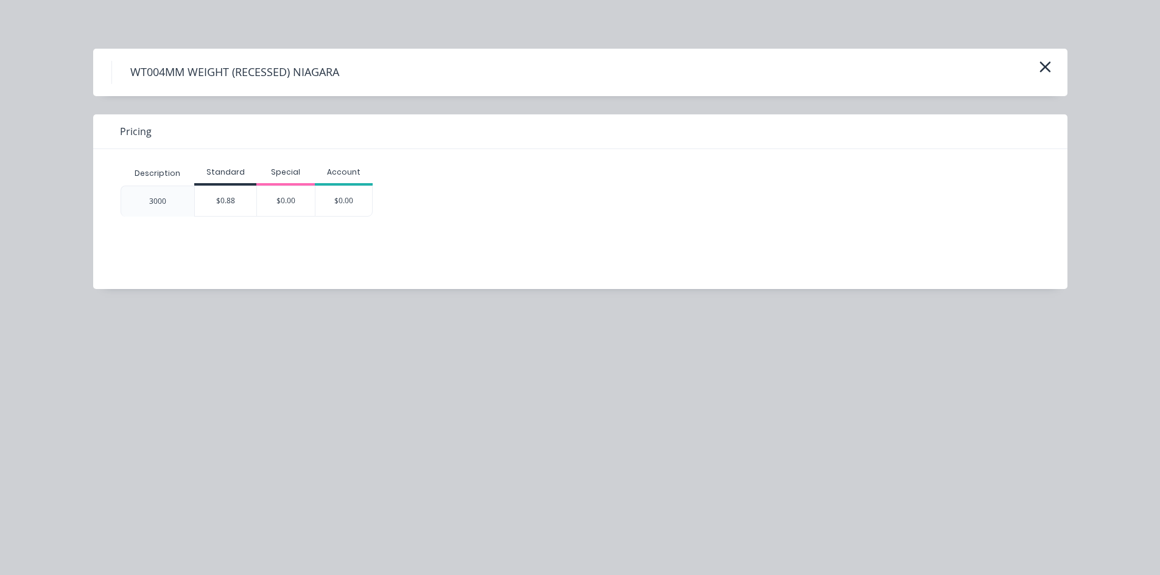
click at [220, 202] on div "$0.88" at bounding box center [225, 201] width 61 height 30
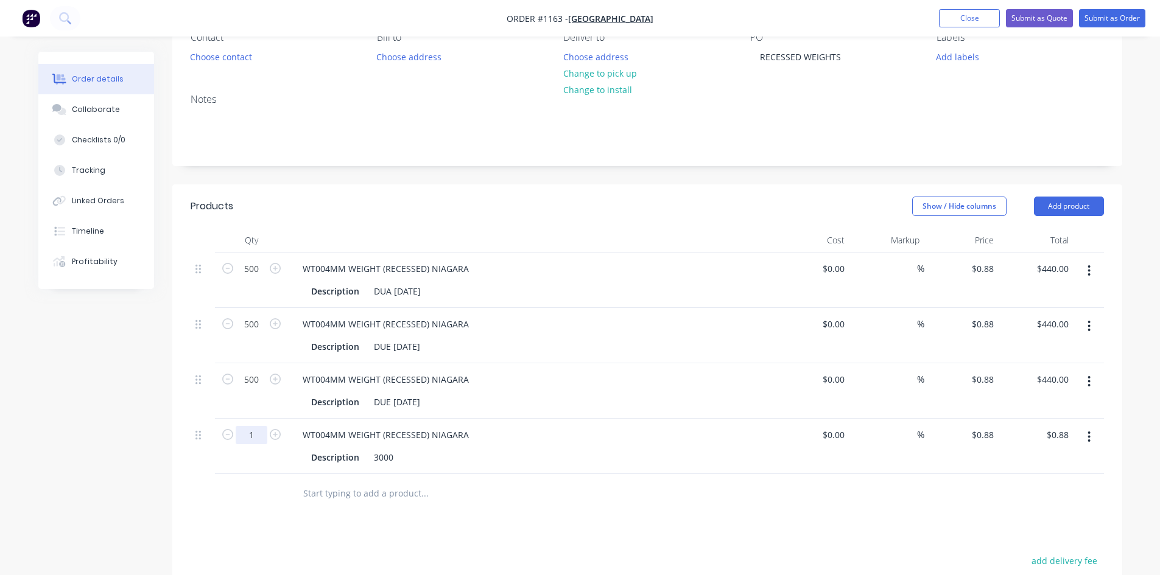
click at [251, 278] on input "1" at bounding box center [252, 269] width 32 height 18
click at [387, 457] on div "3000" at bounding box center [383, 458] width 29 height 18
click at [371, 465] on div "190126" at bounding box center [388, 458] width 39 height 18
click at [341, 499] on input "text" at bounding box center [425, 494] width 244 height 24
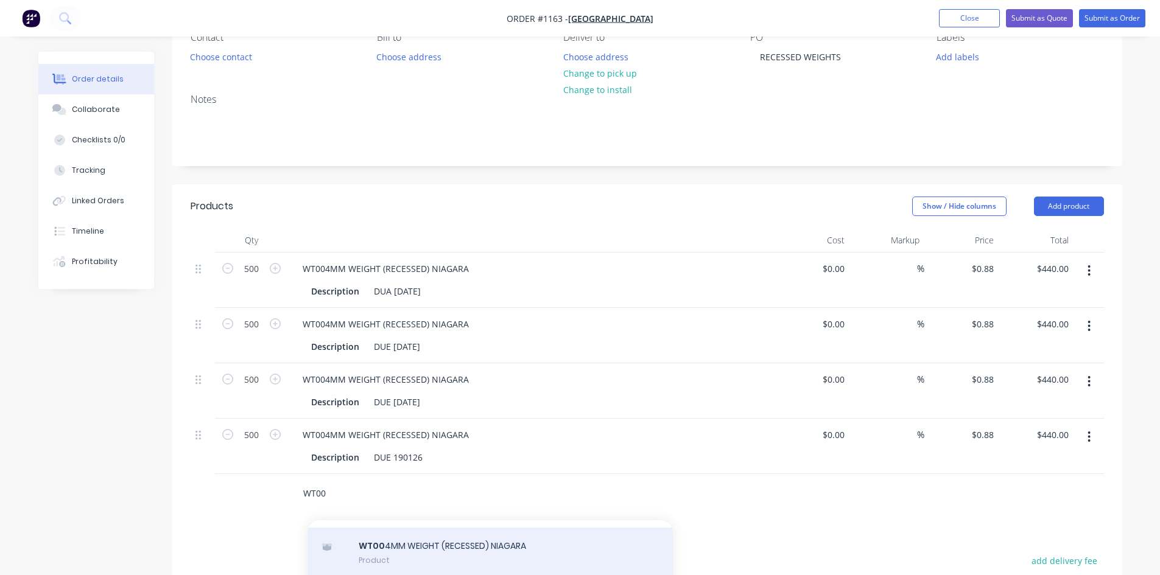
scroll to position [49, 0]
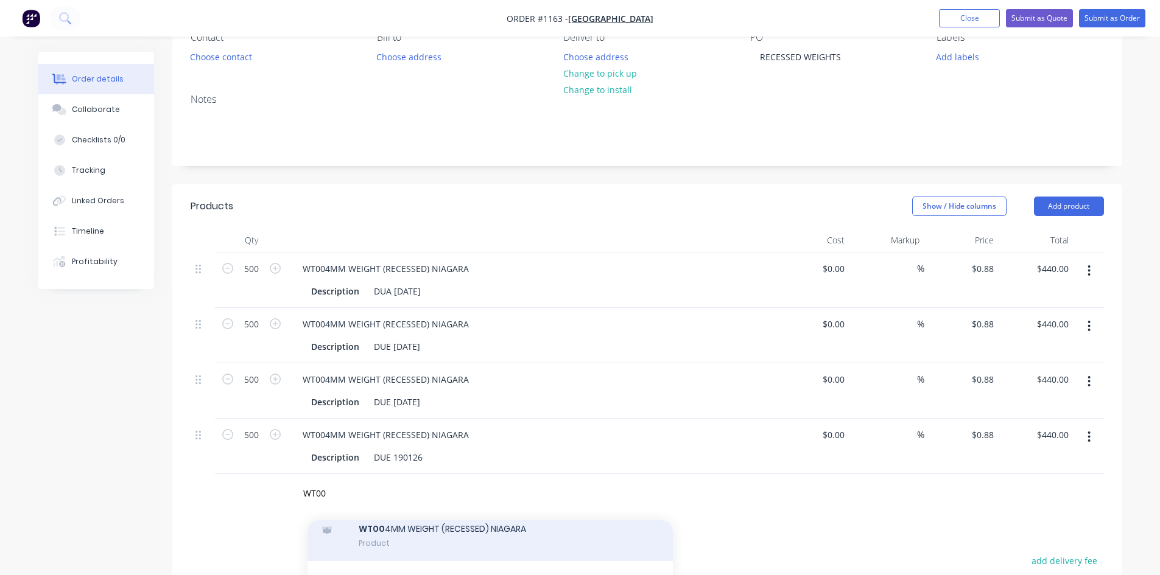
click at [409, 533] on div "WT00 4MM WEIGHT (RECESSED) NIAGARA Product" at bounding box center [489, 536] width 365 height 51
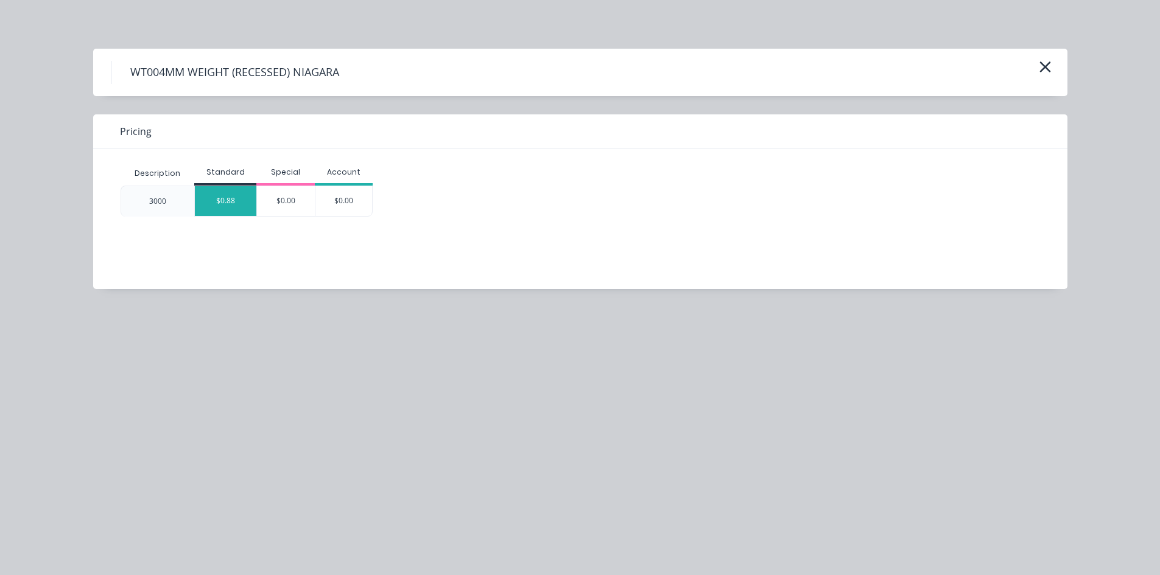
click at [224, 203] on div "$0.88" at bounding box center [225, 201] width 61 height 30
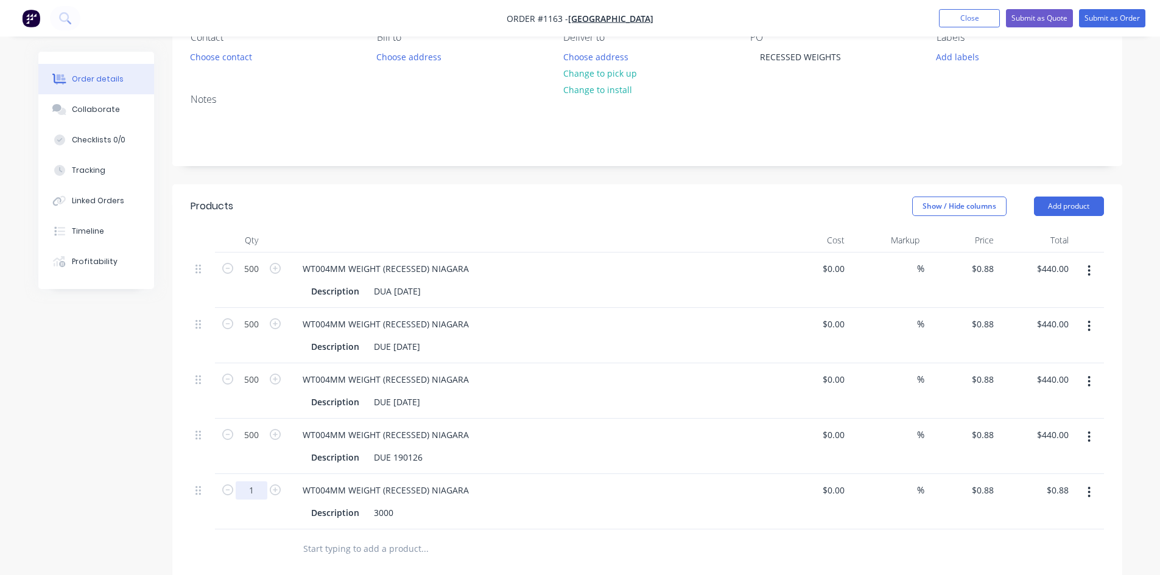
click at [261, 278] on input "1" at bounding box center [252, 269] width 32 height 18
click at [377, 514] on div "3000" at bounding box center [383, 513] width 29 height 18
click at [379, 514] on div "3000" at bounding box center [383, 513] width 29 height 18
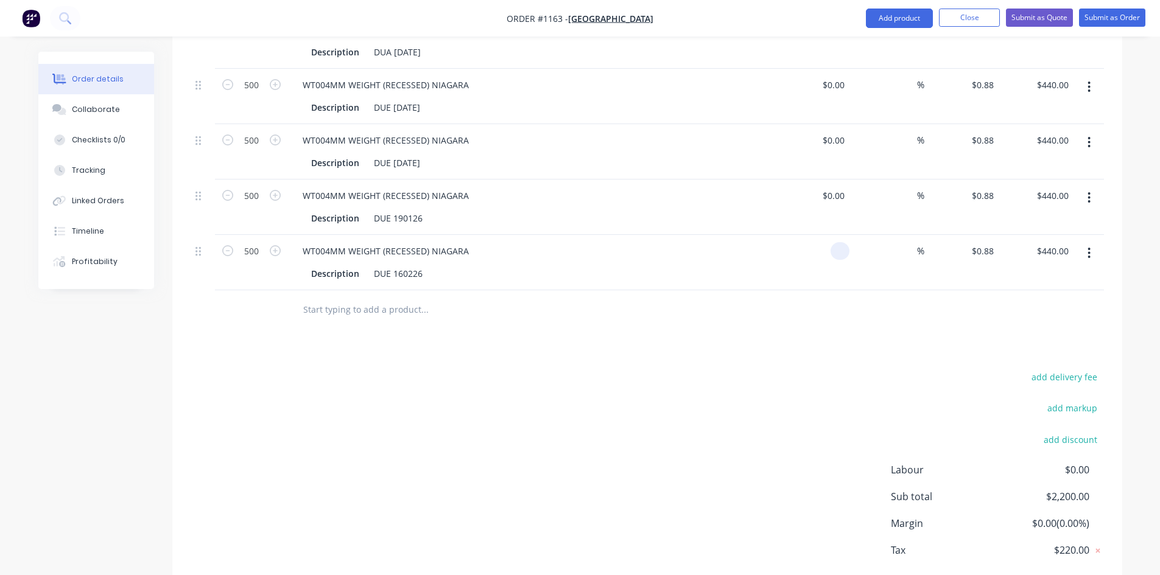
scroll to position [365, 0]
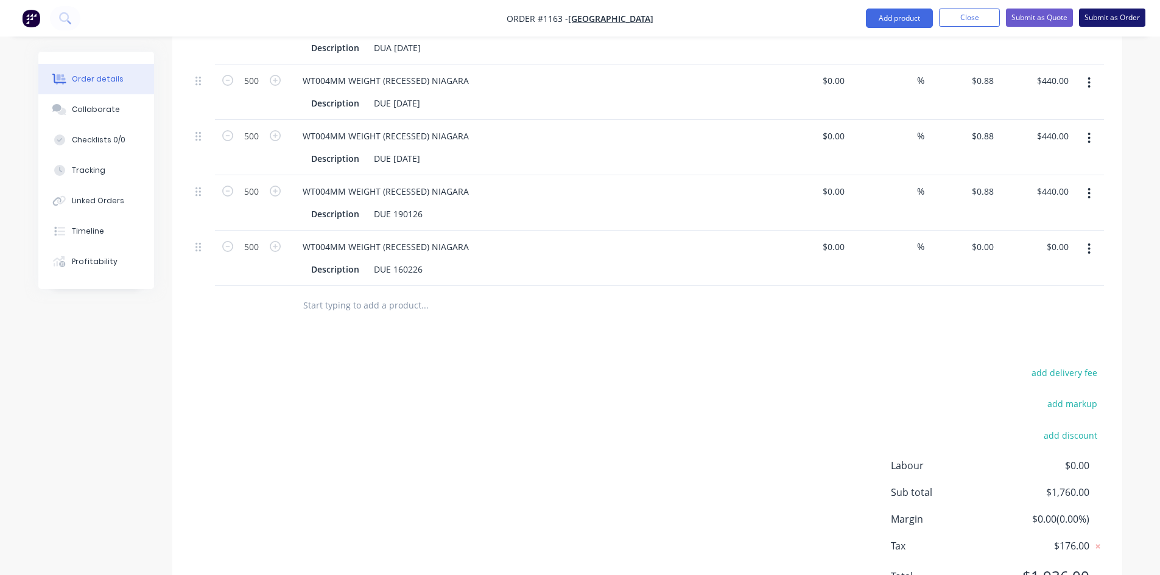
click at [1128, 21] on button "Submit as Order" at bounding box center [1112, 18] width 66 height 18
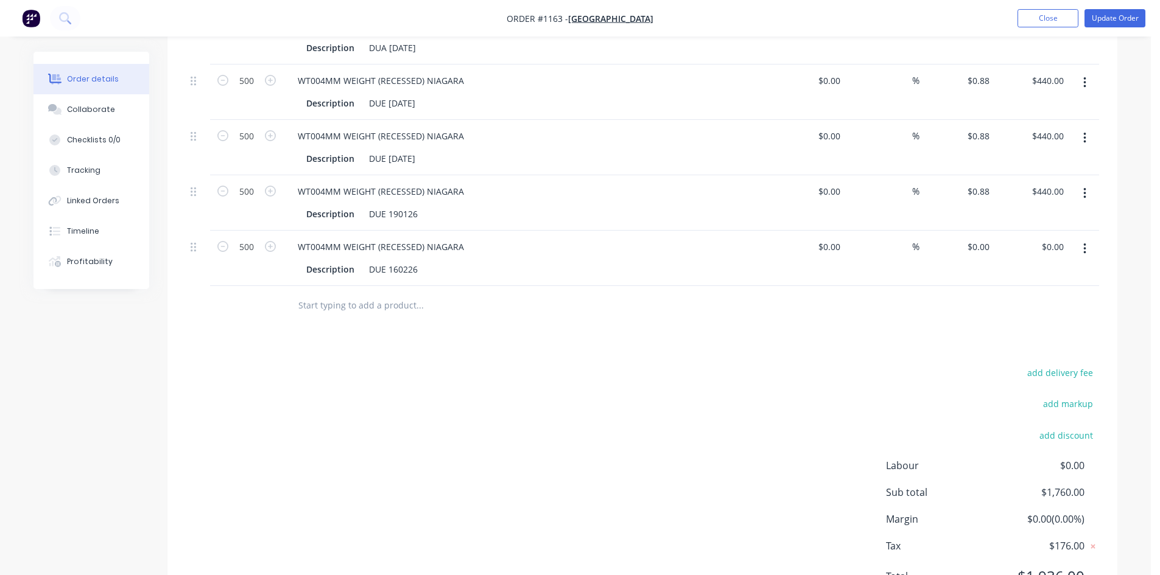
scroll to position [0, 0]
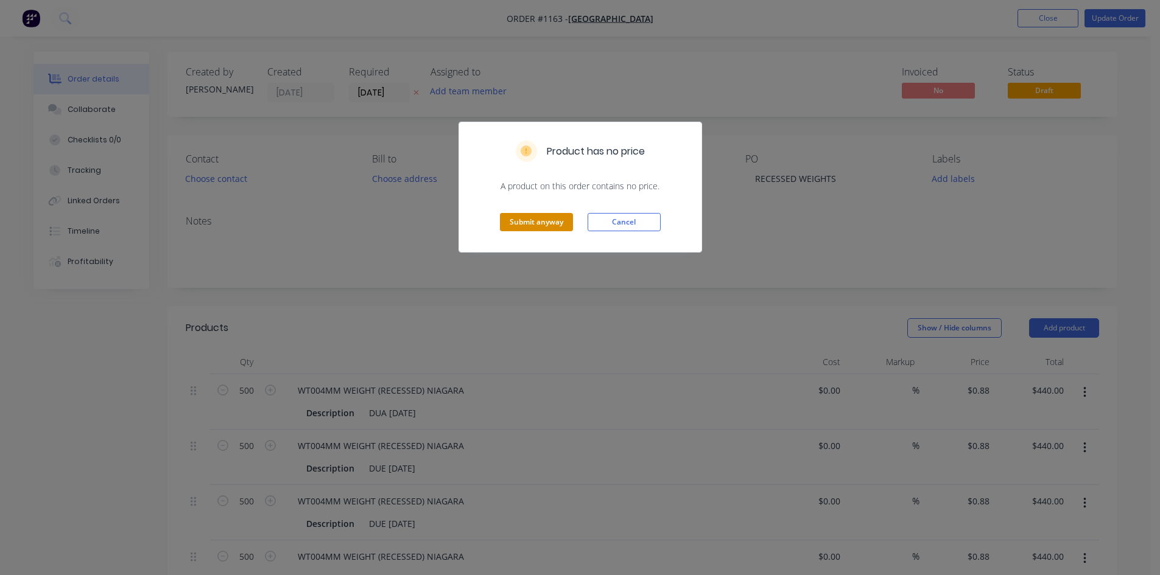
click at [525, 214] on button "Submit anyway" at bounding box center [536, 222] width 73 height 18
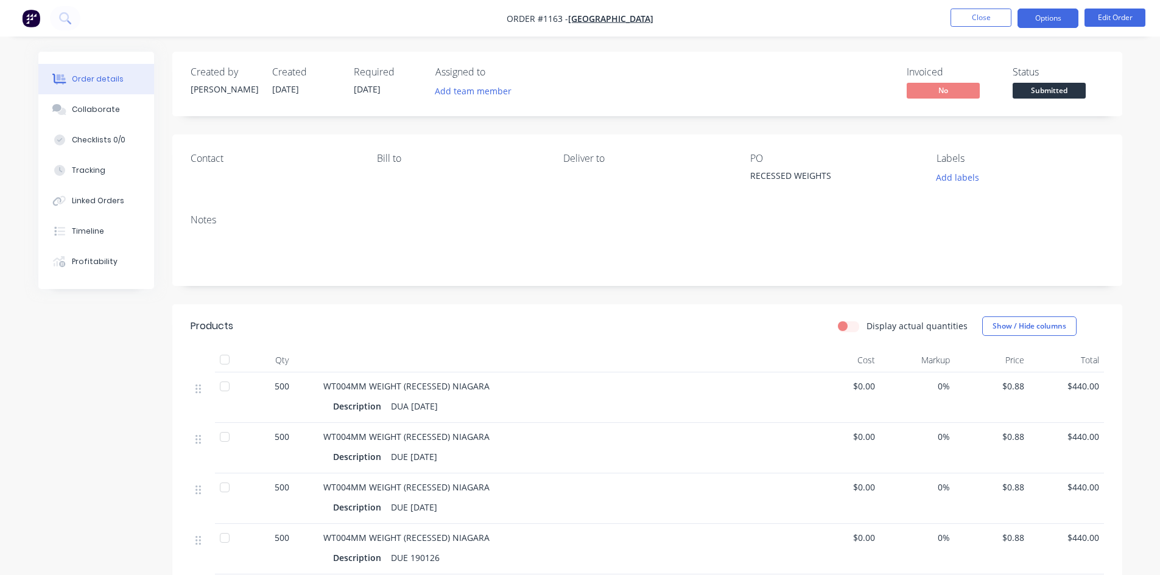
click at [1044, 23] on button "Options" at bounding box center [1047, 18] width 61 height 19
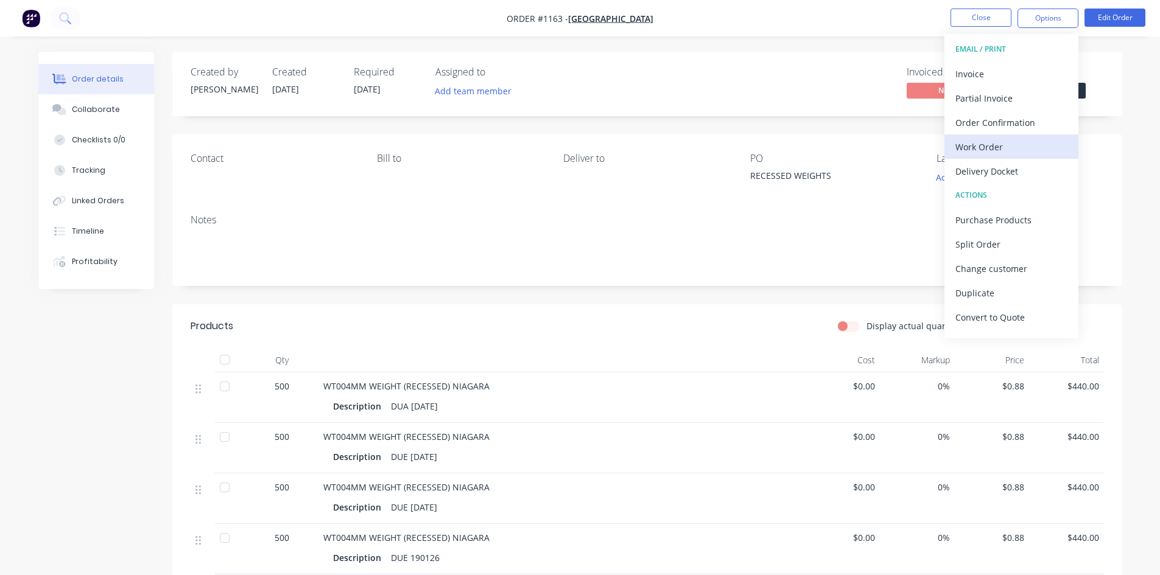
click at [993, 149] on div "Work Order" at bounding box center [1011, 147] width 112 height 18
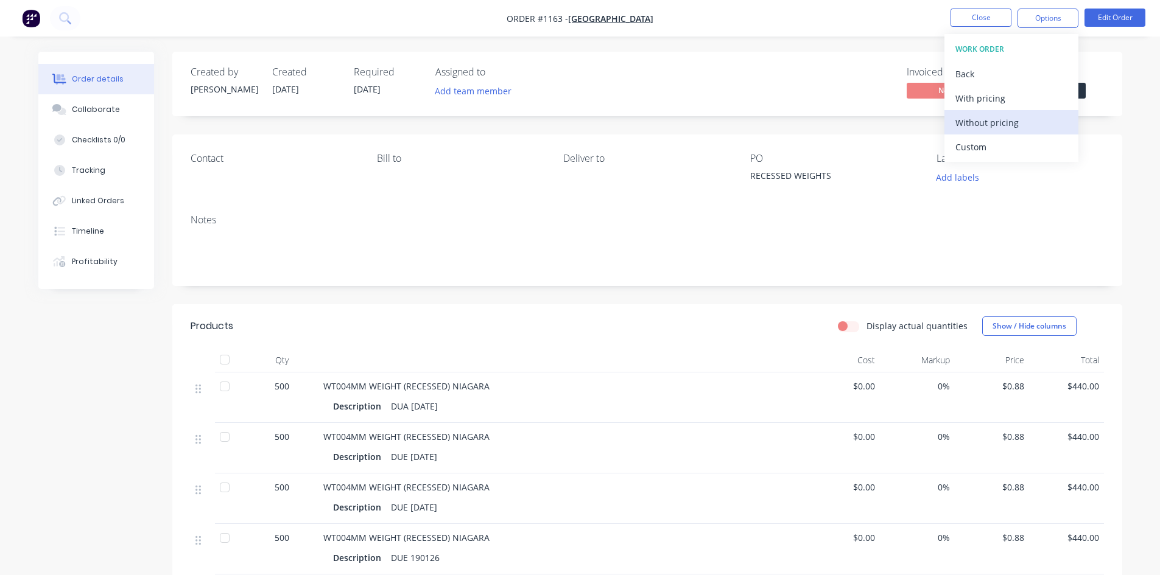
click at [986, 121] on div "Without pricing" at bounding box center [1011, 123] width 112 height 18
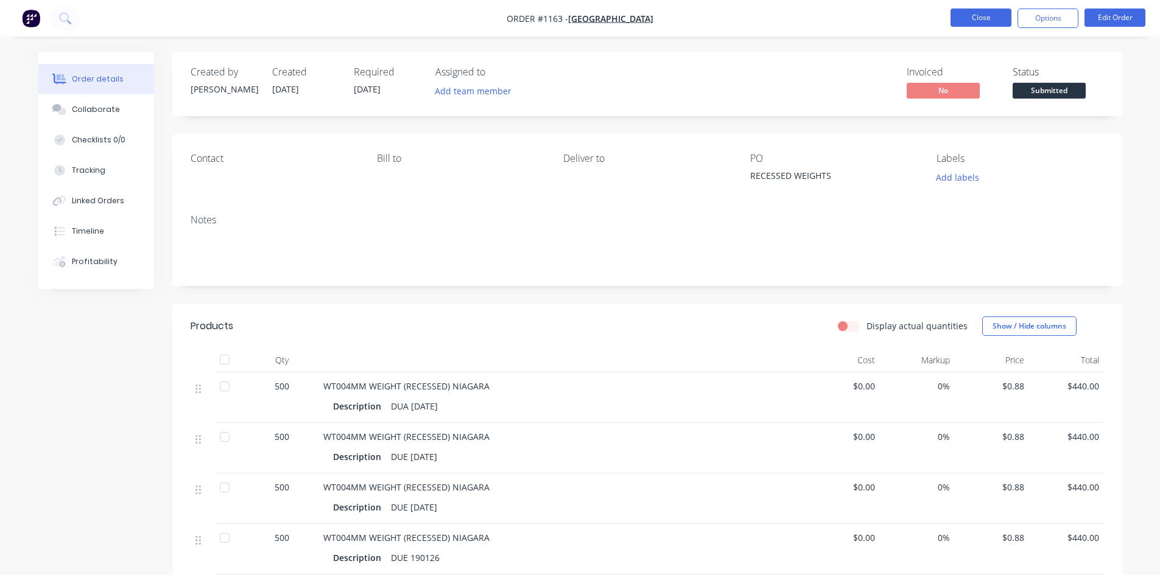
click at [981, 19] on button "Close" at bounding box center [980, 18] width 61 height 18
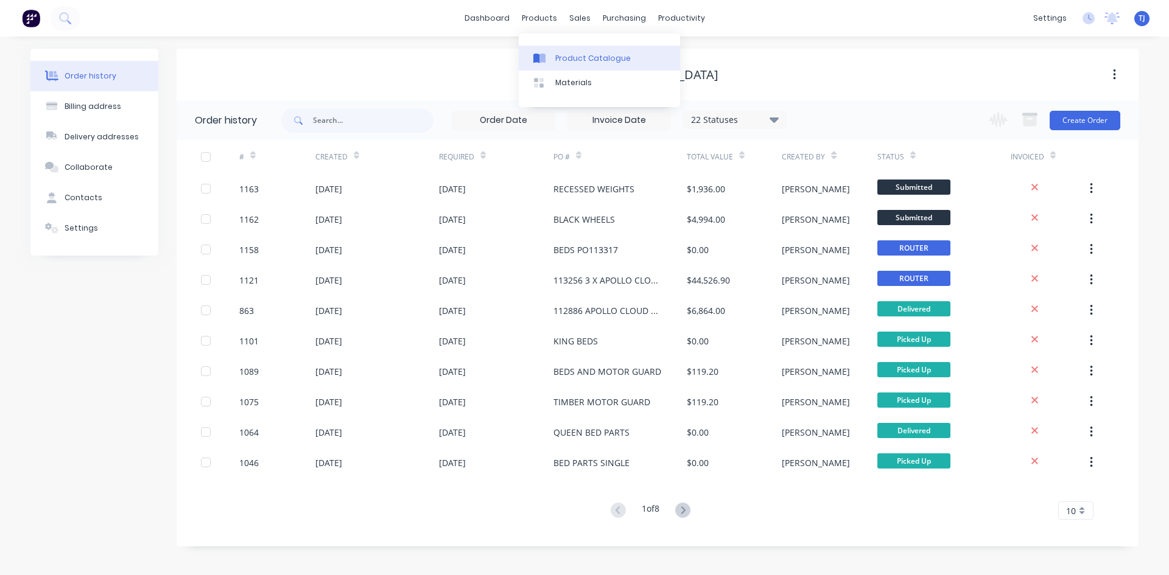
click at [563, 53] on div "Product Catalogue" at bounding box center [592, 58] width 75 height 11
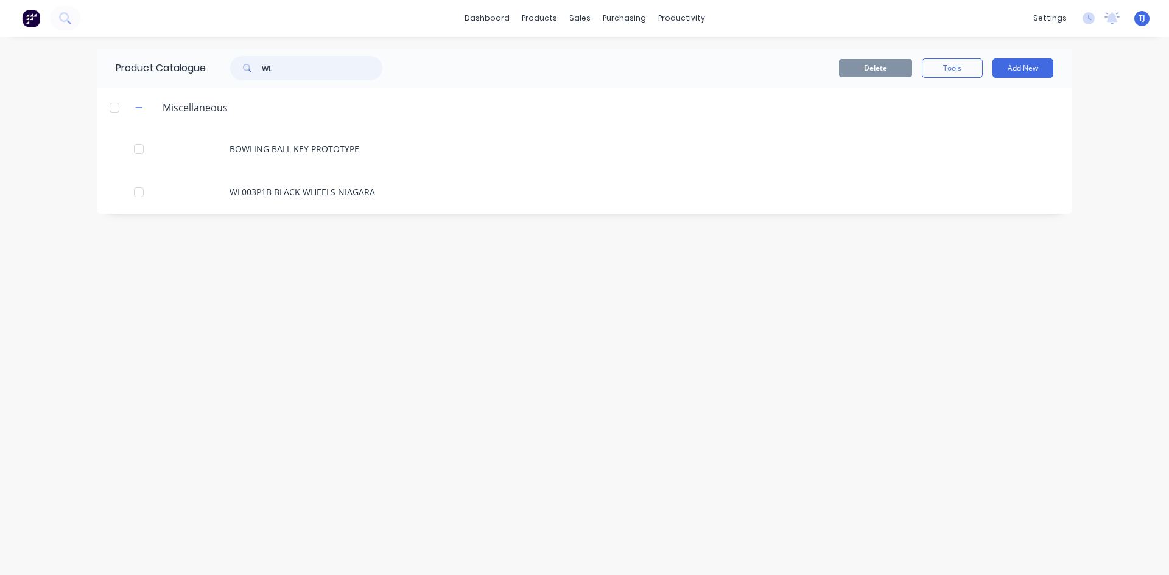
click at [309, 69] on input "WL" at bounding box center [322, 68] width 121 height 24
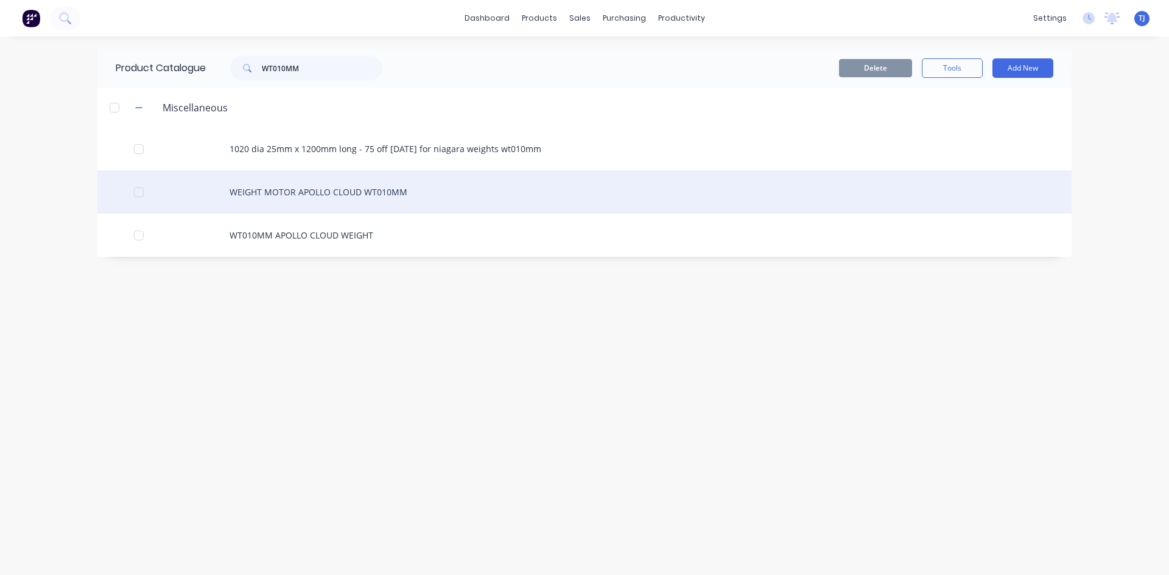
click at [297, 192] on div "WEIGHT MOTOR APOLLO CLOUD WT010MM" at bounding box center [584, 191] width 974 height 43
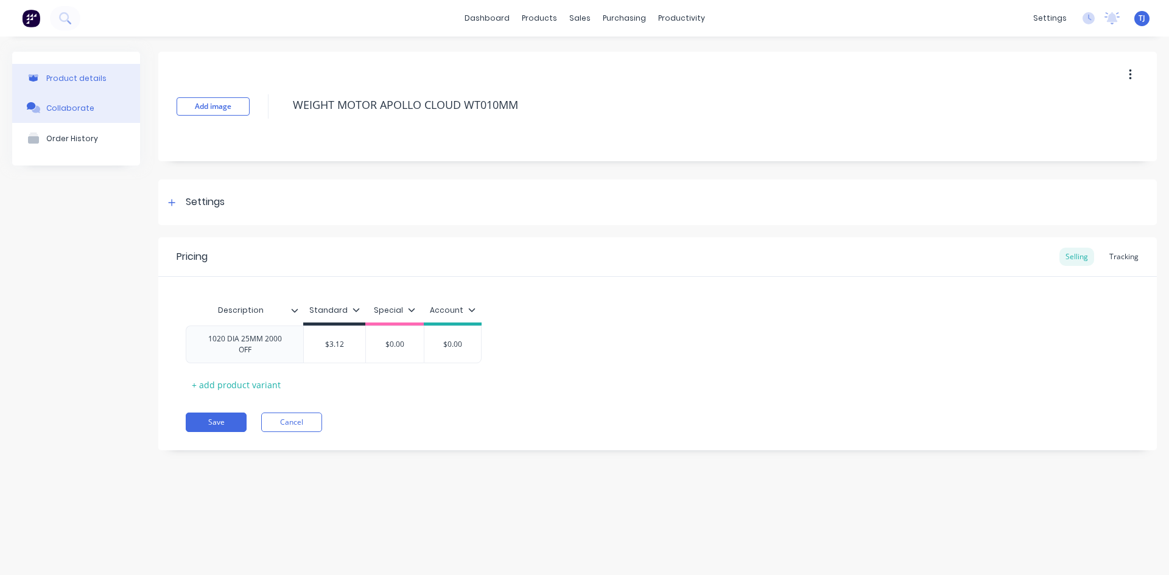
click at [59, 111] on div "Collaborate" at bounding box center [70, 107] width 48 height 9
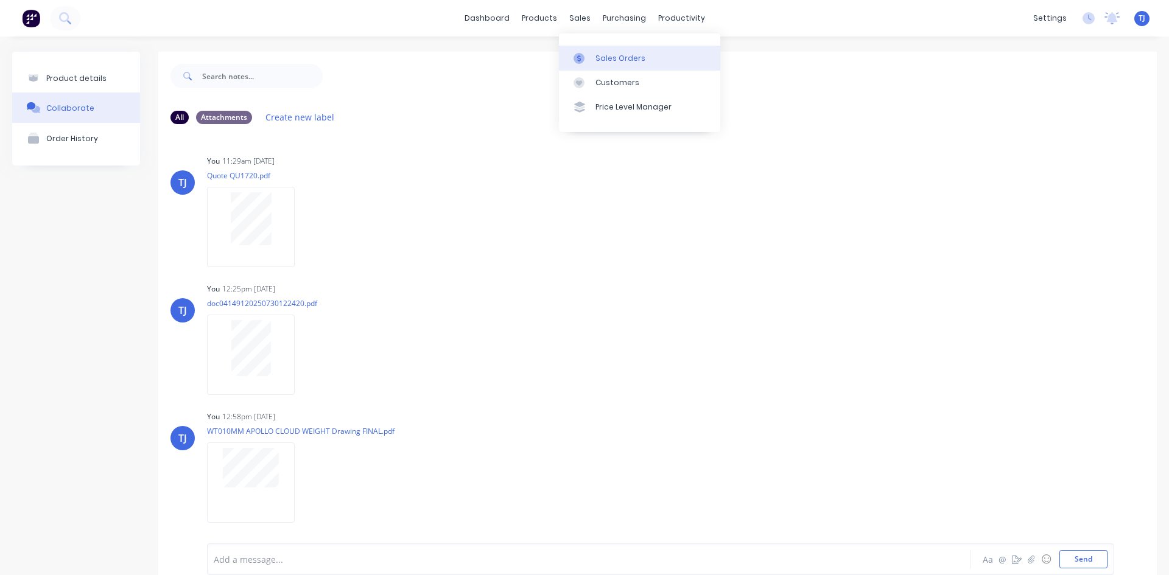
click at [605, 66] on link "Sales Orders" at bounding box center [639, 58] width 161 height 24
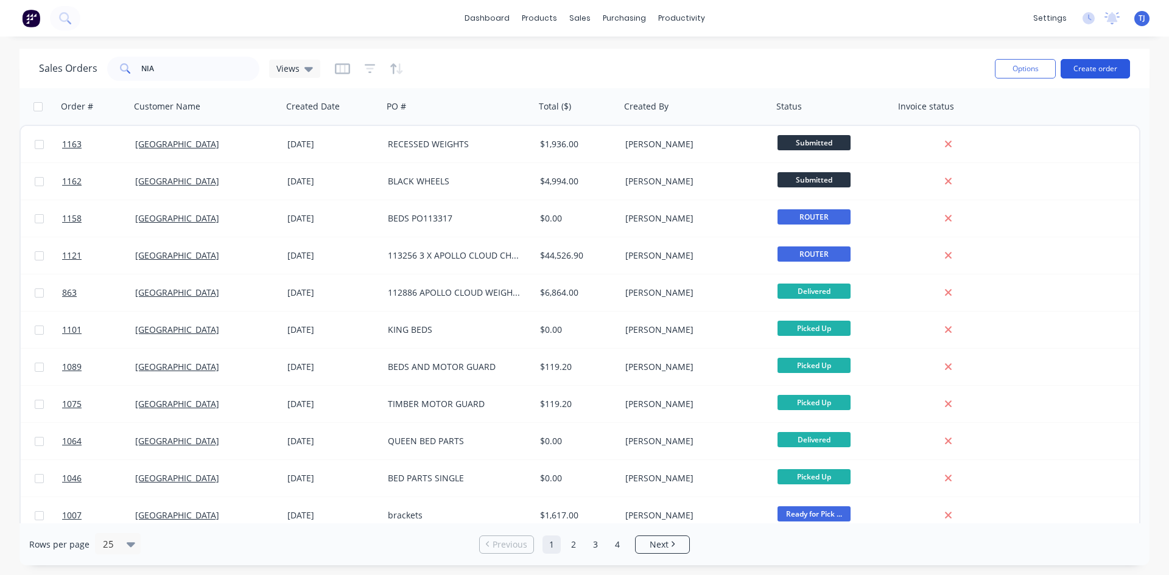
click at [1084, 71] on button "Create order" at bounding box center [1095, 68] width 69 height 19
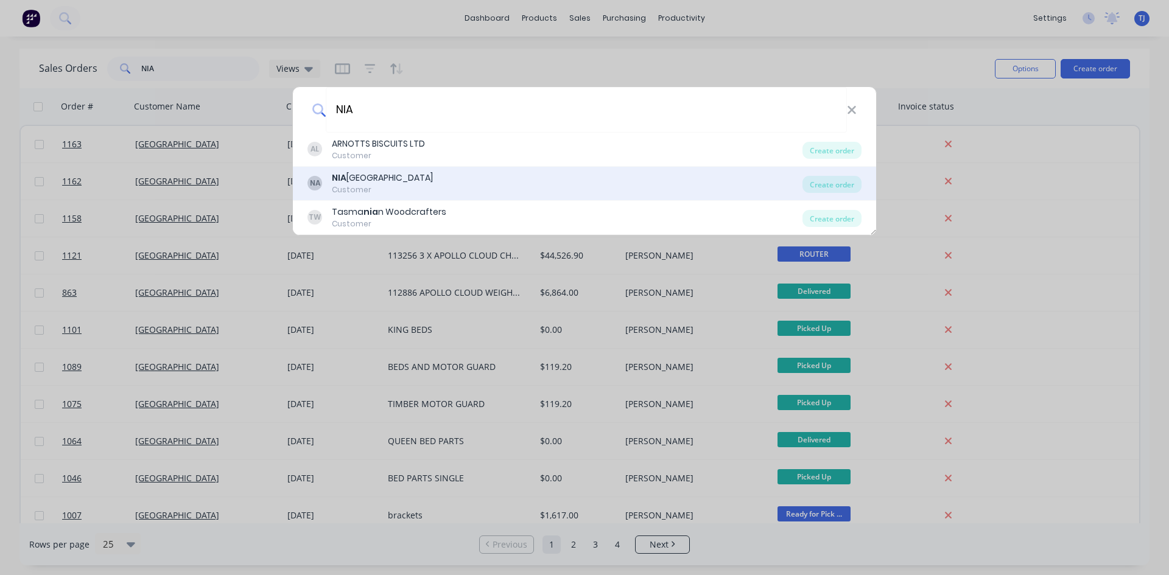
click at [428, 181] on div "NA [PERSON_NAME] AUSTRALIA Customer" at bounding box center [554, 184] width 495 height 24
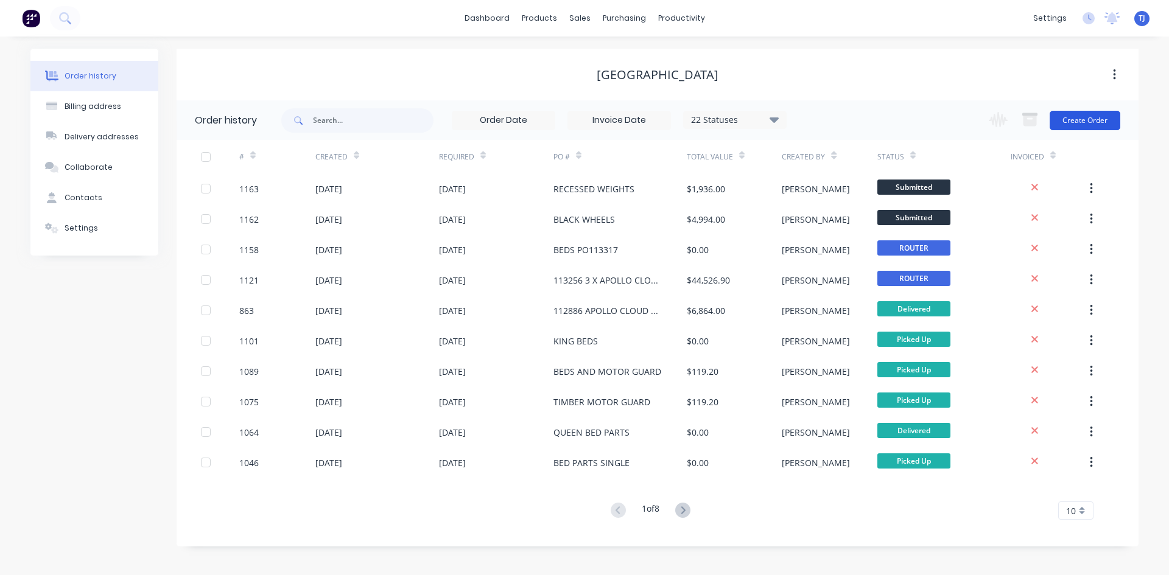
click at [1087, 118] on button "Create Order" at bounding box center [1085, 120] width 71 height 19
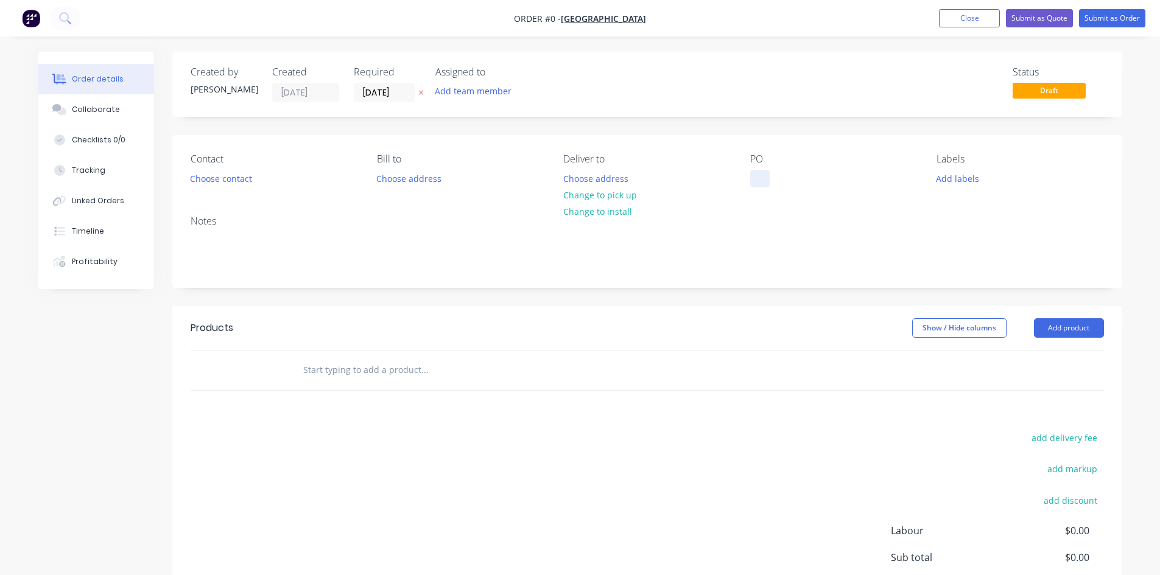
click at [759, 178] on div at bounding box center [759, 179] width 19 height 18
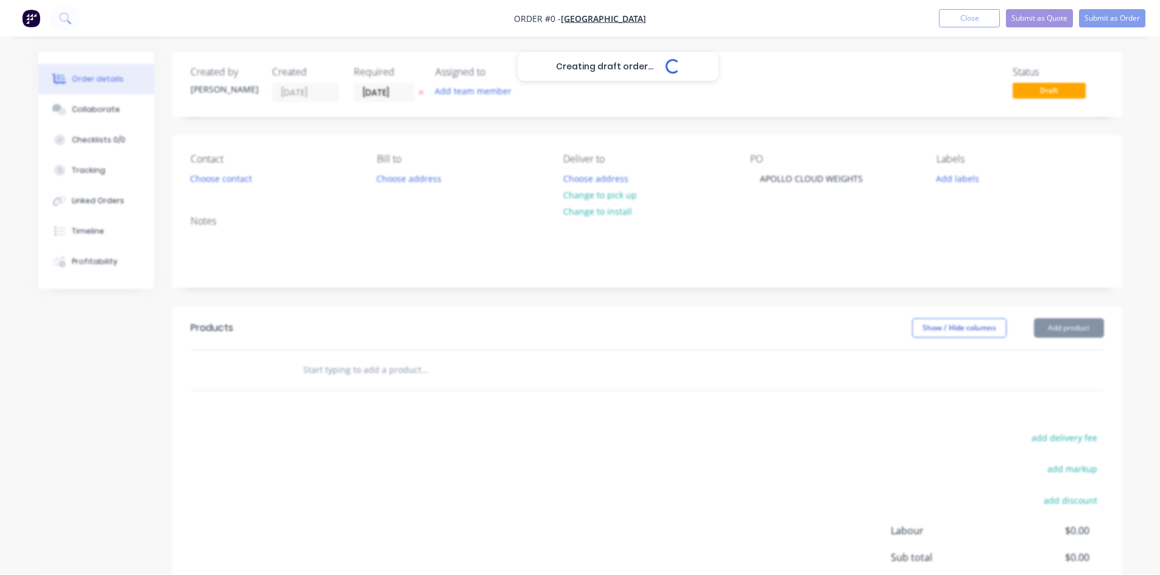
click at [371, 371] on div "Creating draft order... Loading... Order details Collaborate Checklists 0/0 Tra…" at bounding box center [580, 377] width 1108 height 650
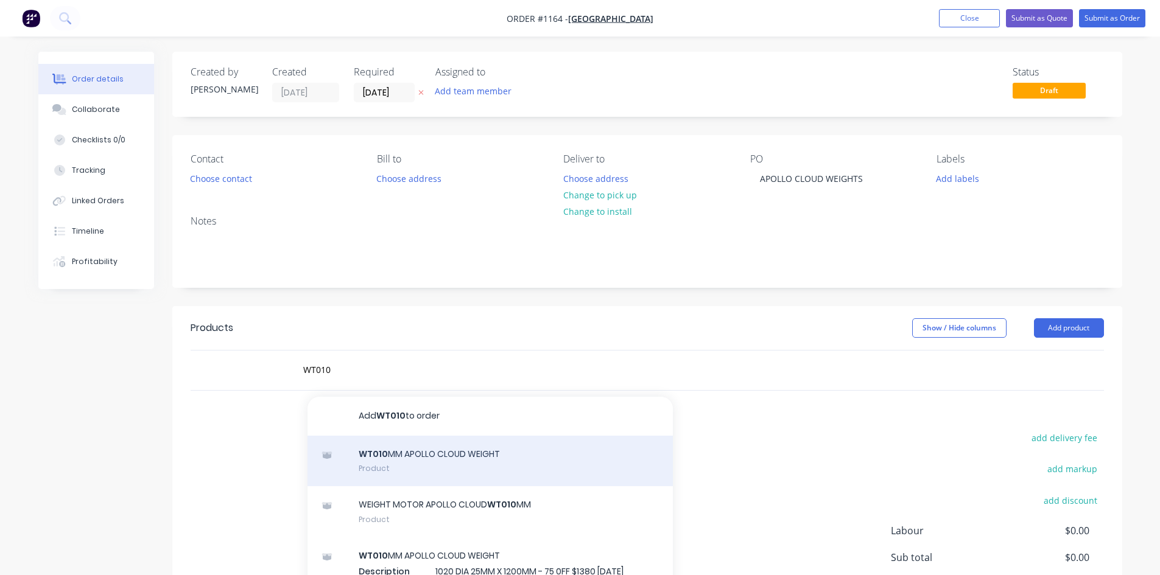
click at [397, 476] on div "WT010 MM APOLLO CLOUD WEIGHT Product" at bounding box center [489, 461] width 365 height 51
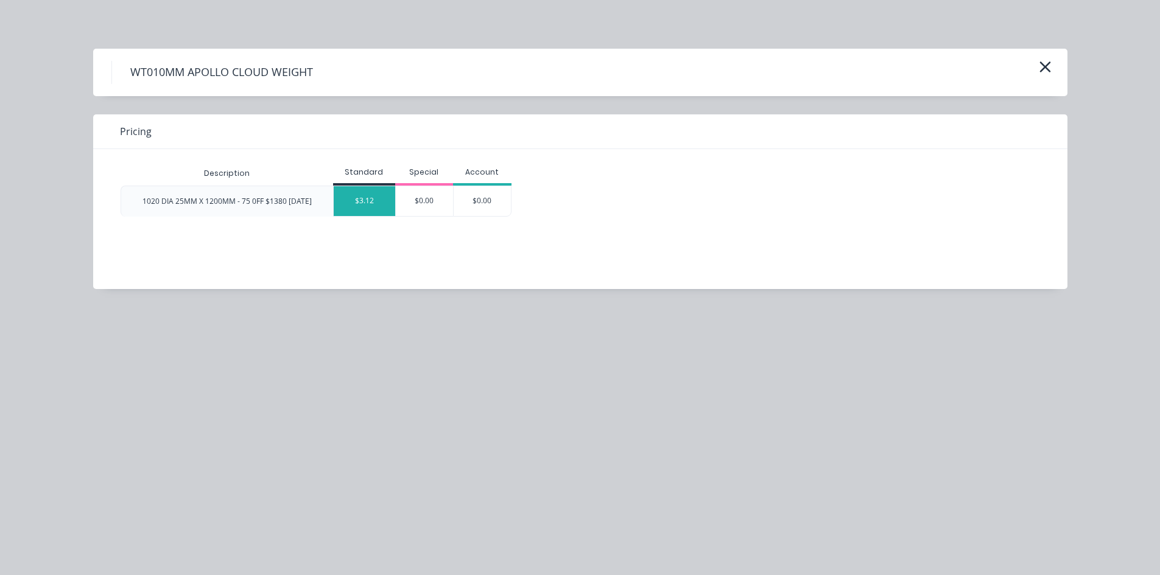
click at [362, 202] on div "$3.12" at bounding box center [364, 201] width 61 height 30
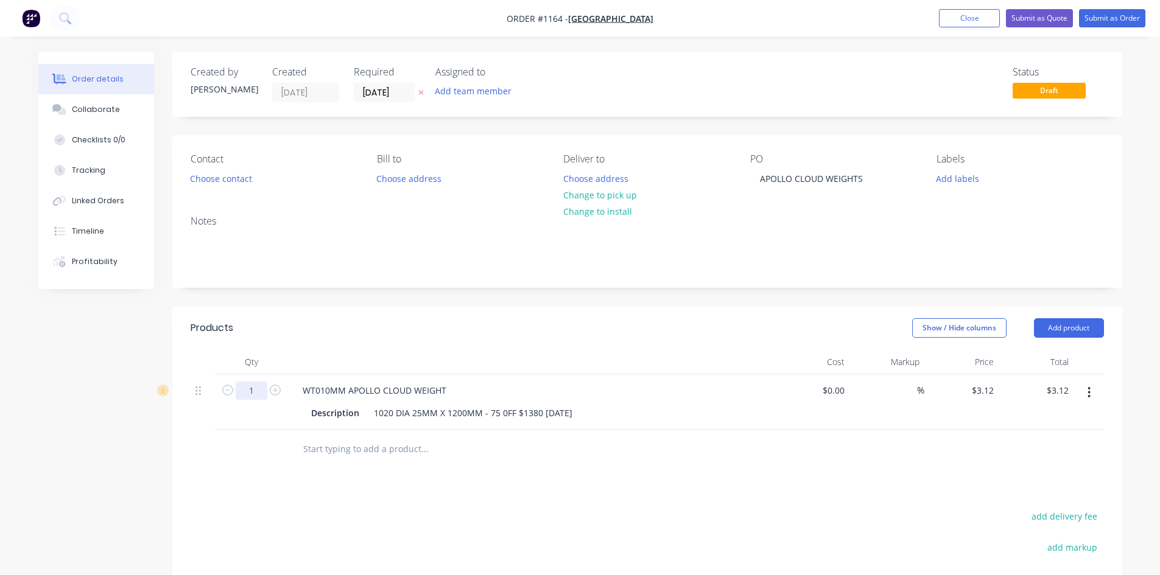
click at [263, 396] on input "1" at bounding box center [252, 391] width 32 height 18
click at [396, 415] on div "1020 DIA 25MM X 1200MM - 75 0FF $1380 [DATE]" at bounding box center [473, 413] width 208 height 18
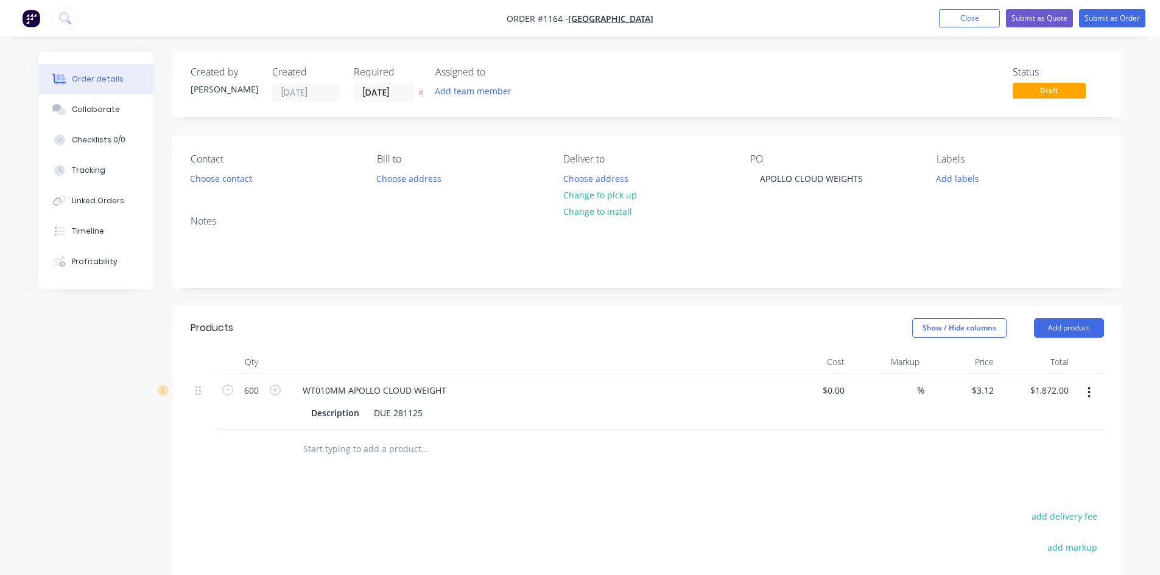
click at [346, 455] on input "text" at bounding box center [425, 449] width 244 height 24
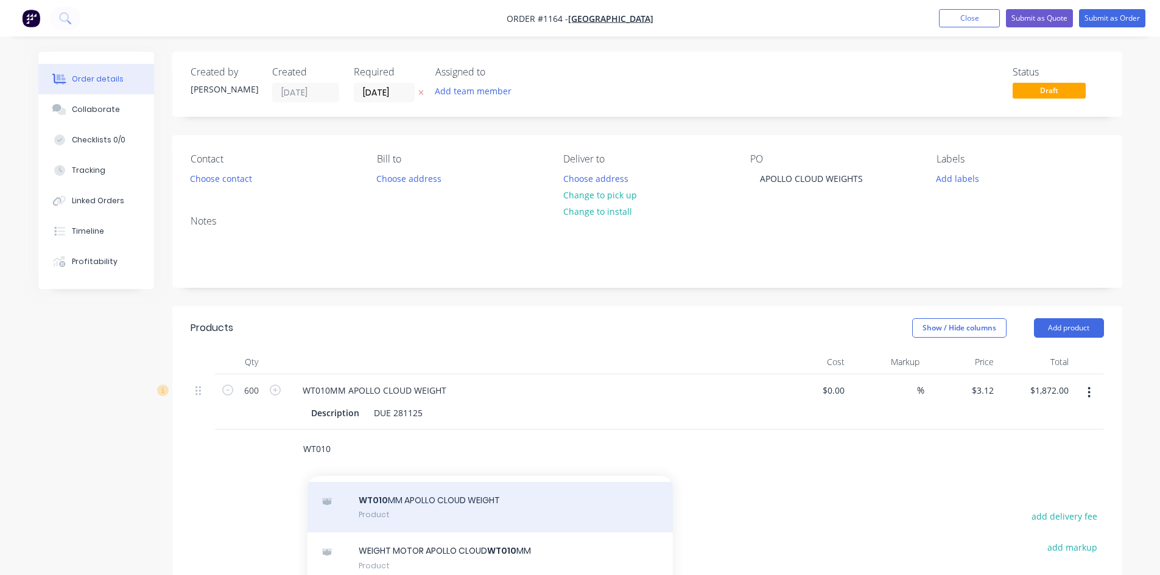
scroll to position [49, 0]
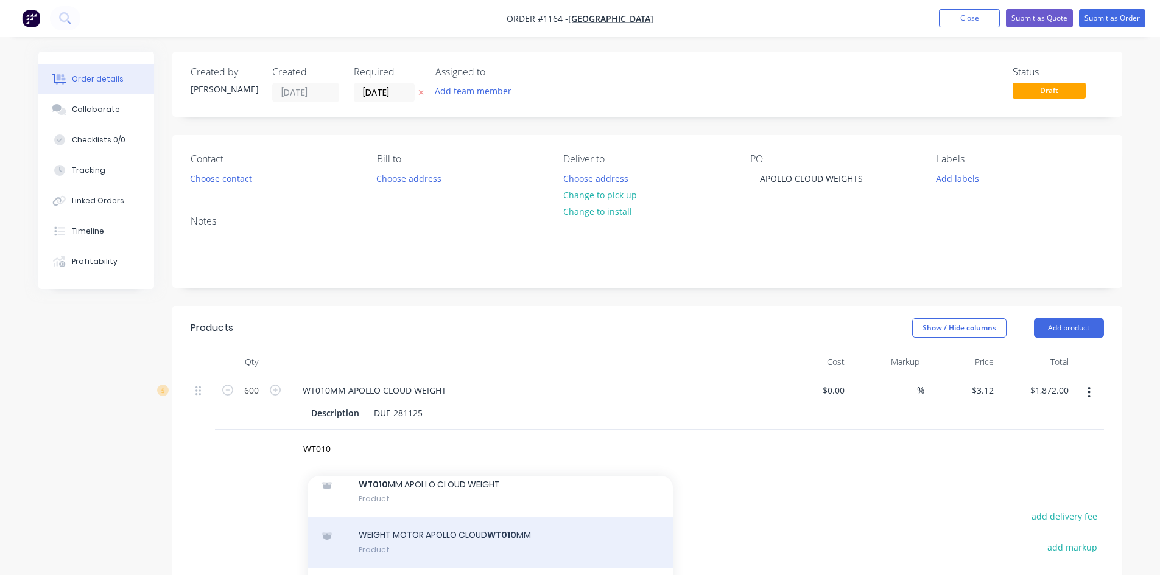
click at [415, 539] on div "WEIGHT MOTOR APOLLO CLOUD WT010 MM Product" at bounding box center [489, 542] width 365 height 51
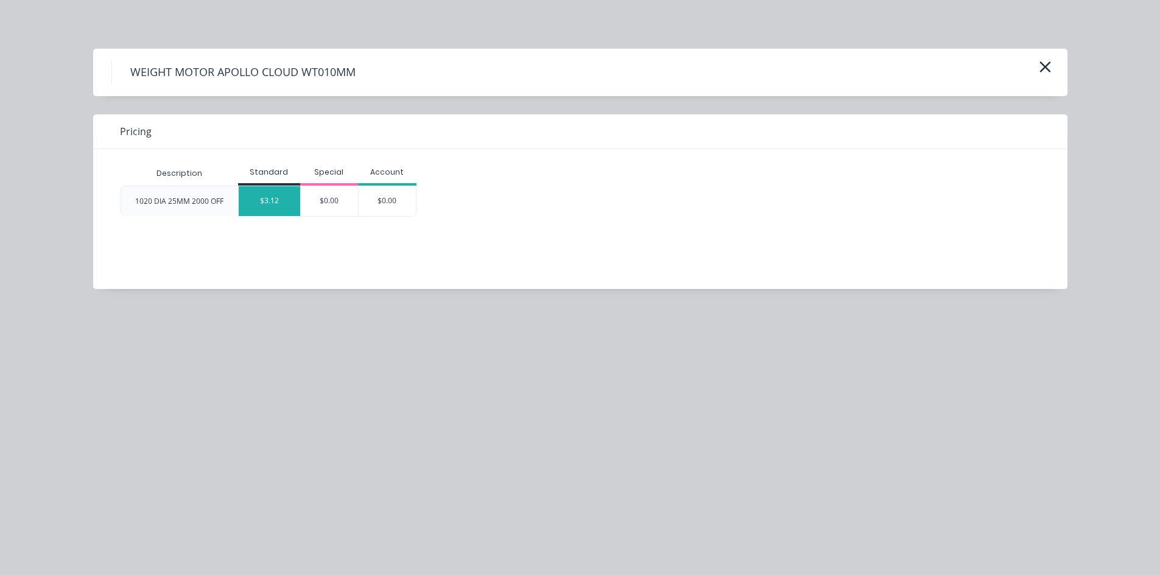
click at [271, 203] on div "$3.12" at bounding box center [269, 201] width 61 height 30
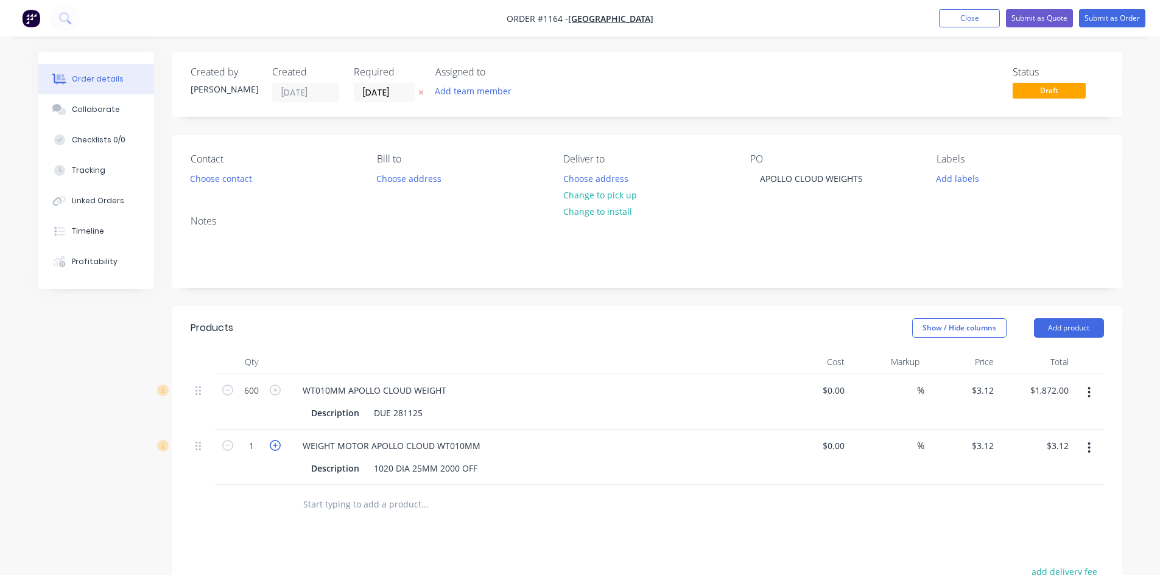
click at [270, 450] on icon "button" at bounding box center [275, 445] width 11 height 11
click at [259, 400] on input "2" at bounding box center [252, 391] width 32 height 18
click at [402, 476] on div "1020 DIA 25MM 2000 OFF" at bounding box center [425, 469] width 113 height 18
click at [403, 476] on div "1020 DIA 25MM 2000 OFF" at bounding box center [425, 469] width 113 height 18
click at [403, 475] on div "1020 DIA 25MM 2000 OFF" at bounding box center [425, 469] width 113 height 18
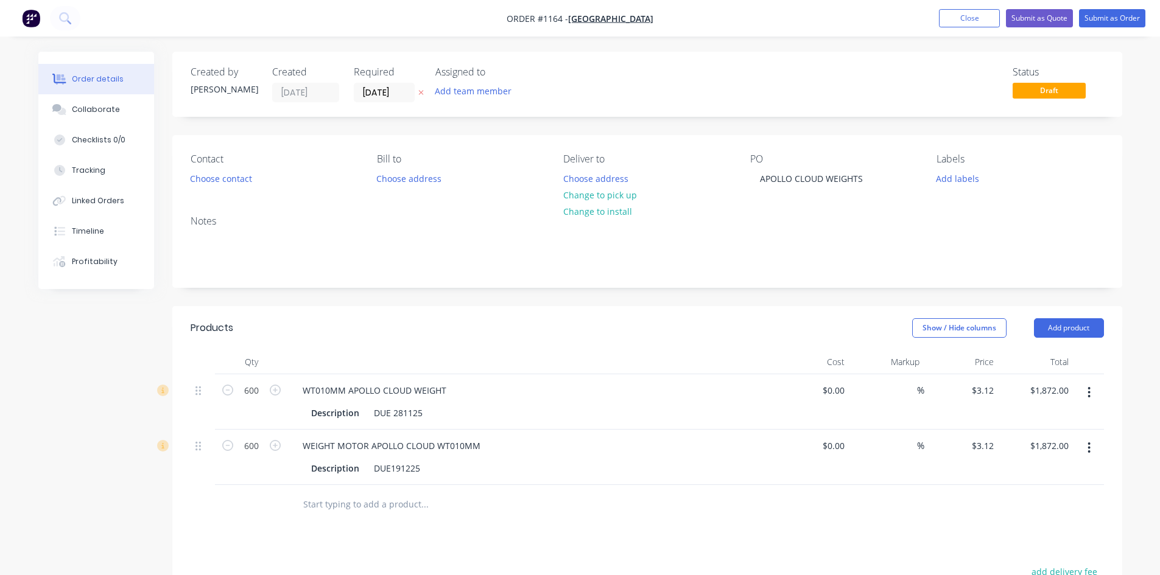
click at [376, 505] on input "text" at bounding box center [425, 505] width 244 height 24
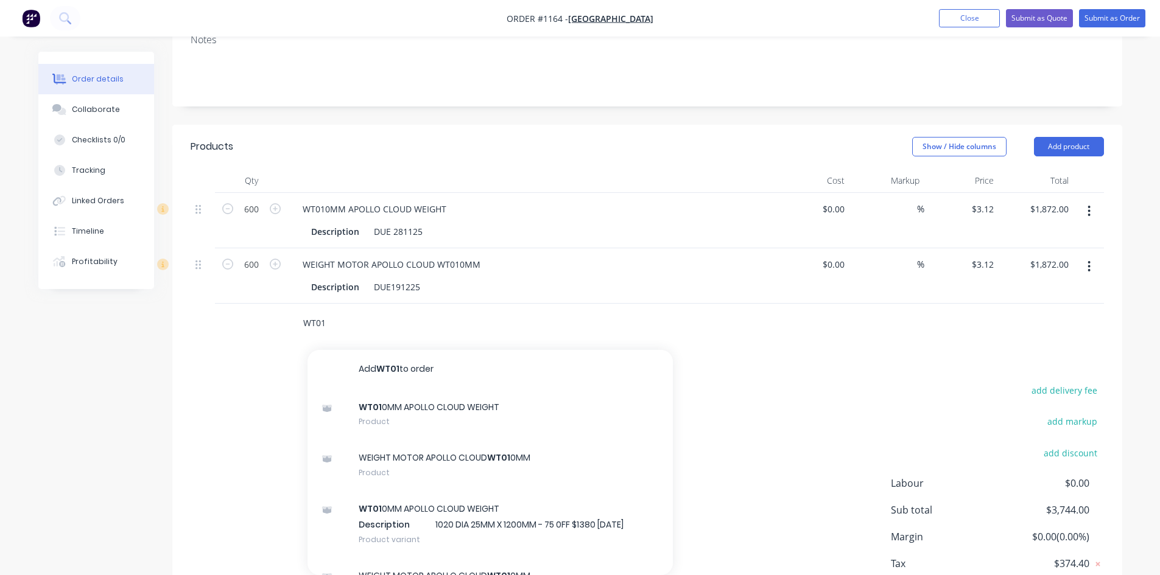
scroll to position [183, 0]
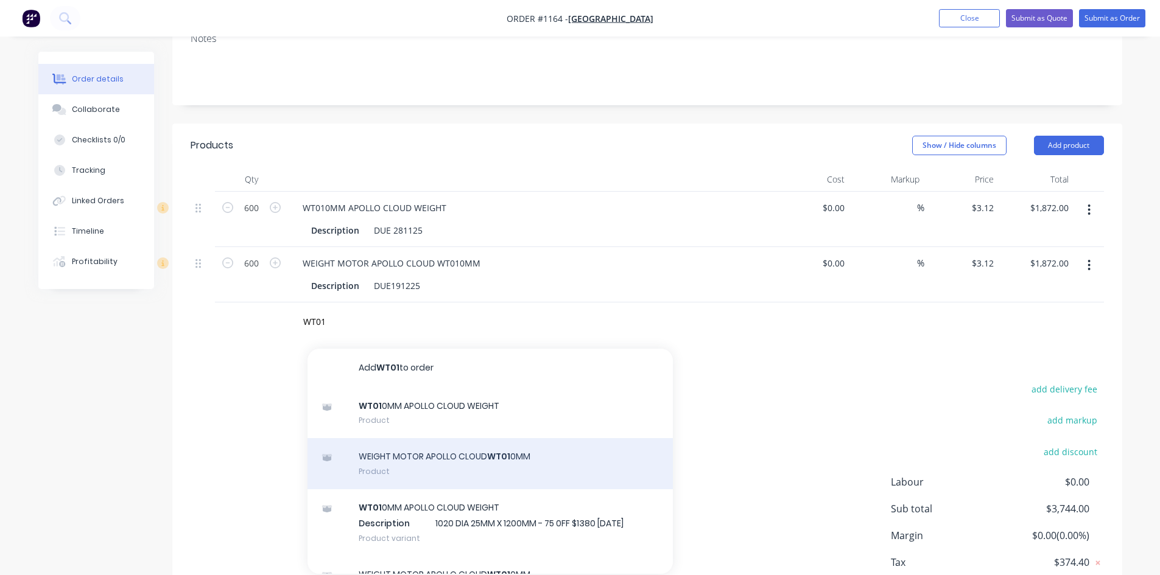
click at [433, 457] on div "WEIGHT MOTOR APOLLO CLOUD WT01 0MM Product" at bounding box center [489, 463] width 365 height 51
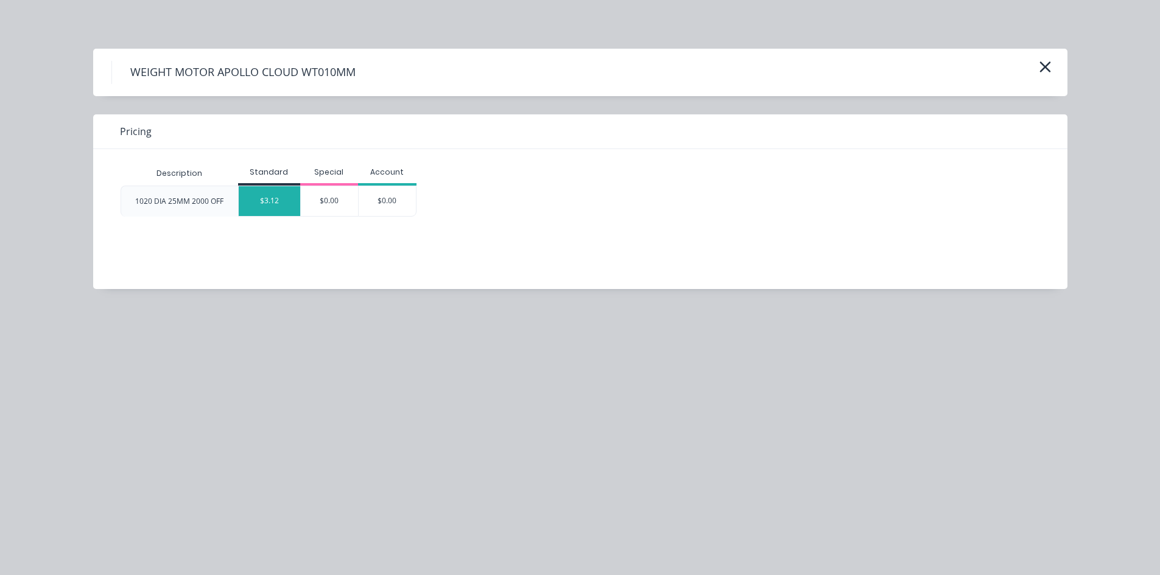
click at [281, 204] on div "$3.12" at bounding box center [269, 201] width 61 height 30
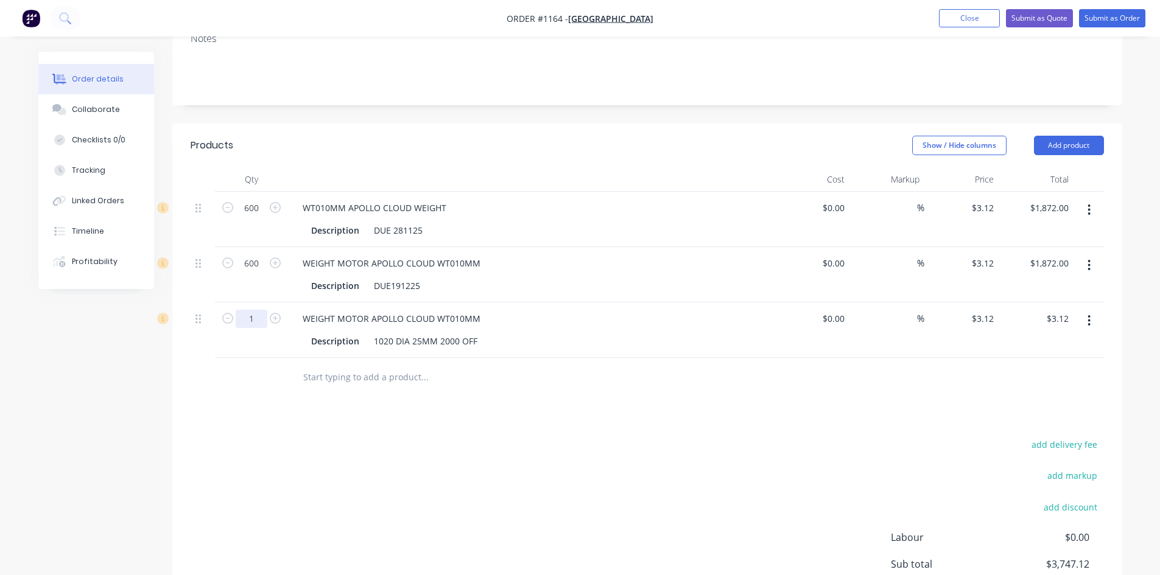
click at [253, 217] on input "1" at bounding box center [252, 208] width 32 height 18
click at [412, 346] on div "1020 DIA 25MM 2000 OFF" at bounding box center [425, 341] width 113 height 18
click at [388, 292] on div "DUE191225" at bounding box center [397, 286] width 56 height 18
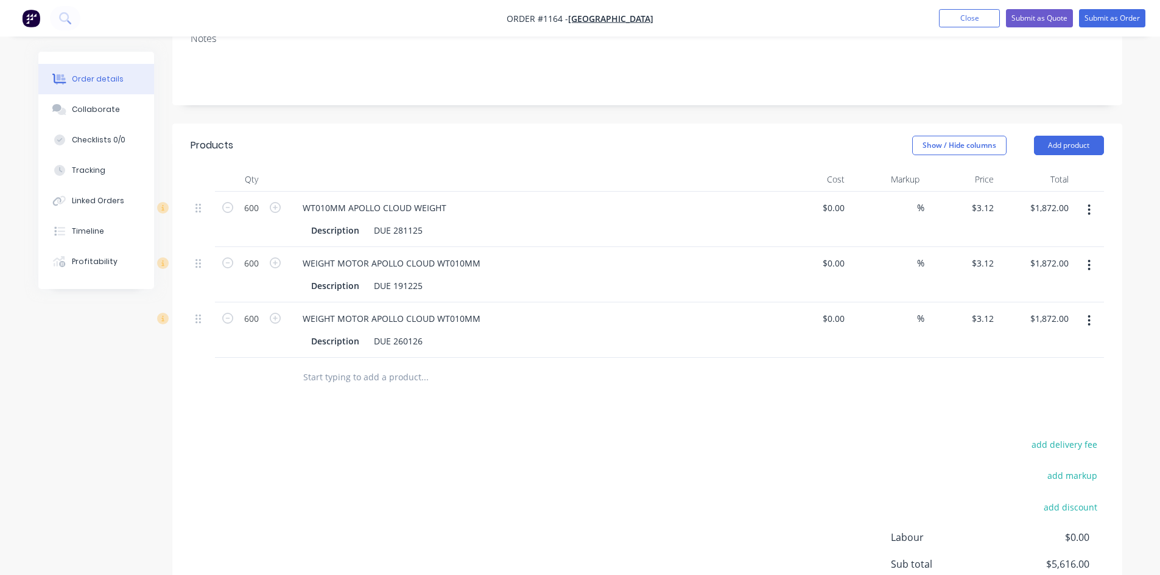
click at [315, 375] on input "text" at bounding box center [425, 377] width 244 height 24
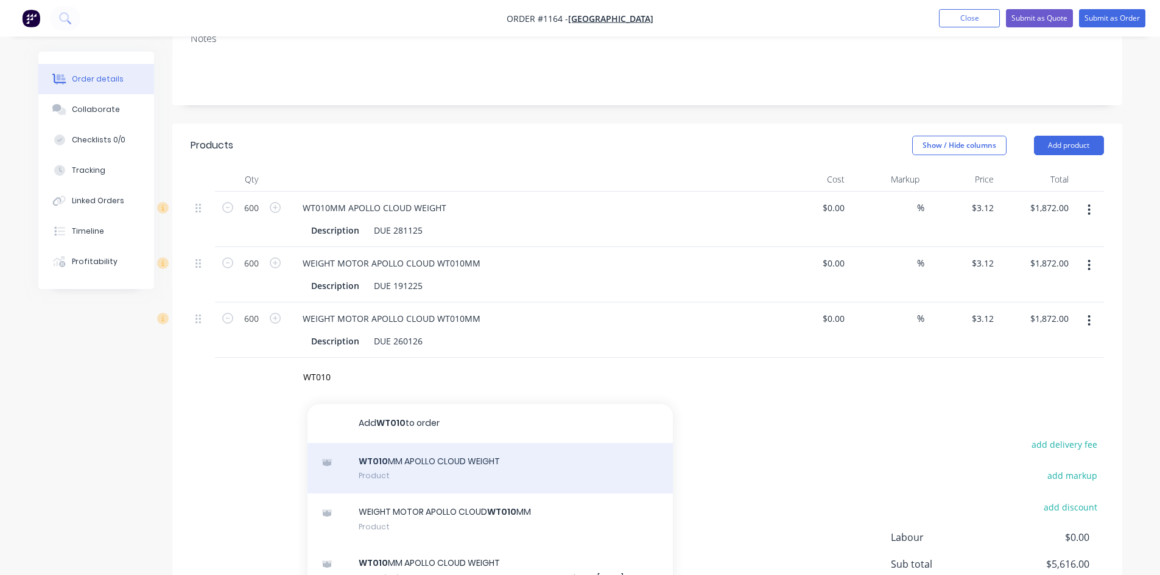
click at [417, 459] on div "WT010 MM APOLLO CLOUD WEIGHT Product" at bounding box center [489, 468] width 365 height 51
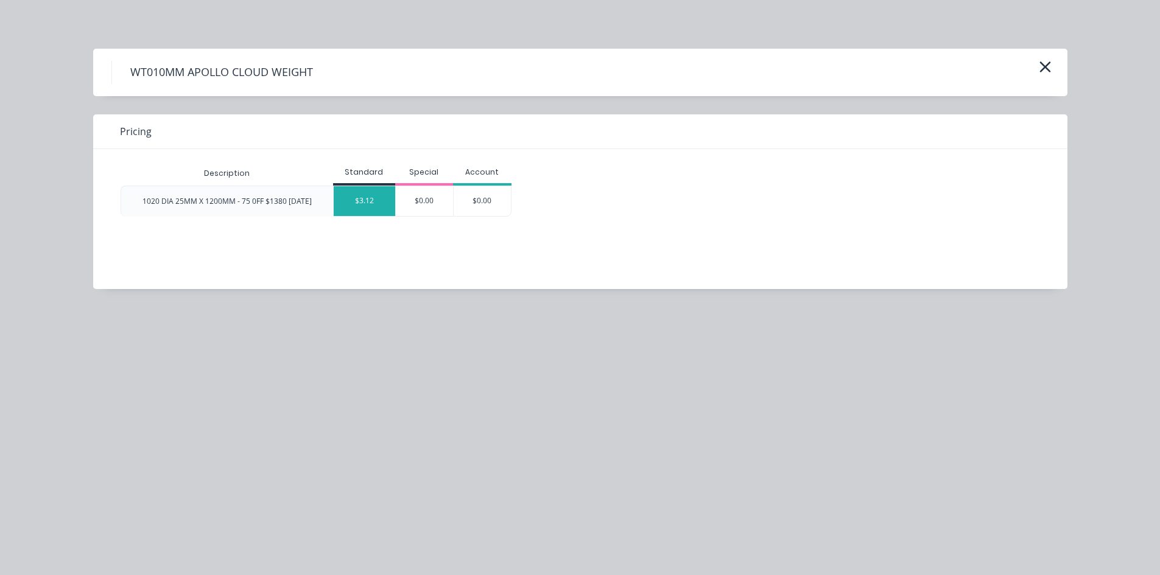
click at [365, 205] on div "$3.12" at bounding box center [364, 201] width 61 height 30
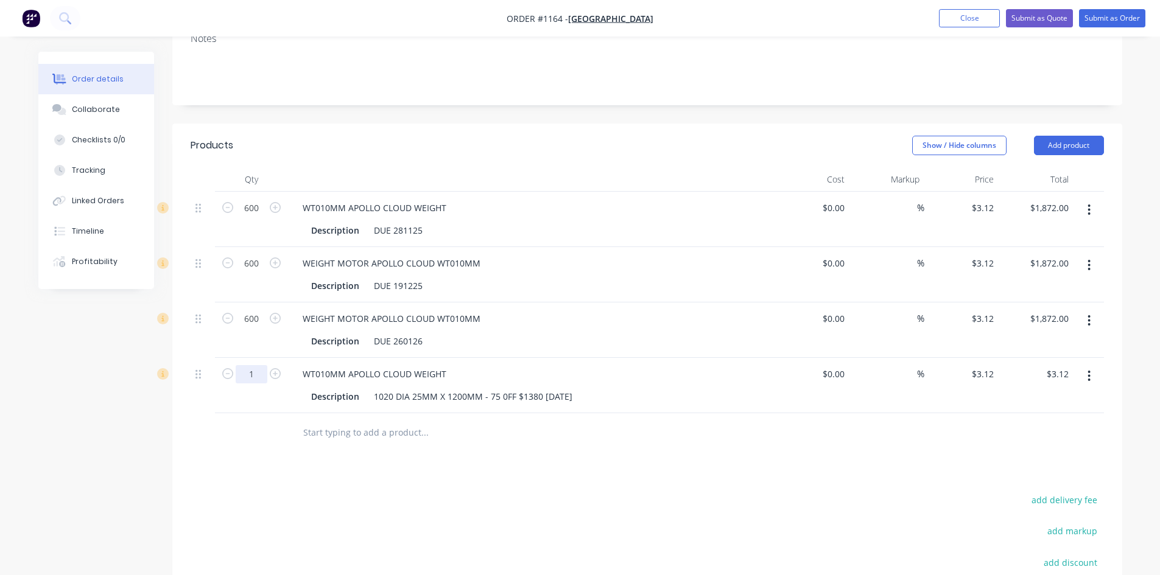
click at [253, 217] on input "1" at bounding box center [252, 208] width 32 height 18
click at [492, 392] on div "1020 DIA 25MM X 1200MM - 75 0FF $1380 [DATE]" at bounding box center [473, 397] width 208 height 18
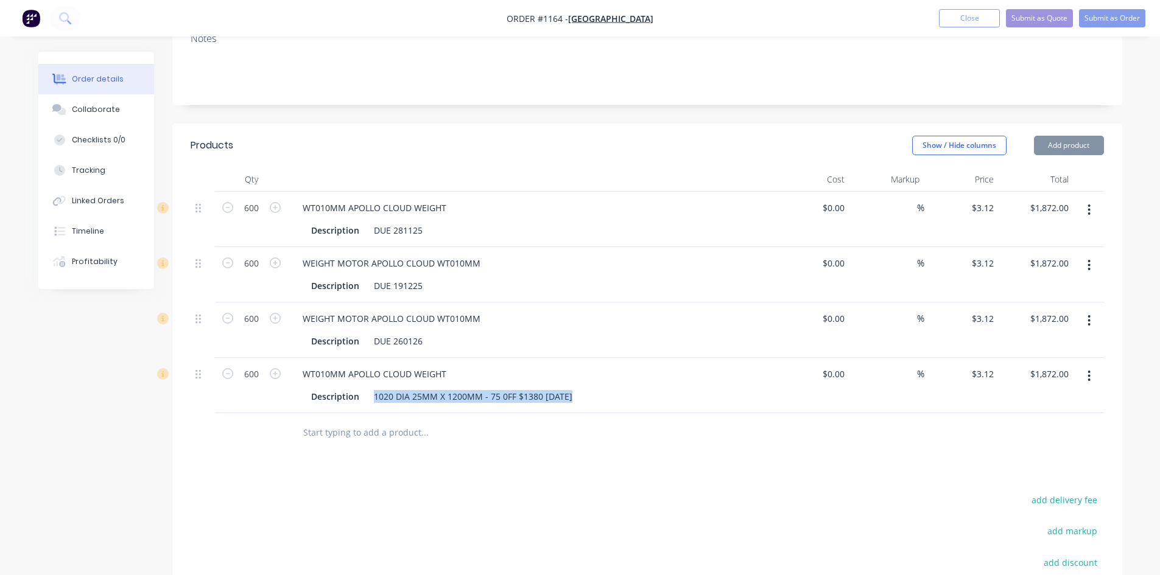
click at [492, 392] on div "1020 DIA 25MM X 1200MM - 75 0FF $1380 [DATE]" at bounding box center [473, 397] width 208 height 18
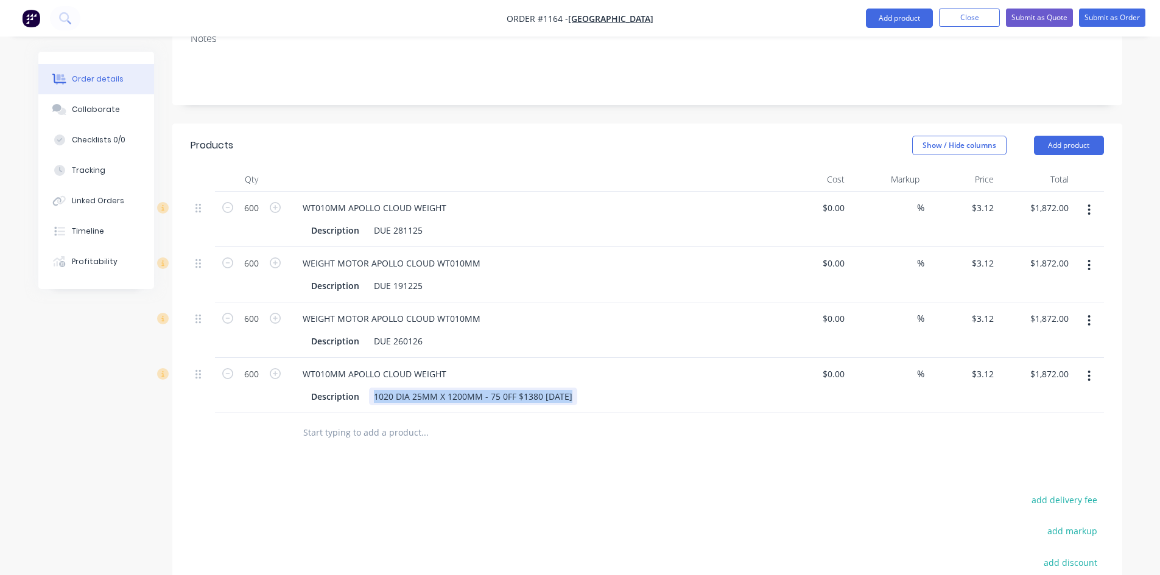
scroll to position [371, 0]
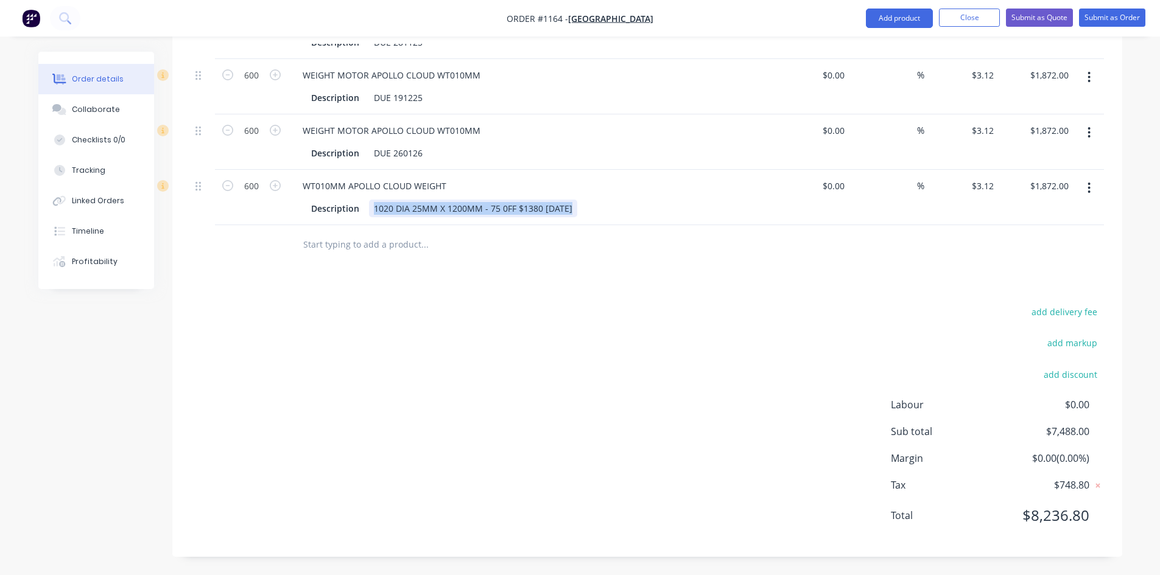
drag, startPoint x: 404, startPoint y: 222, endPoint x: 405, endPoint y: 212, distance: 9.2
click at [404, 220] on div "WT010MM APOLLO CLOUD WEIGHT Description 1020 DIA 25MM X 1200MM - 75 0FF $1380 […" at bounding box center [531, 197] width 487 height 55
click at [405, 212] on div "1020 DIA 25MM X 1200MM - 75 0FF $1380 [DATE]" at bounding box center [473, 209] width 208 height 18
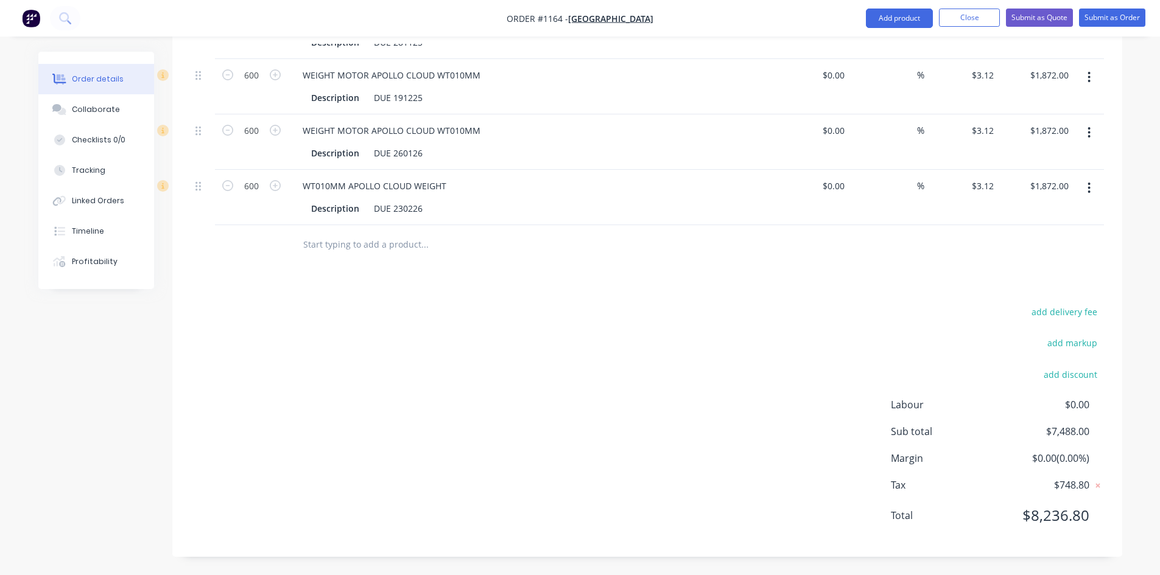
click at [316, 250] on input "text" at bounding box center [425, 245] width 244 height 24
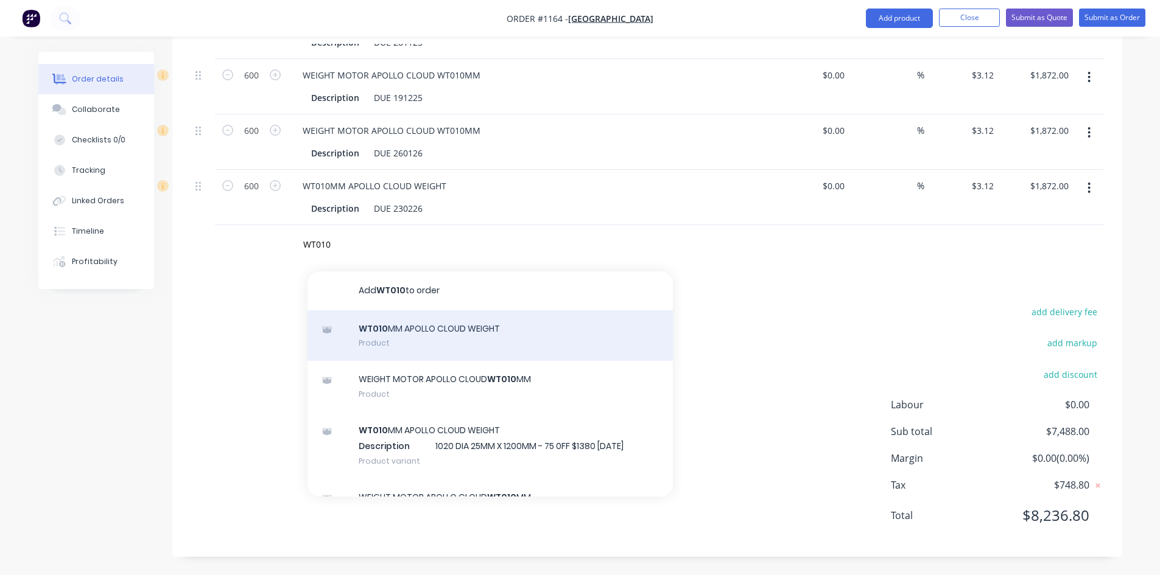
click at [426, 341] on div "WT010 MM APOLLO CLOUD WEIGHT Product" at bounding box center [489, 335] width 365 height 51
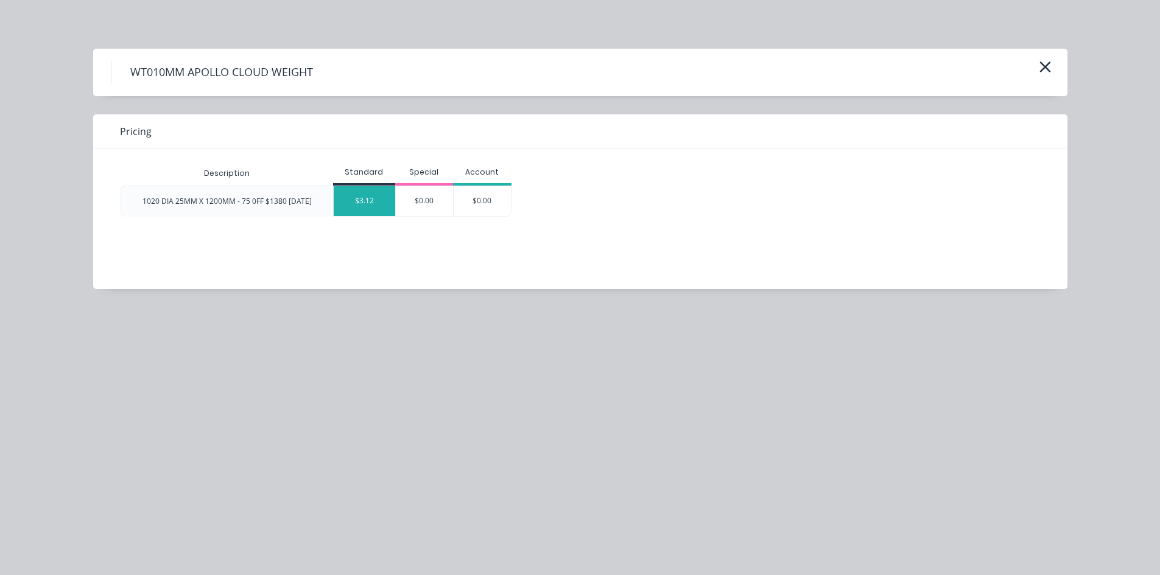
click at [362, 199] on div "$3.12" at bounding box center [364, 201] width 61 height 30
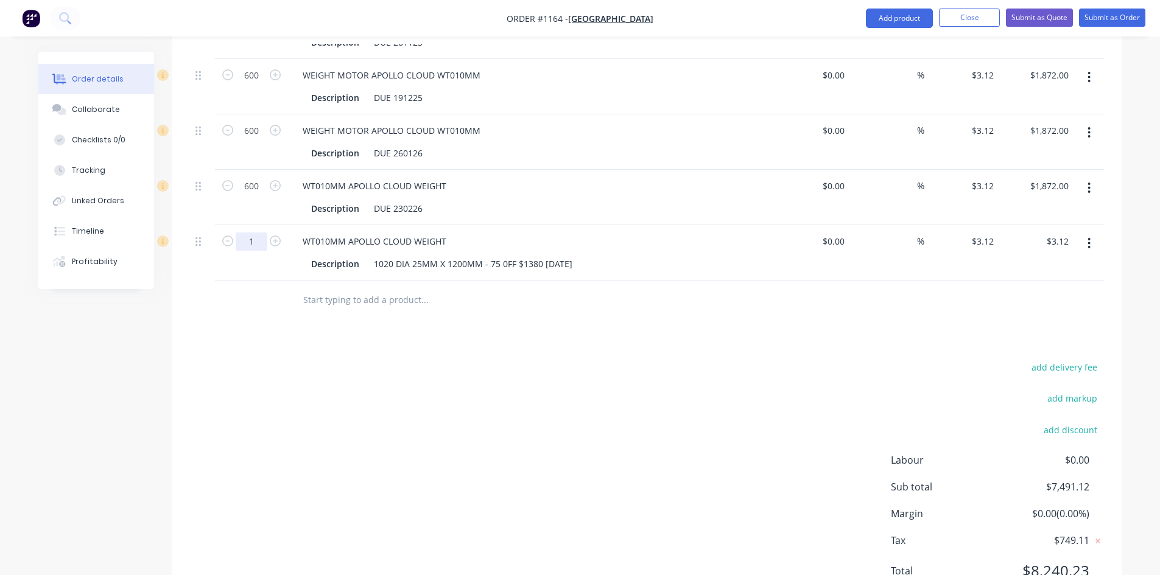
click at [262, 241] on form "1" at bounding box center [251, 240] width 63 height 18
click at [250, 29] on input "1" at bounding box center [252, 20] width 32 height 18
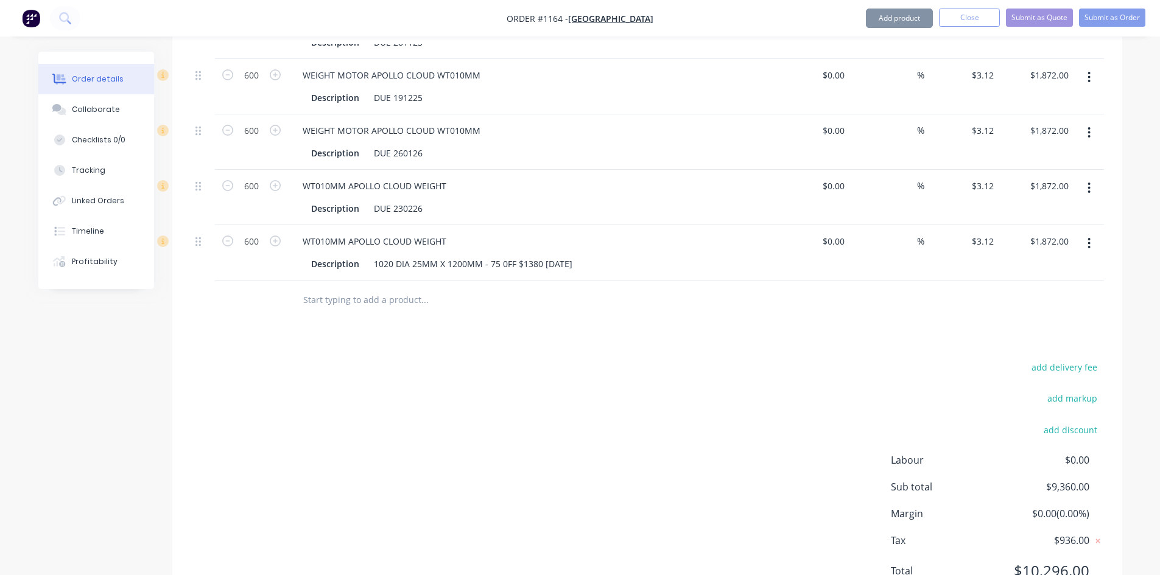
click at [397, 264] on div "1020 DIA 25MM X 1200MM - 75 0FF $1380 [DATE]" at bounding box center [473, 264] width 208 height 18
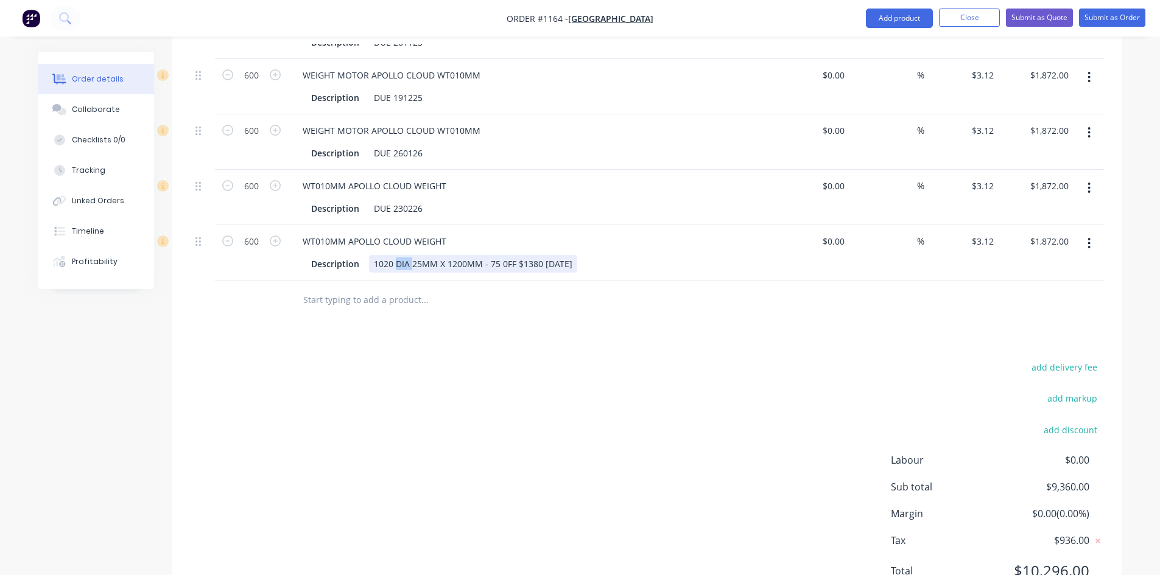
click at [397, 264] on div "1020 DIA 25MM X 1200MM - 75 0FF $1380 [DATE]" at bounding box center [473, 264] width 208 height 18
click at [1108, 10] on button "Submit as Order" at bounding box center [1112, 18] width 66 height 18
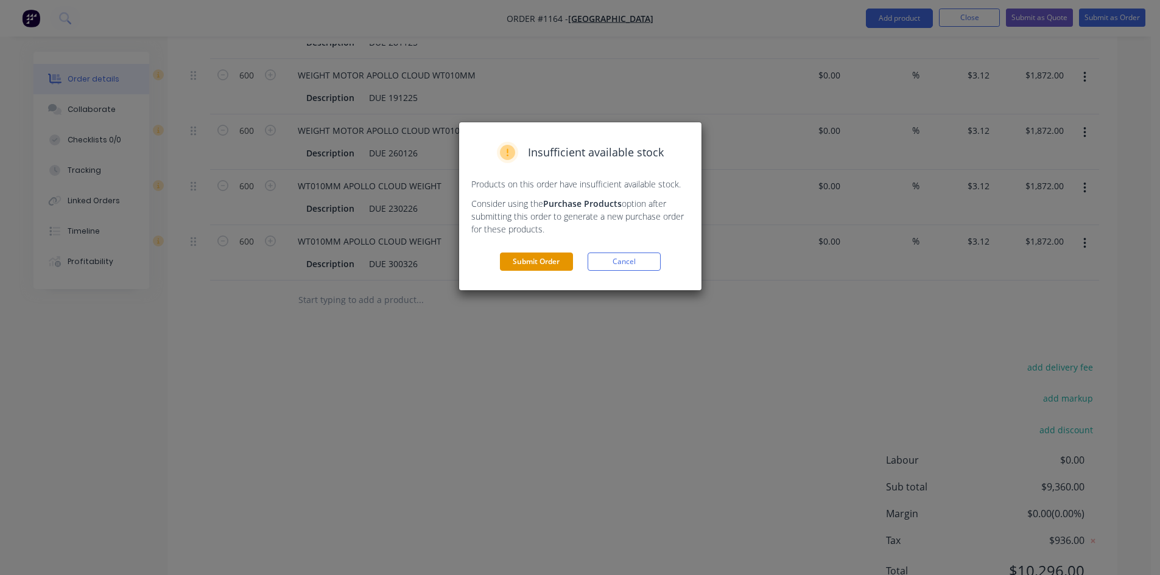
click at [541, 266] on button "Submit Order" at bounding box center [536, 262] width 73 height 18
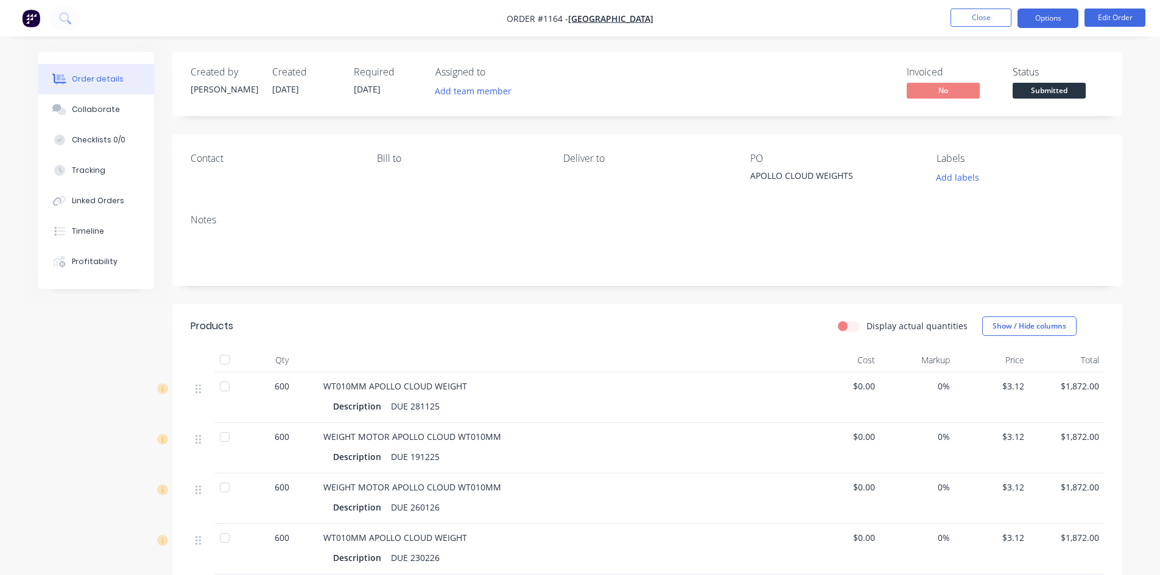
click at [1047, 9] on button "Options" at bounding box center [1047, 18] width 61 height 19
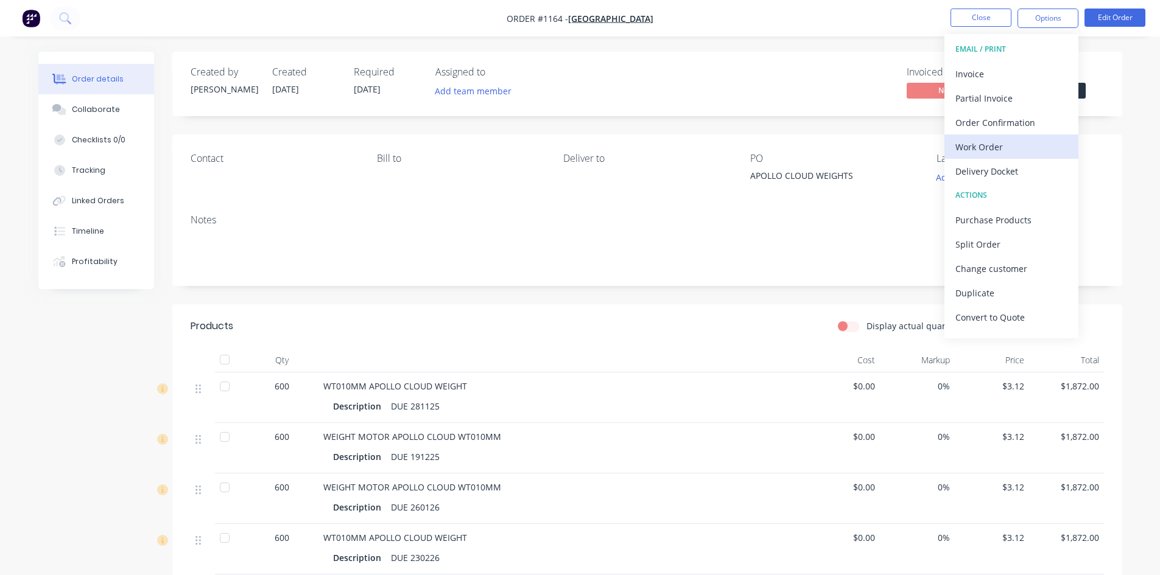
click at [1000, 149] on div "Work Order" at bounding box center [1011, 147] width 112 height 18
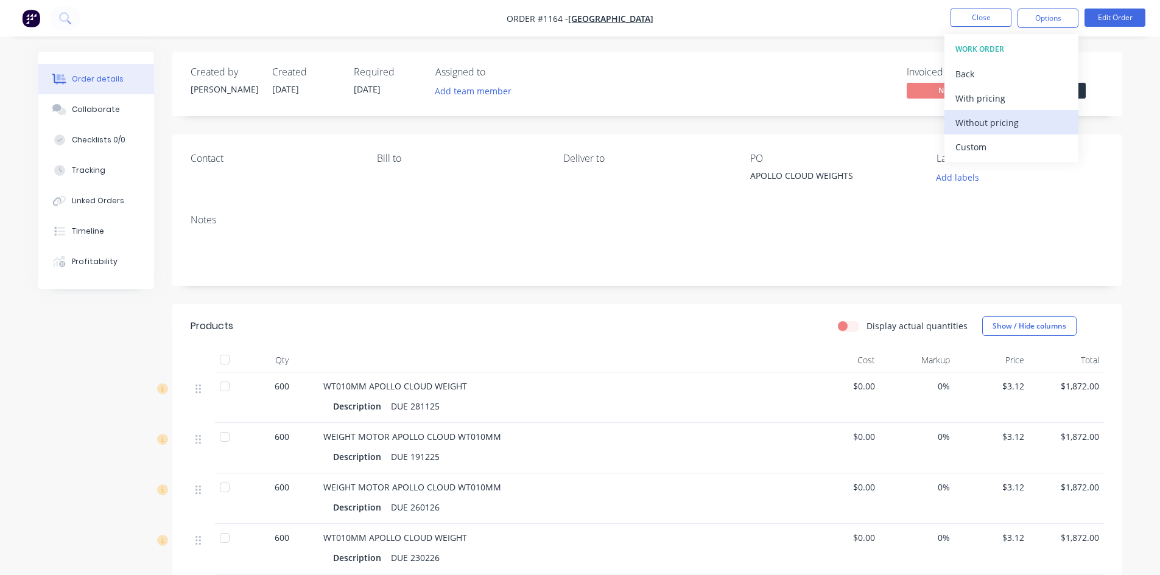
click at [993, 126] on div "Without pricing" at bounding box center [1011, 123] width 112 height 18
